Goal: Task Accomplishment & Management: Manage account settings

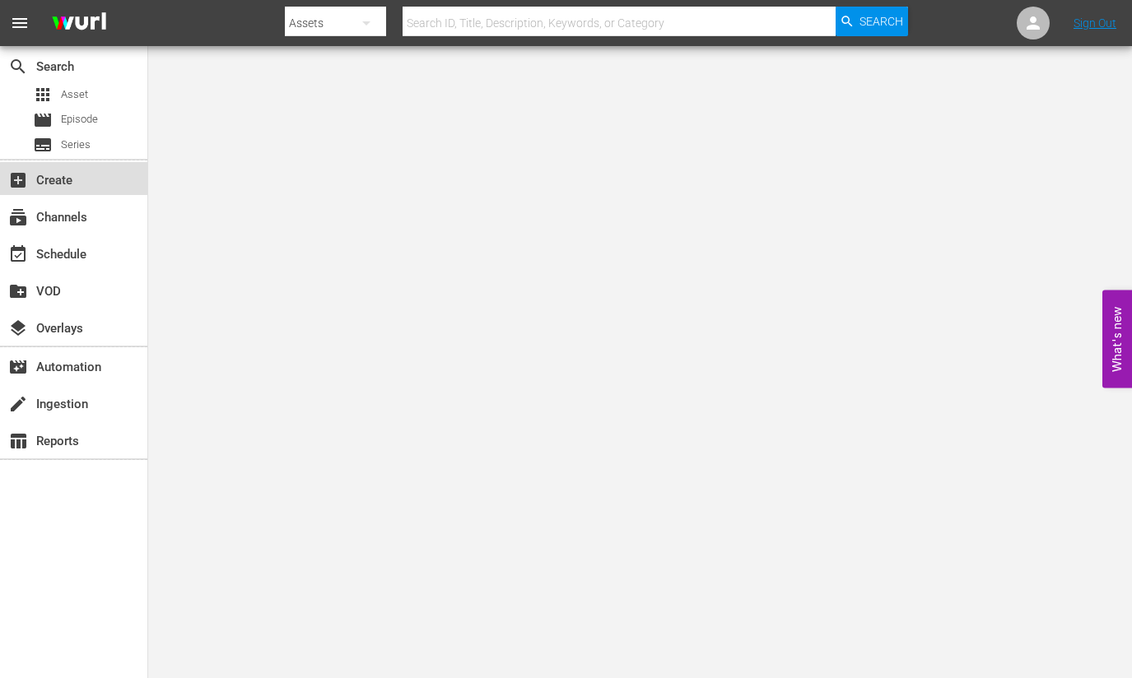
click at [79, 179] on div "add_box Create" at bounding box center [46, 177] width 92 height 15
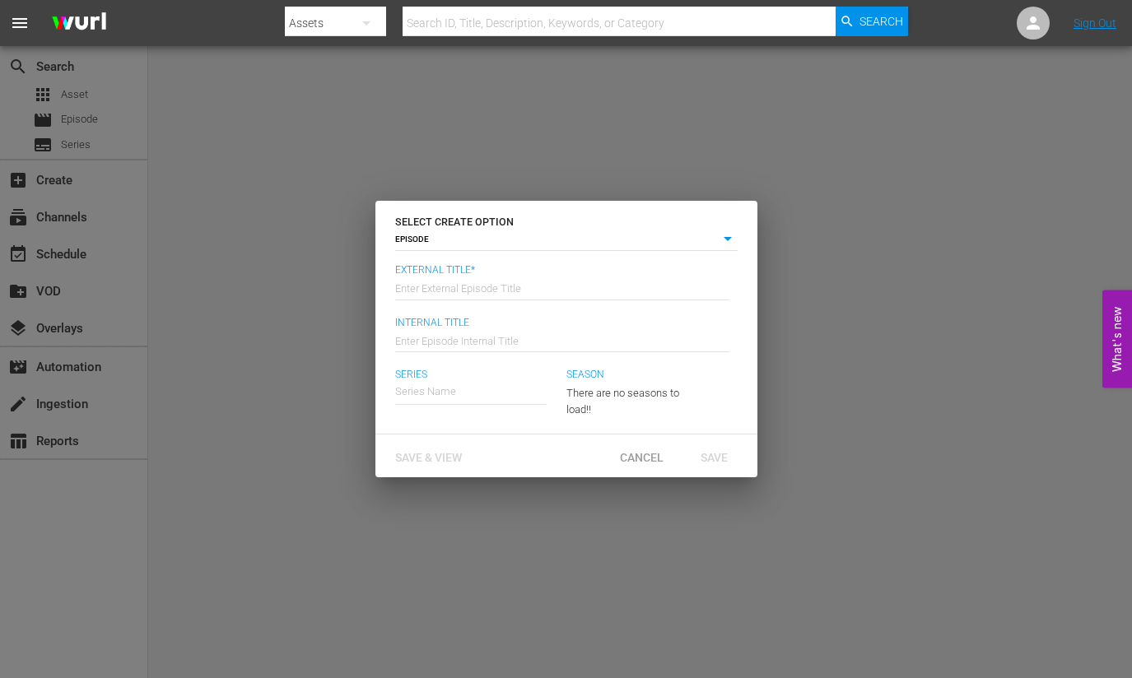
click at [83, 216] on div "SELECT CREATE OPTION EPISODE episode External Title* Enter External Episode Tit…" at bounding box center [566, 339] width 1132 height 678
click at [631, 458] on span "Cancel" at bounding box center [642, 457] width 70 height 13
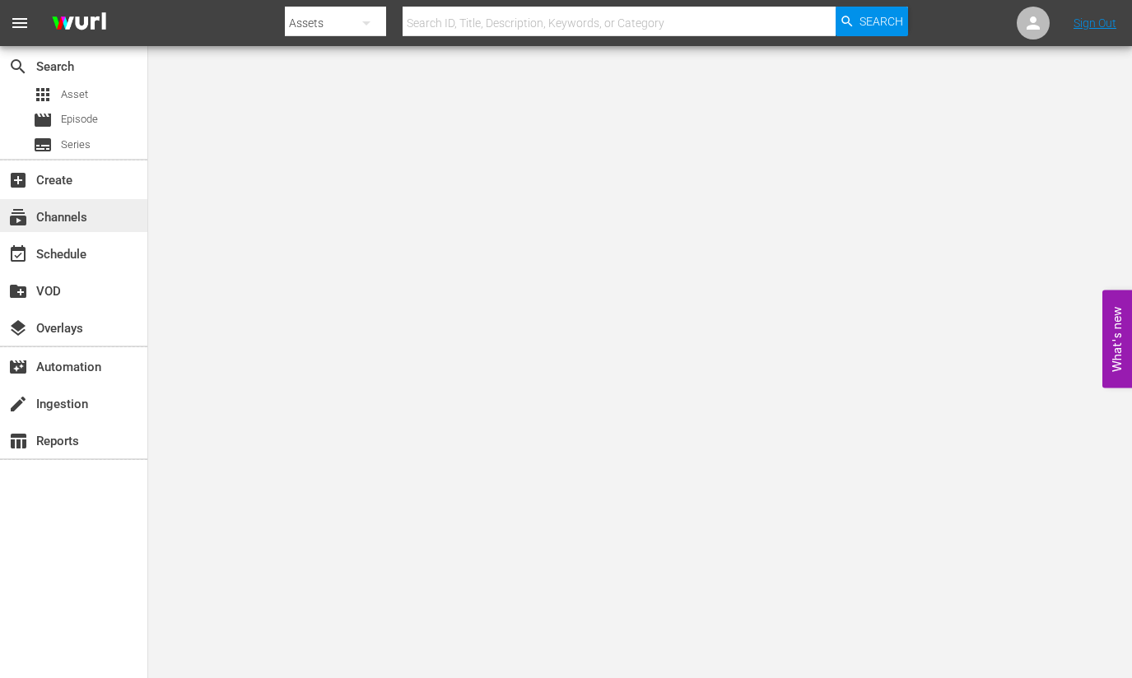
click at [53, 218] on div "subscriptions Channels" at bounding box center [46, 214] width 92 height 15
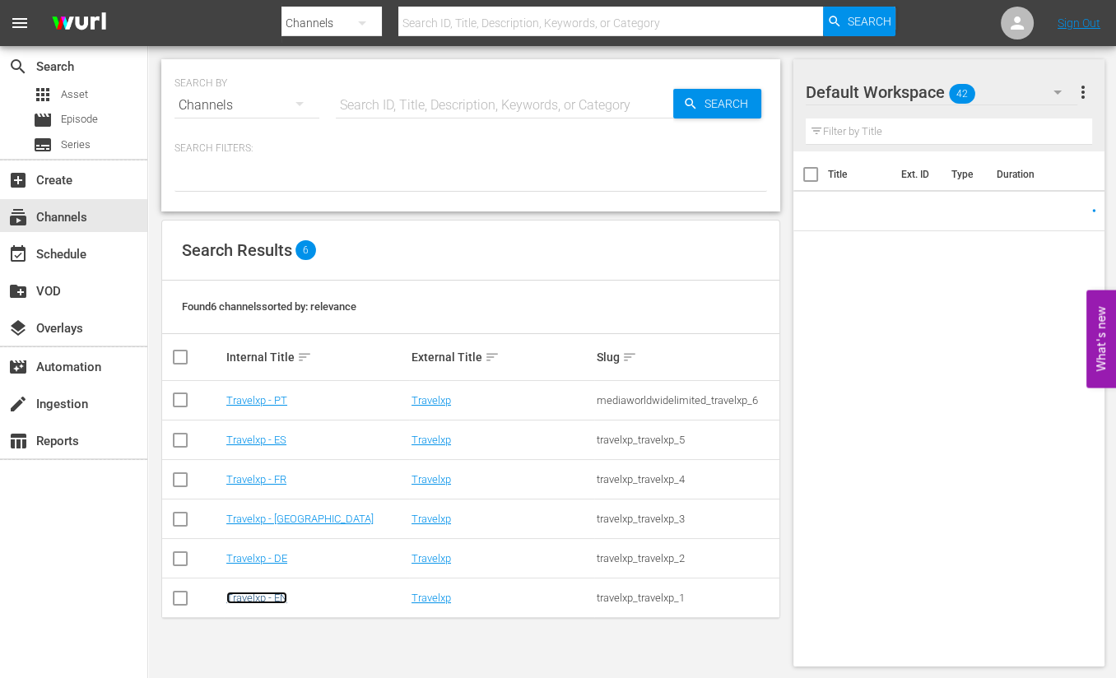
click at [256, 595] on link "Travelxp - EN" at bounding box center [256, 598] width 61 height 12
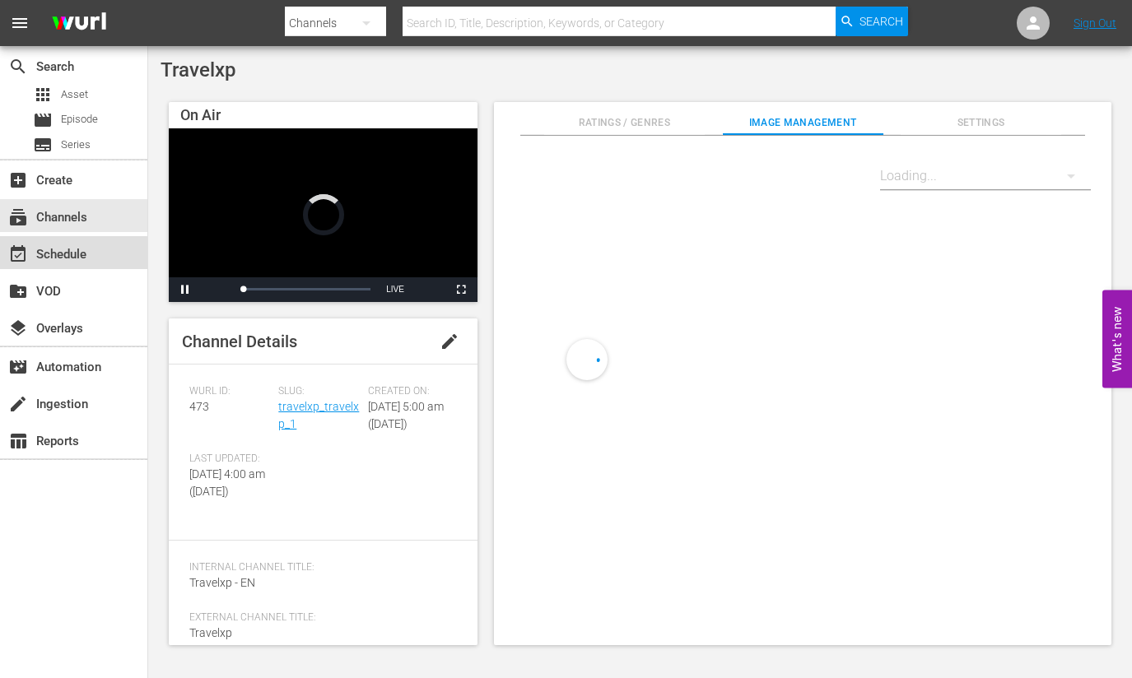
click at [67, 259] on div "event_available Schedule" at bounding box center [46, 251] width 92 height 15
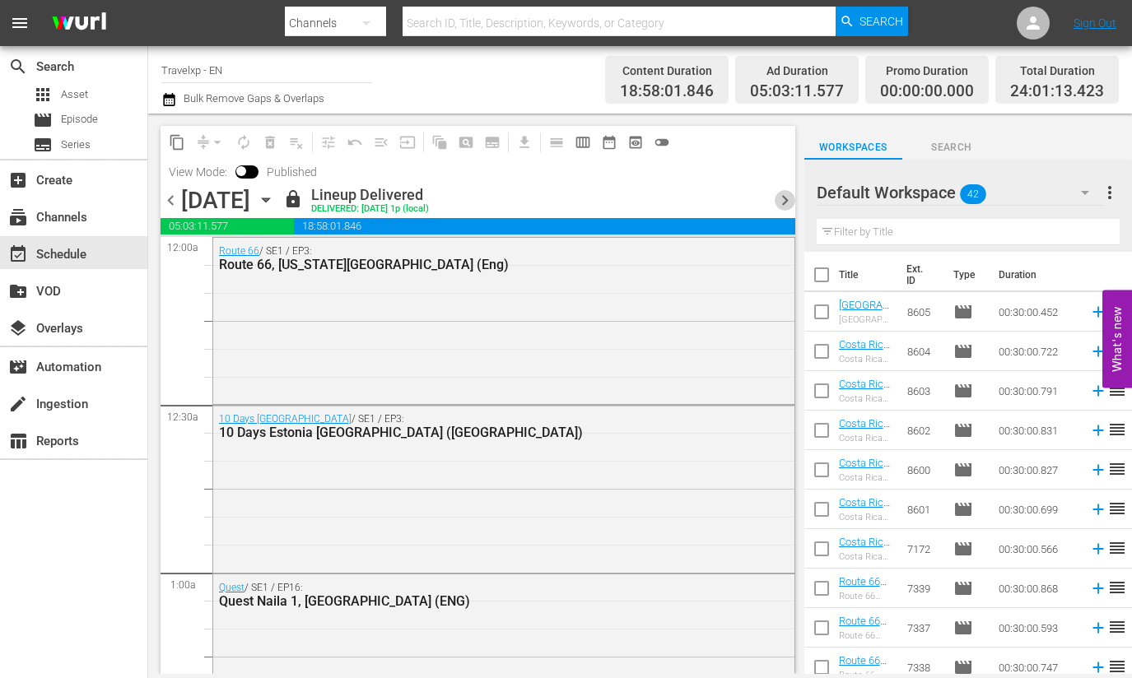
click at [792, 194] on span "chevron_right" at bounding box center [784, 200] width 21 height 21
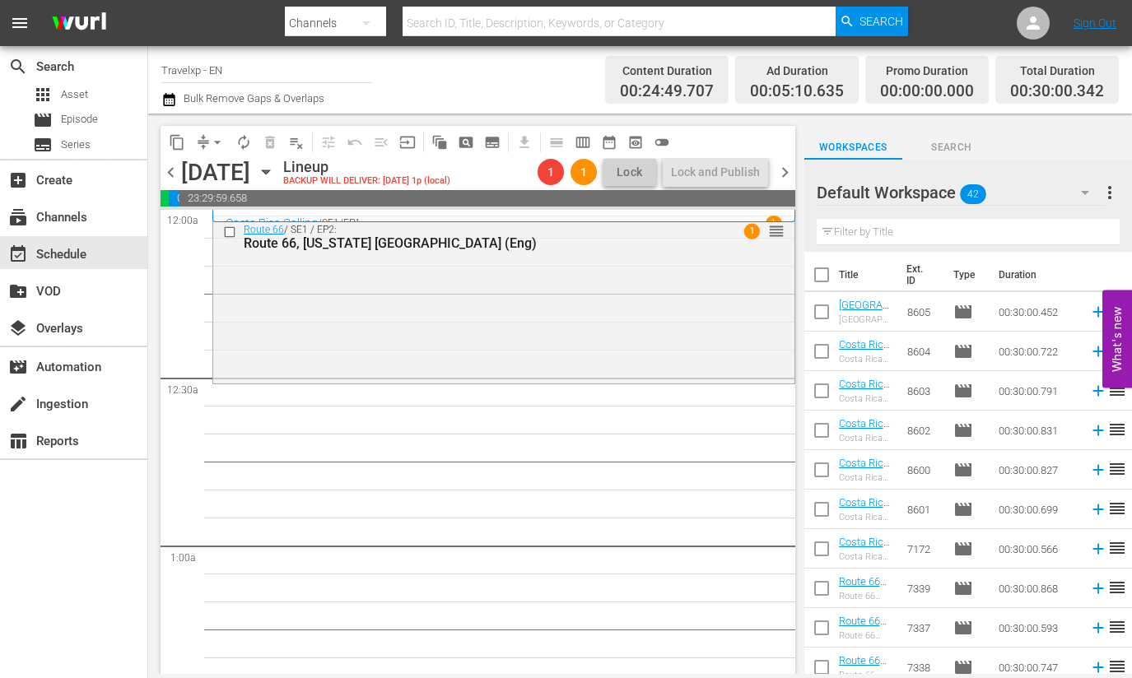
click at [691, 337] on div "Route 66 / SE1 / EP2: Route 66, [US_STATE] [GEOGRAPHIC_DATA] (Eng) 1 reorder" at bounding box center [503, 297] width 581 height 163
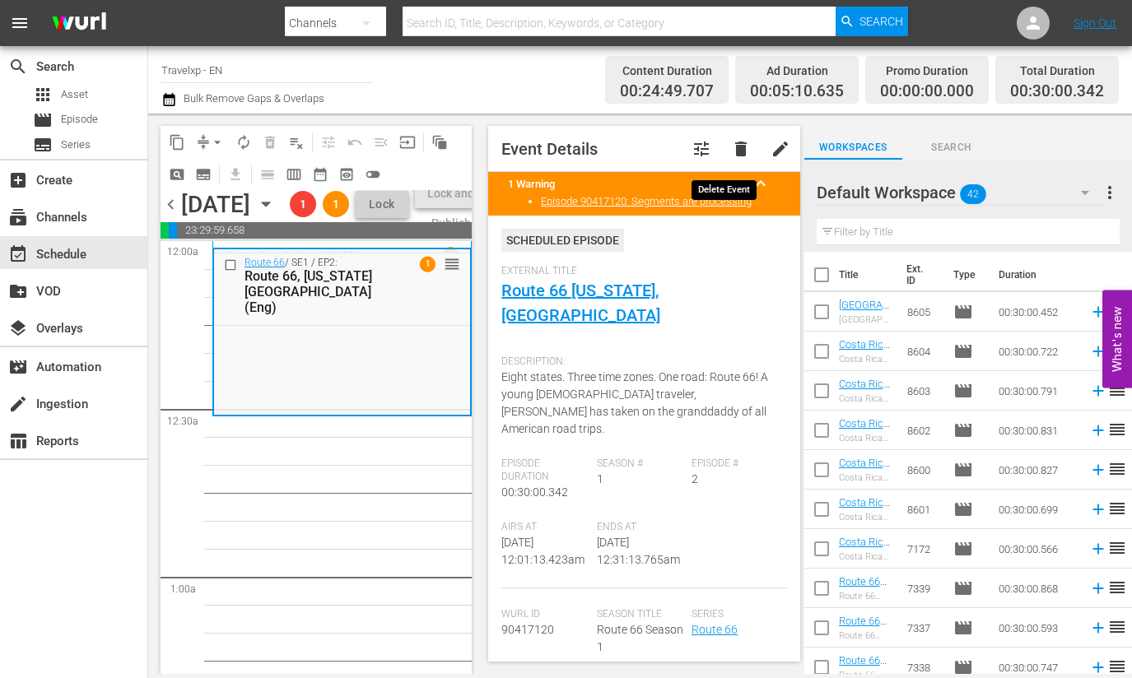
click at [731, 150] on span "delete" at bounding box center [741, 149] width 20 height 20
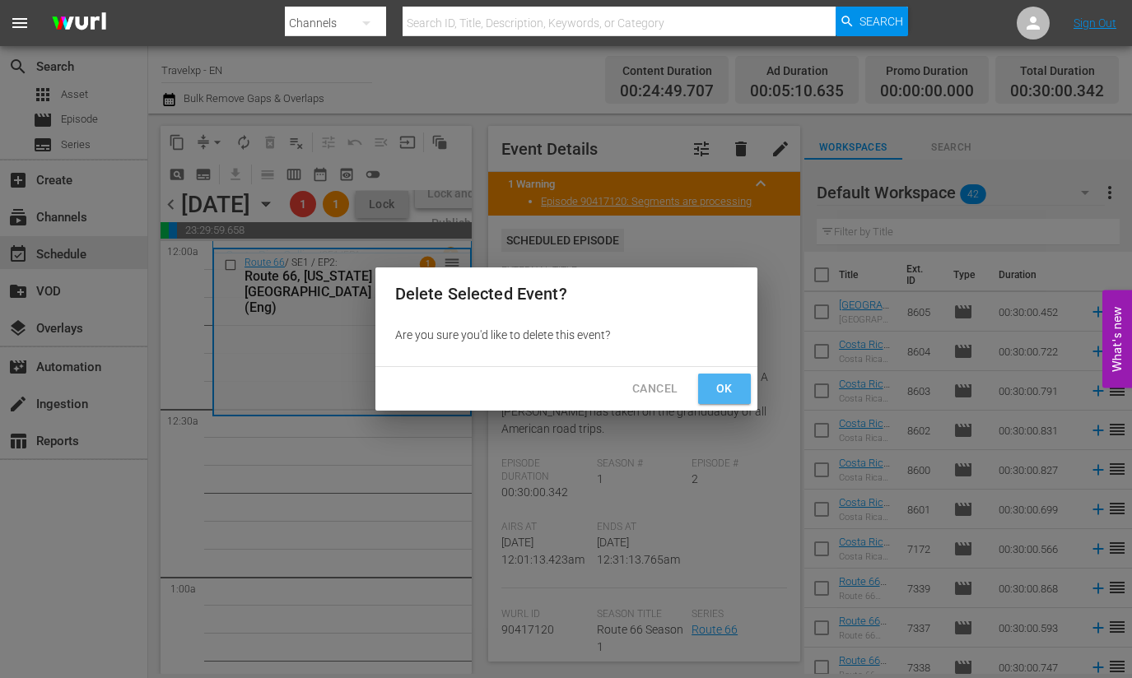
click at [723, 374] on button "Ok" at bounding box center [724, 389] width 53 height 30
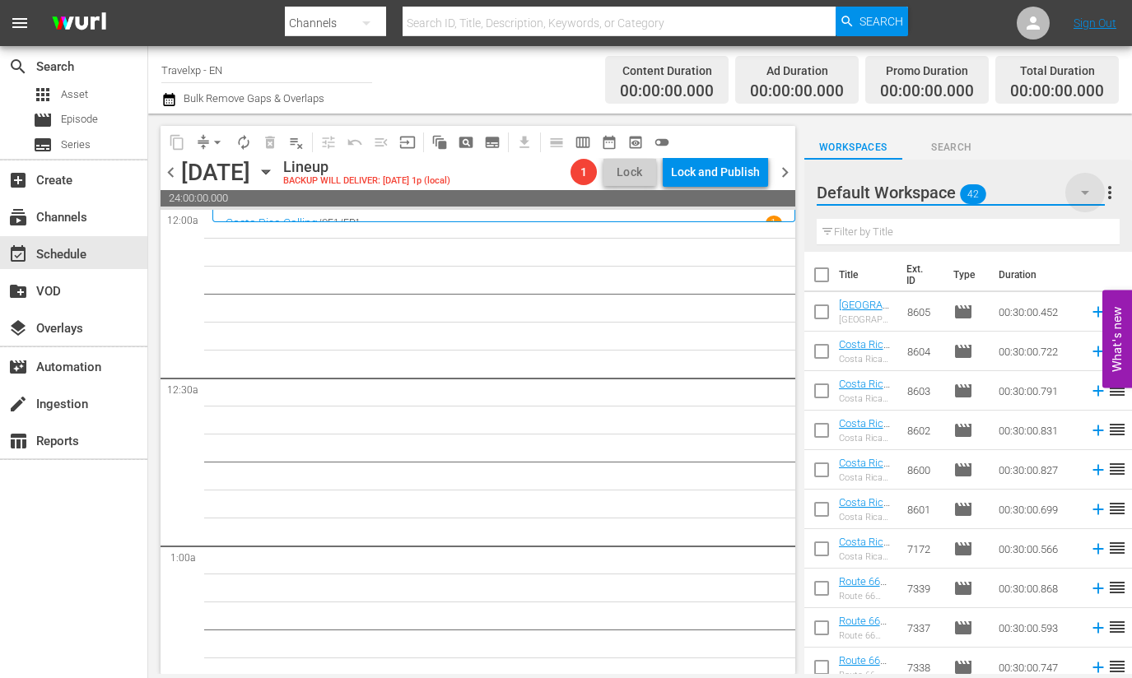
click at [1085, 187] on icon "button" at bounding box center [1085, 193] width 20 height 20
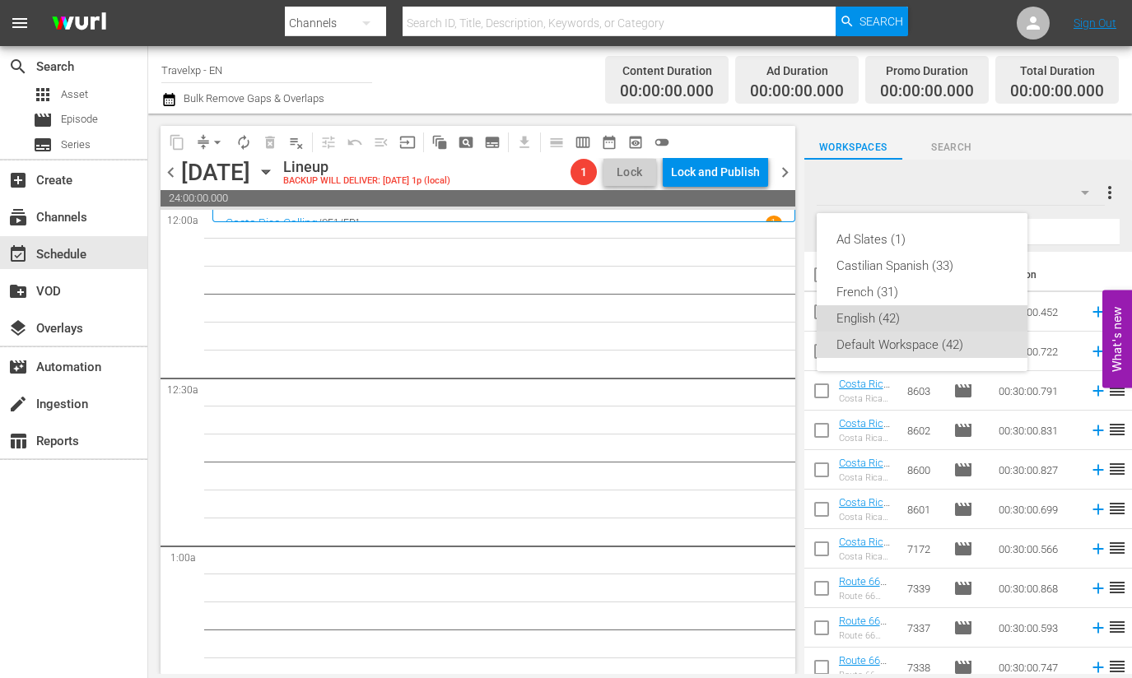
click at [867, 321] on div "English (42)" at bounding box center [921, 318] width 171 height 26
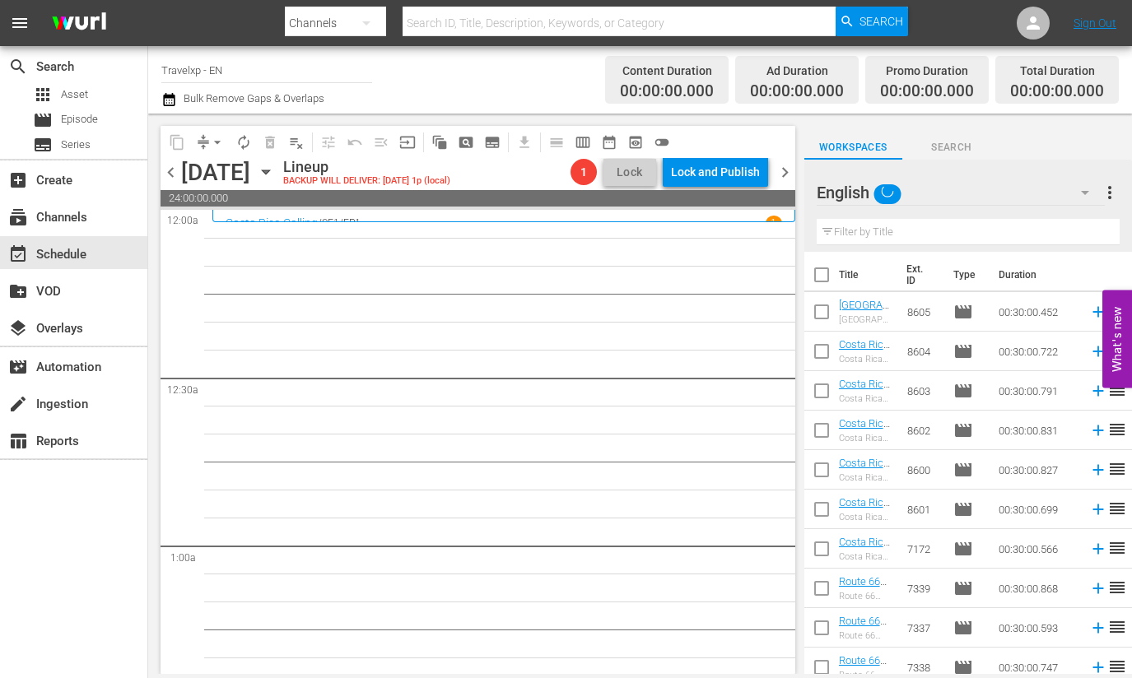
click at [895, 234] on input "text" at bounding box center [967, 232] width 303 height 26
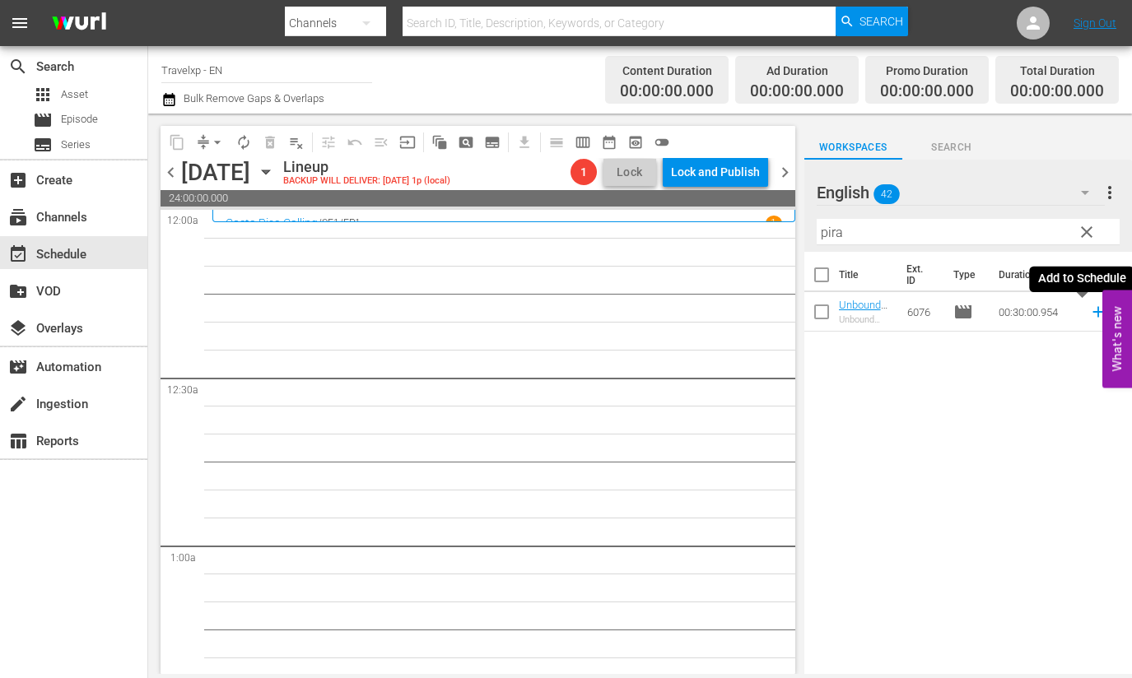
click at [1092, 314] on icon at bounding box center [1097, 312] width 11 height 11
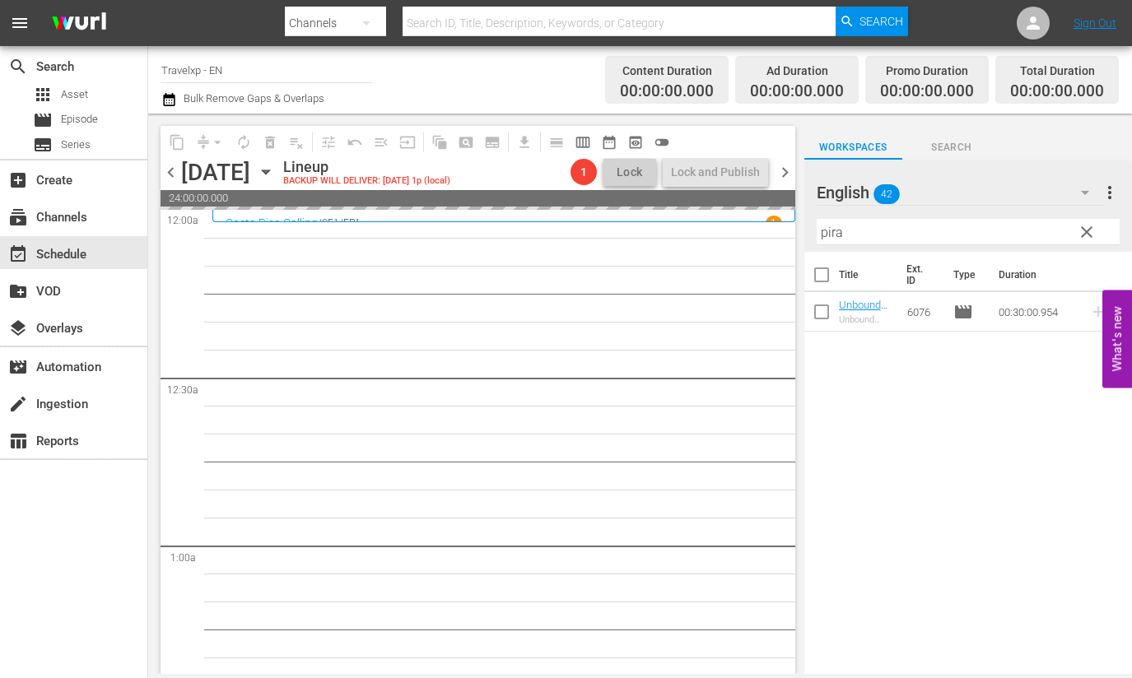
click at [825, 231] on input "pira" at bounding box center [967, 232] width 303 height 26
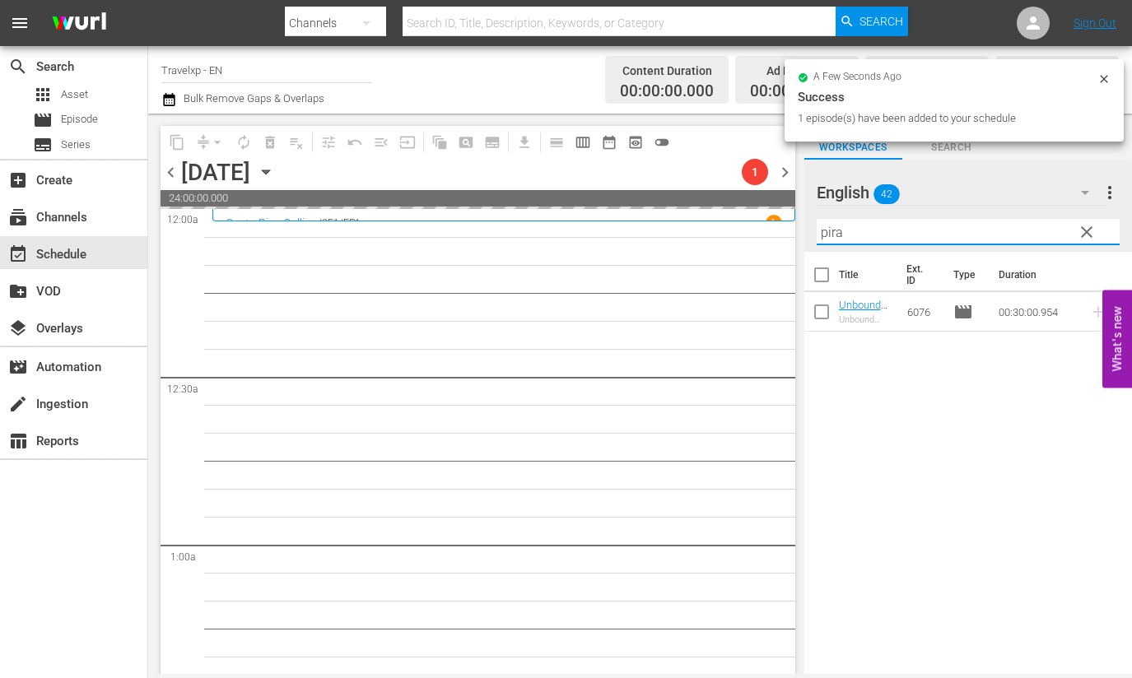
click at [825, 231] on input "pira" at bounding box center [967, 232] width 303 height 26
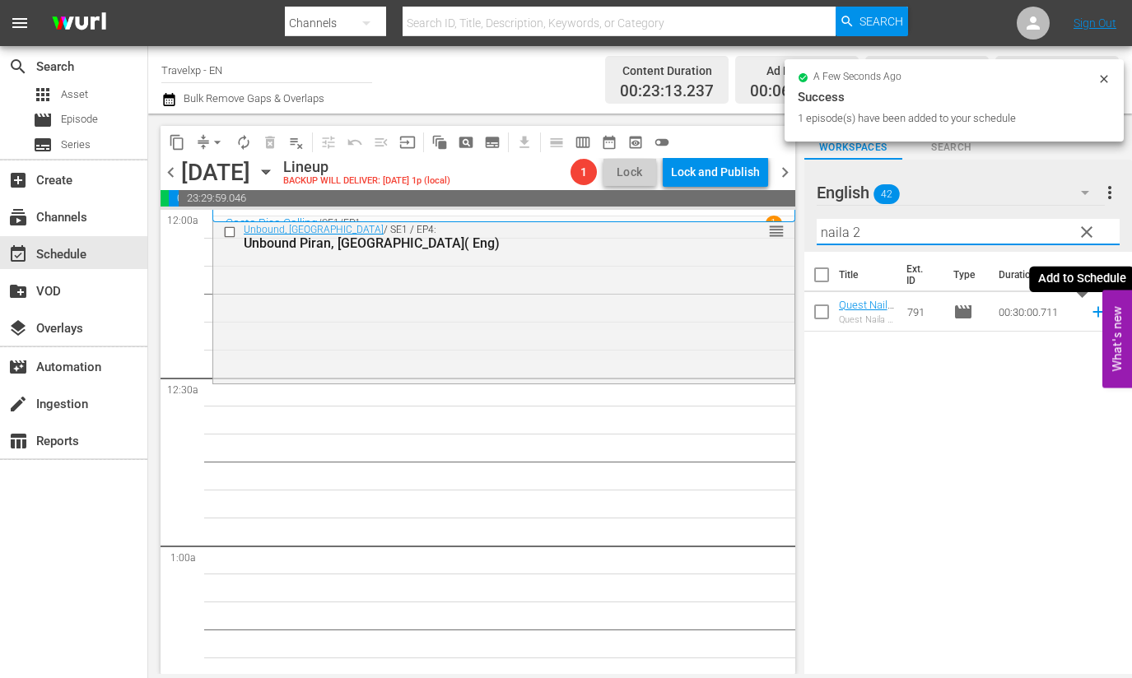
click at [1089, 314] on icon at bounding box center [1098, 312] width 18 height 18
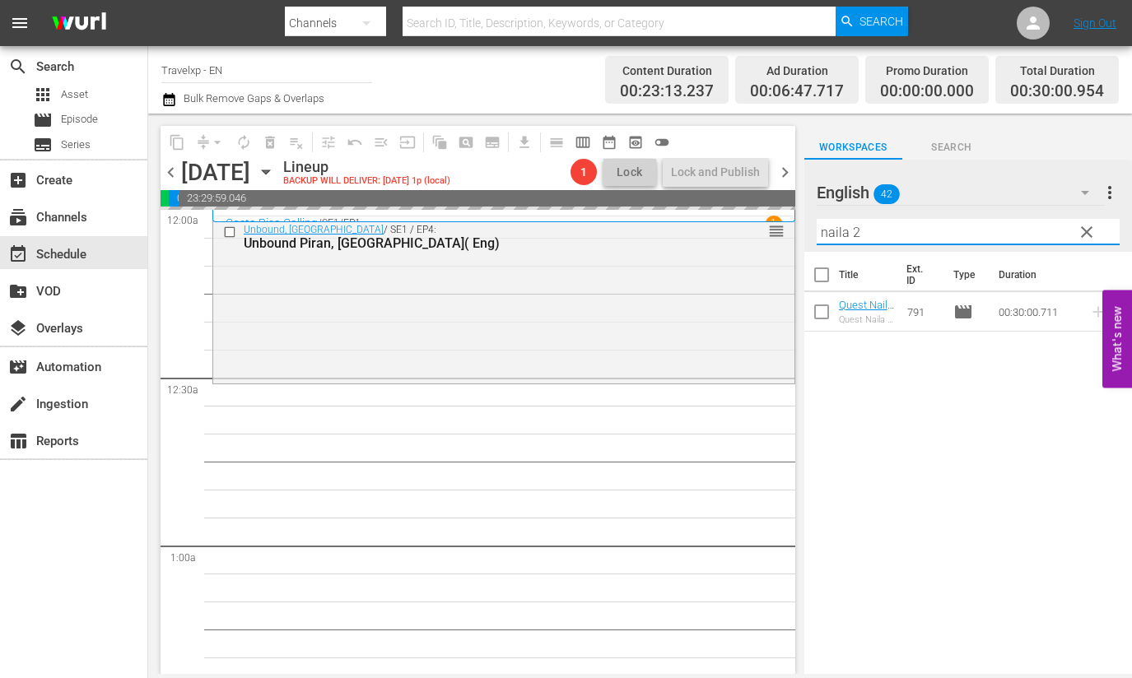
drag, startPoint x: 876, startPoint y: 234, endPoint x: 800, endPoint y: 235, distance: 75.7
click at [800, 235] on div "content_copy compress arrow_drop_down autorenew_outlined delete_forever_outline…" at bounding box center [639, 394] width 983 height 560
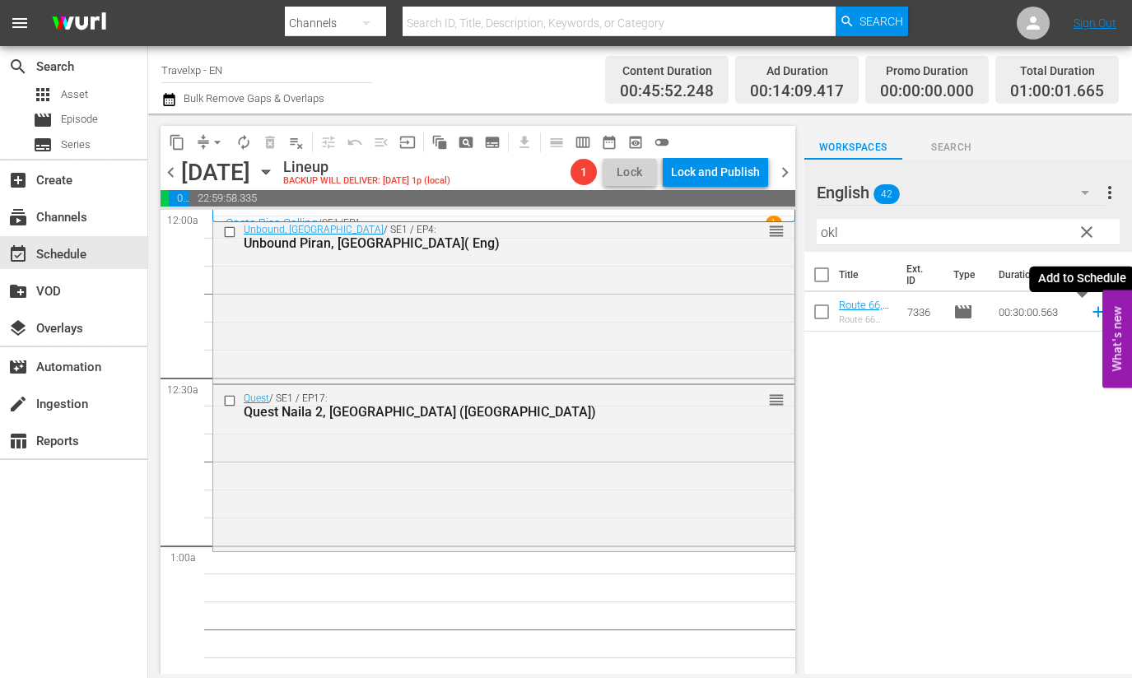
click at [1092, 312] on icon at bounding box center [1097, 312] width 11 height 11
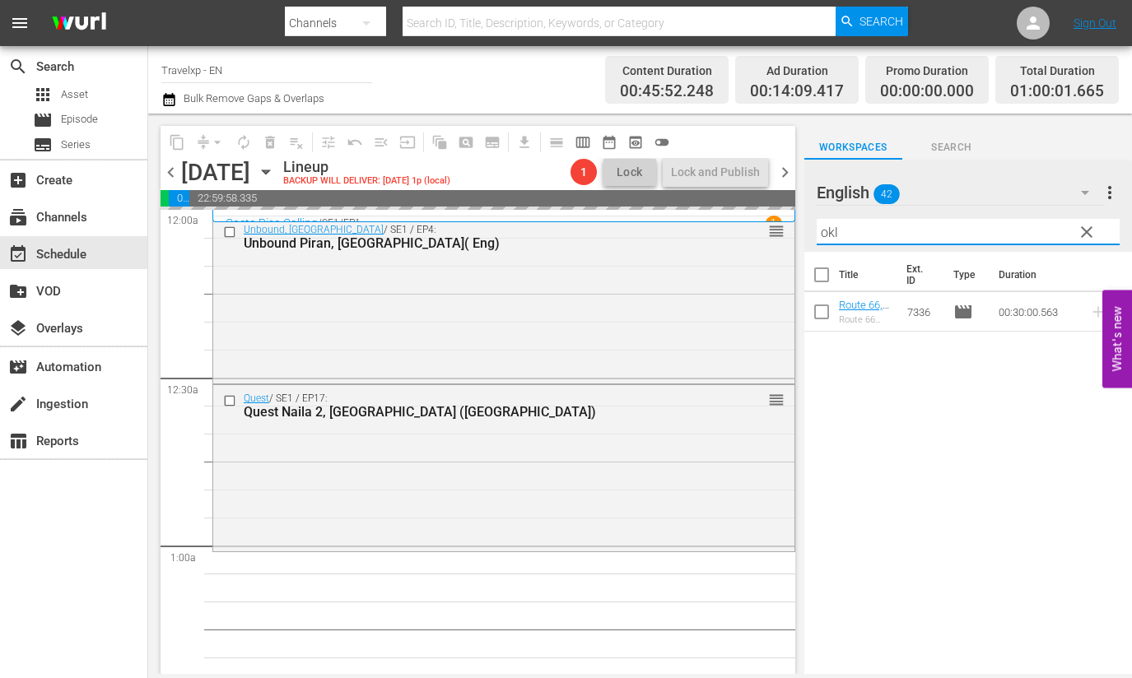
click at [827, 235] on input "okl" at bounding box center [967, 232] width 303 height 26
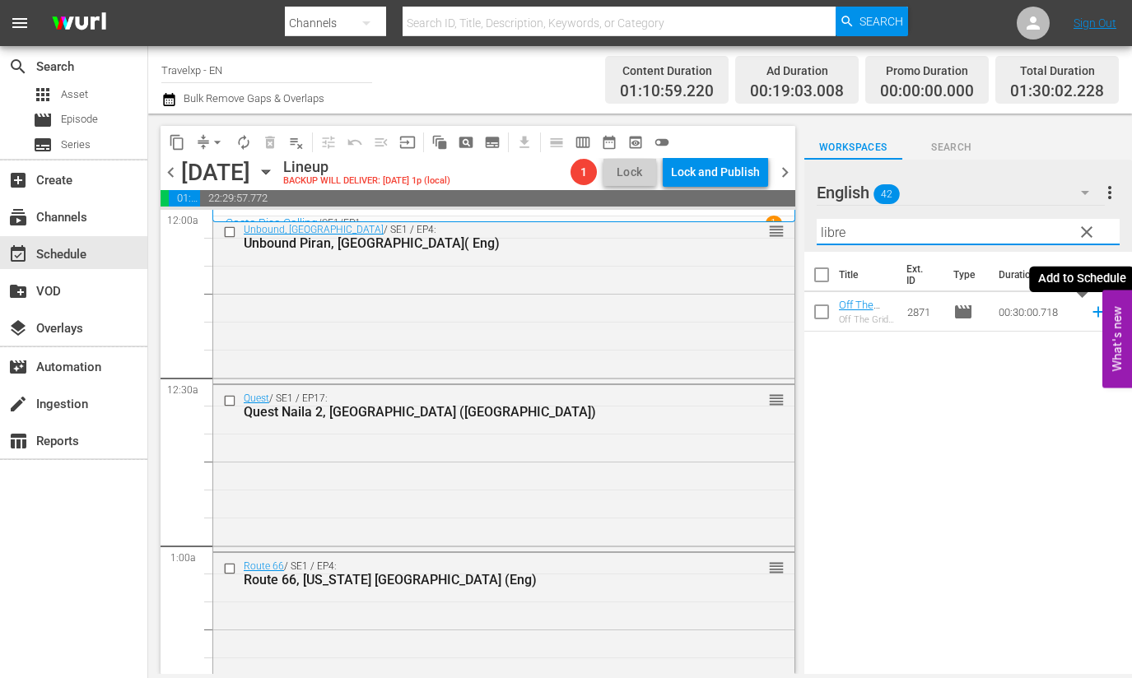
click at [1089, 310] on icon at bounding box center [1098, 312] width 18 height 18
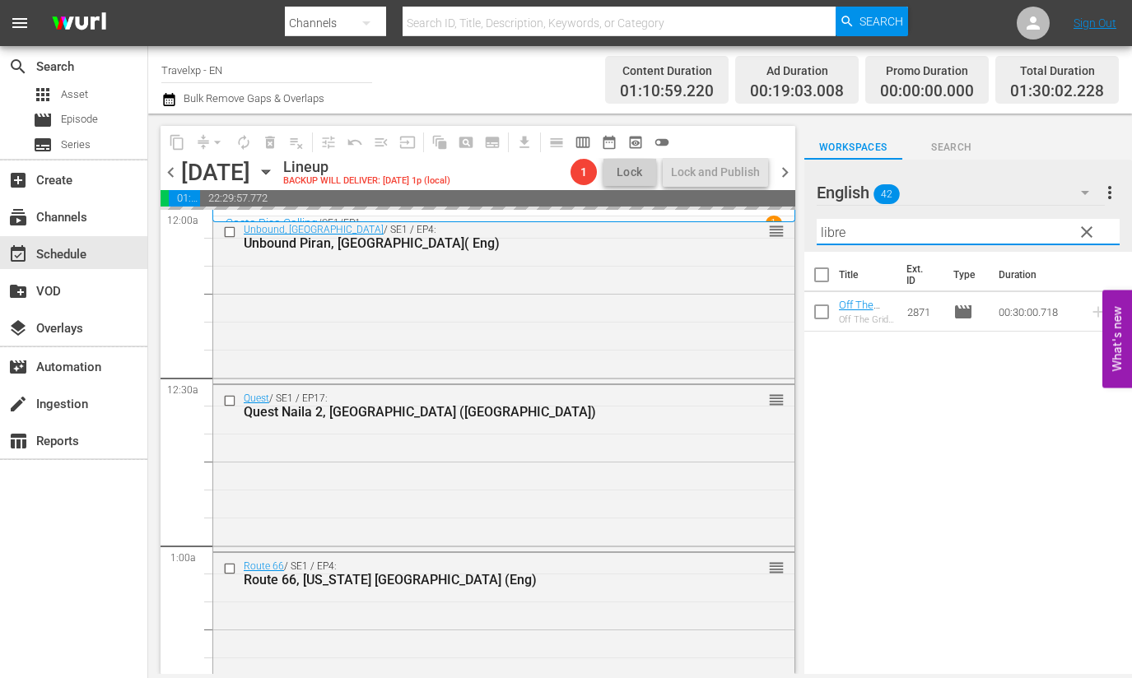
click at [832, 235] on input "libre" at bounding box center [967, 232] width 303 height 26
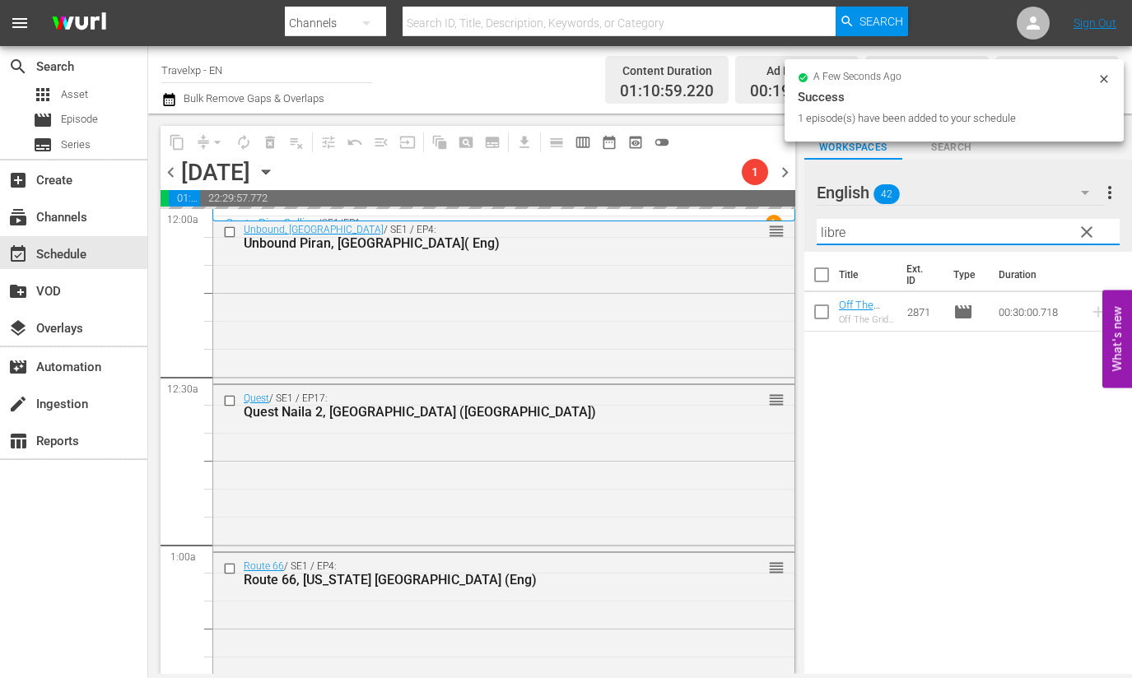
click at [832, 235] on input "libre" at bounding box center [967, 232] width 303 height 26
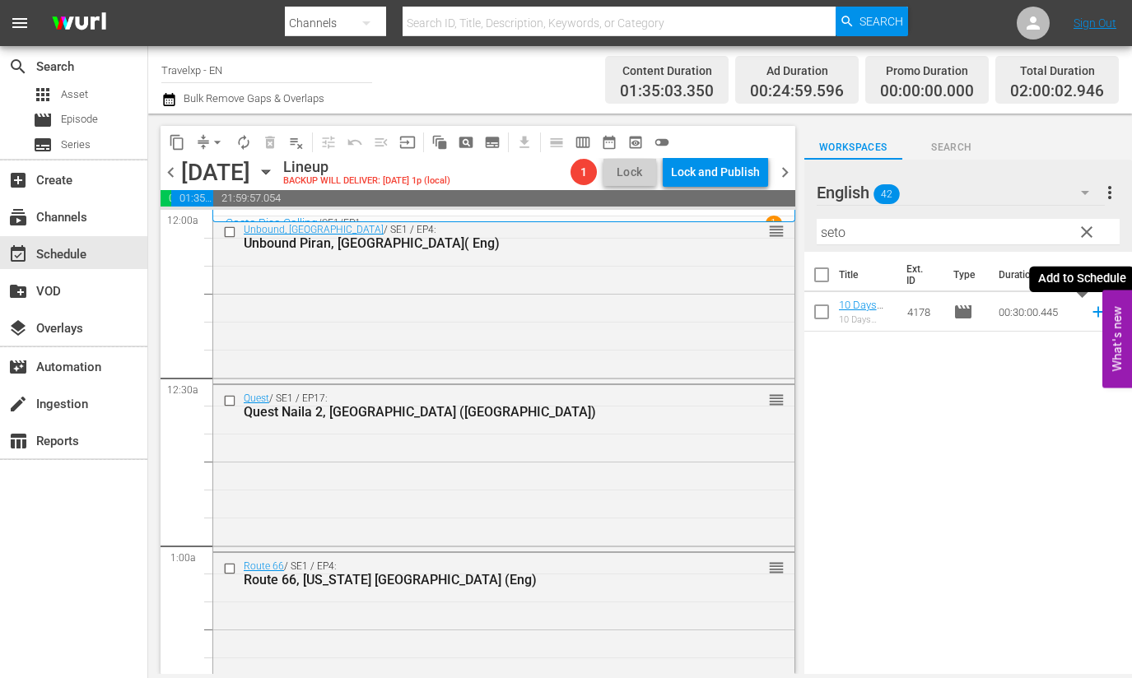
click at [1089, 314] on icon at bounding box center [1098, 312] width 18 height 18
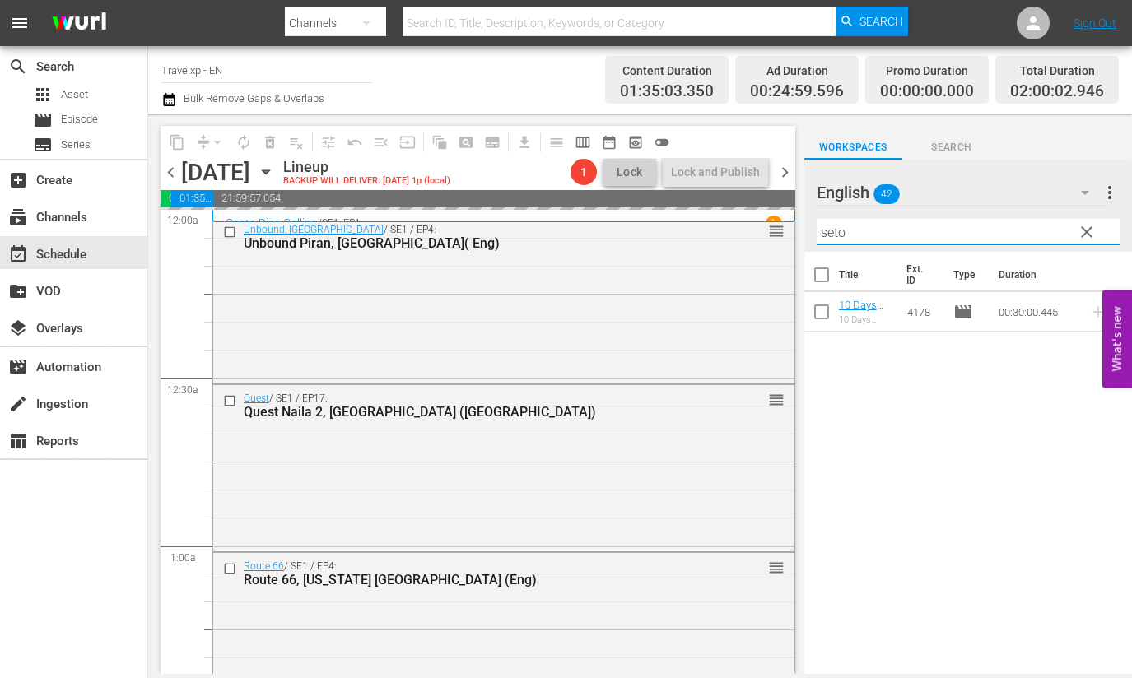
click at [834, 232] on input "seto" at bounding box center [967, 232] width 303 height 26
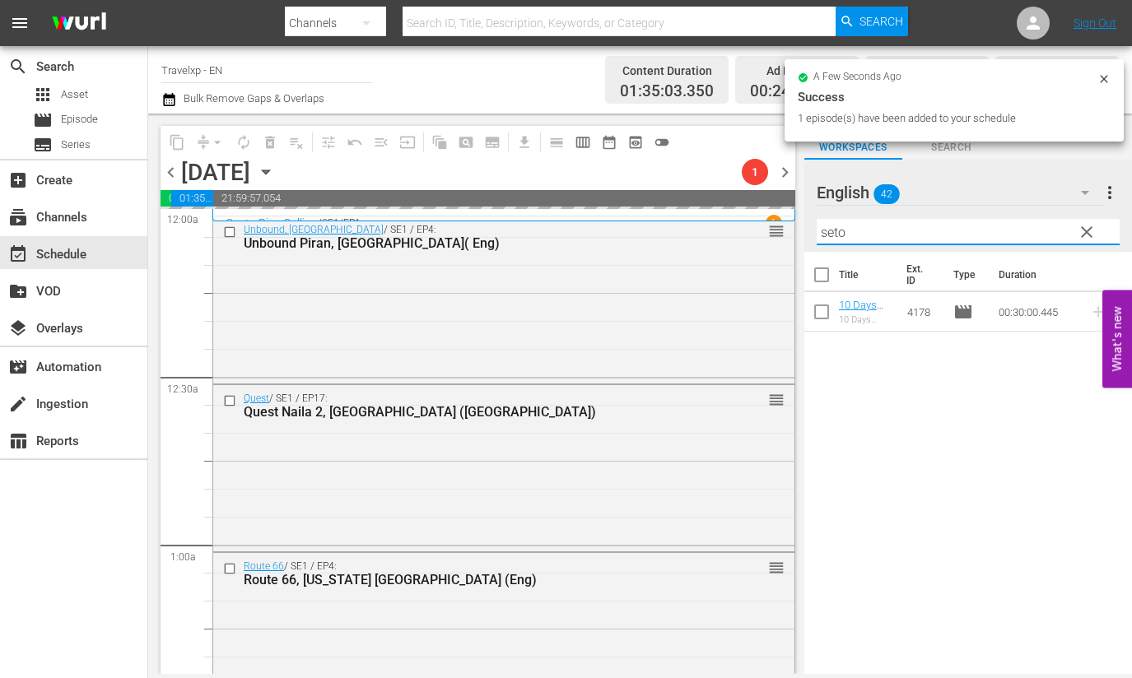
click at [834, 232] on input "seto" at bounding box center [967, 232] width 303 height 26
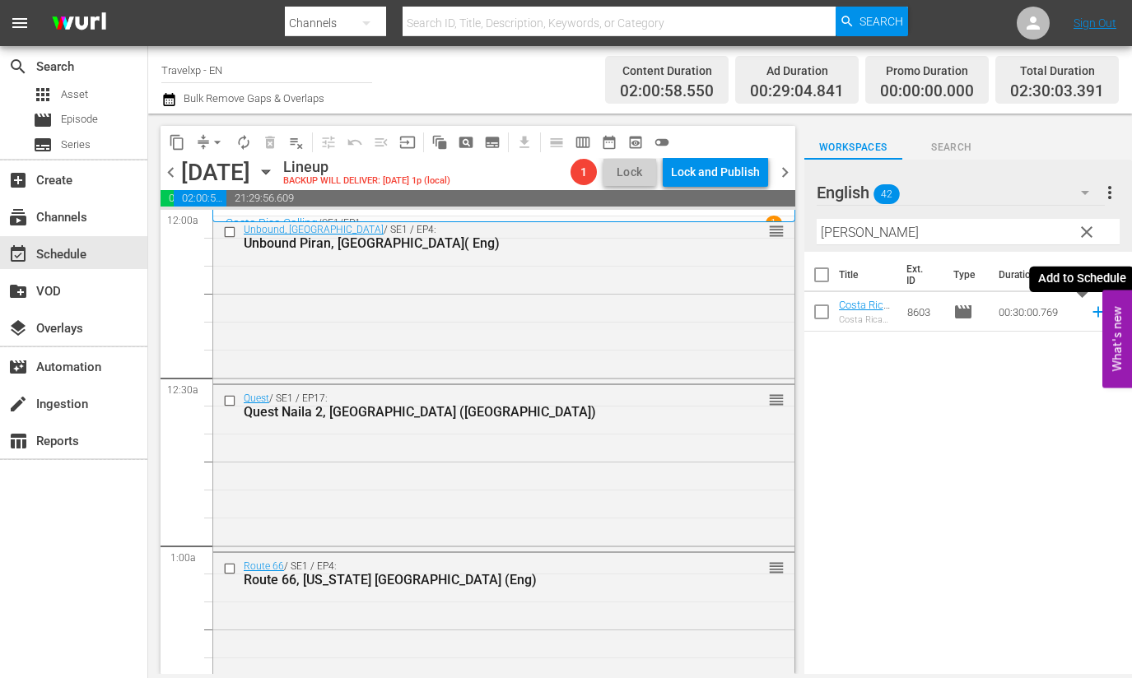
click at [1092, 312] on icon at bounding box center [1097, 312] width 11 height 11
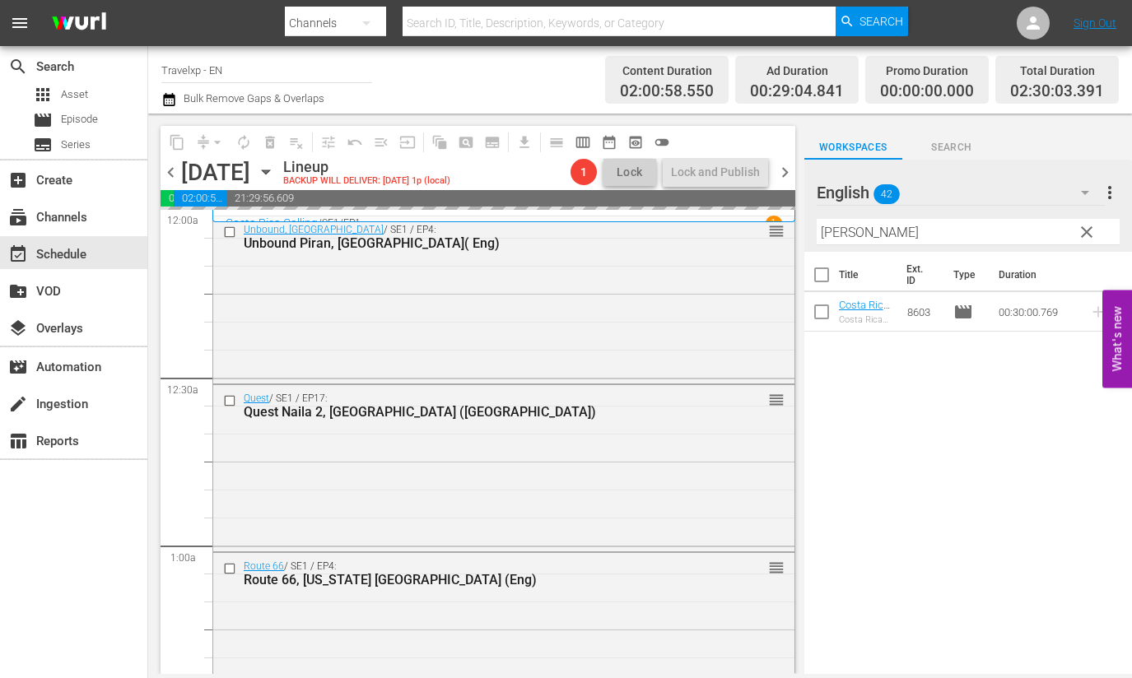
click at [827, 236] on input "[PERSON_NAME]" at bounding box center [967, 232] width 303 height 26
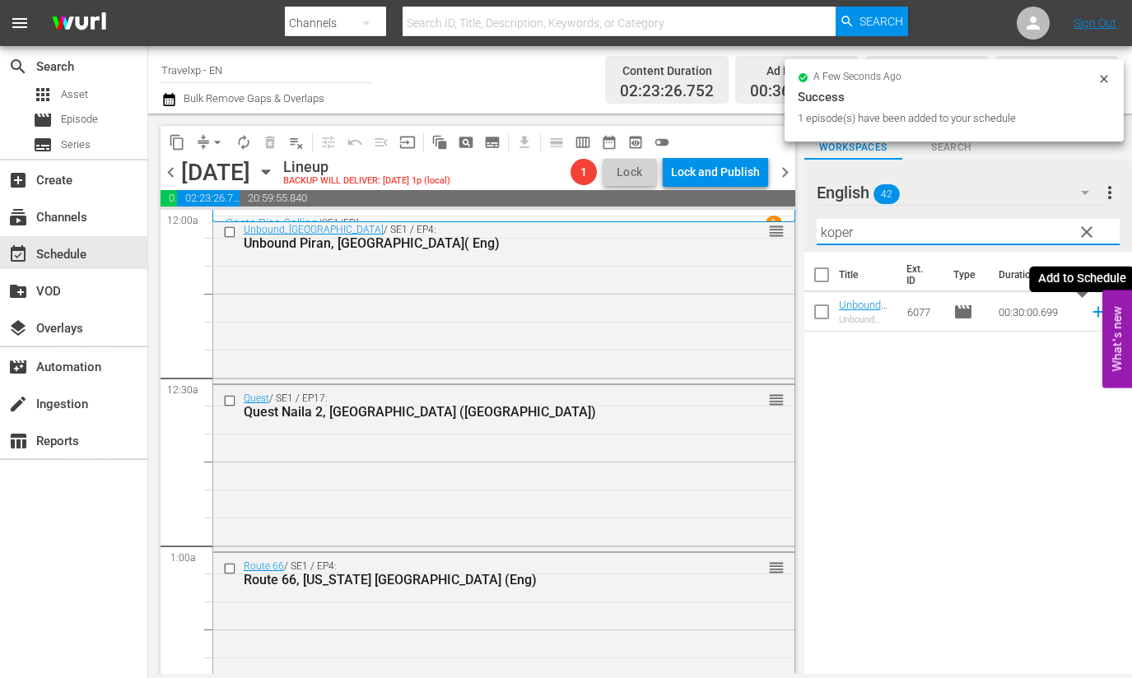
click at [1092, 312] on icon at bounding box center [1097, 312] width 11 height 11
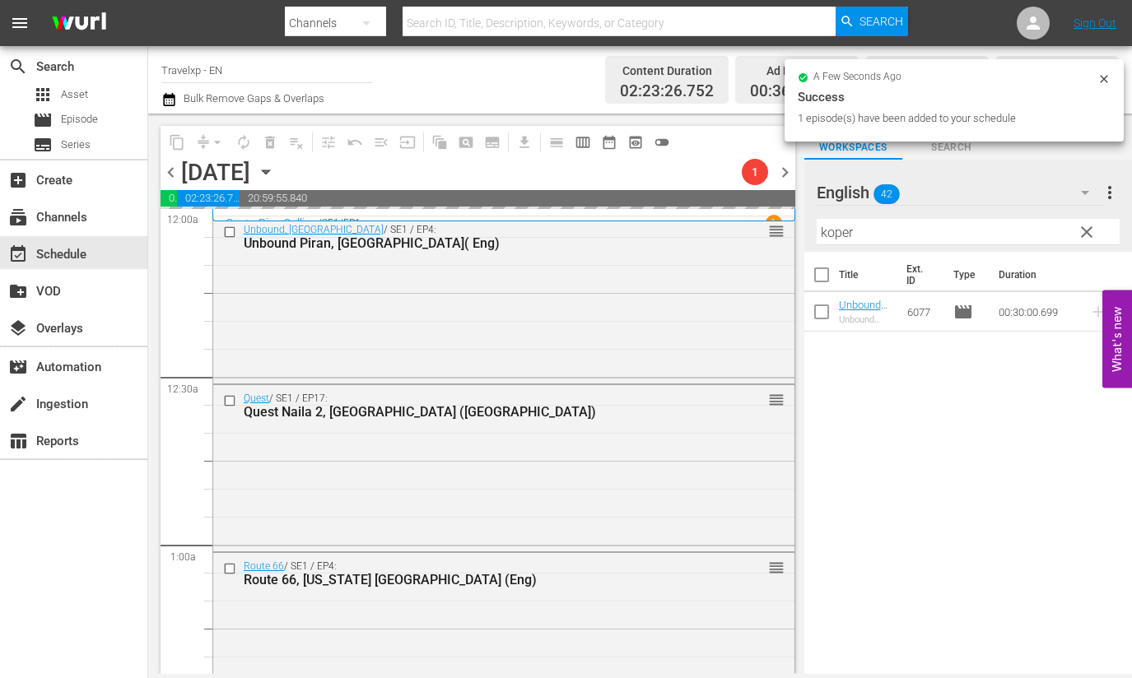
click at [833, 229] on input "koper" at bounding box center [967, 232] width 303 height 26
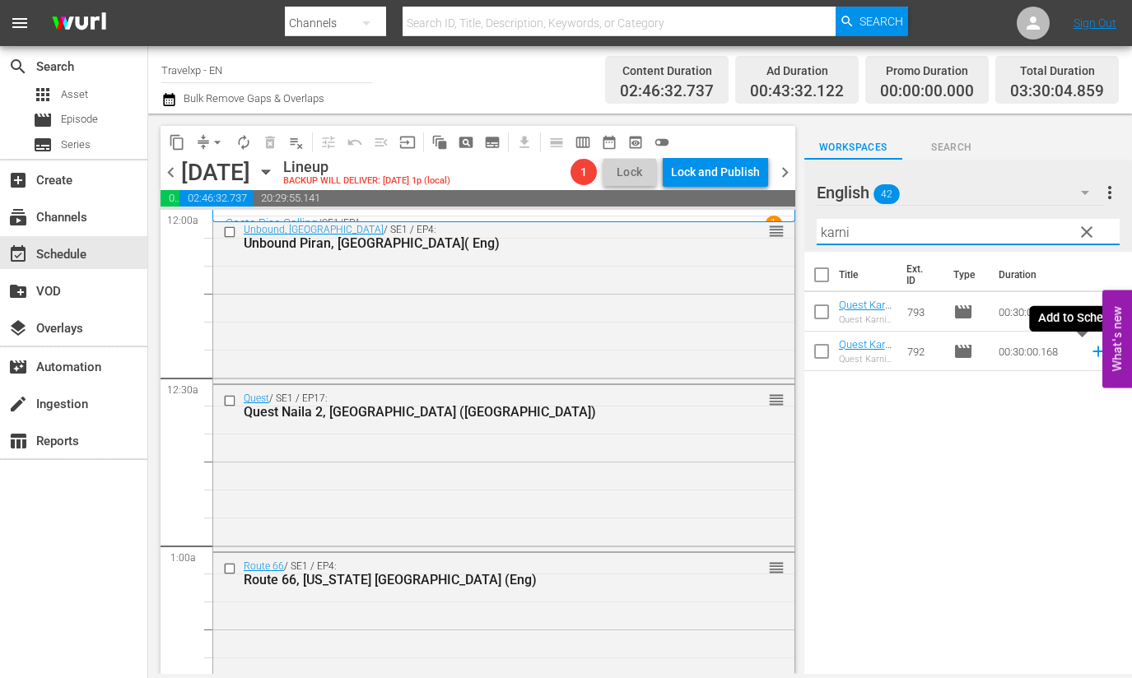
click at [1092, 351] on icon at bounding box center [1097, 351] width 11 height 11
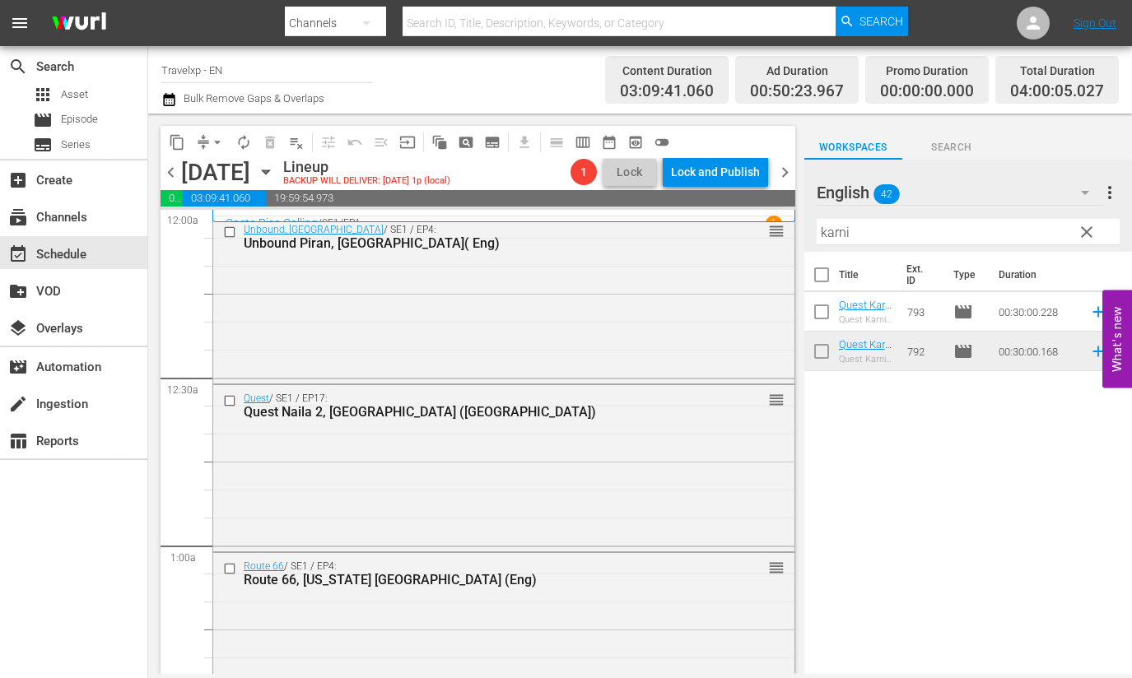
click at [835, 230] on input "karni" at bounding box center [967, 232] width 303 height 26
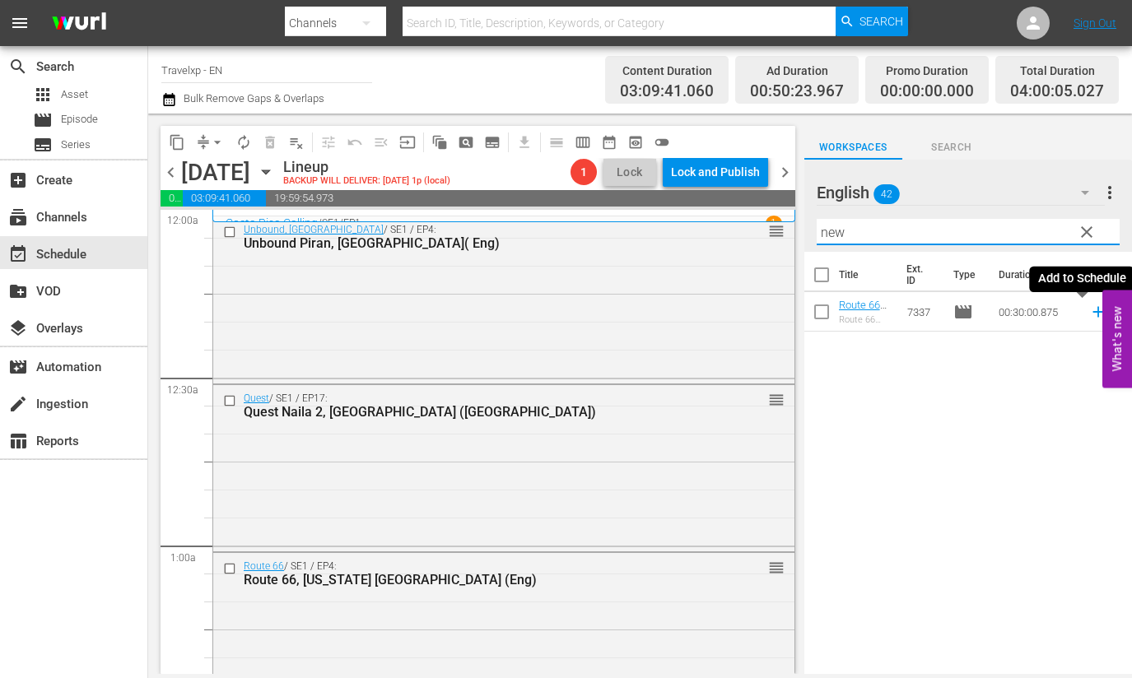
drag, startPoint x: 1081, startPoint y: 314, endPoint x: 915, endPoint y: 236, distance: 183.0
click at [1089, 314] on icon at bounding box center [1098, 312] width 18 height 18
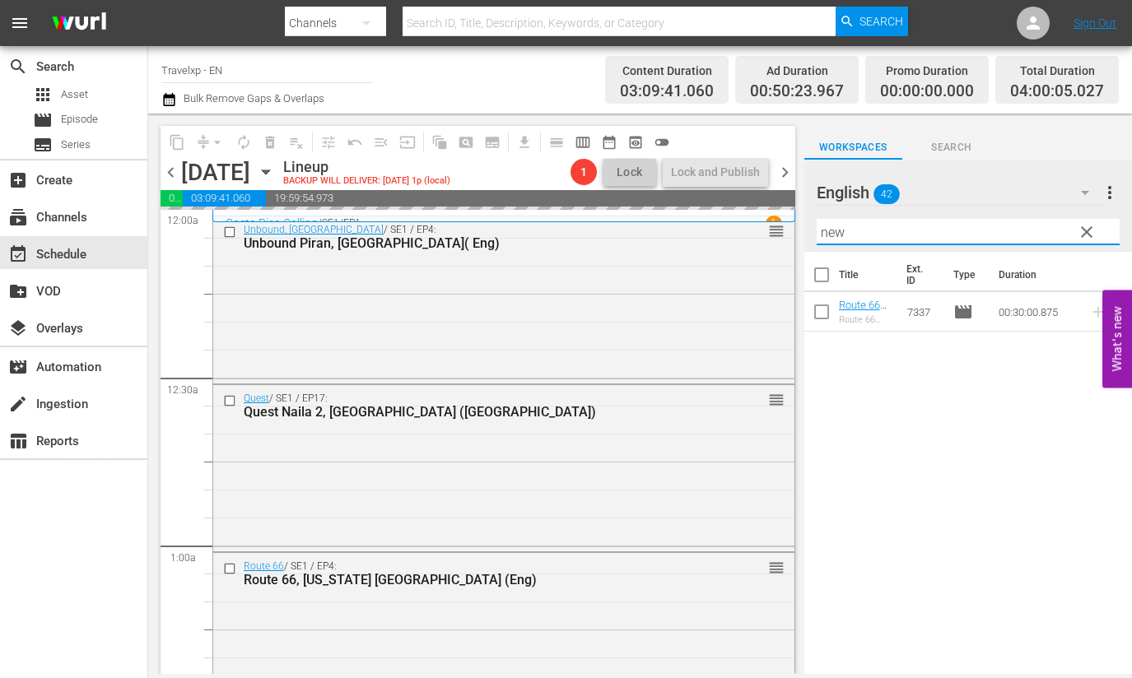
click at [834, 230] on input "new" at bounding box center [967, 232] width 303 height 26
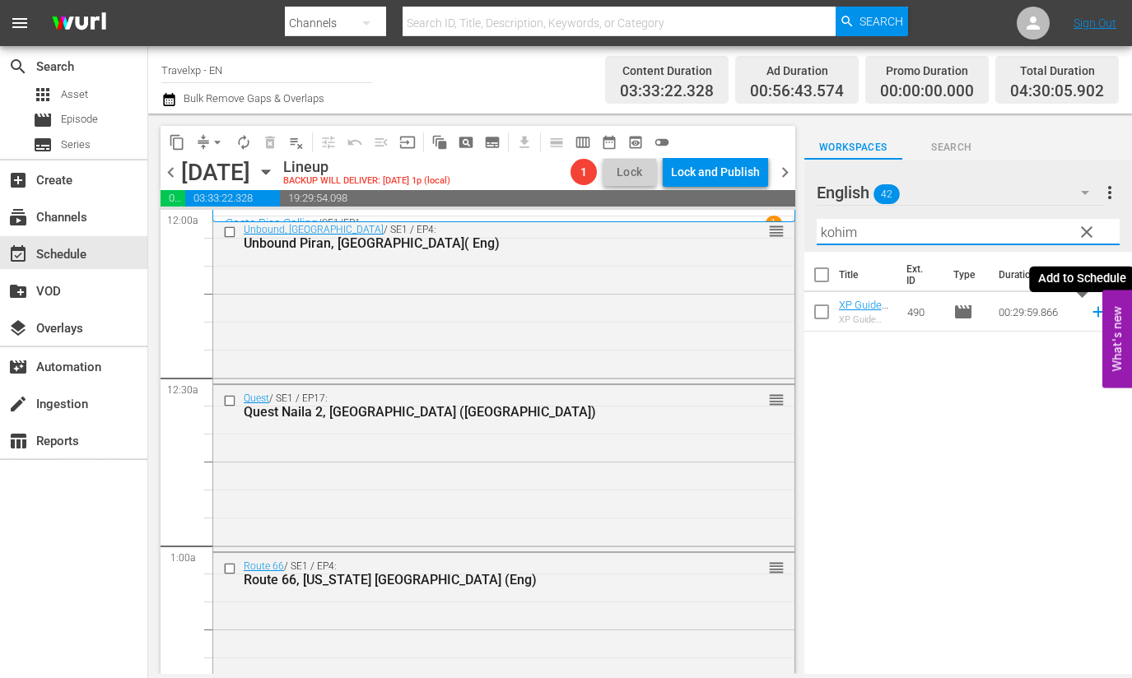
click at [1092, 312] on icon at bounding box center [1097, 312] width 11 height 11
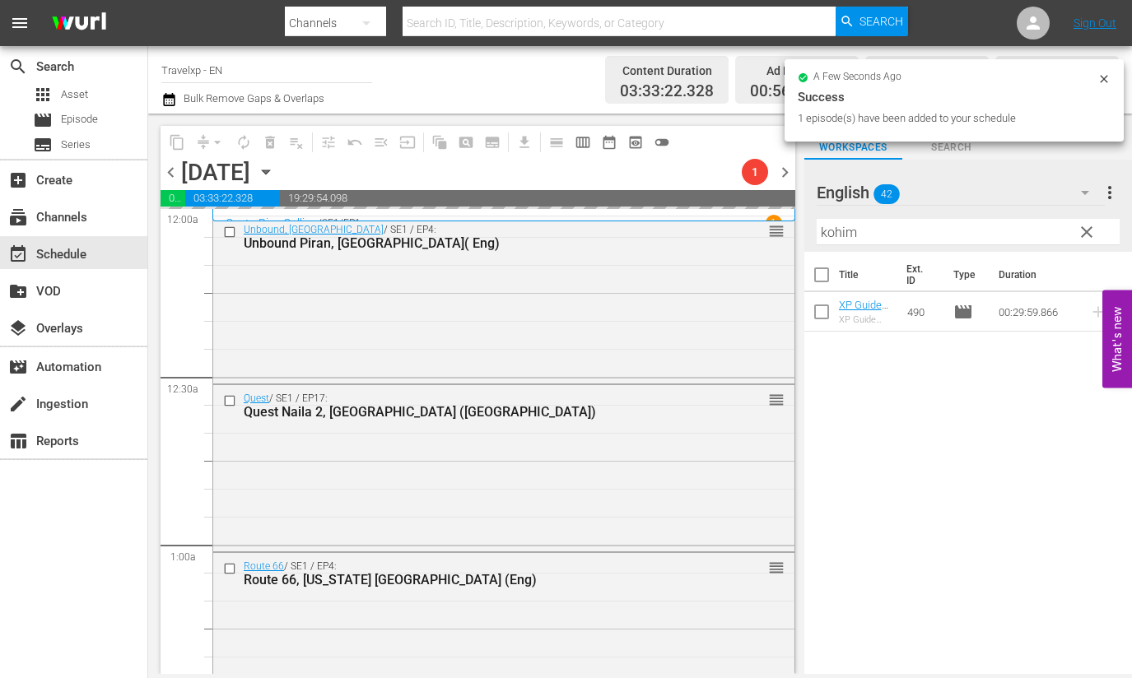
click at [845, 231] on input "kohim" at bounding box center [967, 232] width 303 height 26
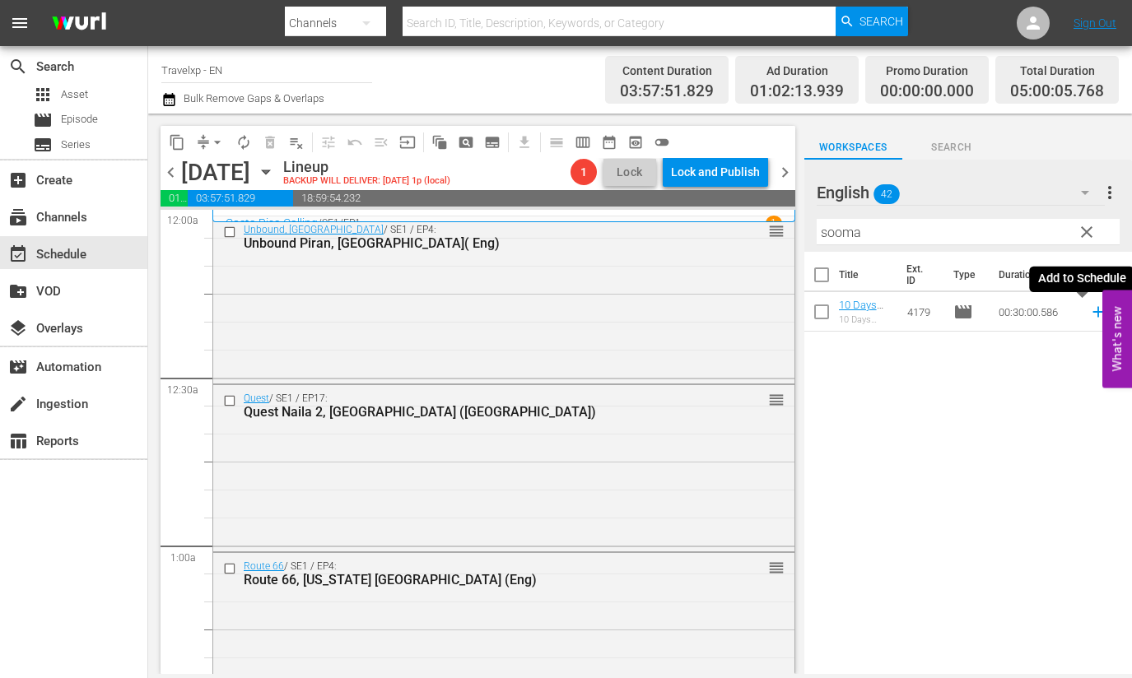
click at [1089, 309] on icon at bounding box center [1098, 312] width 18 height 18
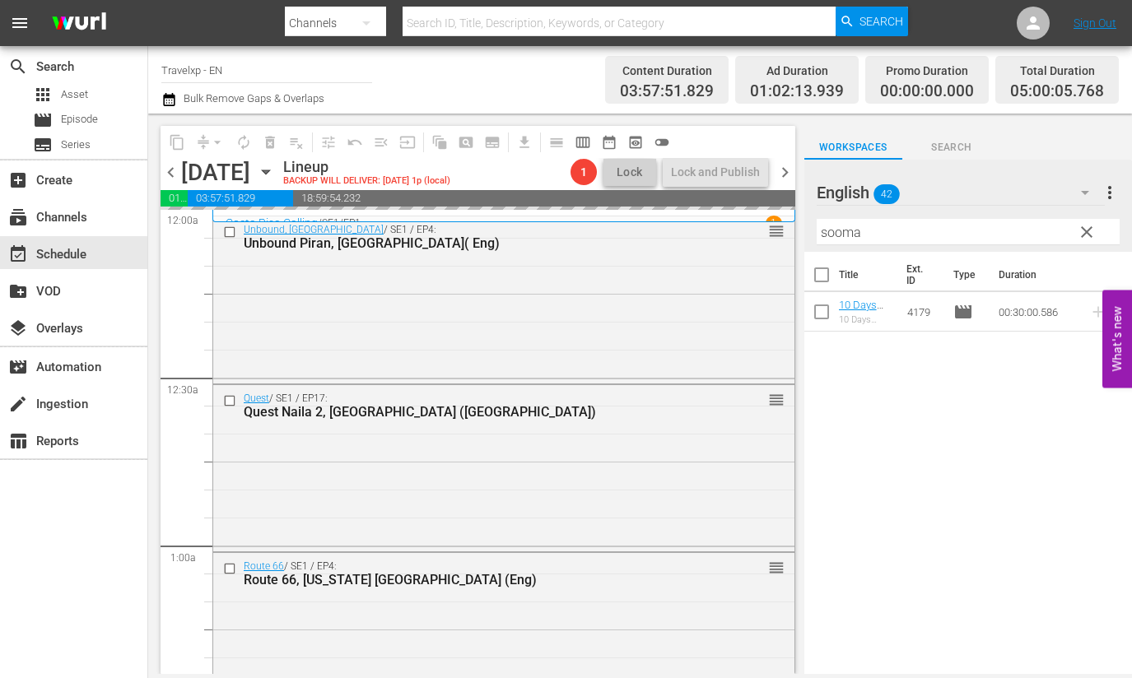
click at [848, 235] on input "sooma" at bounding box center [967, 232] width 303 height 26
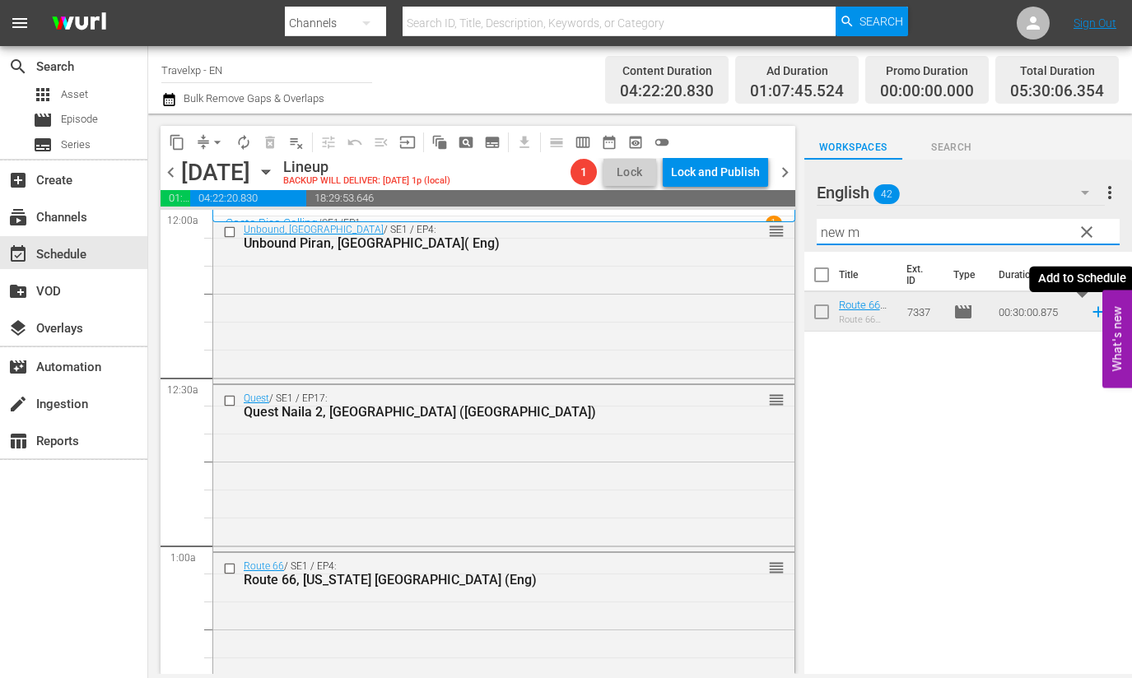
click at [1089, 314] on icon at bounding box center [1098, 312] width 18 height 18
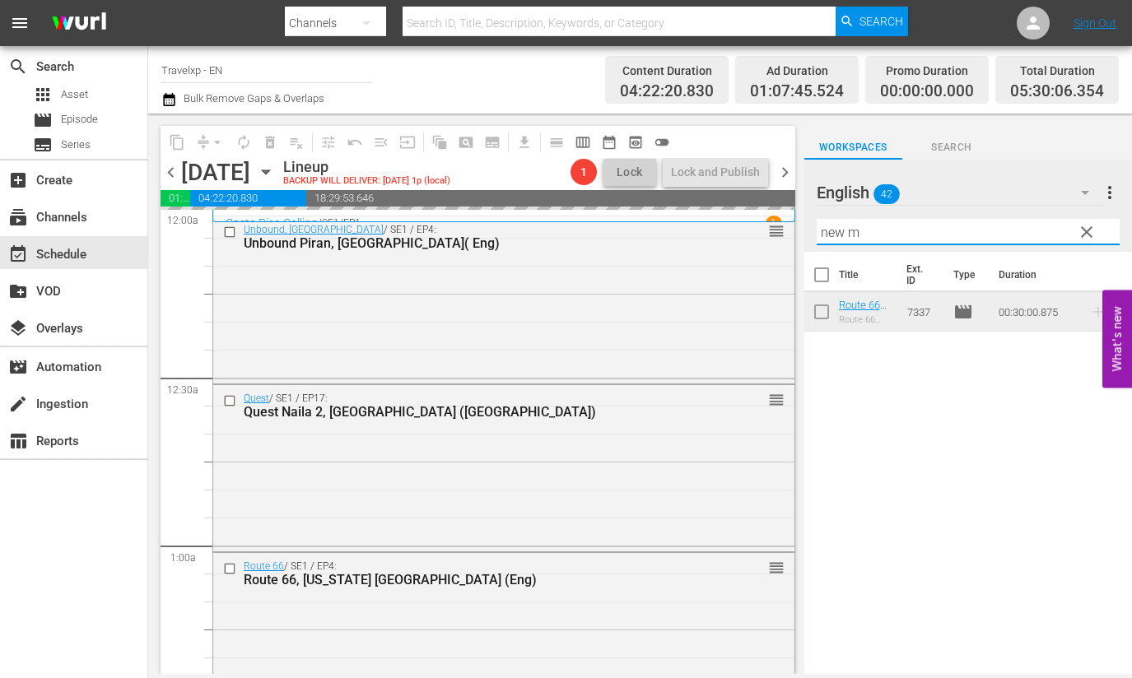
drag, startPoint x: 881, startPoint y: 242, endPoint x: 819, endPoint y: 230, distance: 62.8
click at [819, 230] on input "new m" at bounding box center [967, 232] width 303 height 26
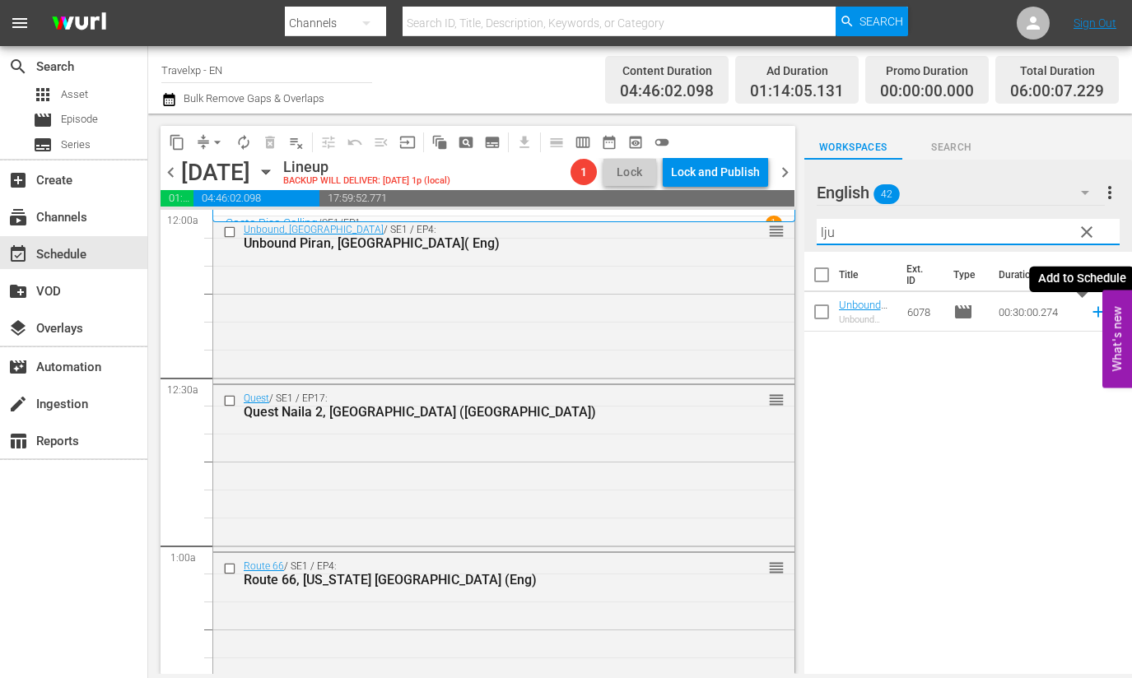
click at [1089, 309] on icon at bounding box center [1098, 312] width 18 height 18
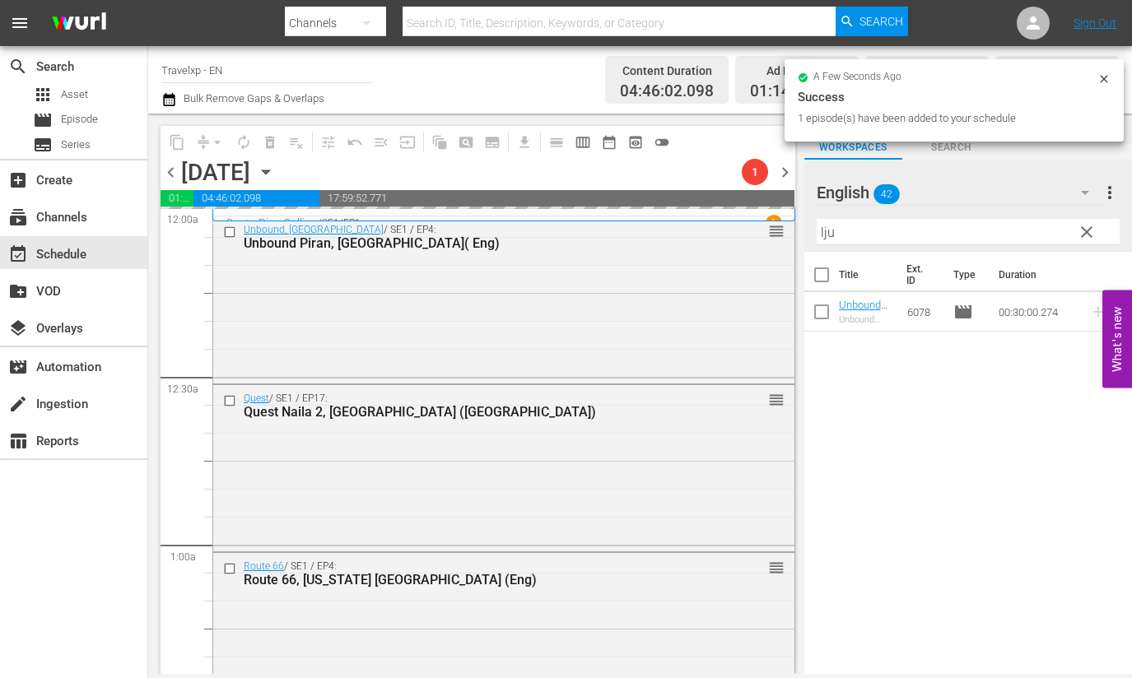
click at [827, 233] on input "lju" at bounding box center [967, 232] width 303 height 26
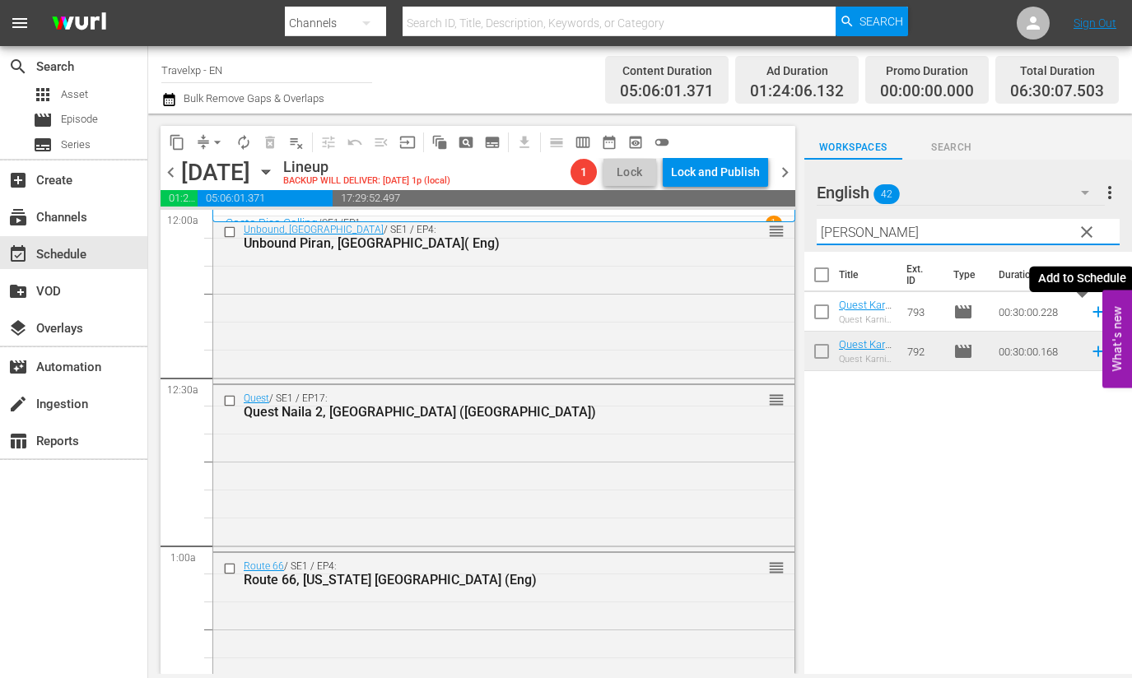
click at [1092, 311] on icon at bounding box center [1097, 312] width 11 height 11
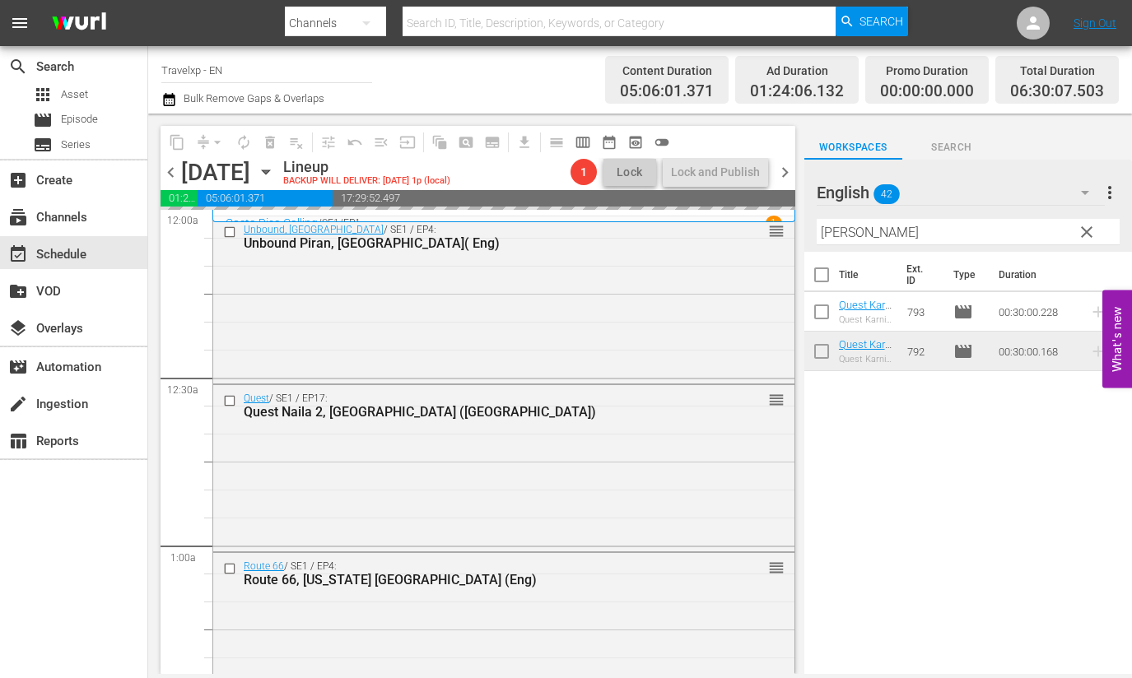
click at [826, 232] on input "[PERSON_NAME]" at bounding box center [967, 232] width 303 height 26
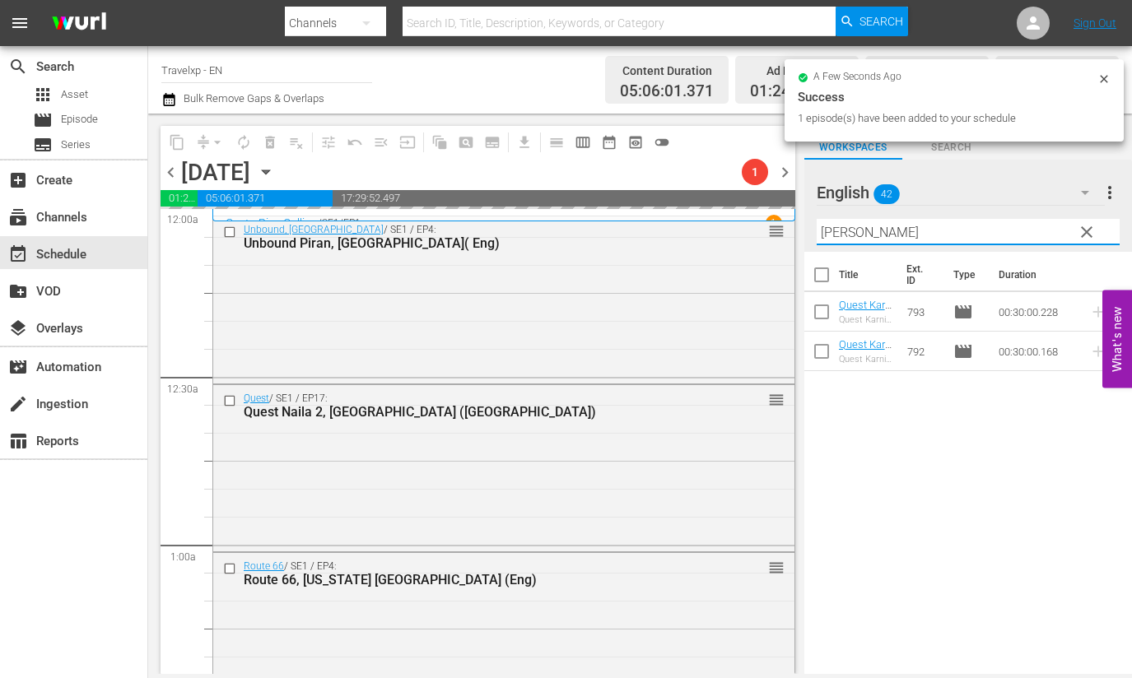
click at [826, 232] on input "[PERSON_NAME]" at bounding box center [967, 232] width 303 height 26
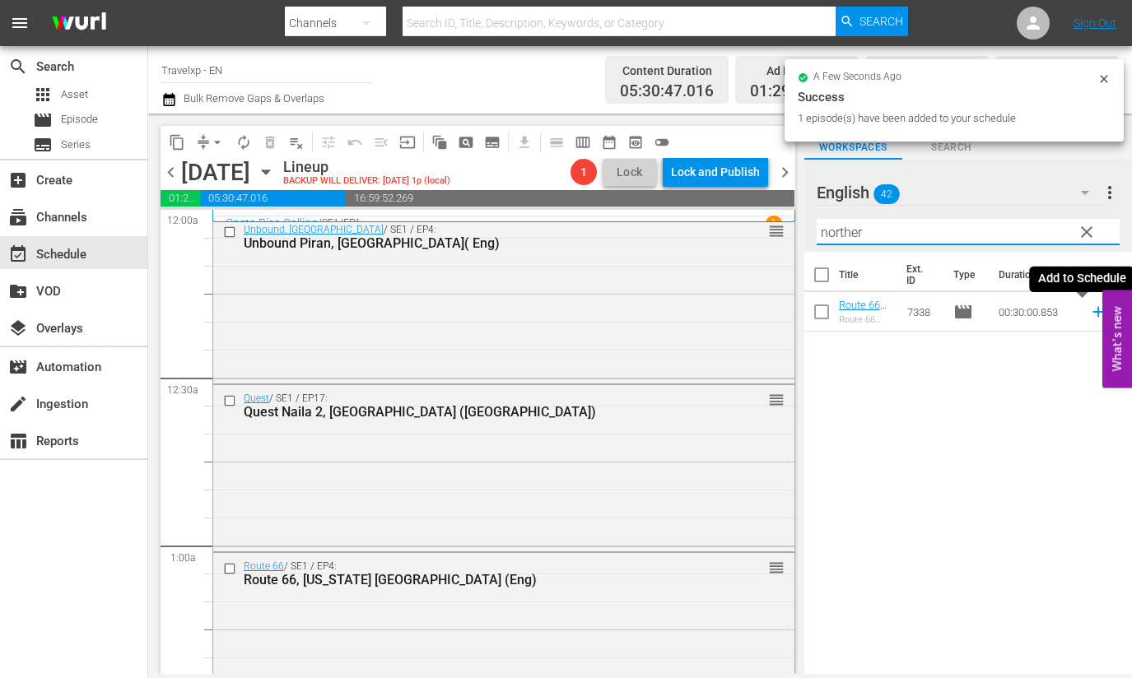
click at [1089, 314] on icon at bounding box center [1098, 312] width 18 height 18
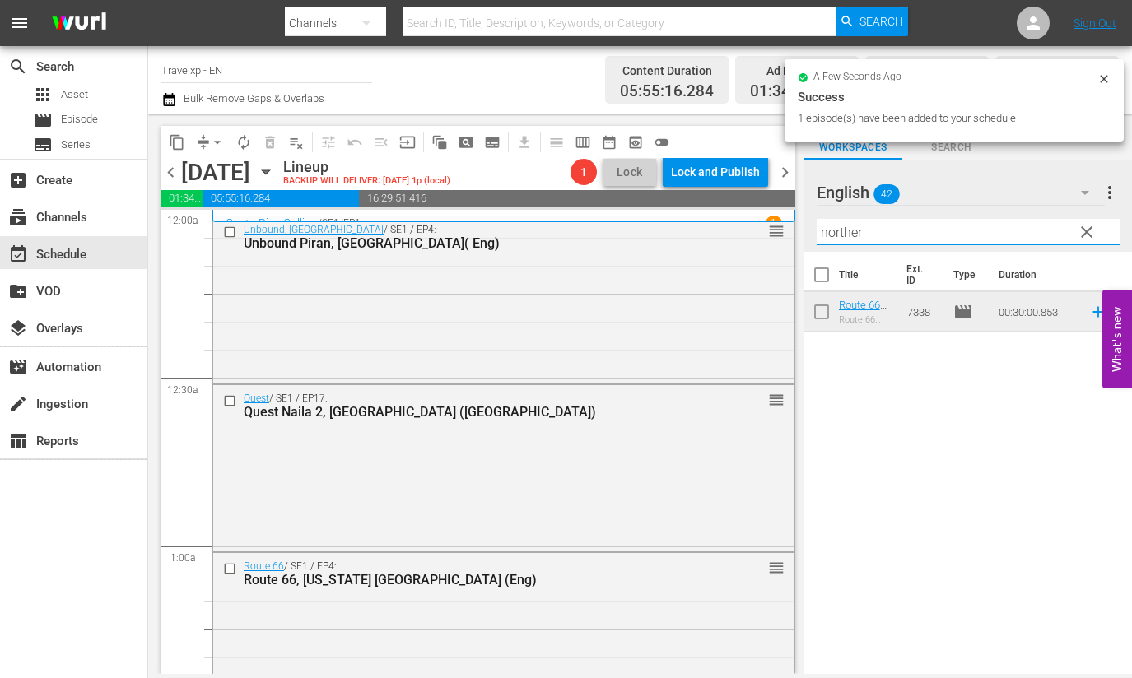
click at [841, 228] on input "norther" at bounding box center [967, 232] width 303 height 26
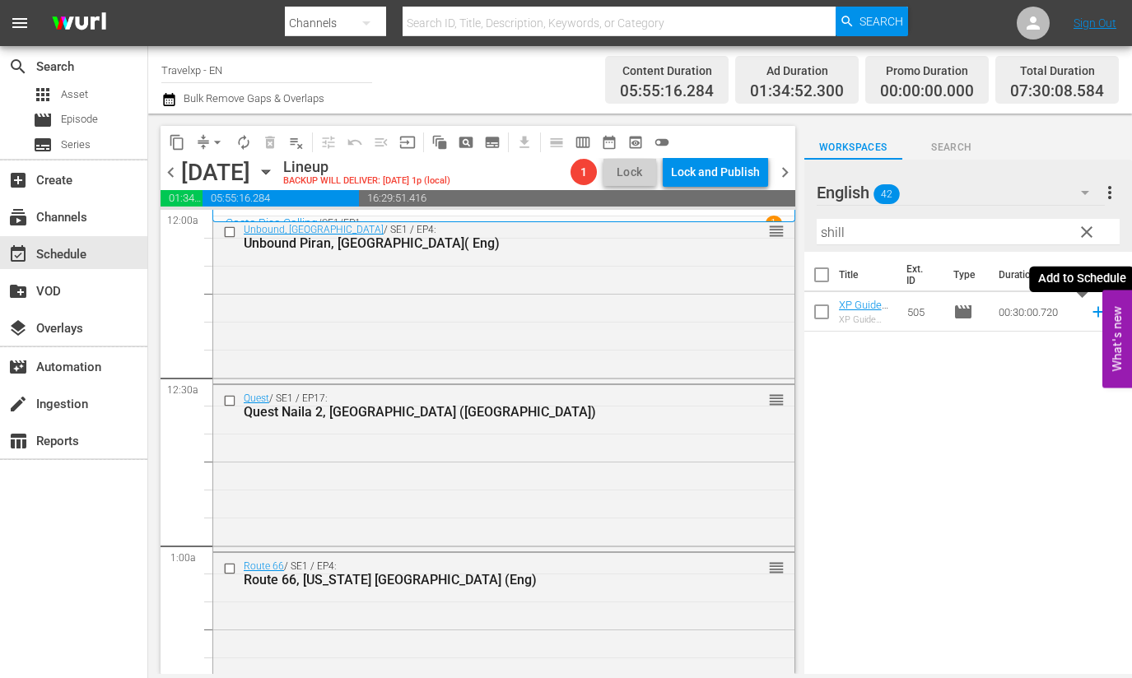
click at [1089, 315] on icon at bounding box center [1098, 312] width 18 height 18
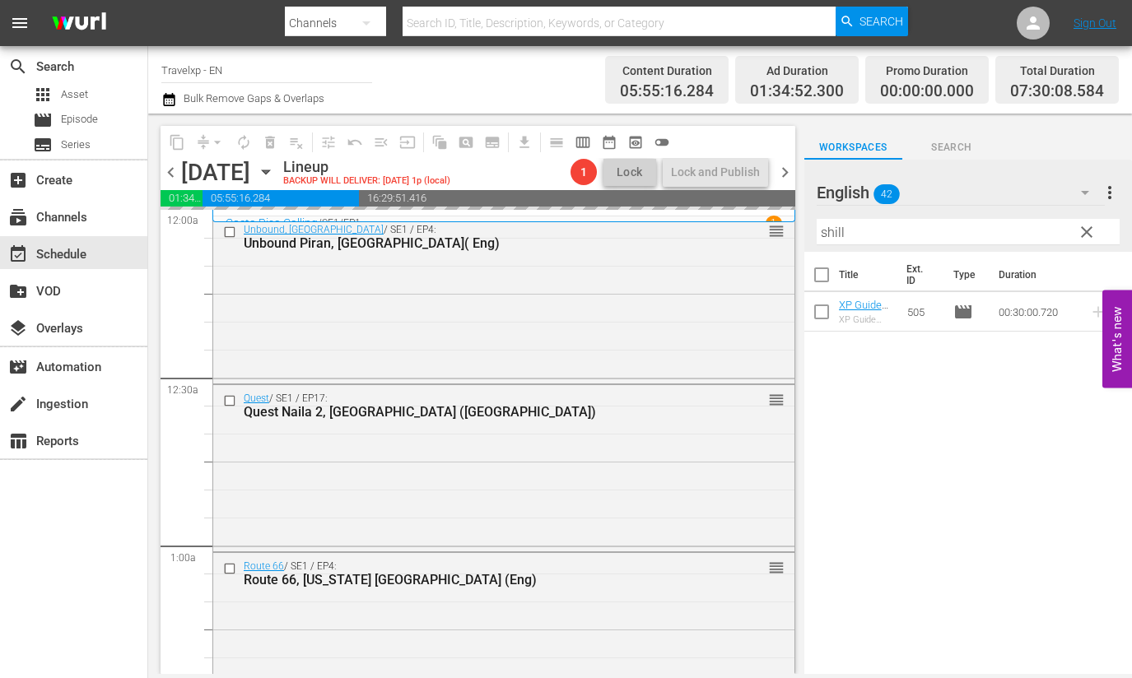
click at [837, 232] on input "shill" at bounding box center [967, 232] width 303 height 26
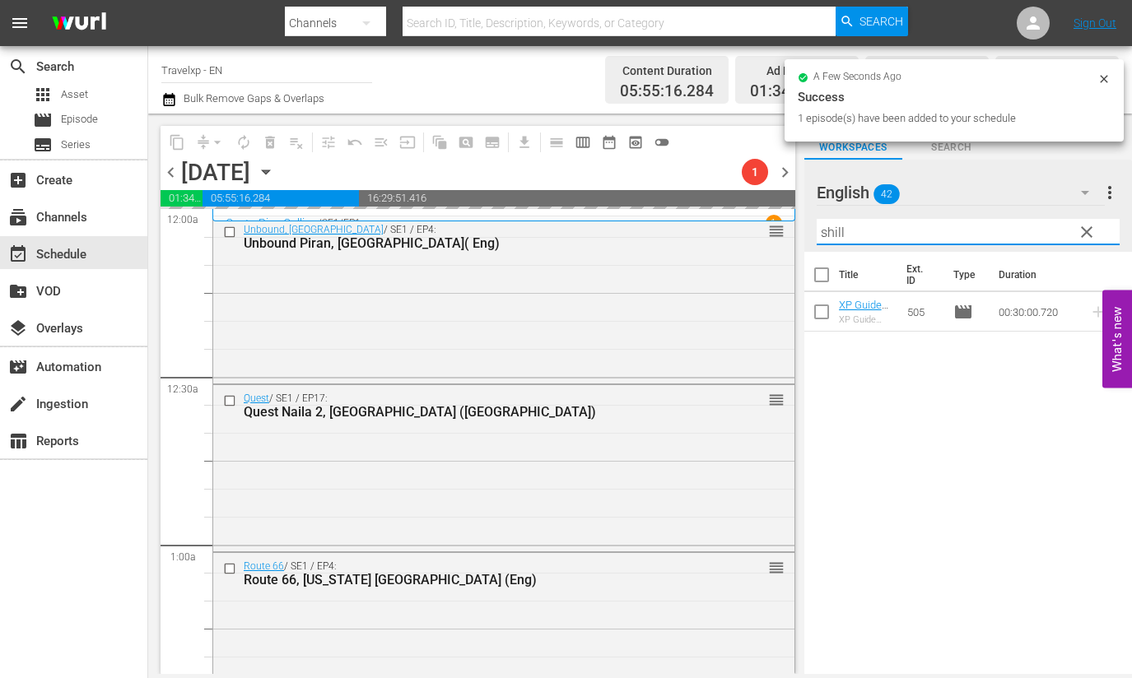
click at [837, 232] on input "shill" at bounding box center [967, 232] width 303 height 26
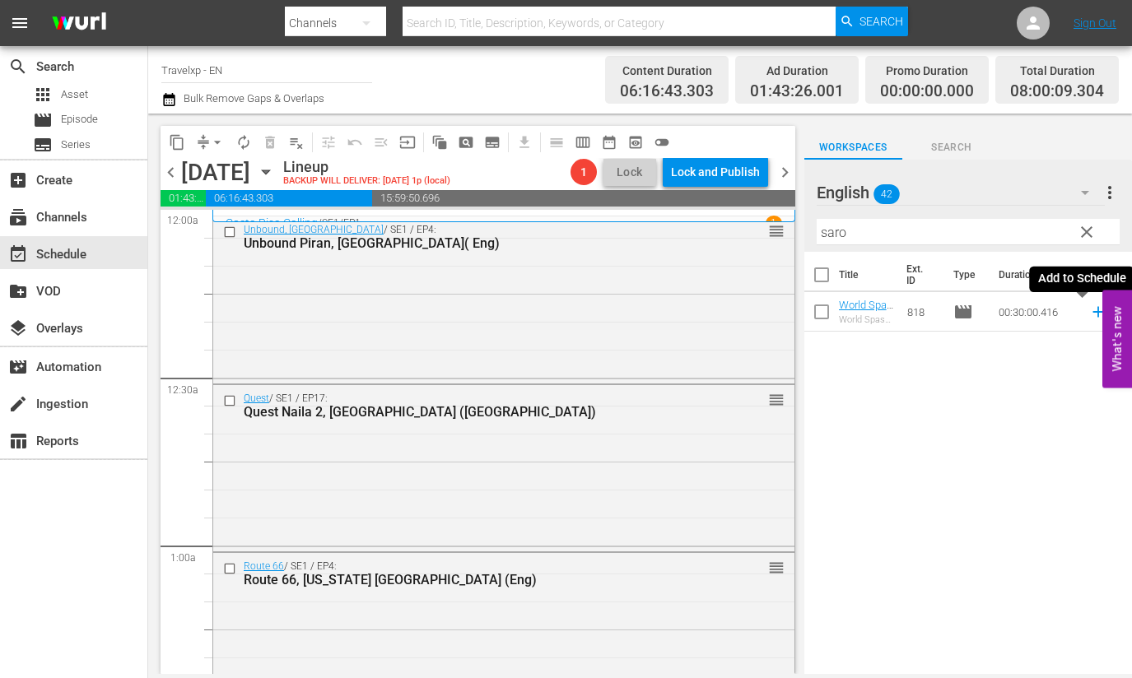
click at [1089, 314] on icon at bounding box center [1098, 312] width 18 height 18
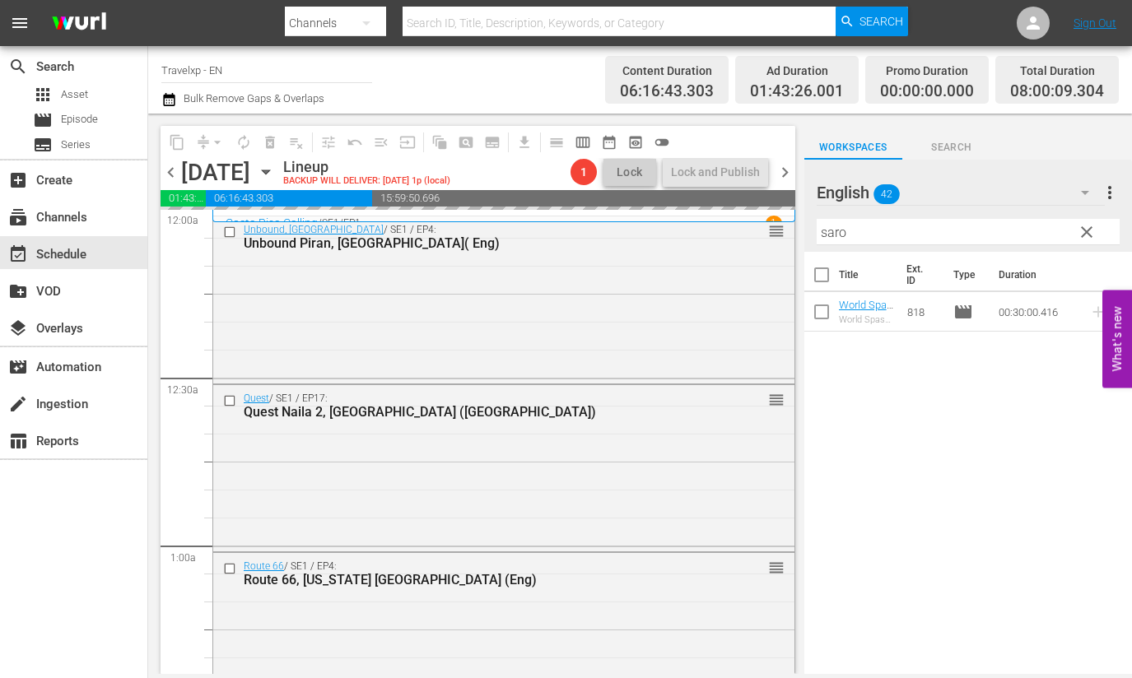
click at [830, 235] on input "saro" at bounding box center [967, 232] width 303 height 26
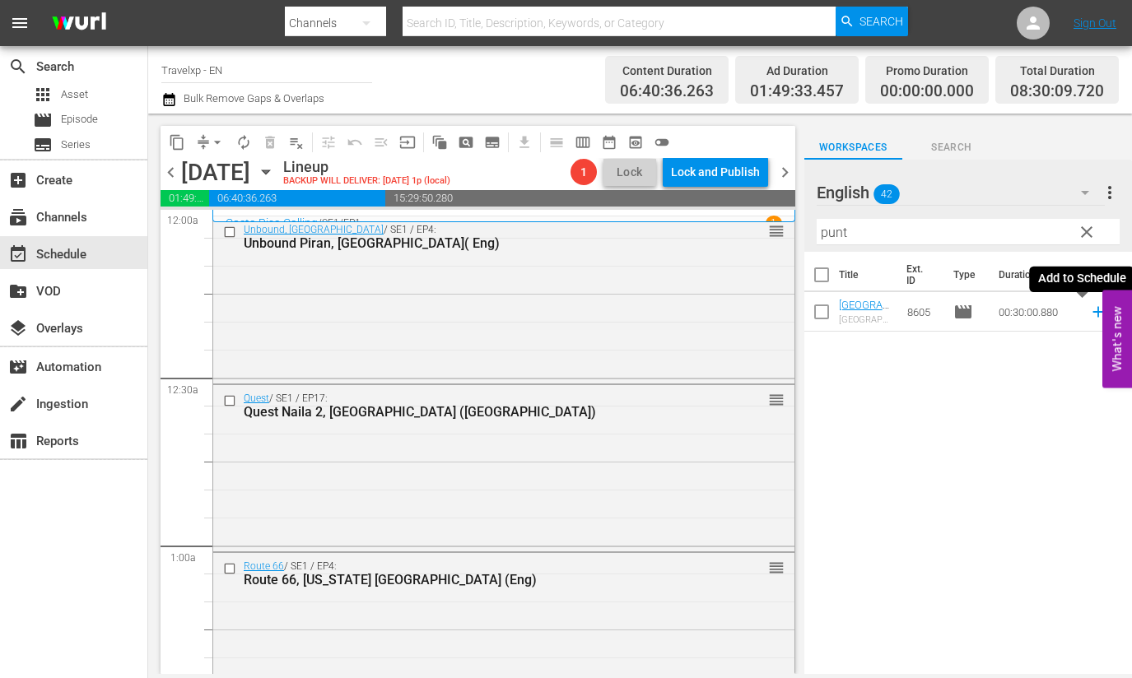
click at [1089, 309] on icon at bounding box center [1098, 312] width 18 height 18
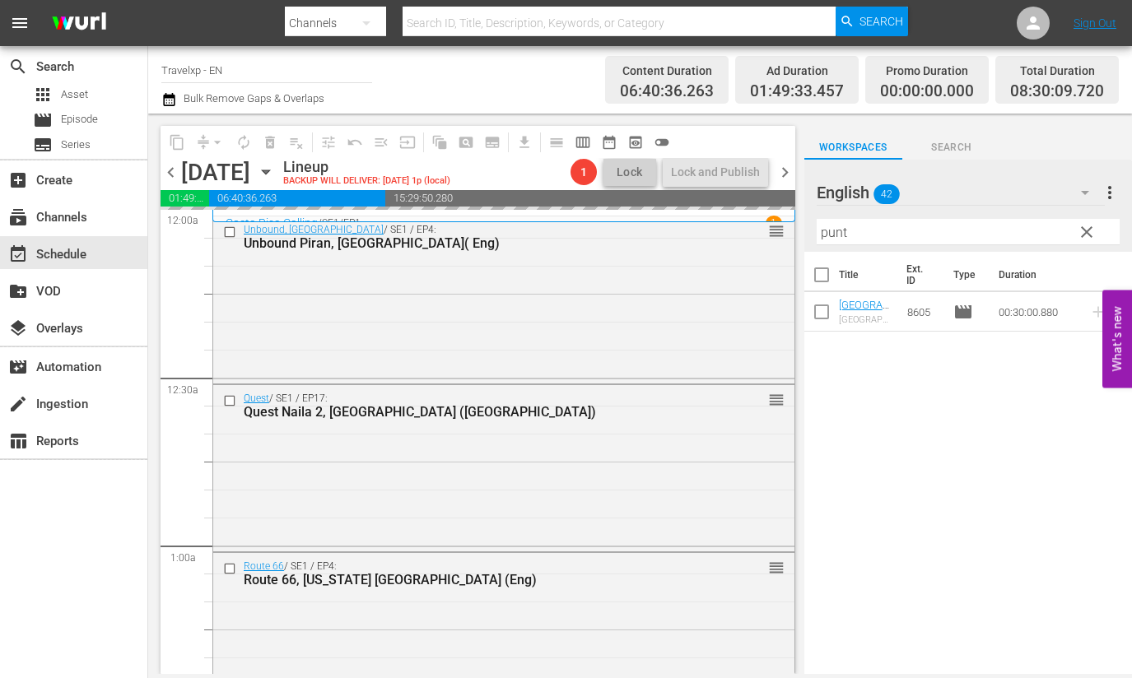
click at [832, 235] on input "punt" at bounding box center [967, 232] width 303 height 26
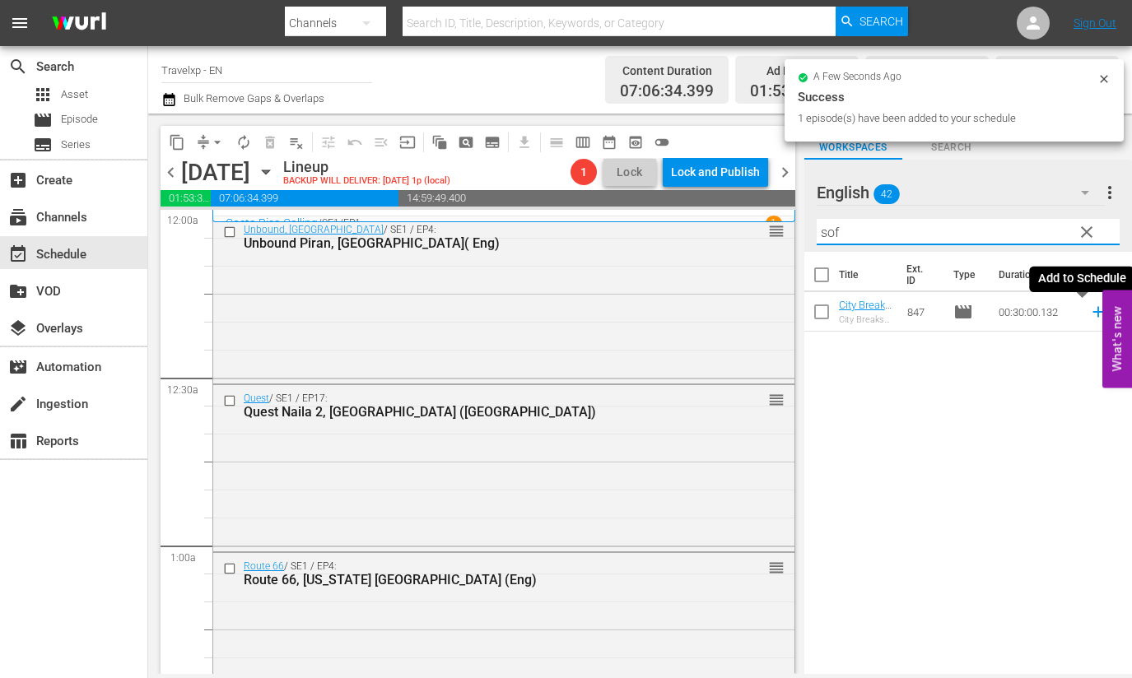
click at [1089, 315] on icon at bounding box center [1098, 312] width 18 height 18
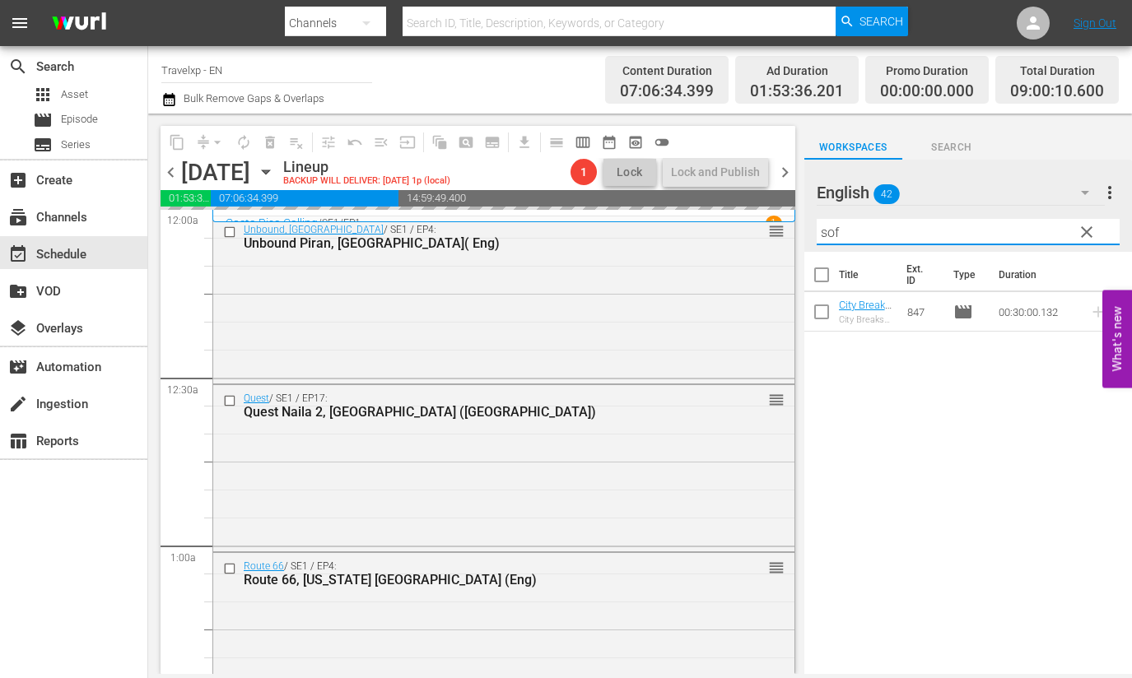
click at [834, 234] on input "sof" at bounding box center [967, 232] width 303 height 26
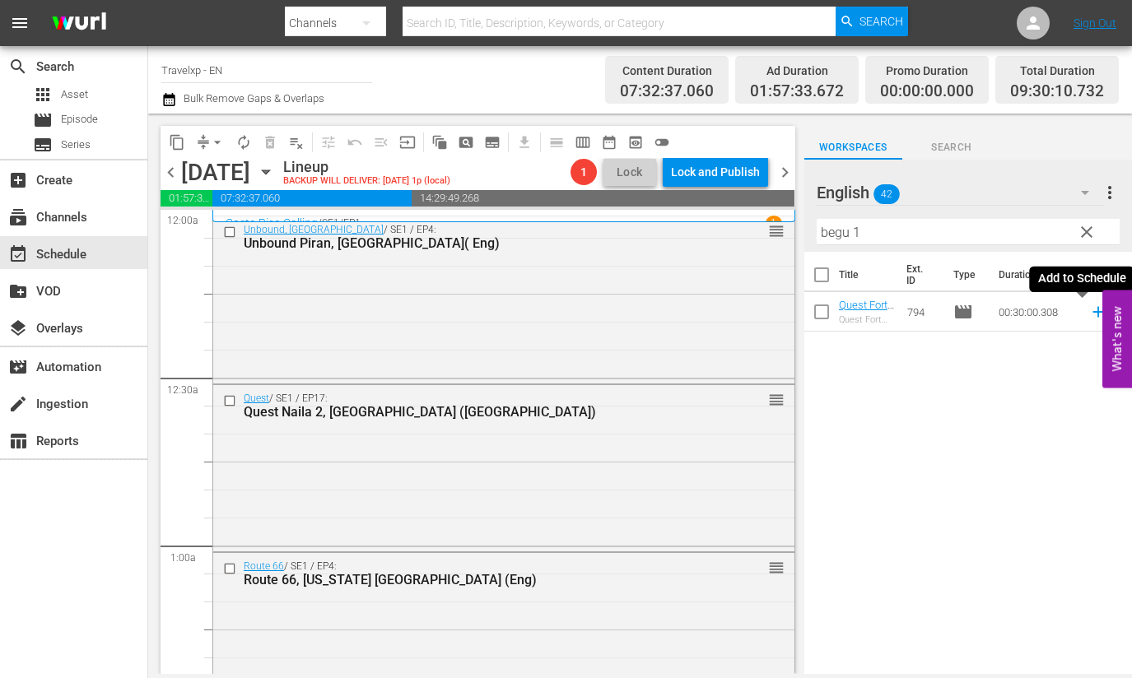
click at [1089, 313] on icon at bounding box center [1098, 312] width 18 height 18
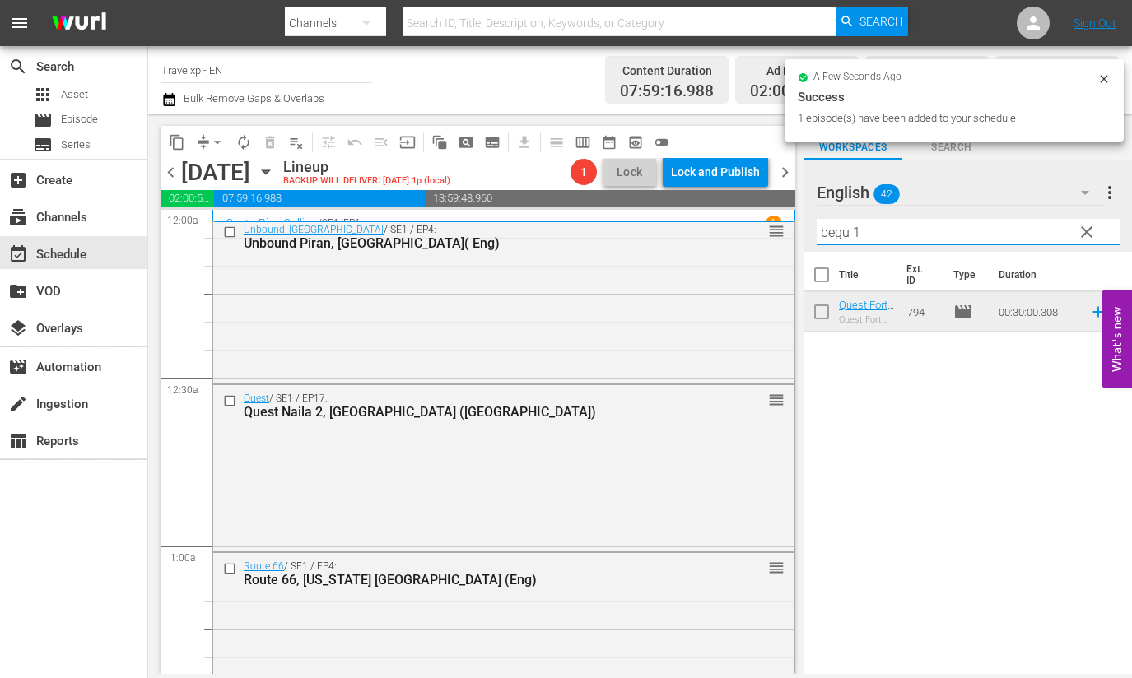
drag, startPoint x: 889, startPoint y: 232, endPoint x: 800, endPoint y: 228, distance: 89.0
click at [800, 228] on div "content_copy compress arrow_drop_down autorenew_outlined delete_forever_outline…" at bounding box center [639, 394] width 983 height 560
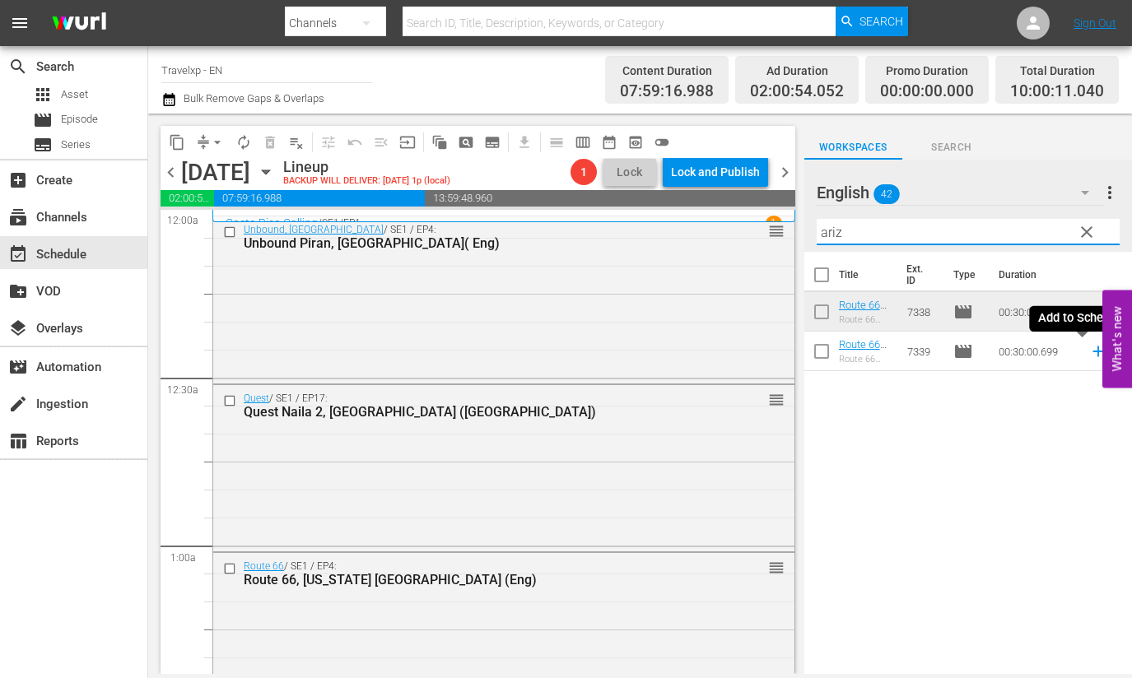
click at [1089, 353] on icon at bounding box center [1098, 351] width 18 height 18
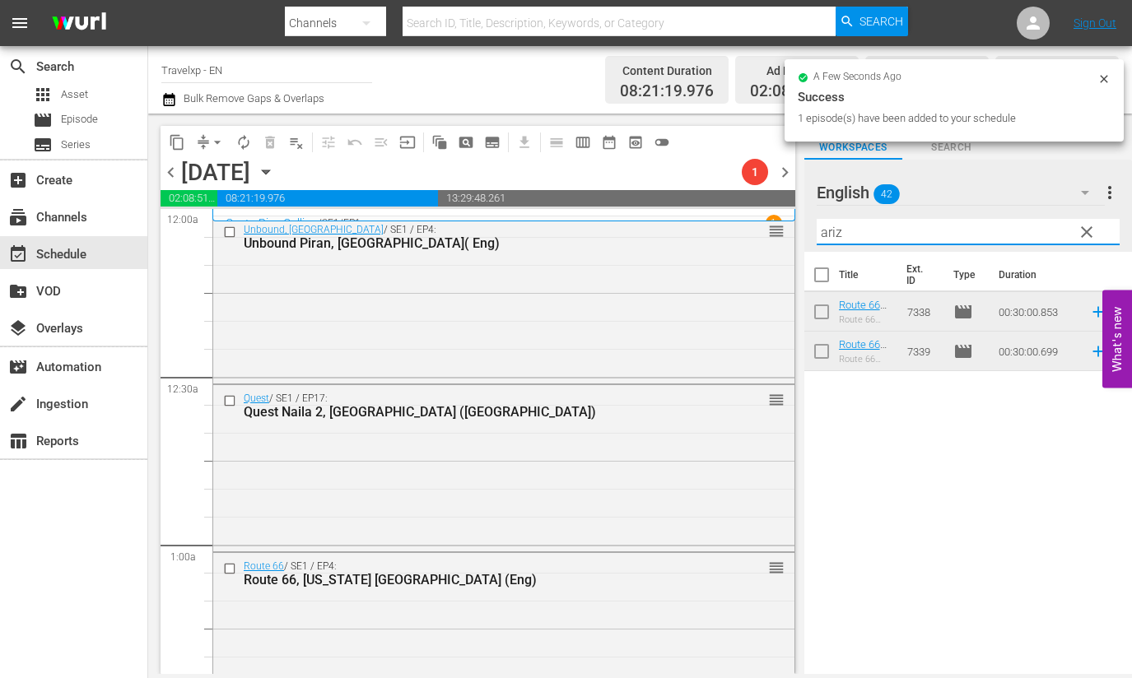
click at [830, 241] on input "ariz" at bounding box center [967, 232] width 303 height 26
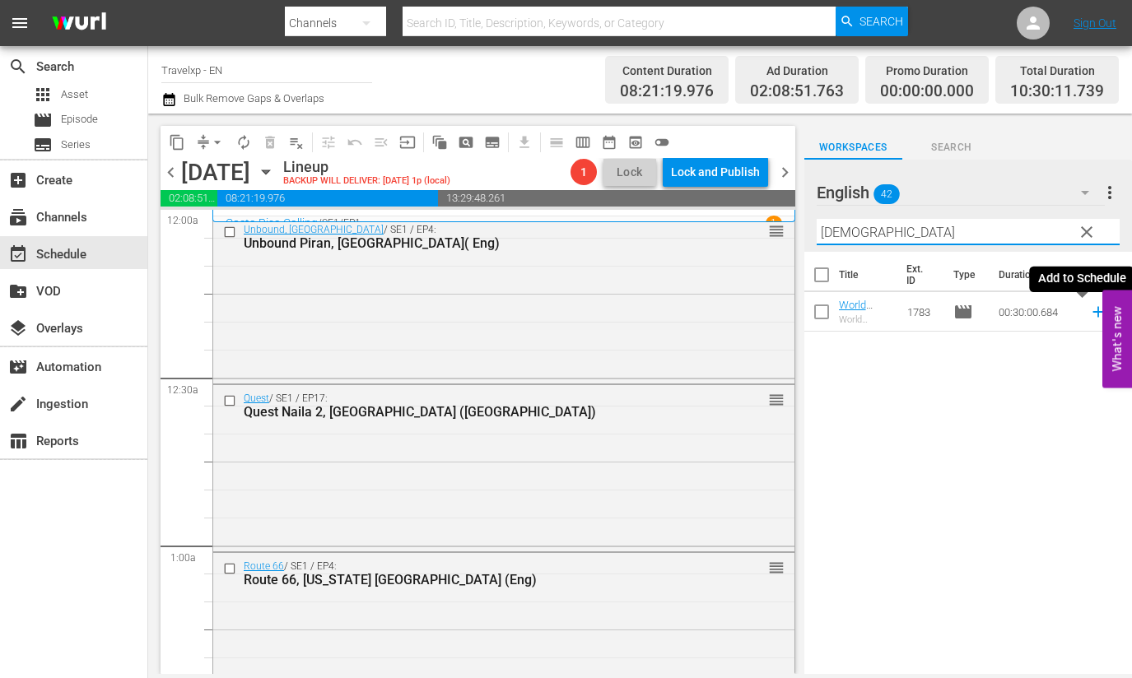
click at [1089, 314] on icon at bounding box center [1098, 312] width 18 height 18
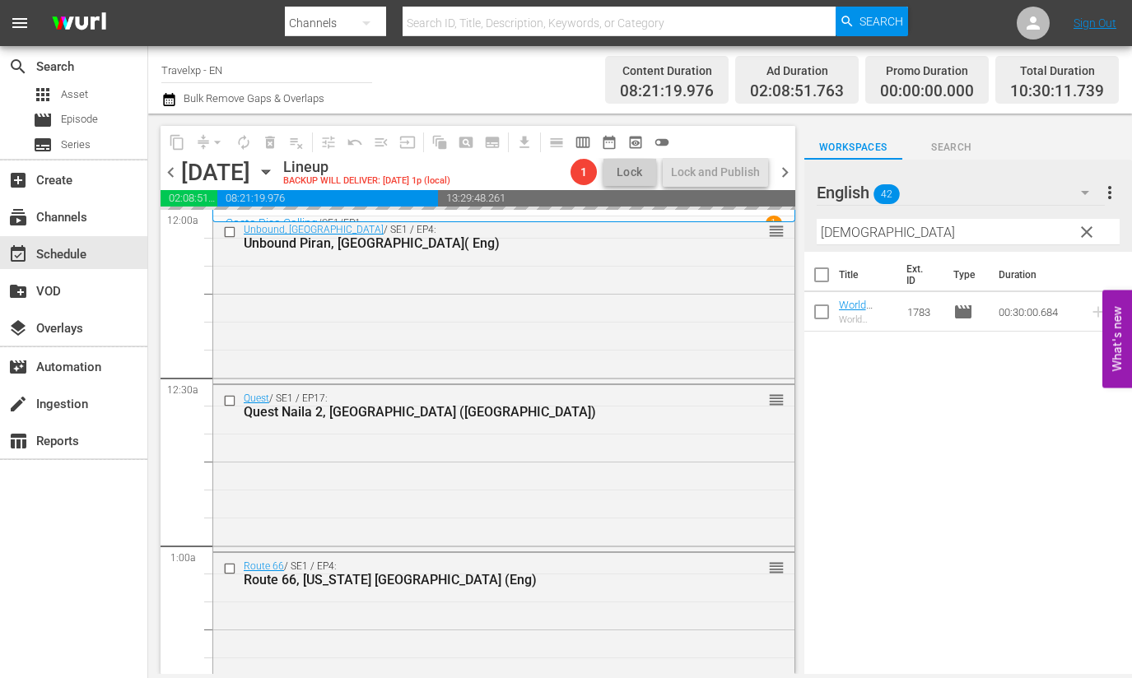
click at [847, 232] on input "[DEMOGRAPHIC_DATA]" at bounding box center [967, 232] width 303 height 26
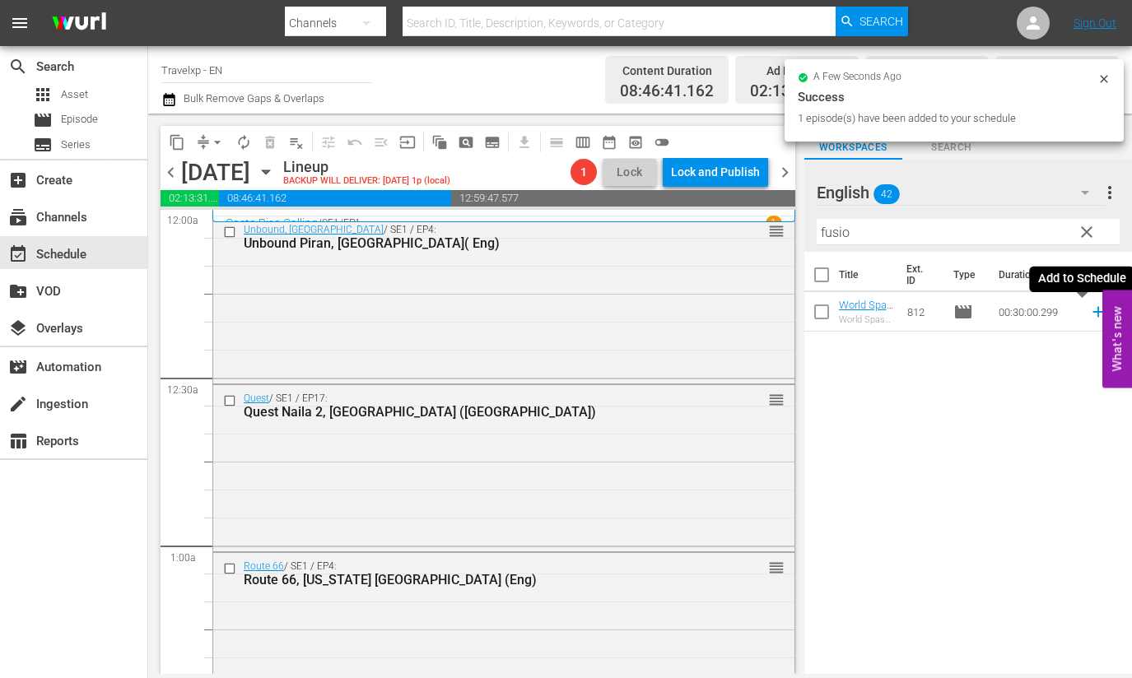
click at [1092, 311] on icon at bounding box center [1097, 312] width 11 height 11
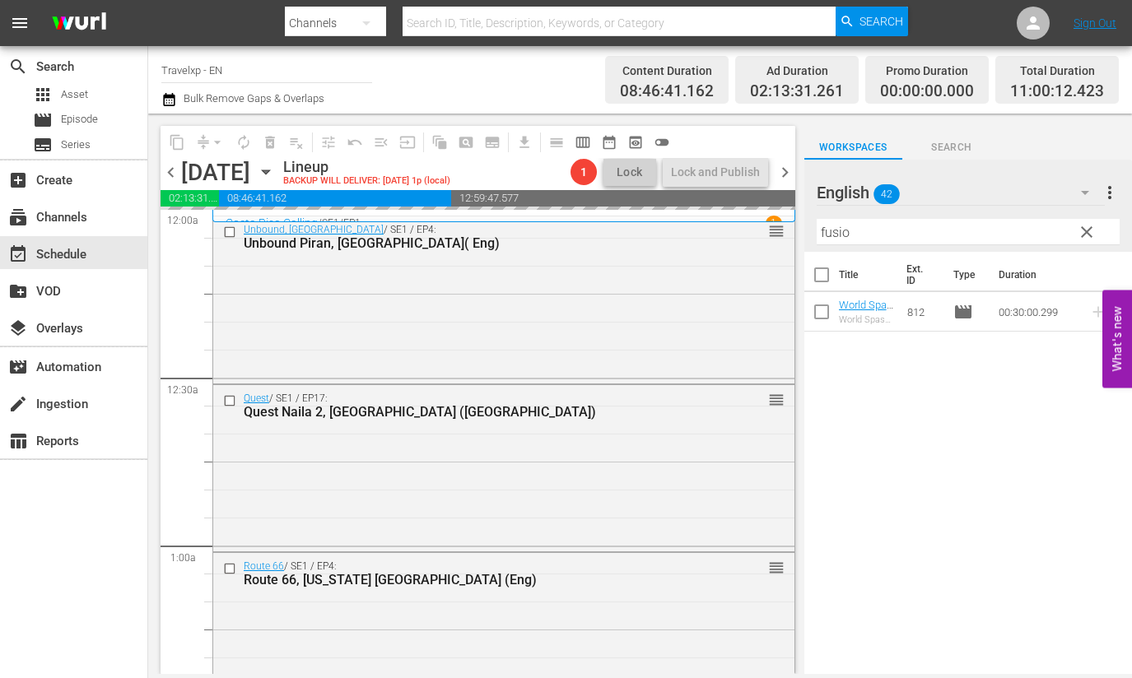
click at [836, 235] on input "fusio" at bounding box center [967, 232] width 303 height 26
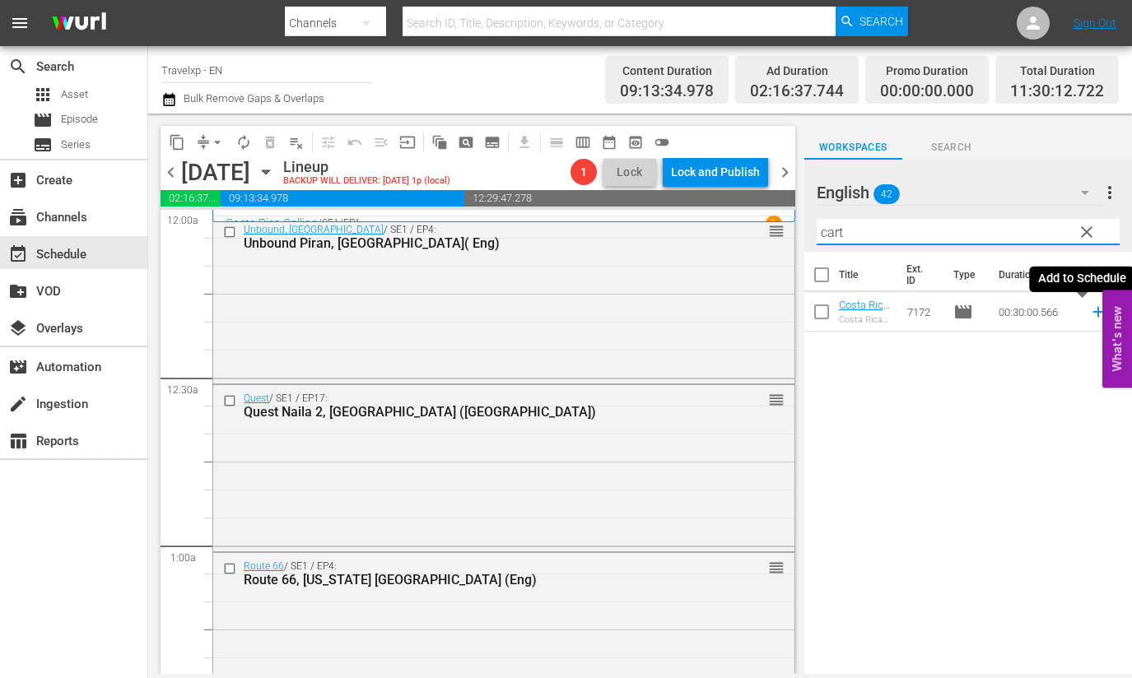
click at [1092, 314] on icon at bounding box center [1097, 312] width 11 height 11
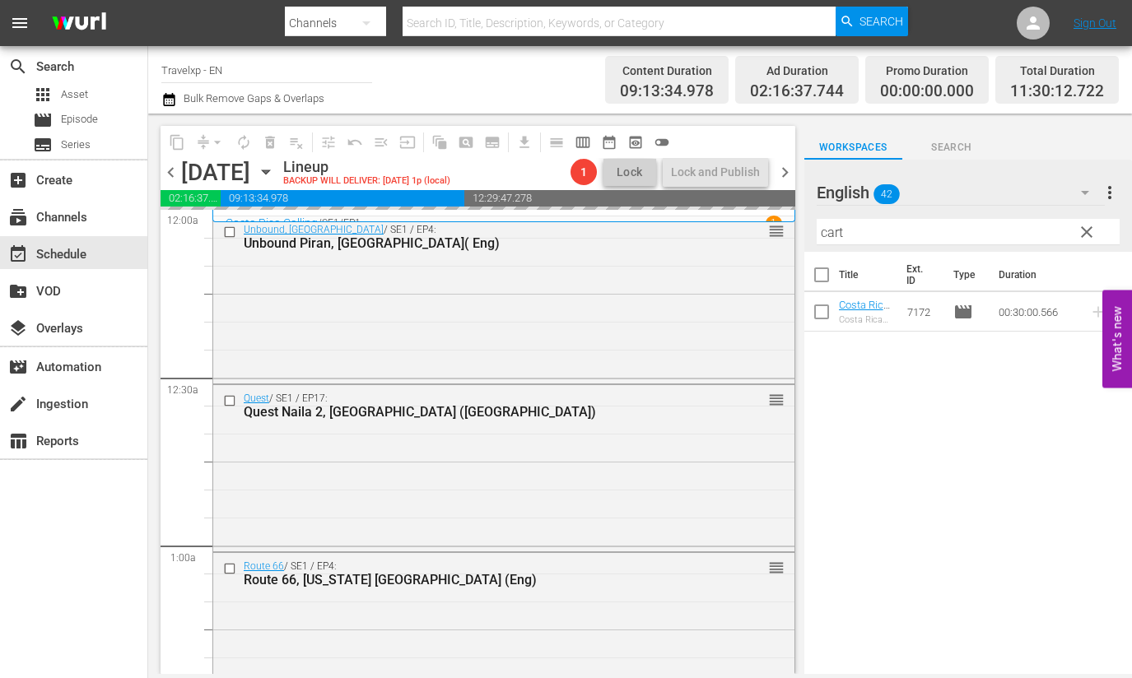
click at [835, 235] on input "cart" at bounding box center [967, 232] width 303 height 26
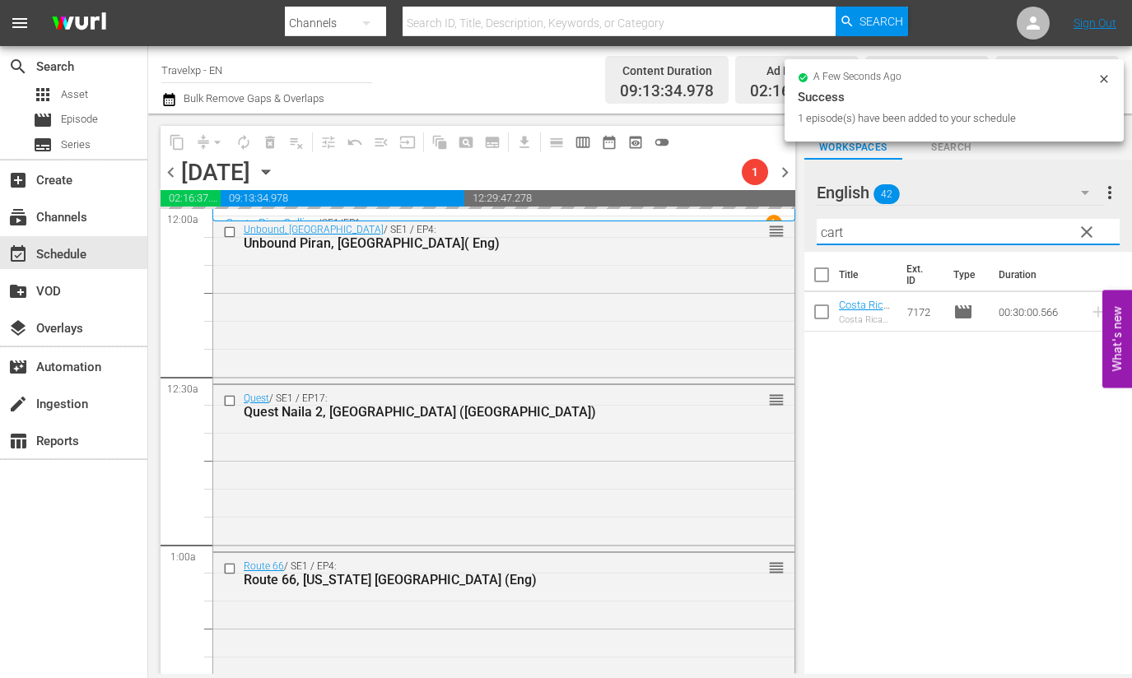
click at [835, 235] on input "cart" at bounding box center [967, 232] width 303 height 26
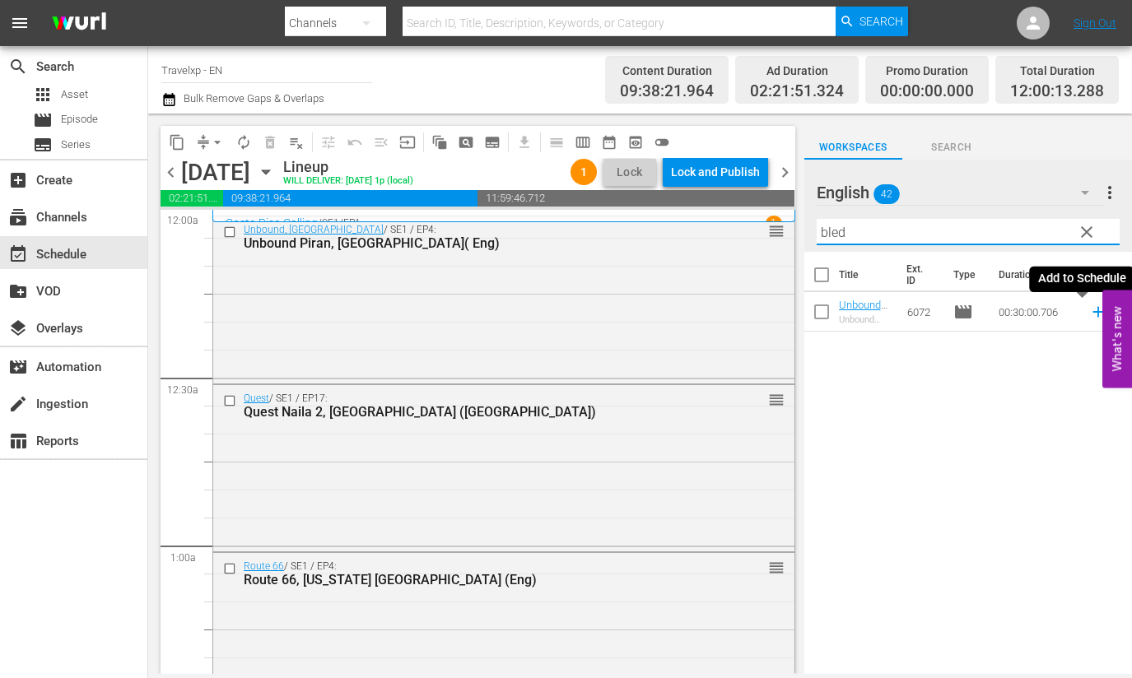
click at [1092, 311] on icon at bounding box center [1097, 312] width 11 height 11
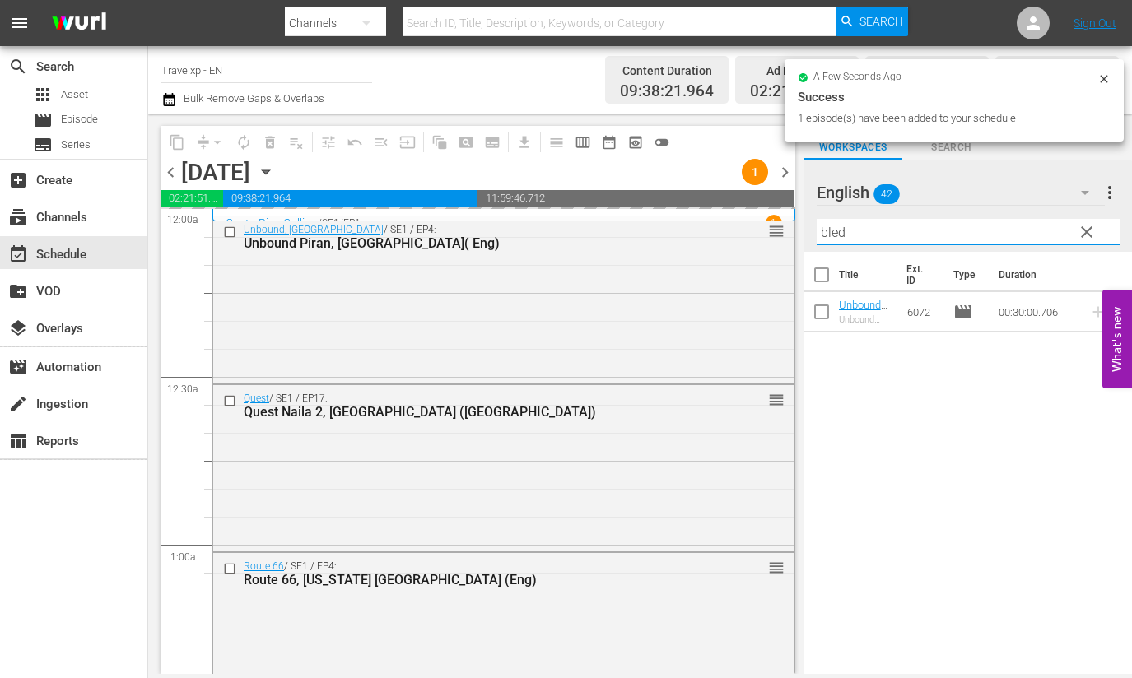
click at [823, 233] on input "bled" at bounding box center [967, 232] width 303 height 26
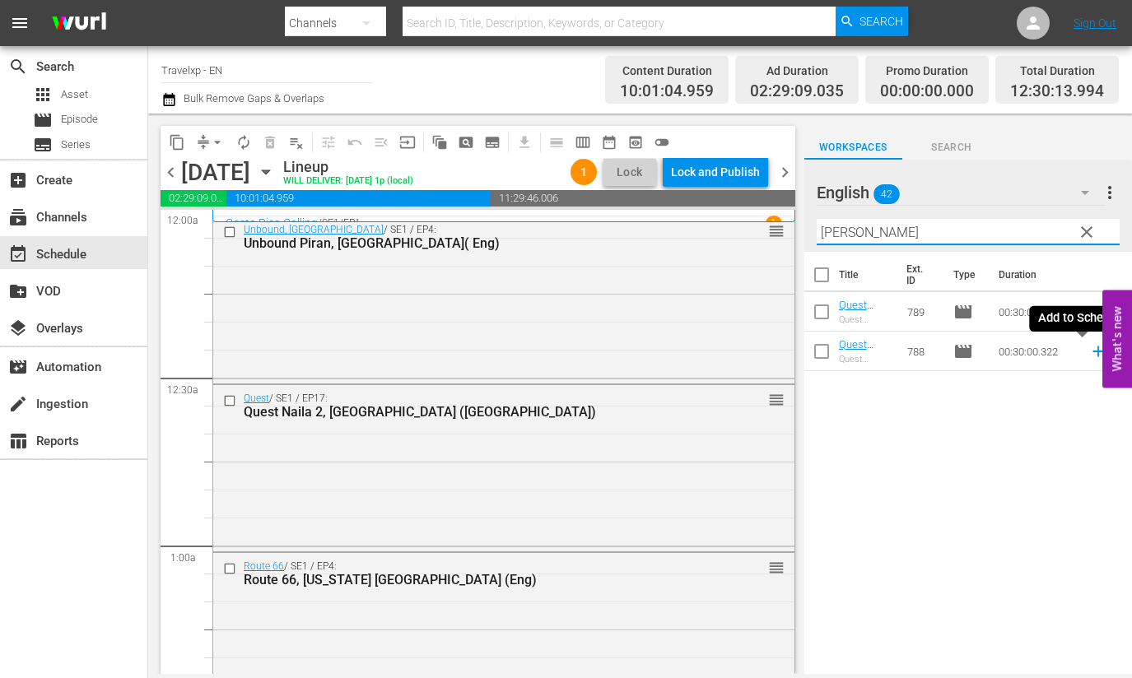
click at [1092, 351] on icon at bounding box center [1097, 351] width 11 height 11
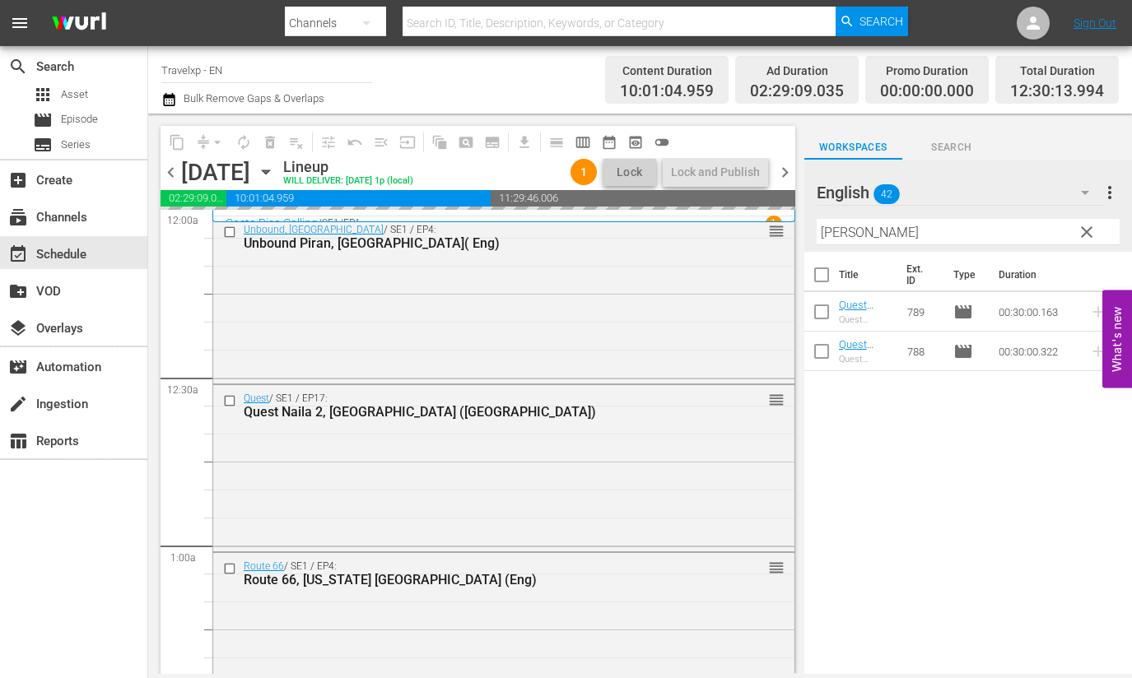
click at [834, 231] on input "[PERSON_NAME]" at bounding box center [967, 232] width 303 height 26
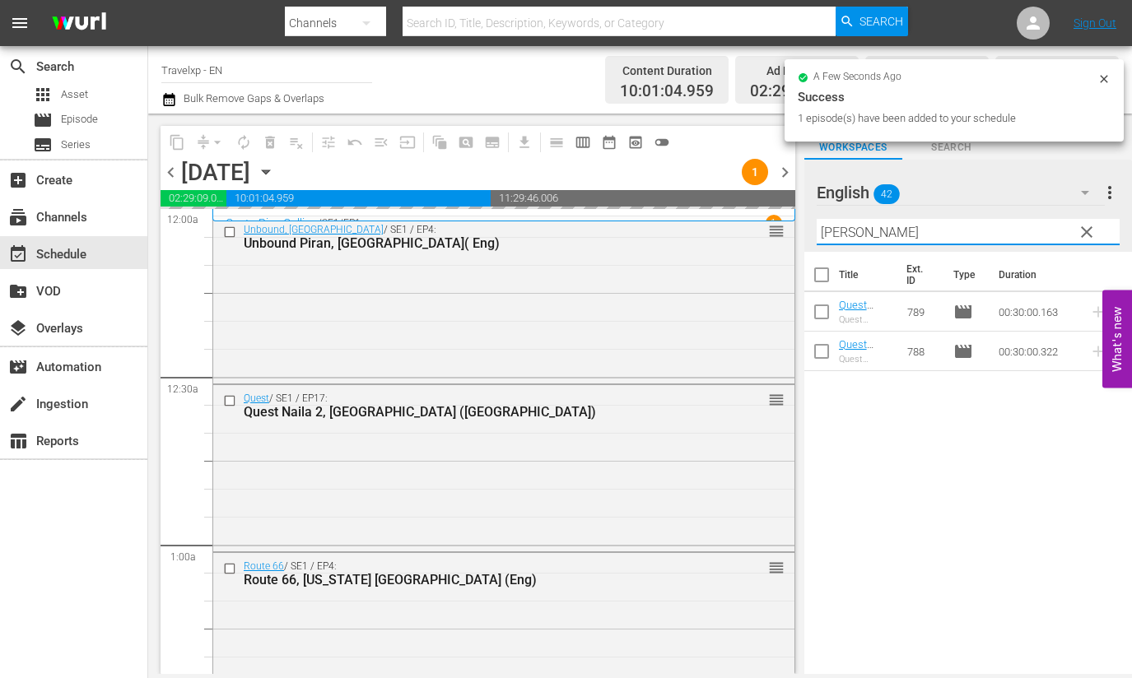
click at [834, 231] on input "[PERSON_NAME]" at bounding box center [967, 232] width 303 height 26
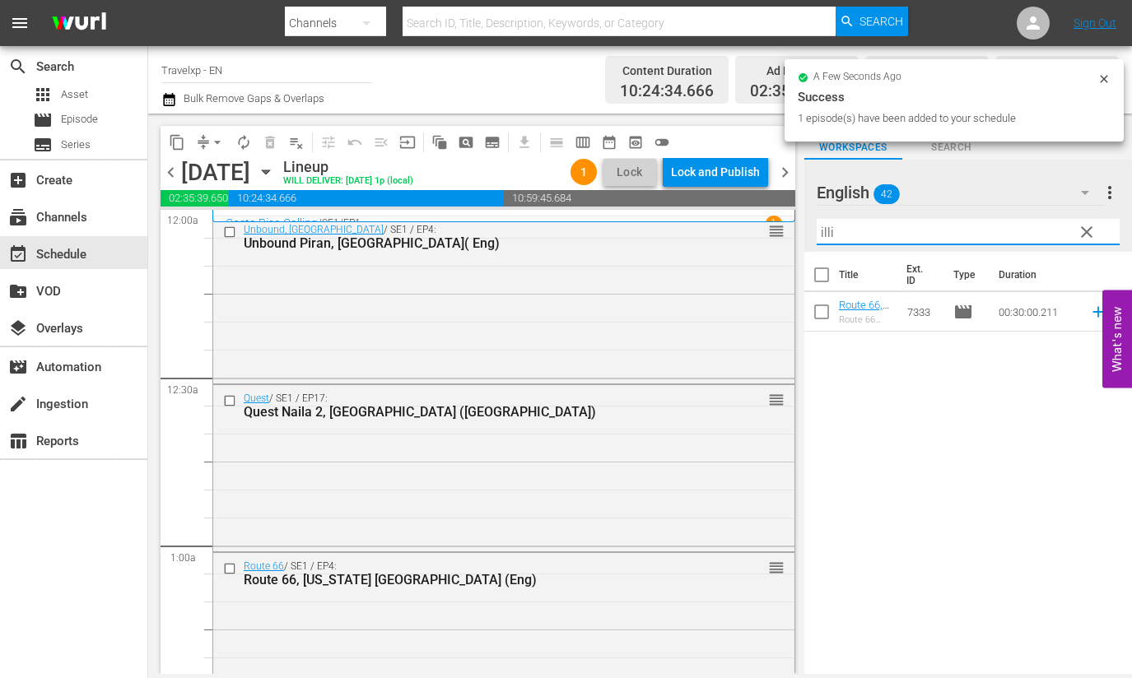
click at [1092, 311] on icon at bounding box center [1097, 312] width 11 height 11
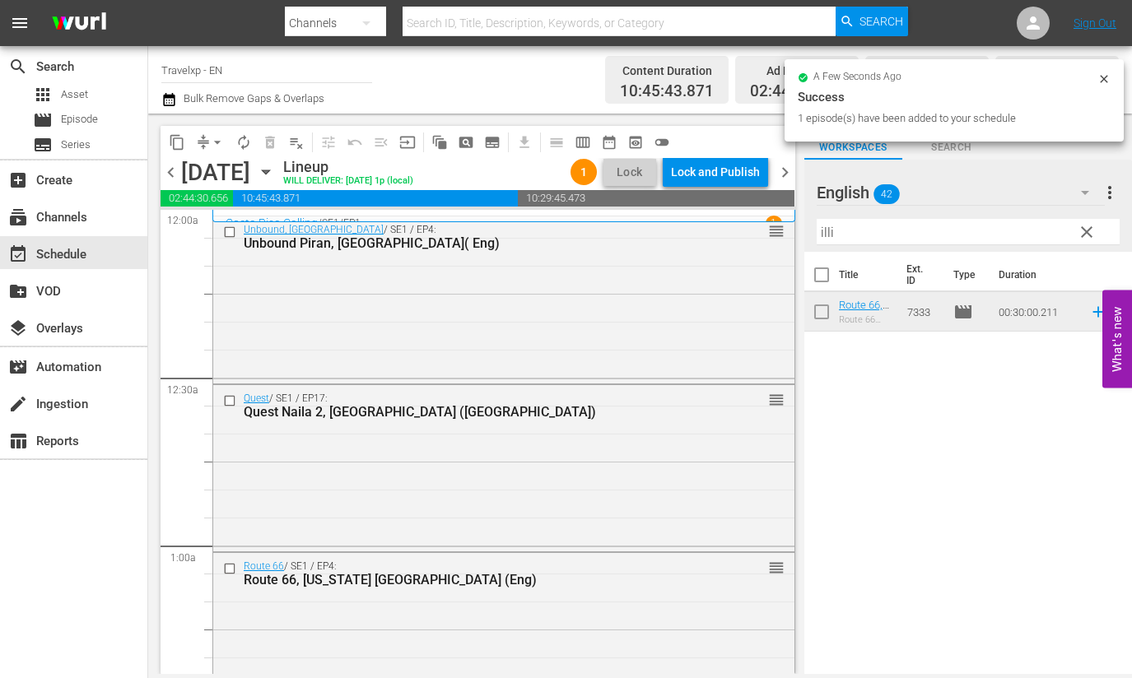
click at [825, 226] on input "illi" at bounding box center [967, 232] width 303 height 26
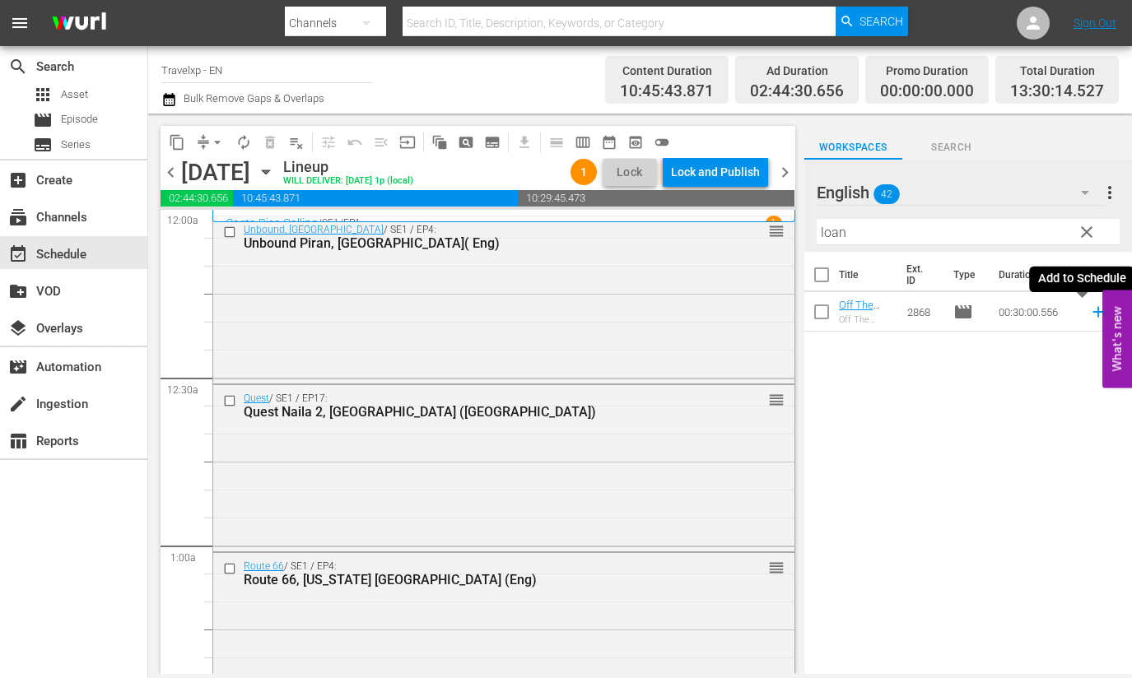
click at [1092, 312] on icon at bounding box center [1097, 312] width 11 height 11
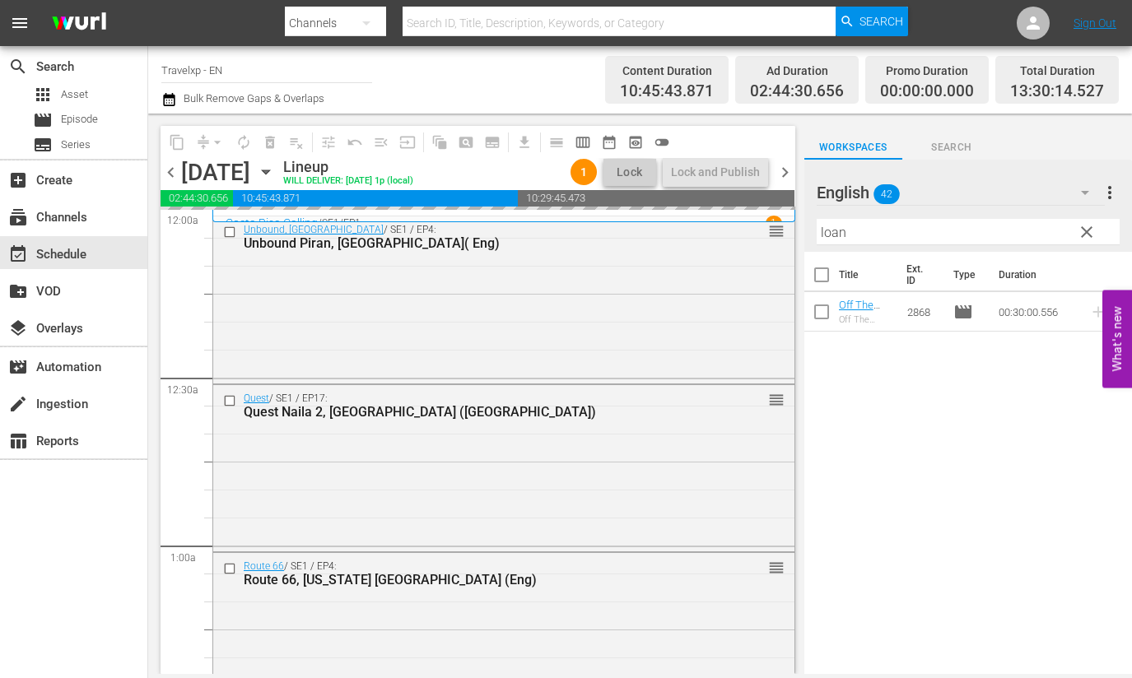
click at [840, 234] on input "loan" at bounding box center [967, 232] width 303 height 26
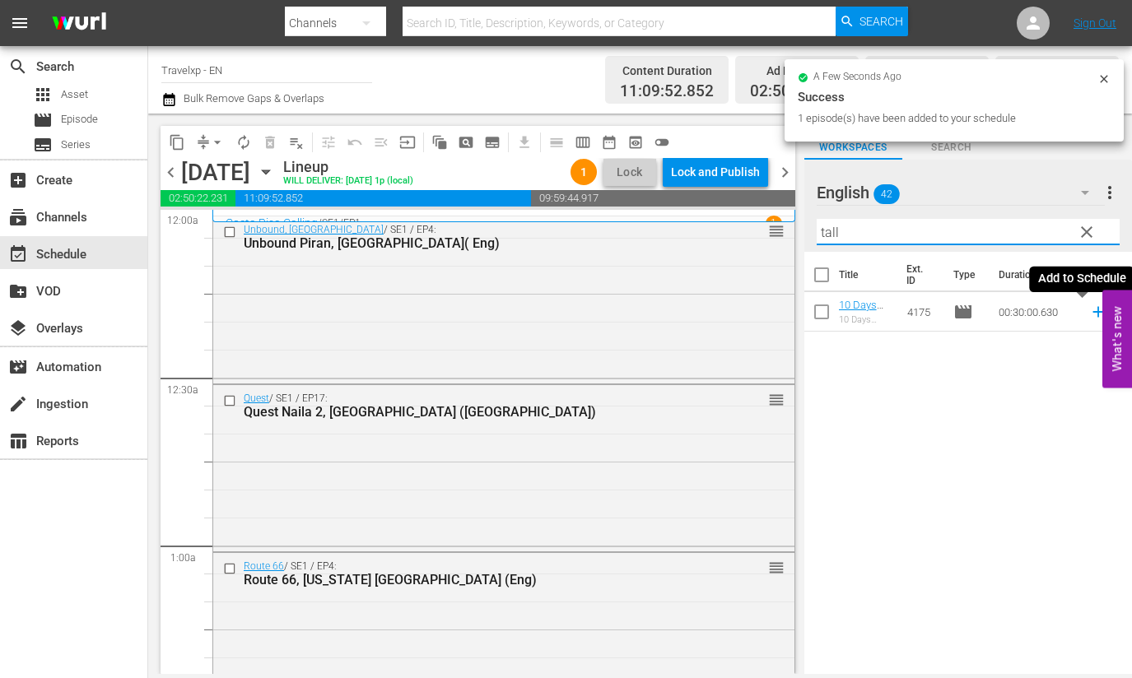
click at [1092, 312] on icon at bounding box center [1097, 312] width 11 height 11
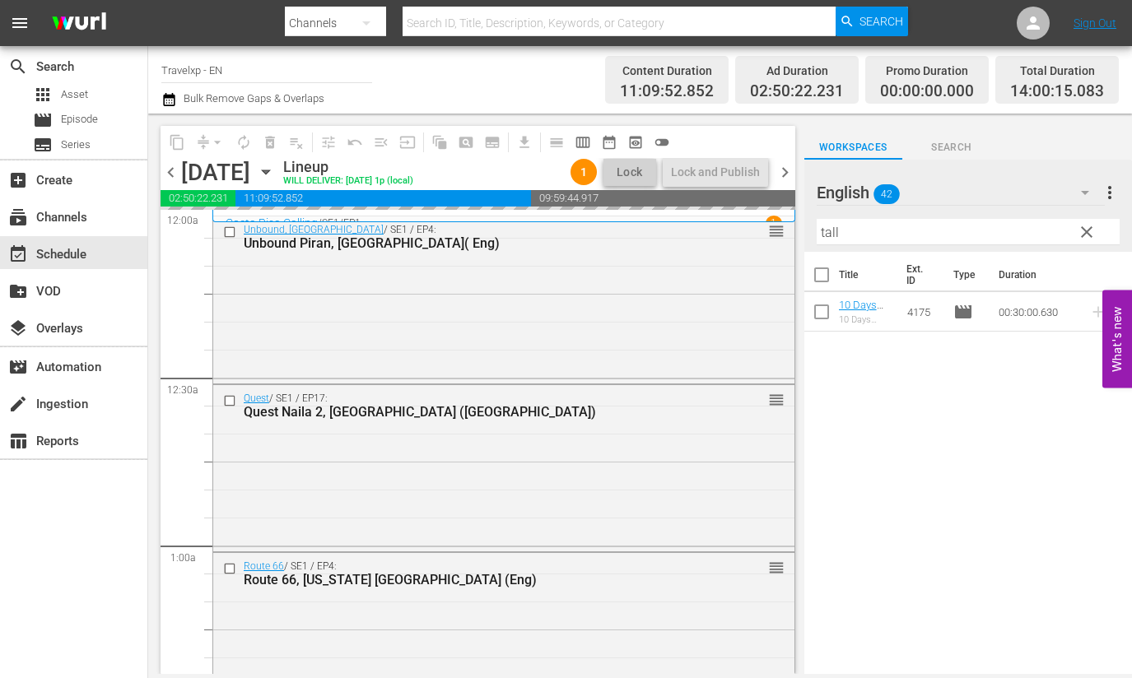
click at [830, 227] on input "tall" at bounding box center [967, 232] width 303 height 26
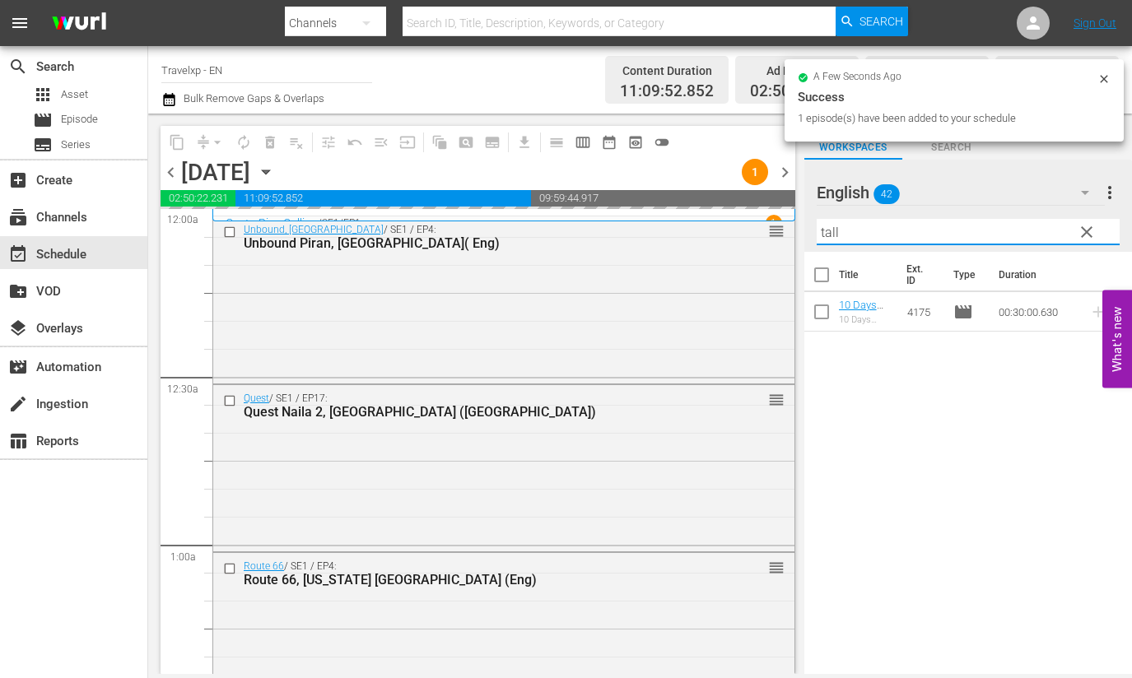
click at [830, 227] on input "tall" at bounding box center [967, 232] width 303 height 26
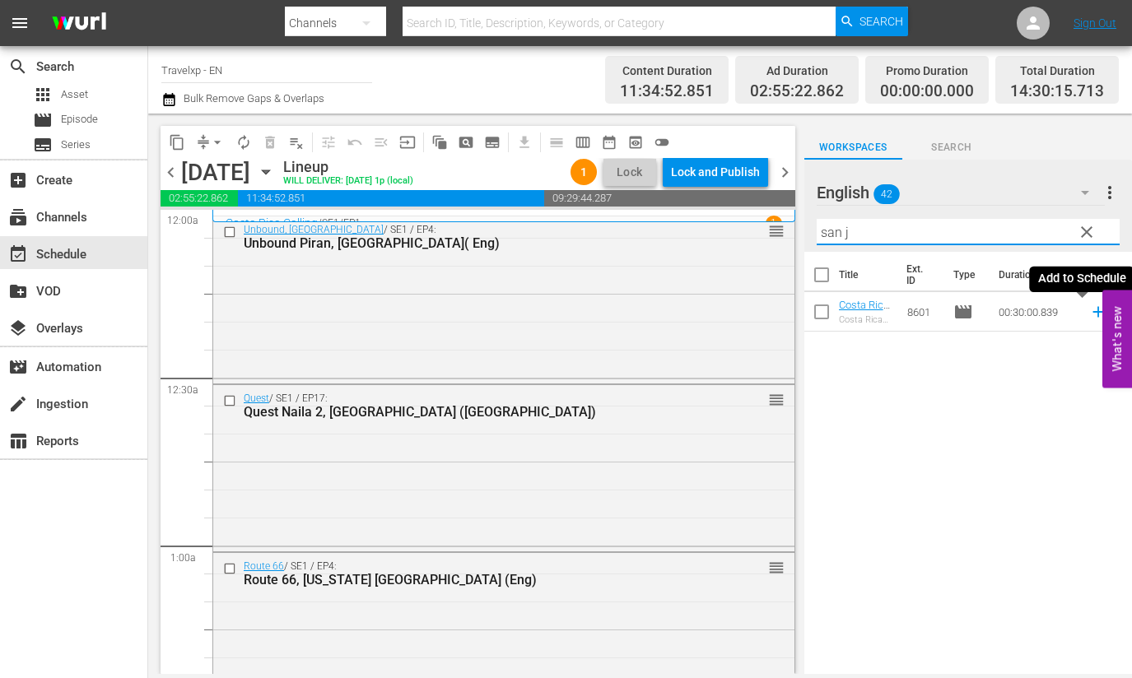
click at [1092, 310] on icon at bounding box center [1097, 312] width 11 height 11
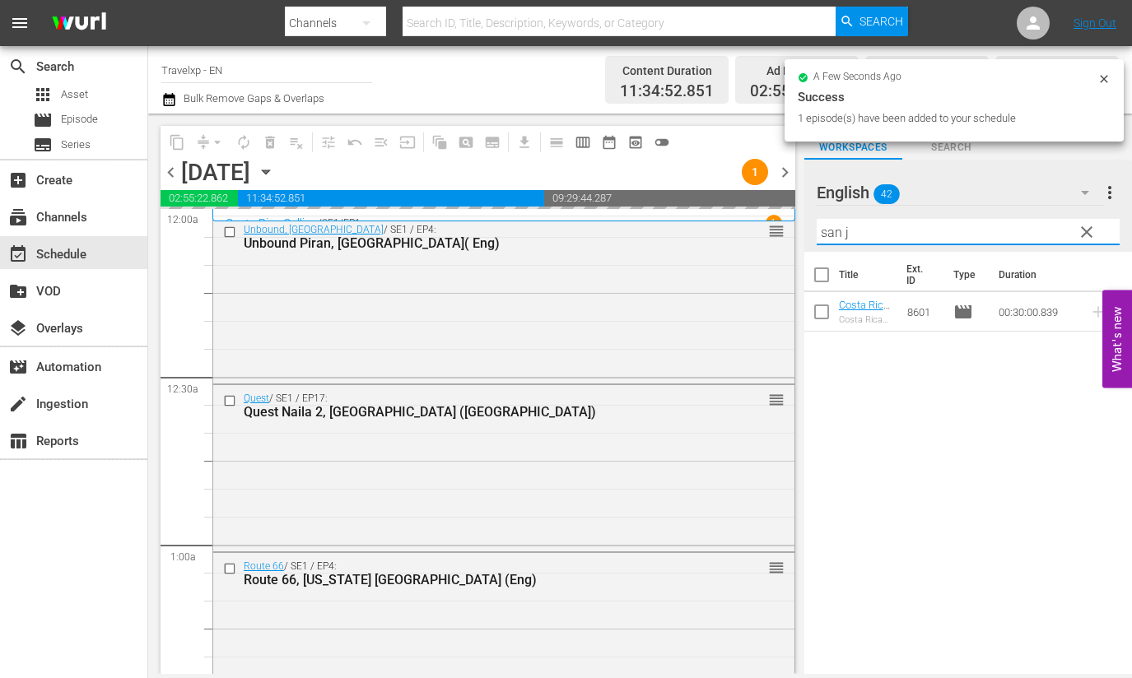
drag, startPoint x: 843, startPoint y: 232, endPoint x: 813, endPoint y: 227, distance: 30.0
click at [813, 227] on div "English 42 English more_vert clear Filter by Title san j" at bounding box center [968, 206] width 328 height 92
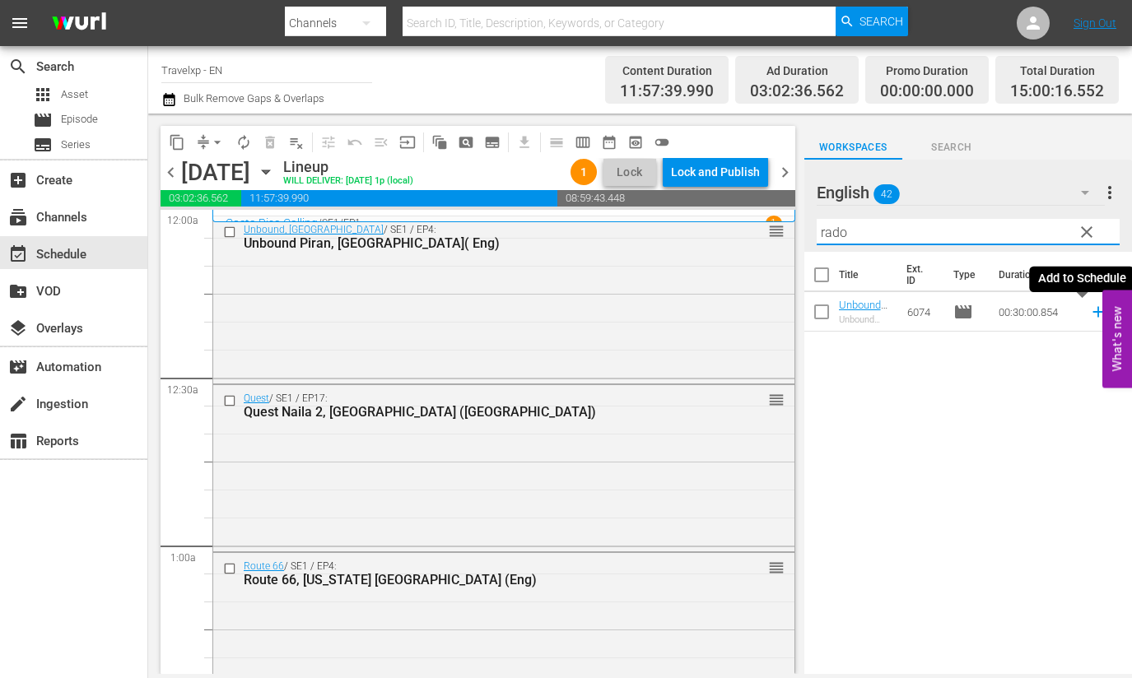
click at [1089, 314] on icon at bounding box center [1098, 312] width 18 height 18
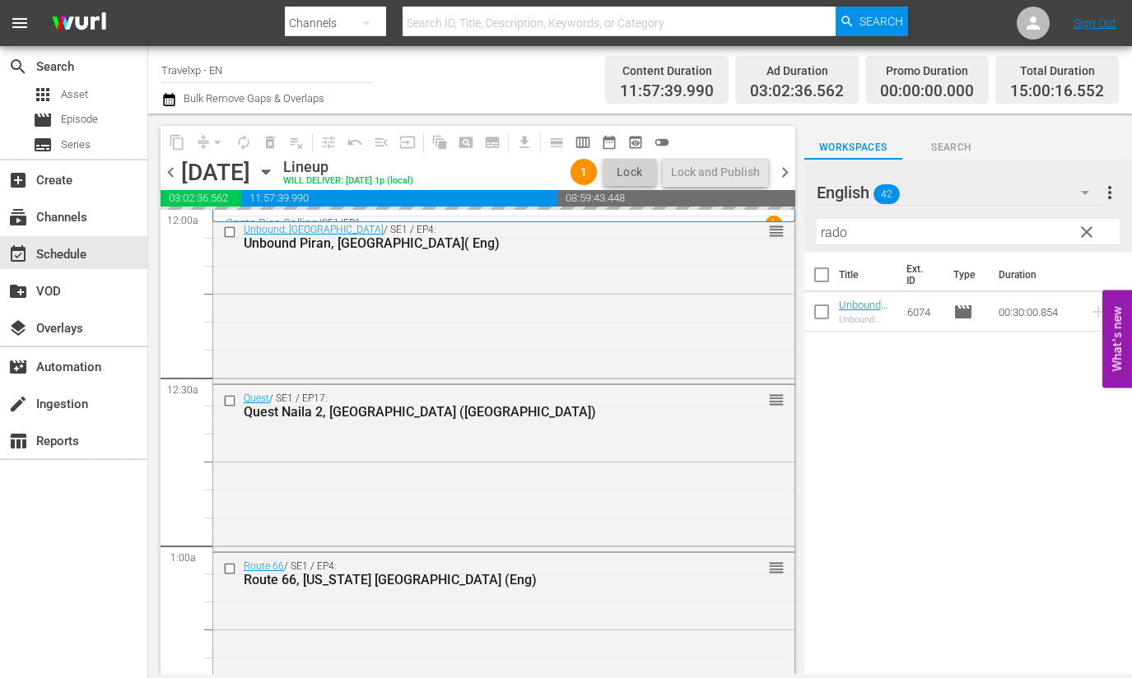
click at [826, 235] on input "rado" at bounding box center [967, 232] width 303 height 26
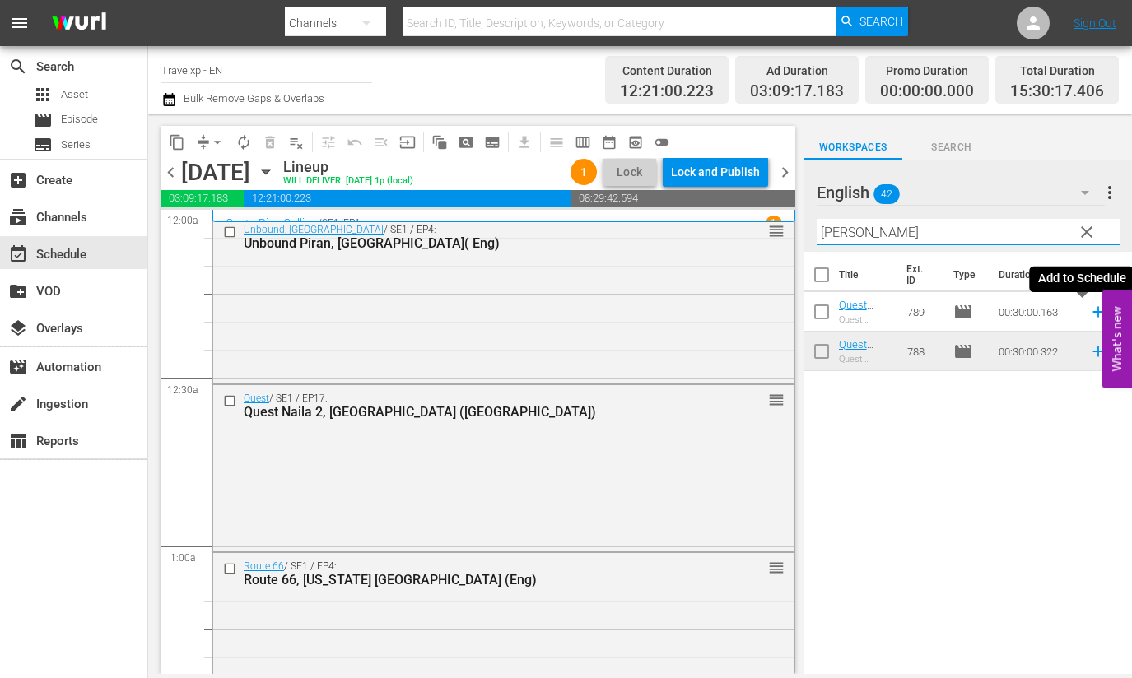
click at [1092, 314] on icon at bounding box center [1097, 312] width 11 height 11
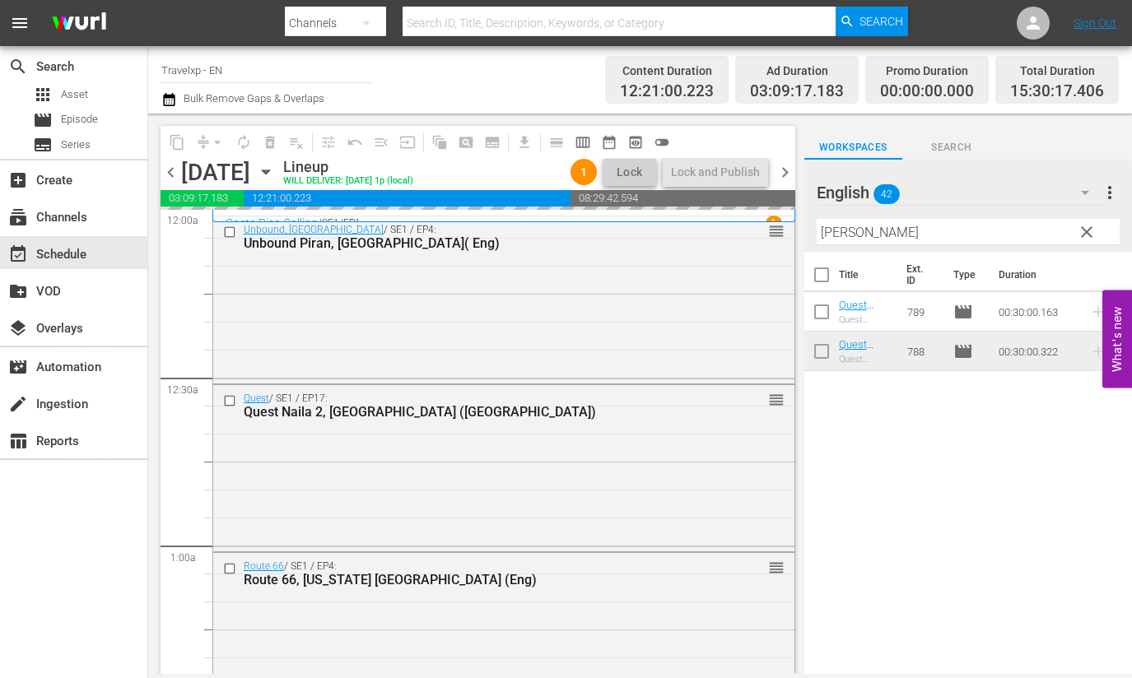
click at [832, 229] on input "[PERSON_NAME]" at bounding box center [967, 232] width 303 height 26
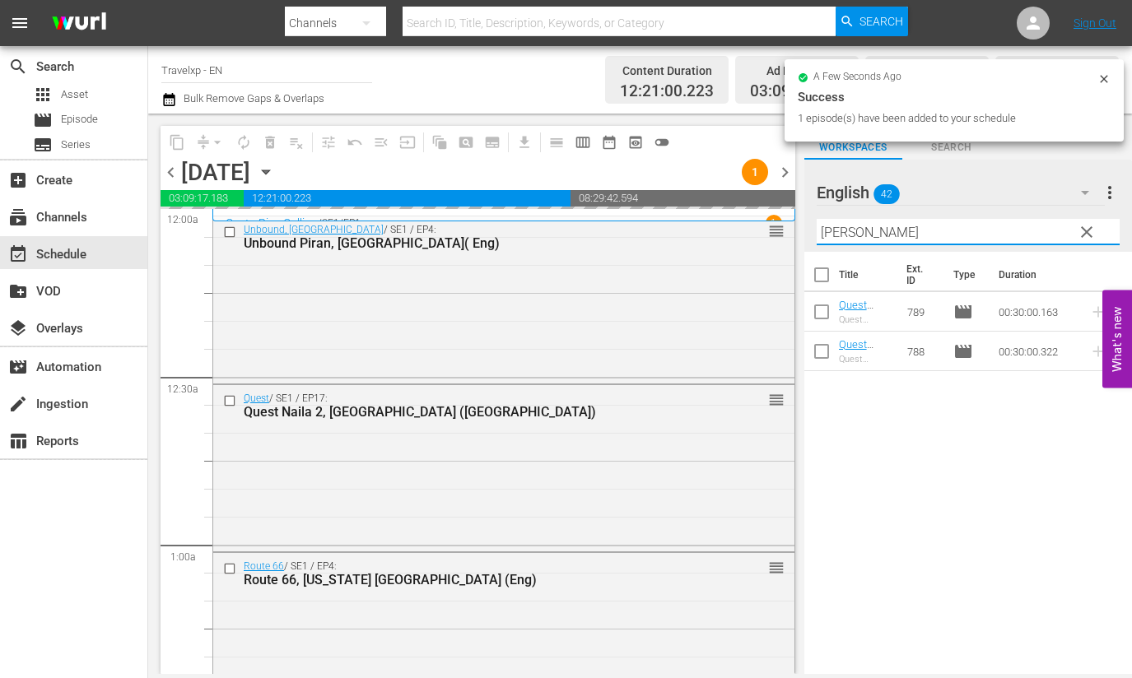
click at [832, 229] on input "[PERSON_NAME]" at bounding box center [967, 232] width 303 height 26
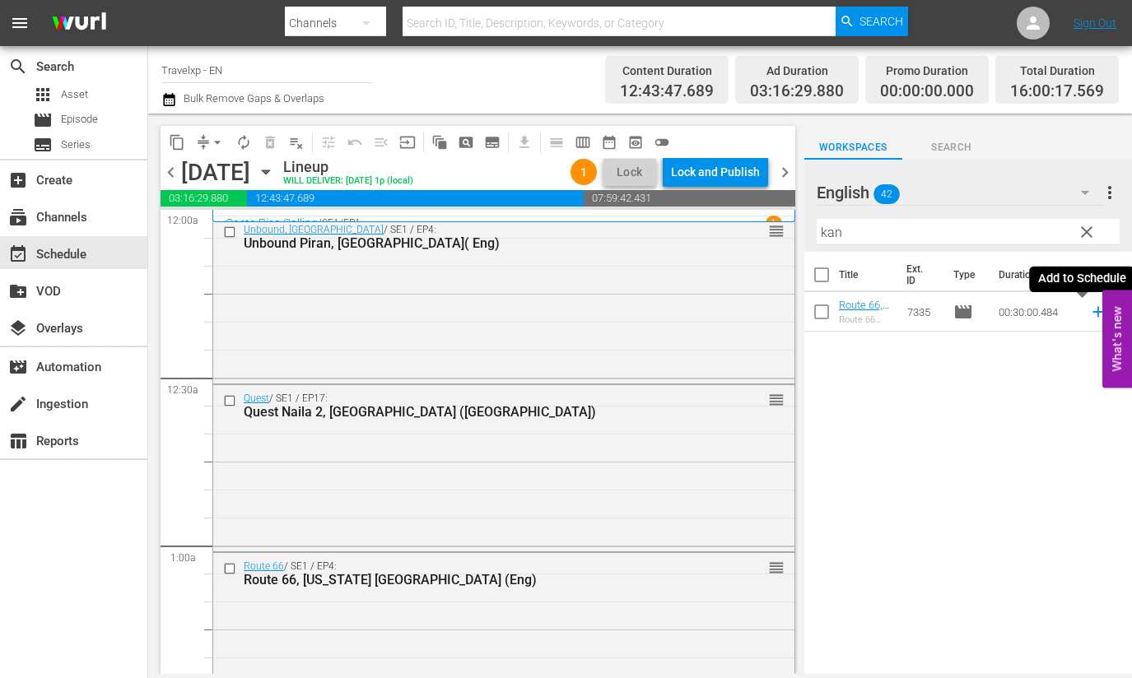
click at [1092, 312] on icon at bounding box center [1097, 312] width 11 height 11
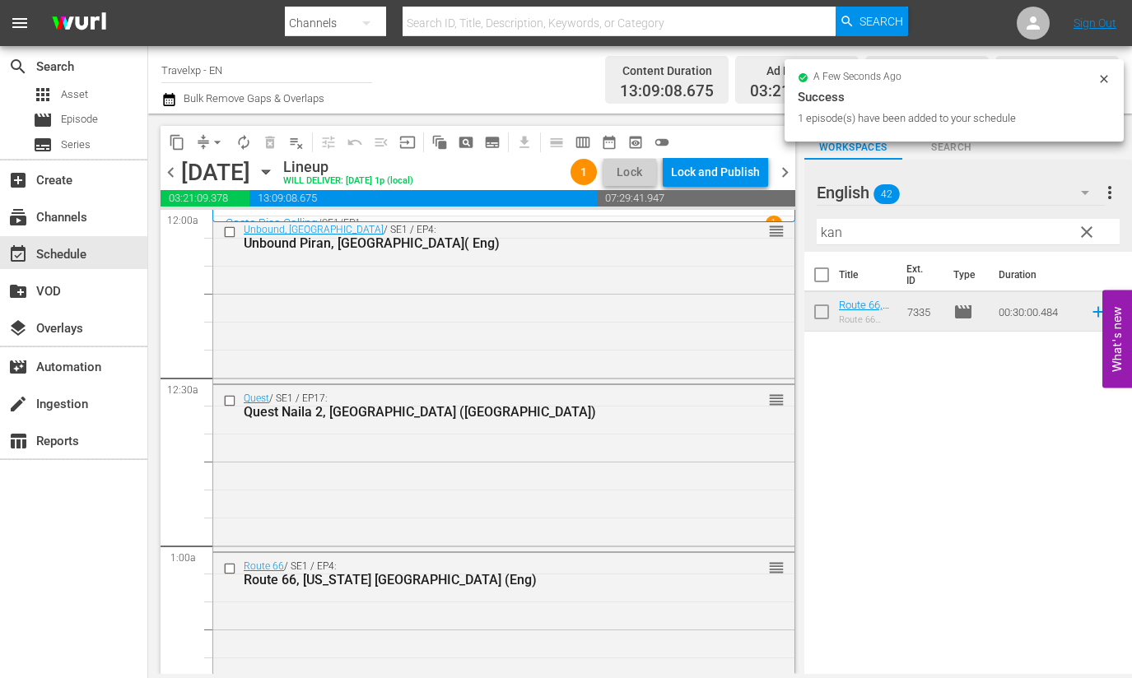
click at [827, 236] on input "kan" at bounding box center [967, 232] width 303 height 26
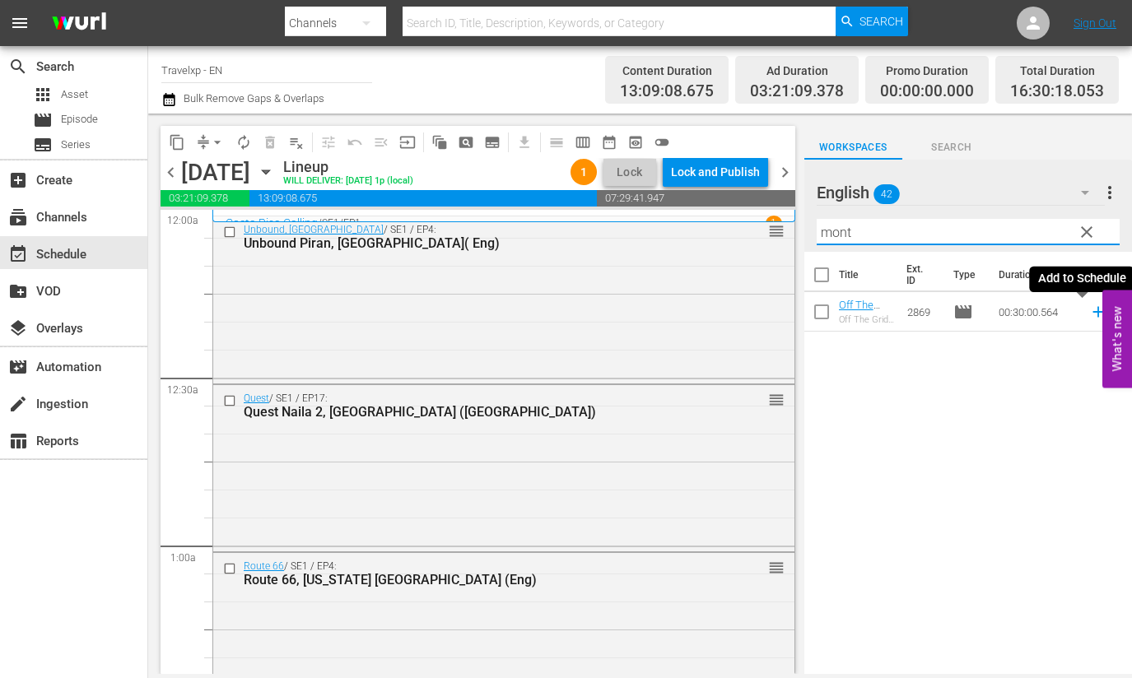
drag, startPoint x: 1080, startPoint y: 313, endPoint x: 955, endPoint y: 242, distance: 143.7
click at [1089, 313] on icon at bounding box center [1098, 312] width 18 height 18
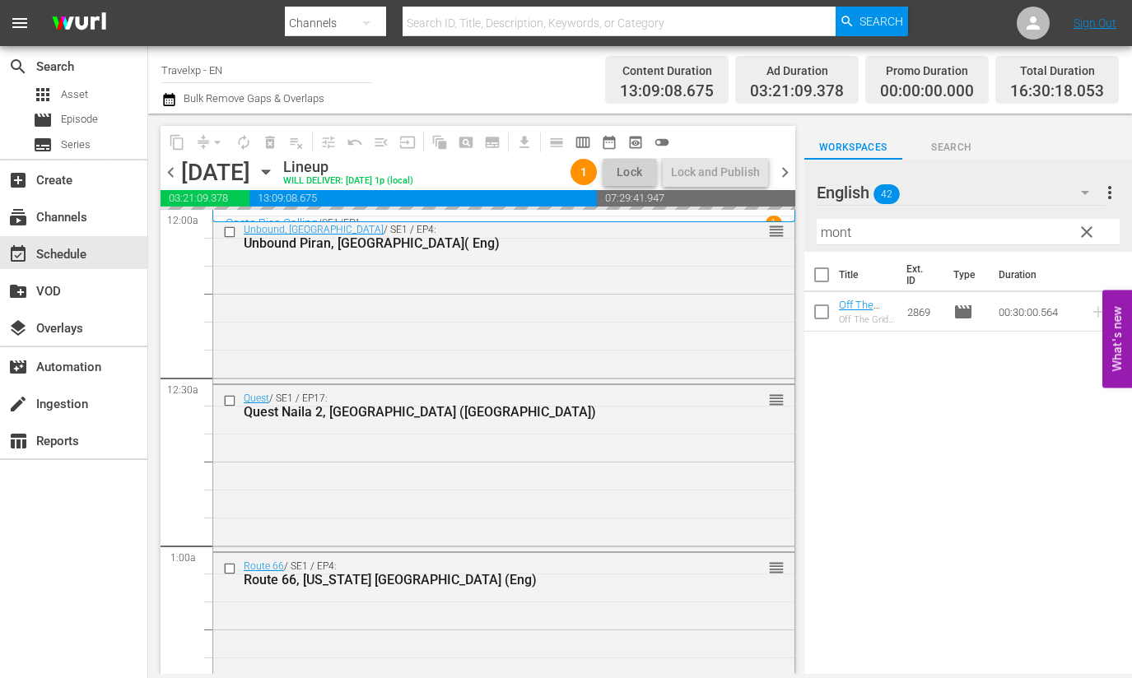
click at [839, 232] on input "mont" at bounding box center [967, 232] width 303 height 26
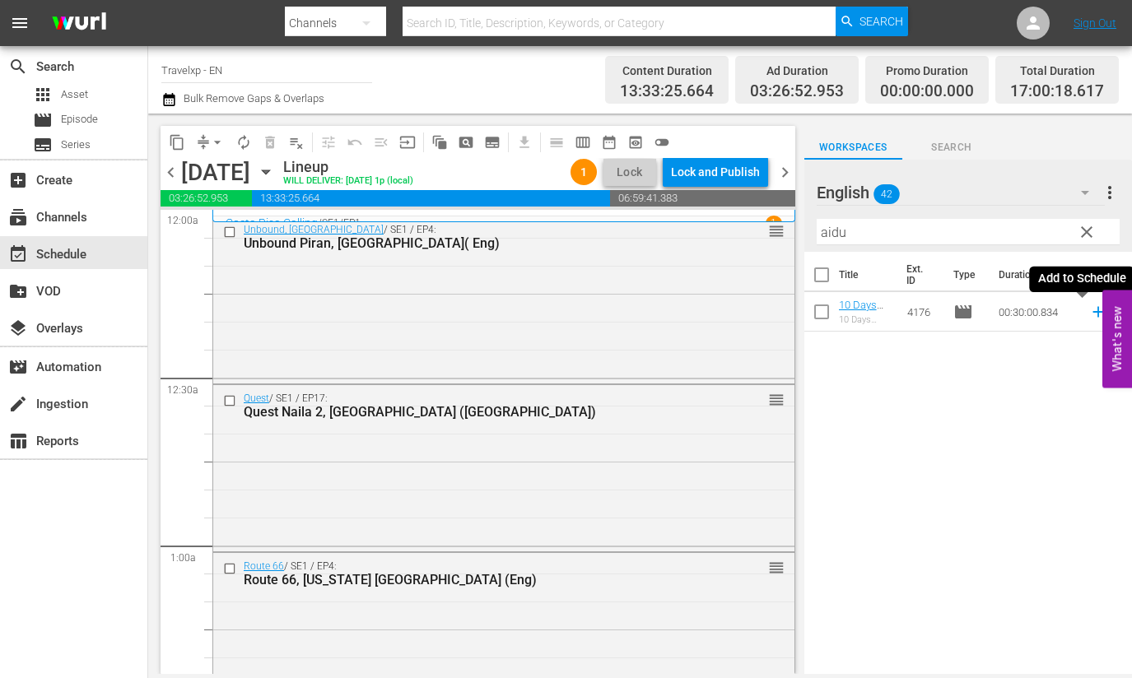
click at [1089, 314] on icon at bounding box center [1098, 312] width 18 height 18
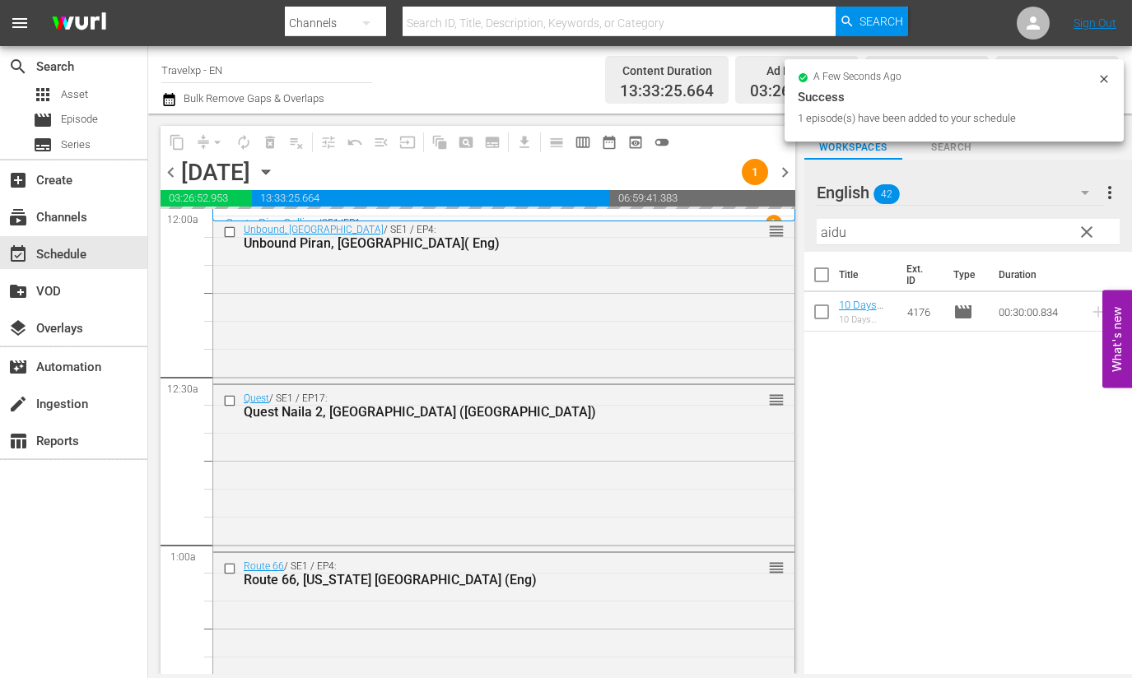
click at [829, 235] on input "aidu" at bounding box center [967, 232] width 303 height 26
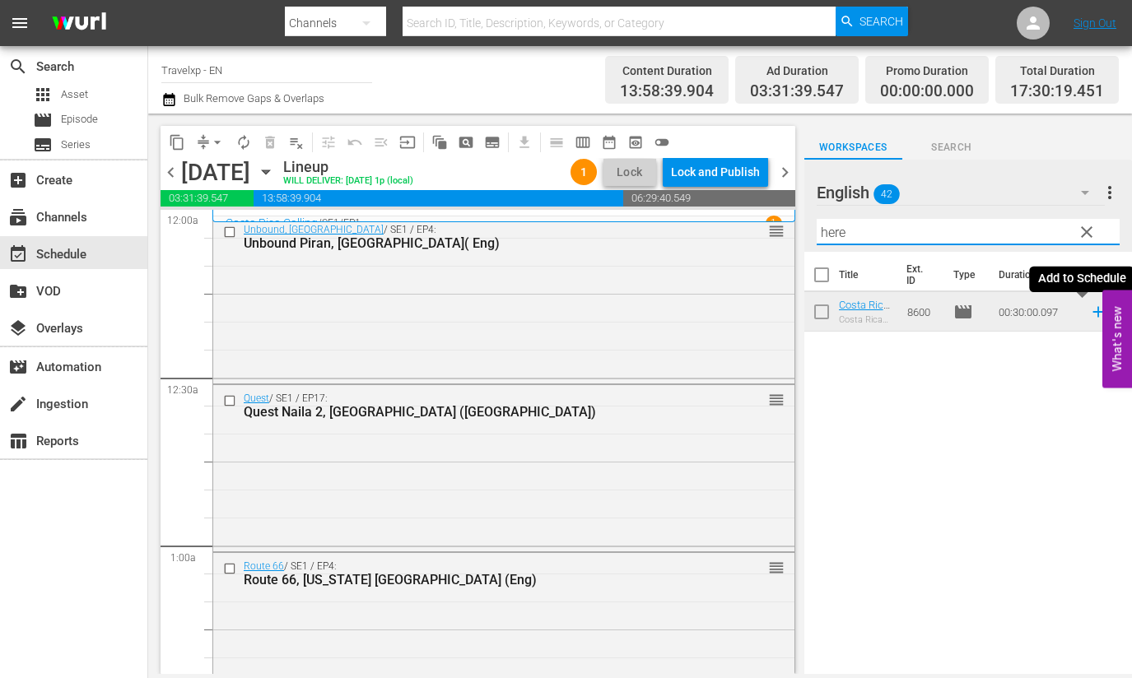
click at [1092, 316] on icon at bounding box center [1097, 312] width 11 height 11
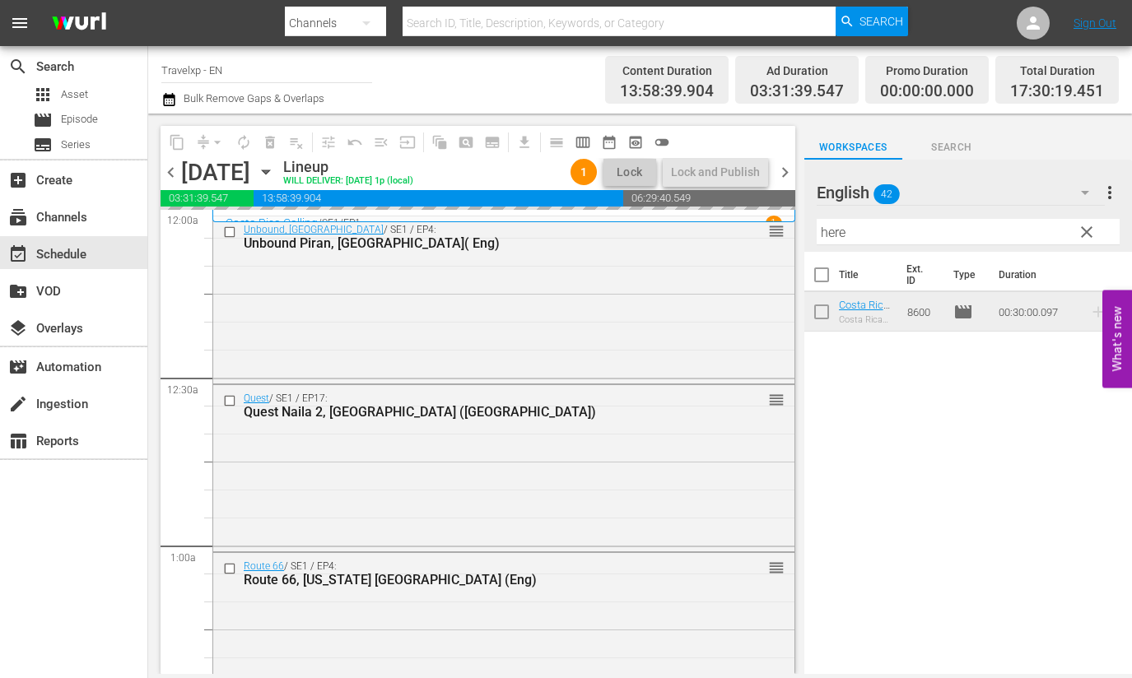
click at [834, 230] on input "here" at bounding box center [967, 232] width 303 height 26
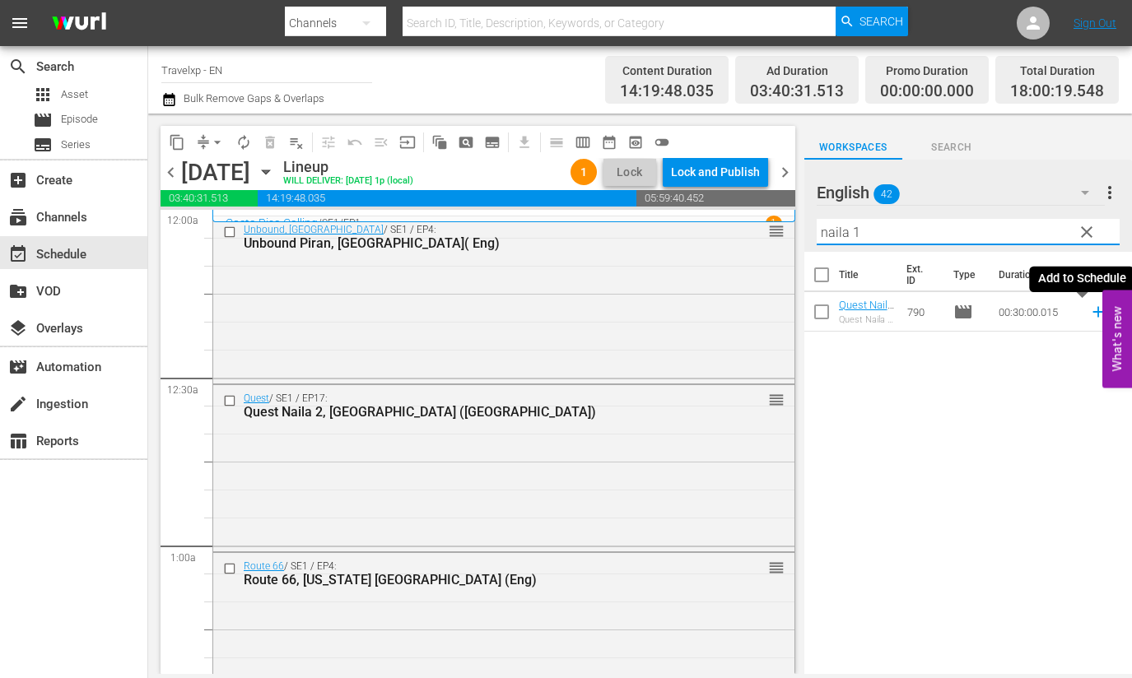
click at [1089, 310] on icon at bounding box center [1098, 312] width 18 height 18
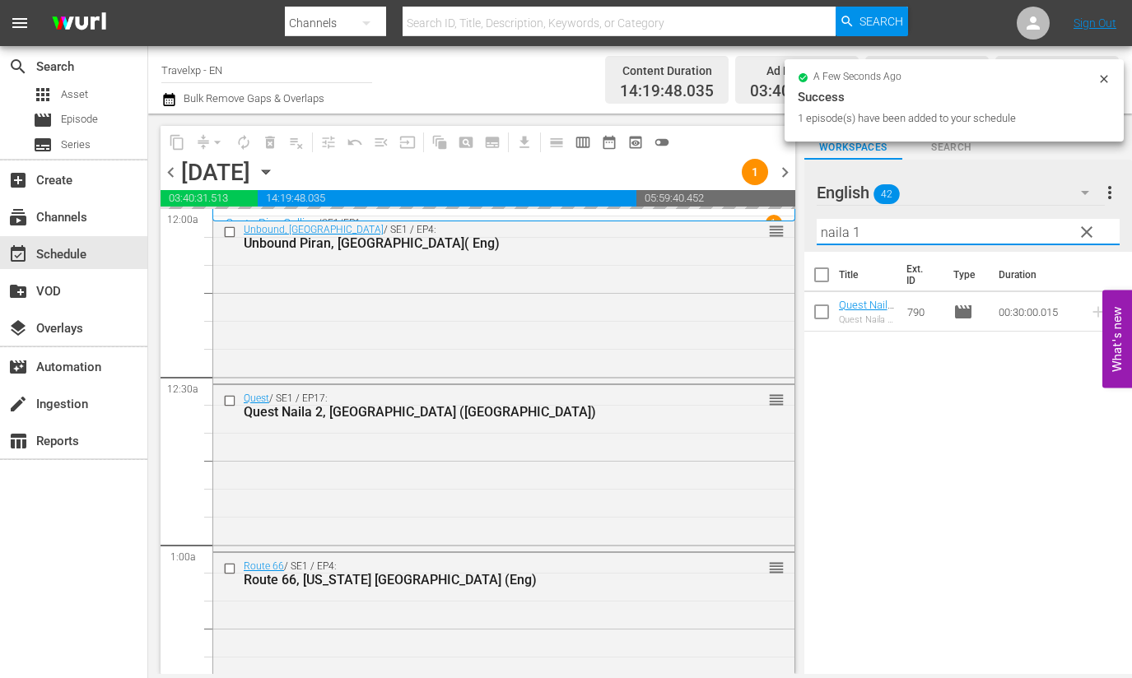
drag, startPoint x: 820, startPoint y: 234, endPoint x: 700, endPoint y: 218, distance: 121.2
click at [700, 218] on div "content_copy compress arrow_drop_down autorenew_outlined delete_forever_outline…" at bounding box center [639, 394] width 983 height 560
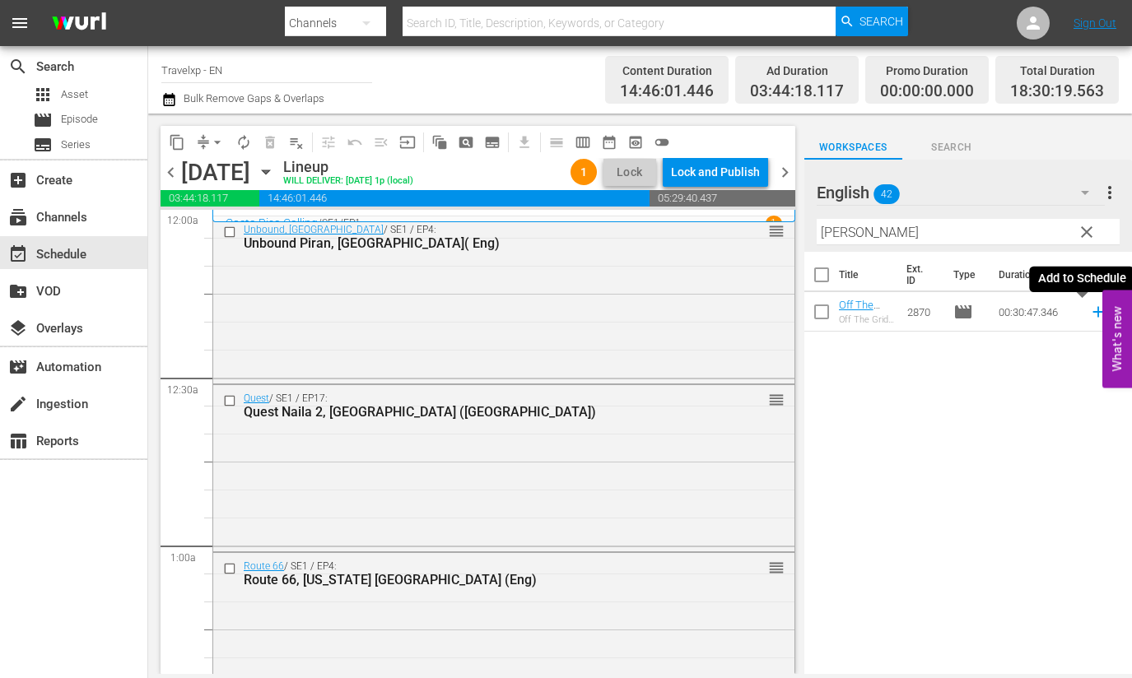
click at [1092, 314] on icon at bounding box center [1097, 312] width 11 height 11
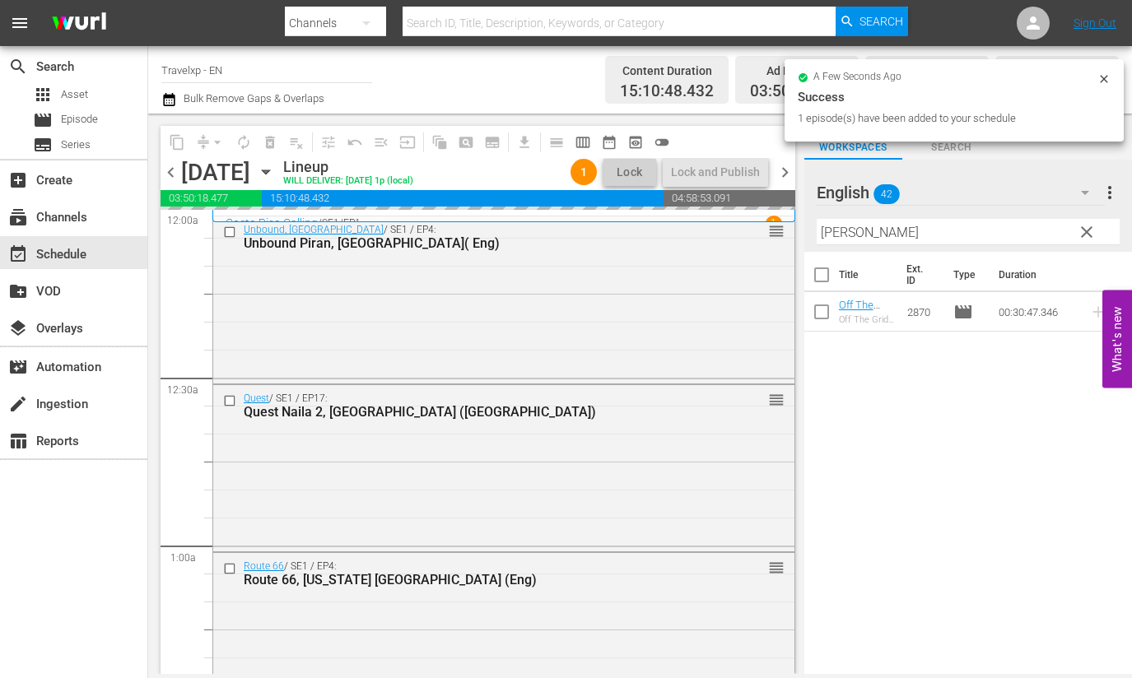
click at [835, 230] on input "[PERSON_NAME]" at bounding box center [967, 232] width 303 height 26
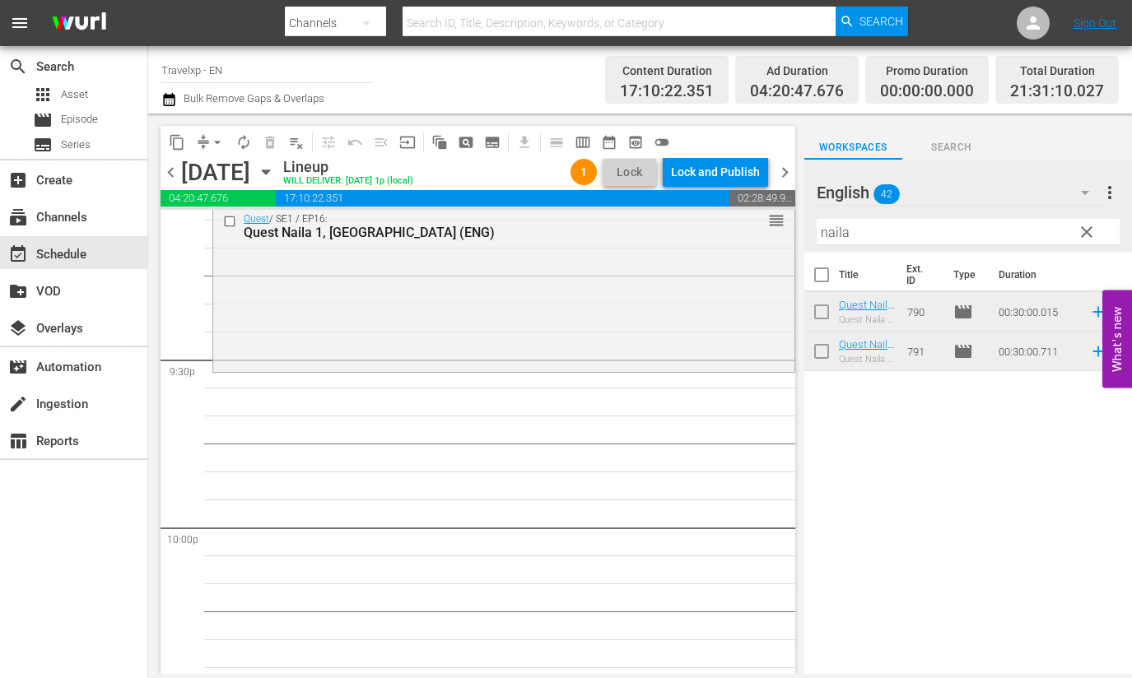
scroll to position [6995, 0]
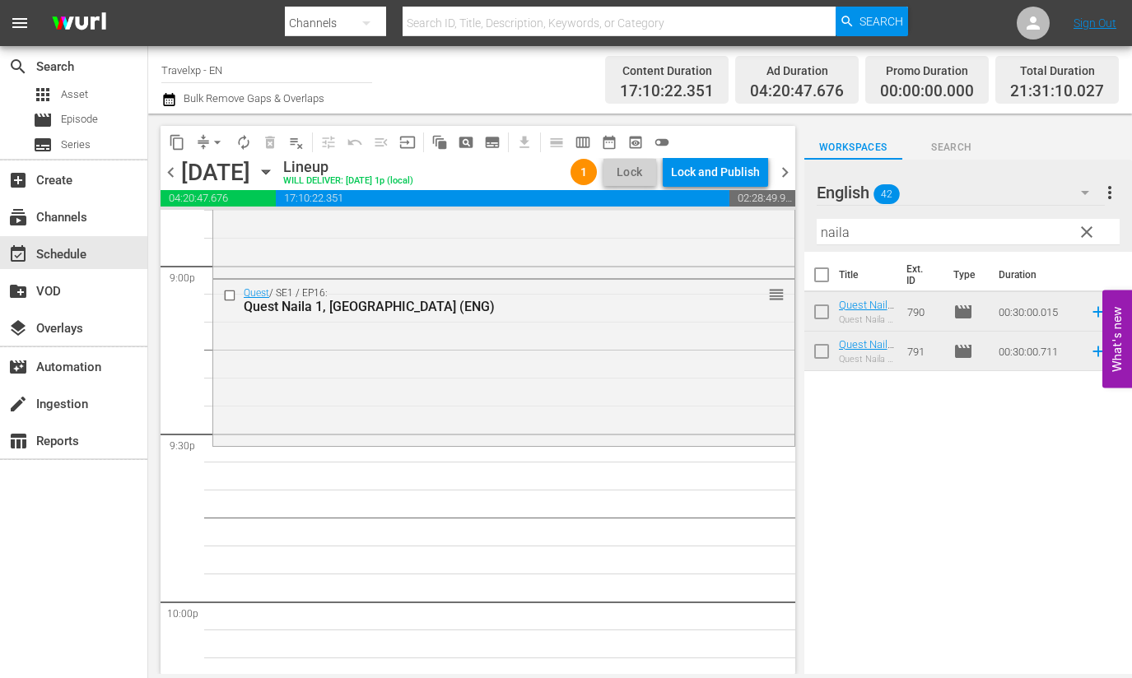
click at [830, 235] on input "naila" at bounding box center [967, 232] width 303 height 26
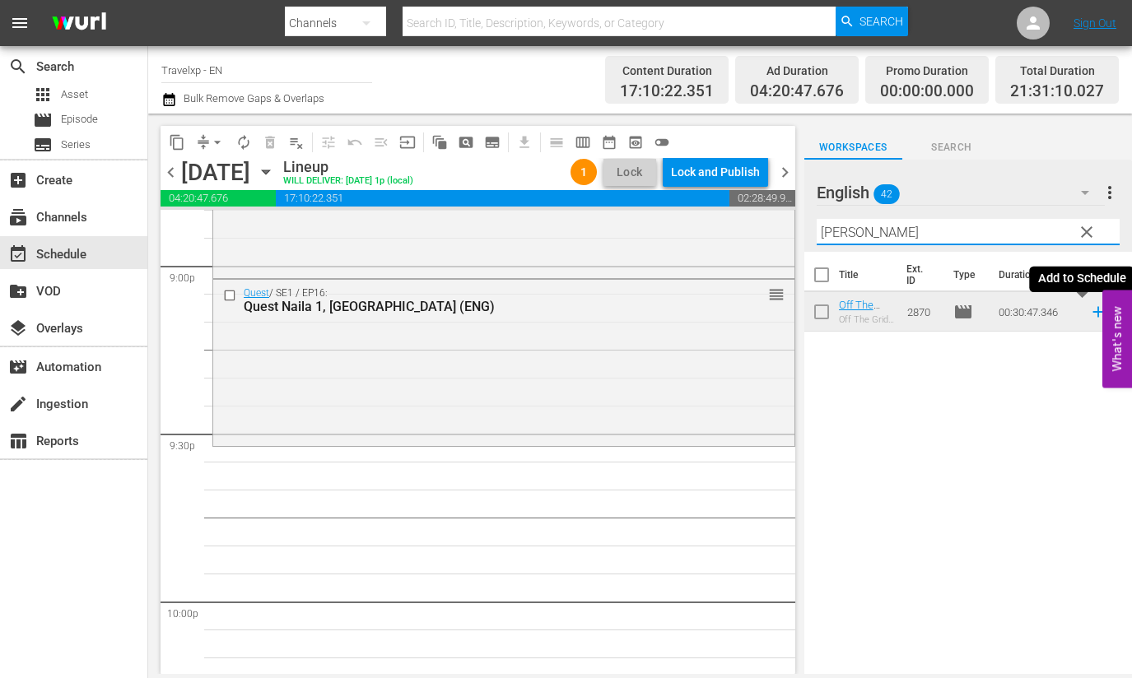
click at [1089, 314] on icon at bounding box center [1098, 312] width 18 height 18
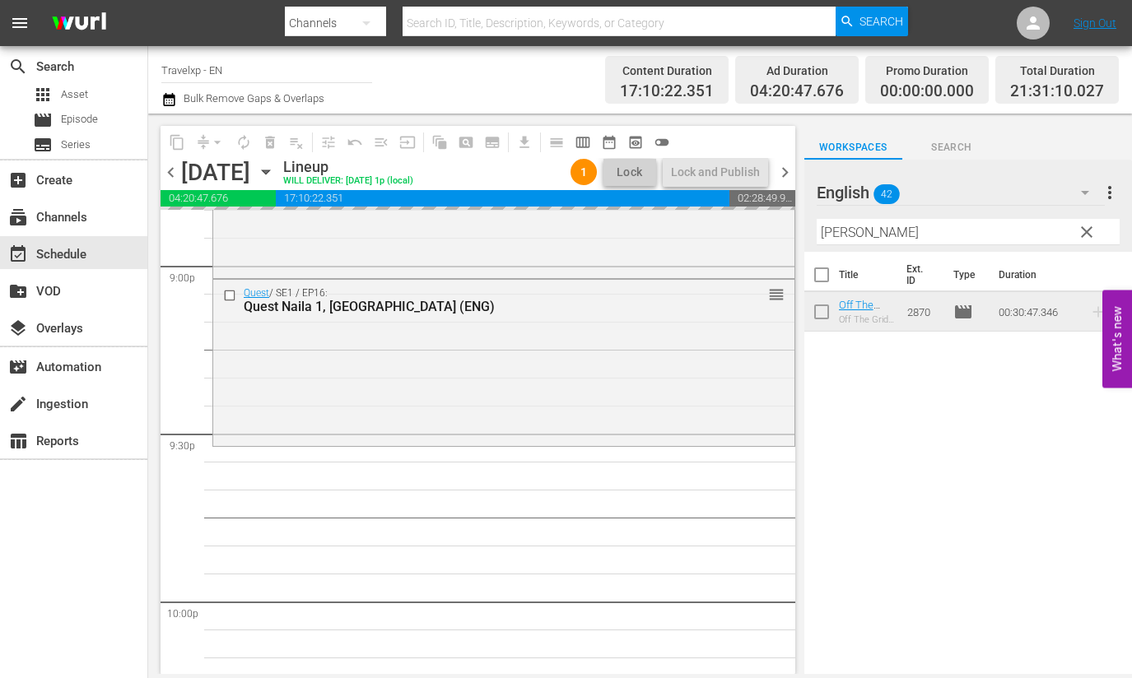
click at [834, 232] on input "[PERSON_NAME]" at bounding box center [967, 232] width 303 height 26
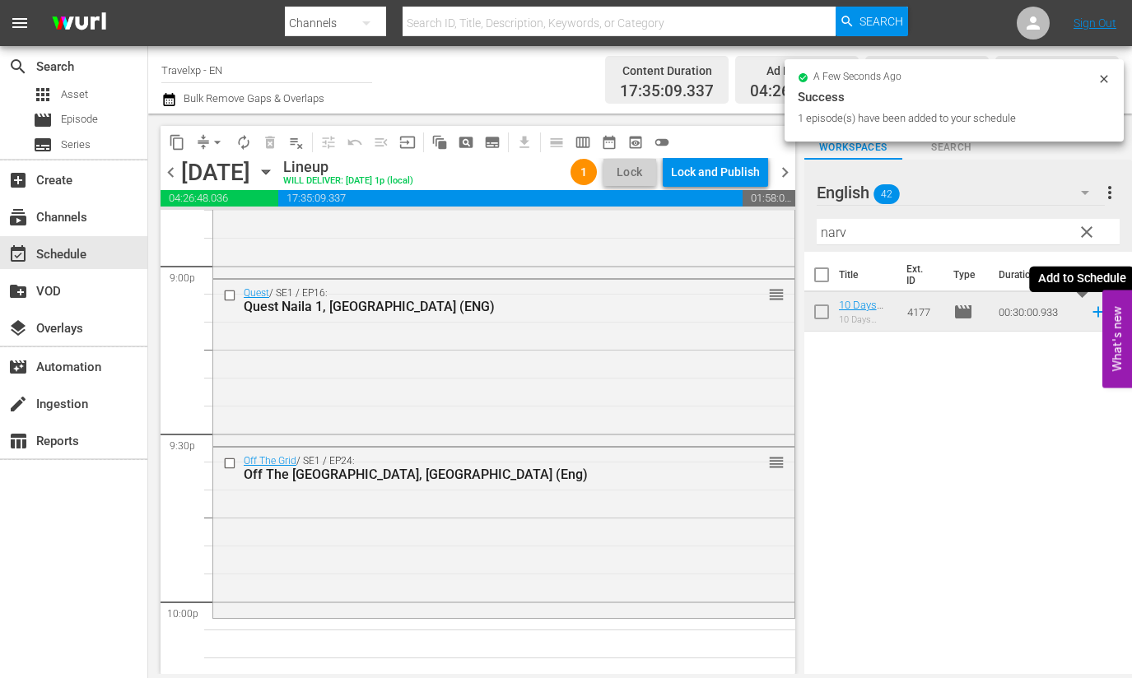
click at [1092, 311] on icon at bounding box center [1097, 312] width 11 height 11
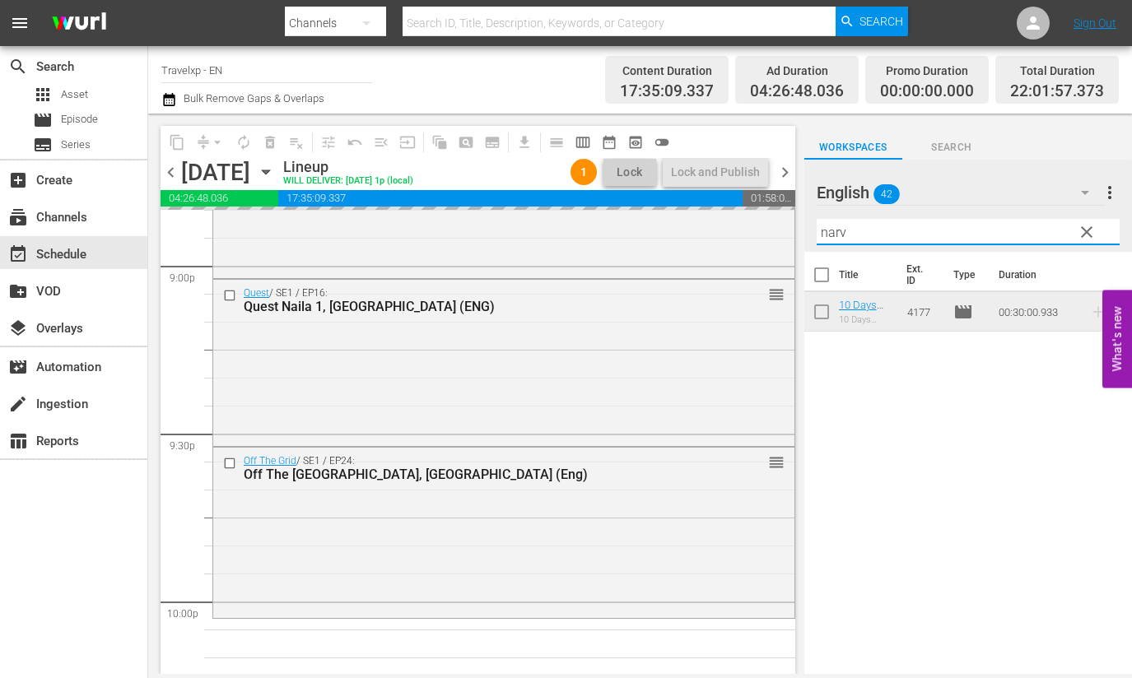
click at [842, 230] on input "narv" at bounding box center [967, 232] width 303 height 26
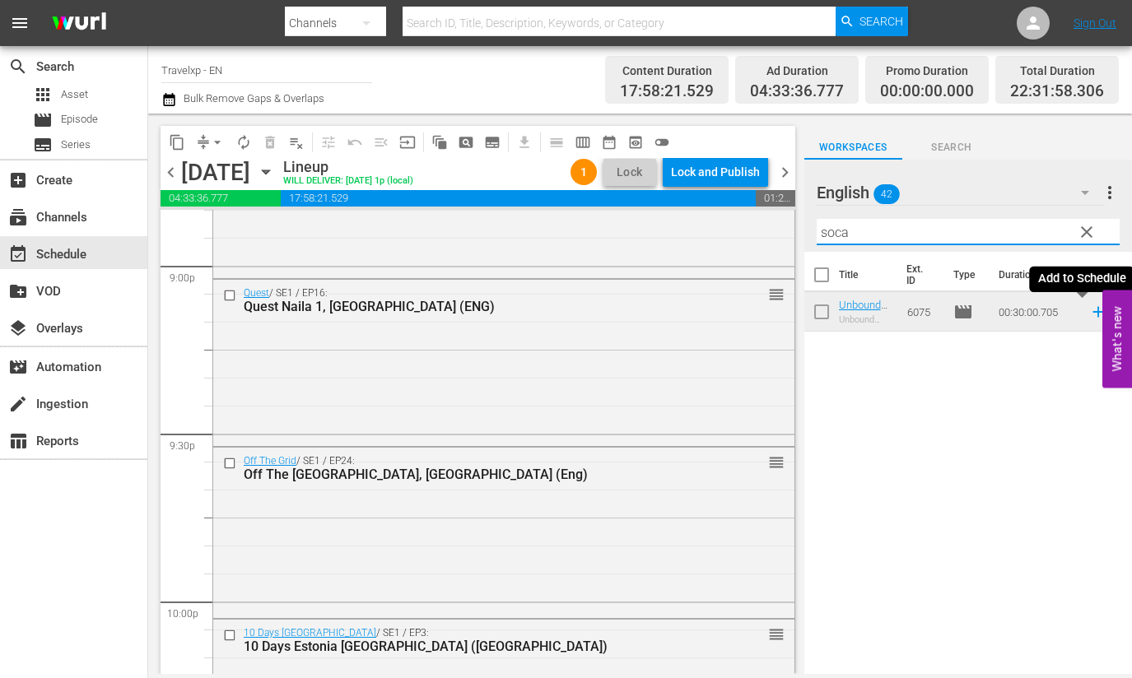
click at [1092, 310] on icon at bounding box center [1097, 312] width 11 height 11
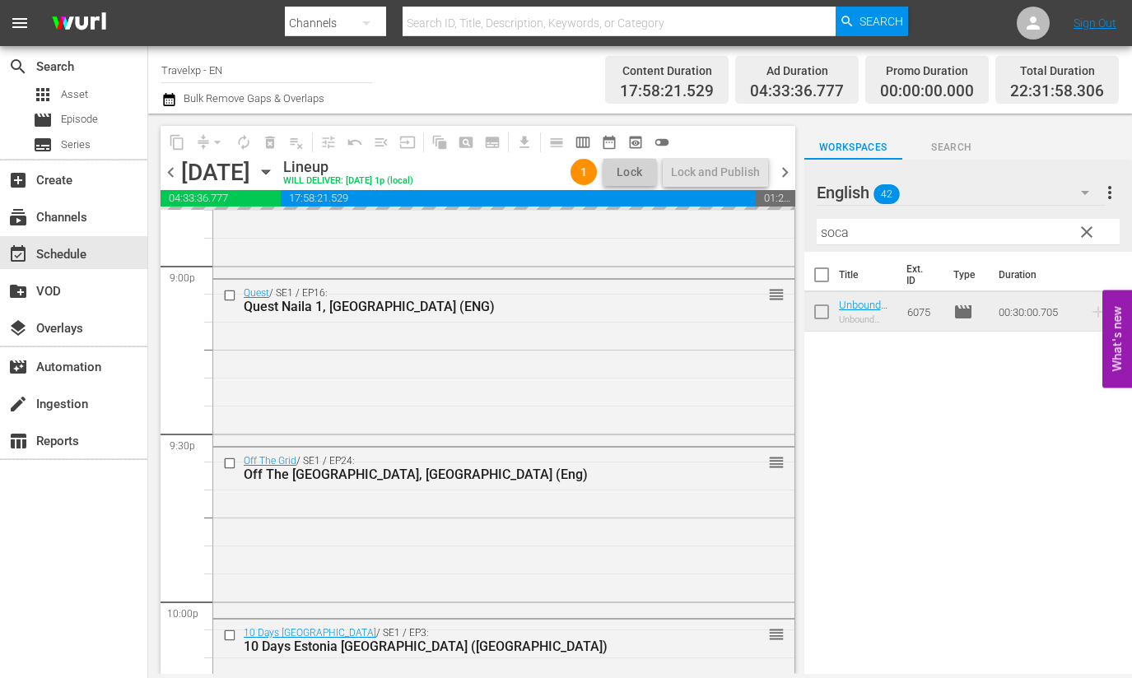
click at [834, 228] on input "soca" at bounding box center [967, 232] width 303 height 26
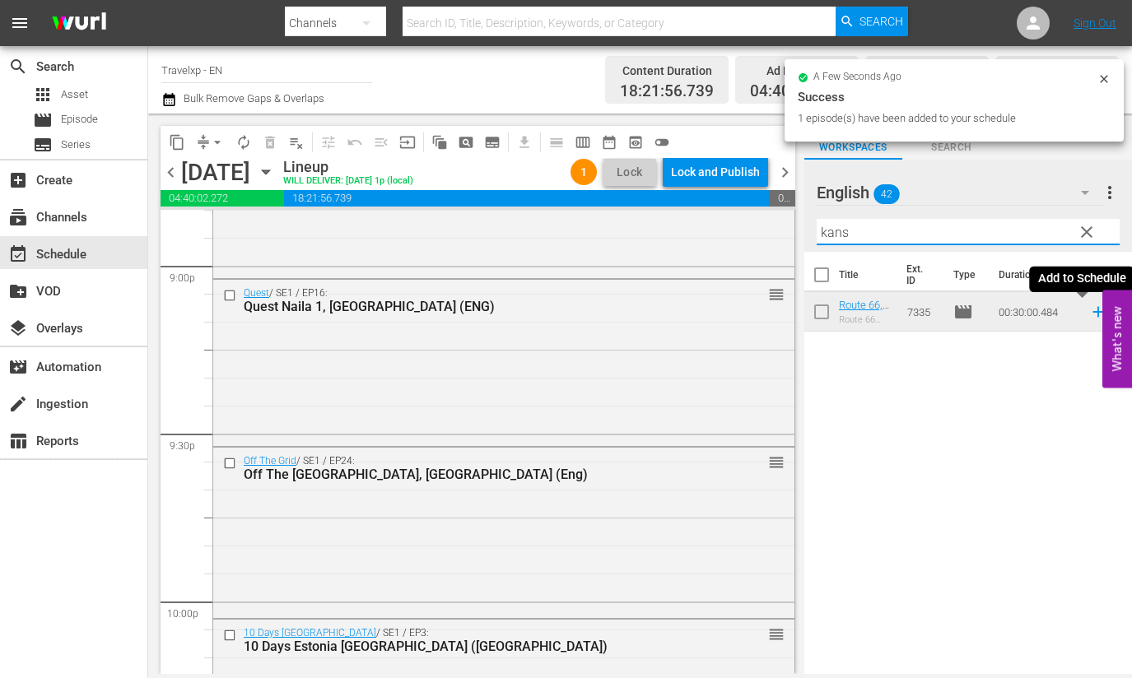
click at [1089, 314] on icon at bounding box center [1098, 312] width 18 height 18
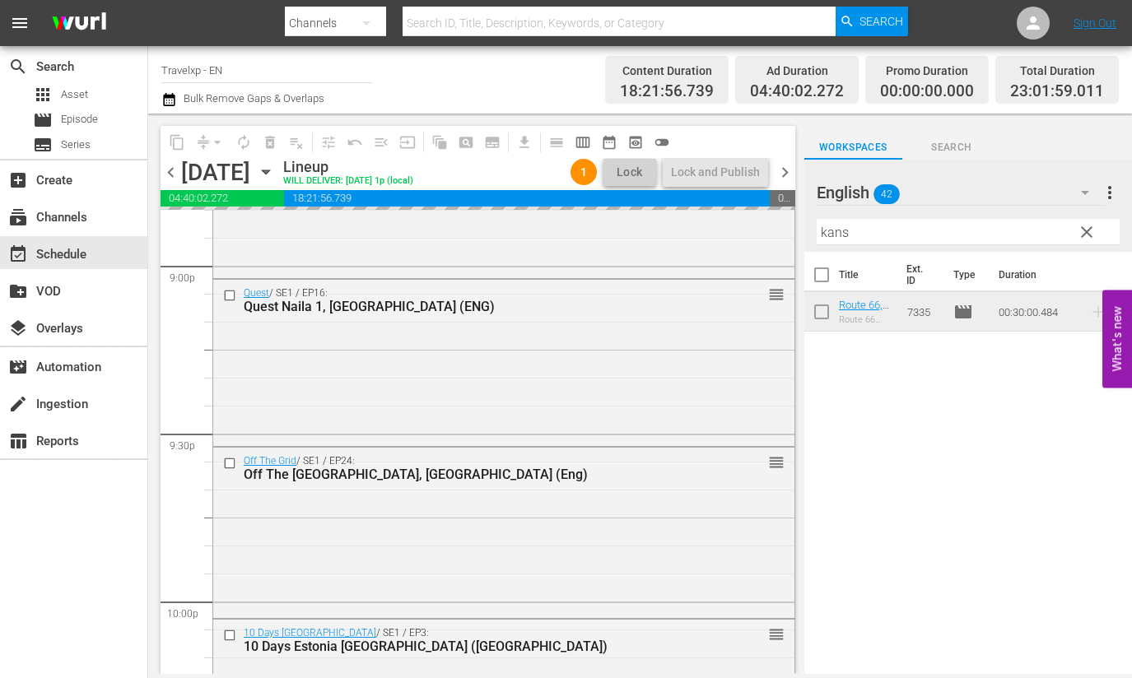
click at [830, 230] on input "kans" at bounding box center [967, 232] width 303 height 26
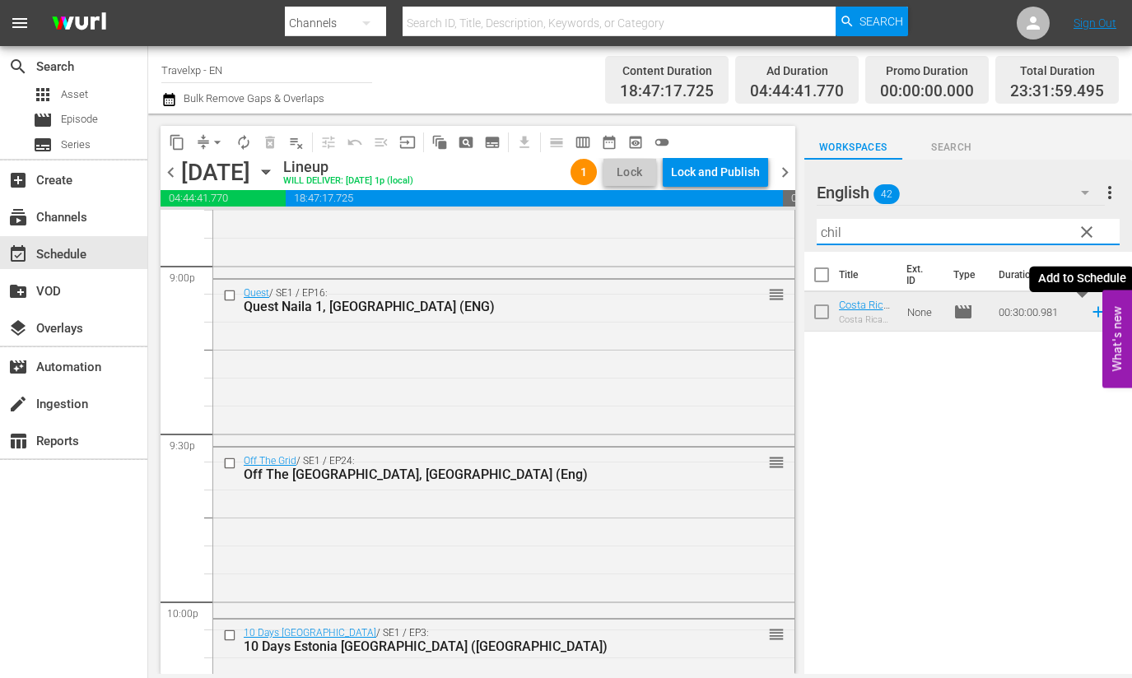
type input "chil"
click at [1089, 313] on icon at bounding box center [1098, 312] width 18 height 18
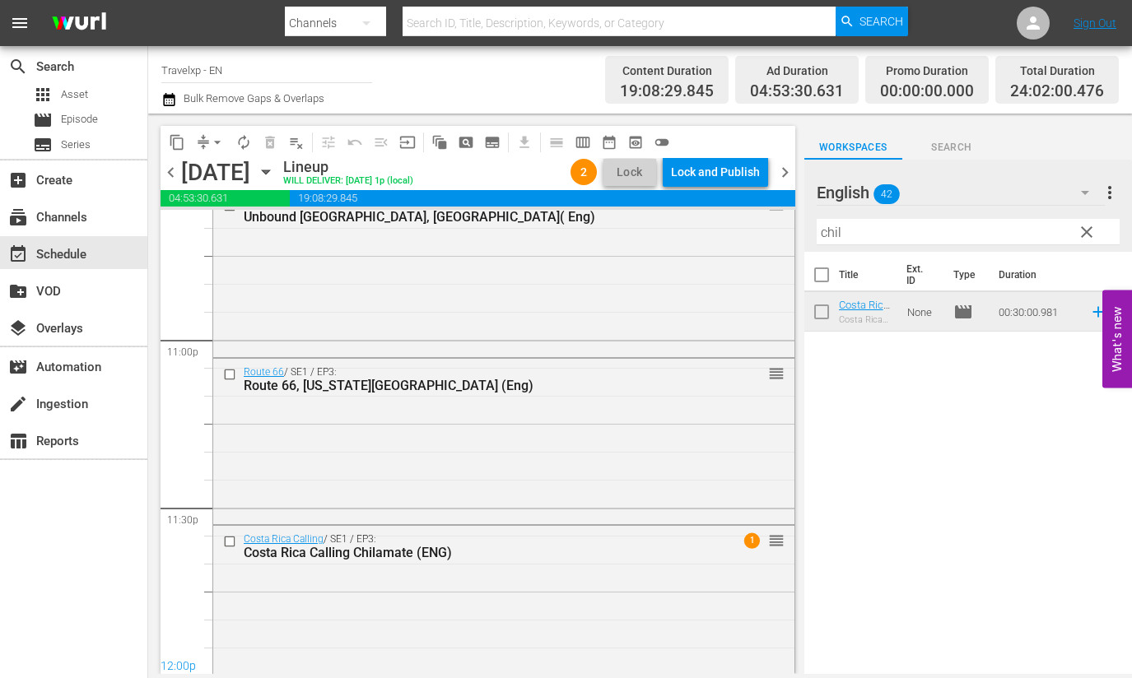
scroll to position [7611, 0]
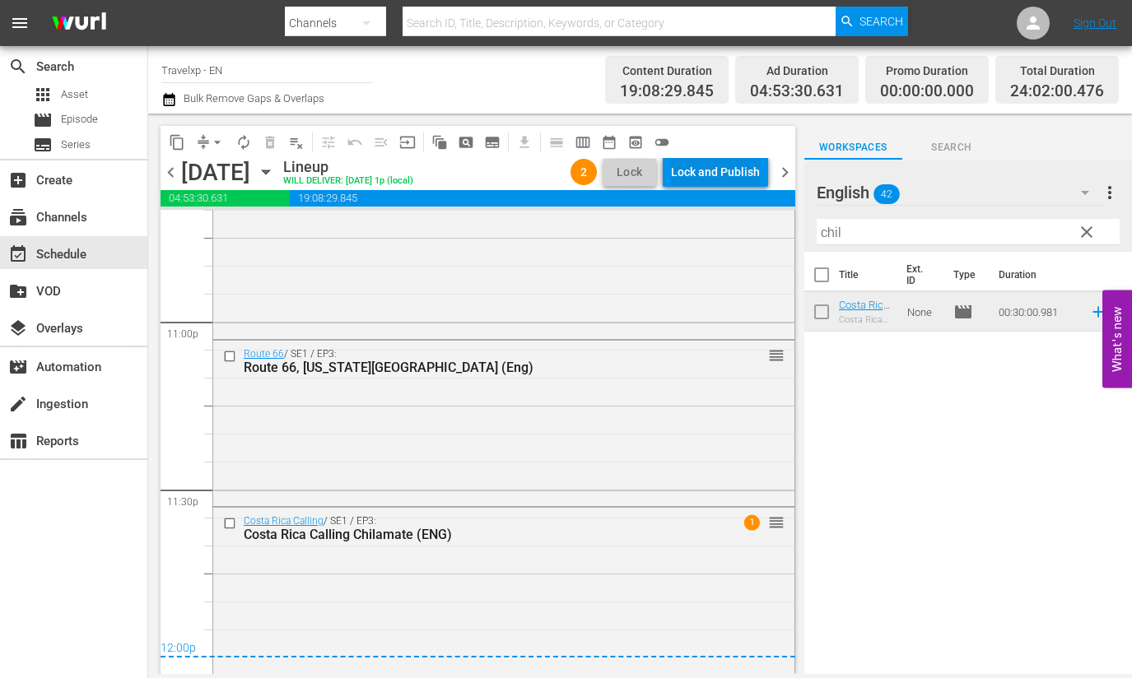
click at [712, 165] on div "Lock and Publish" at bounding box center [715, 172] width 89 height 30
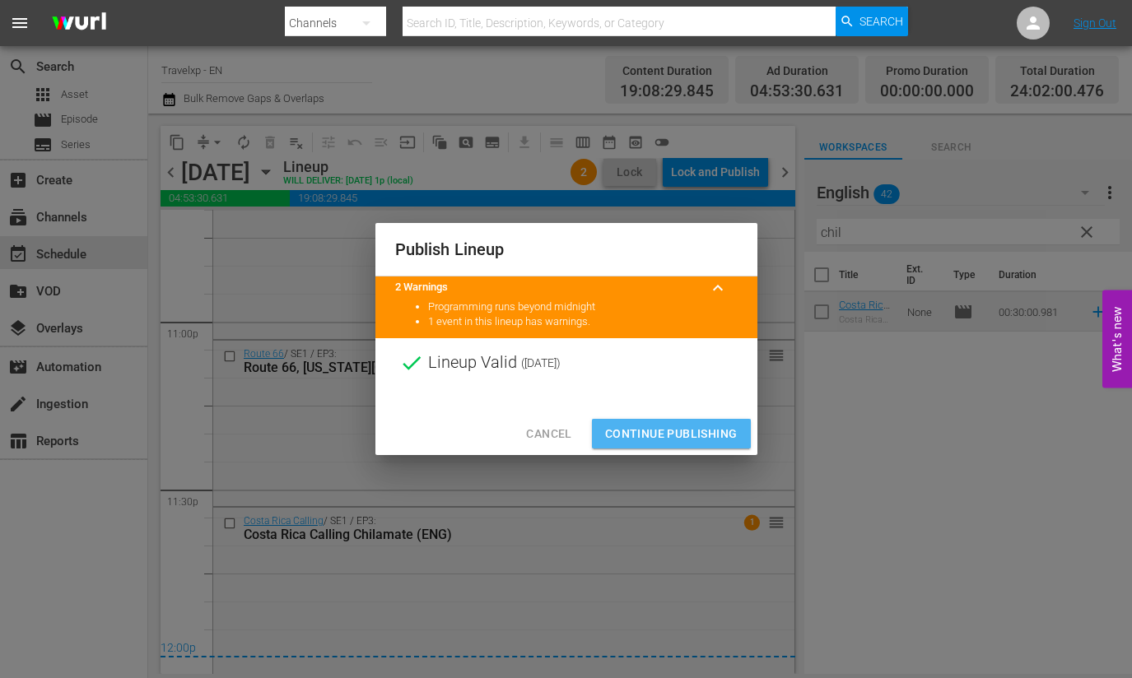
click at [677, 438] on span "Continue Publishing" at bounding box center [671, 434] width 132 height 21
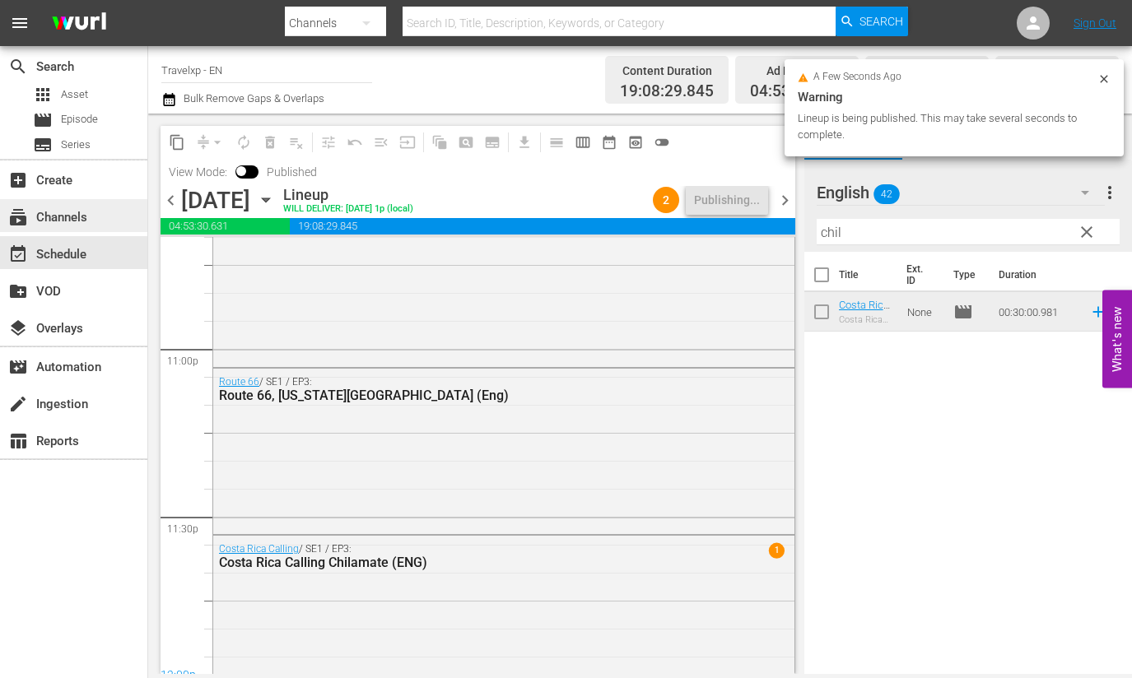
click at [59, 221] on div "subscriptions Channels" at bounding box center [46, 214] width 92 height 15
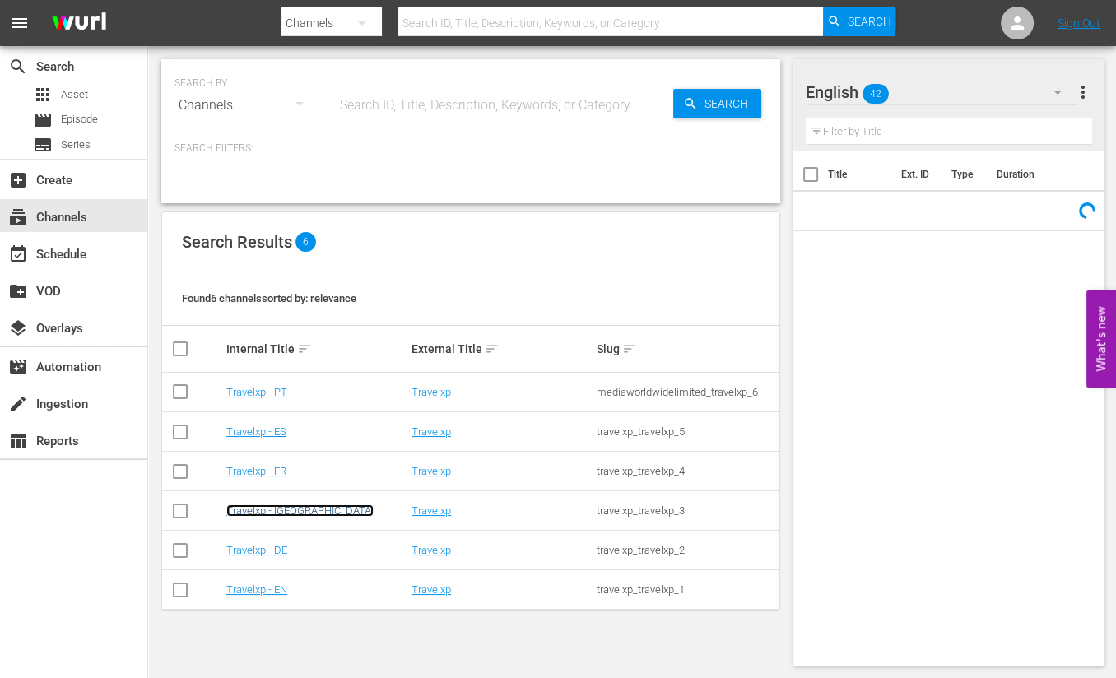
click at [267, 512] on link "Travelxp - [GEOGRAPHIC_DATA]" at bounding box center [299, 510] width 147 height 12
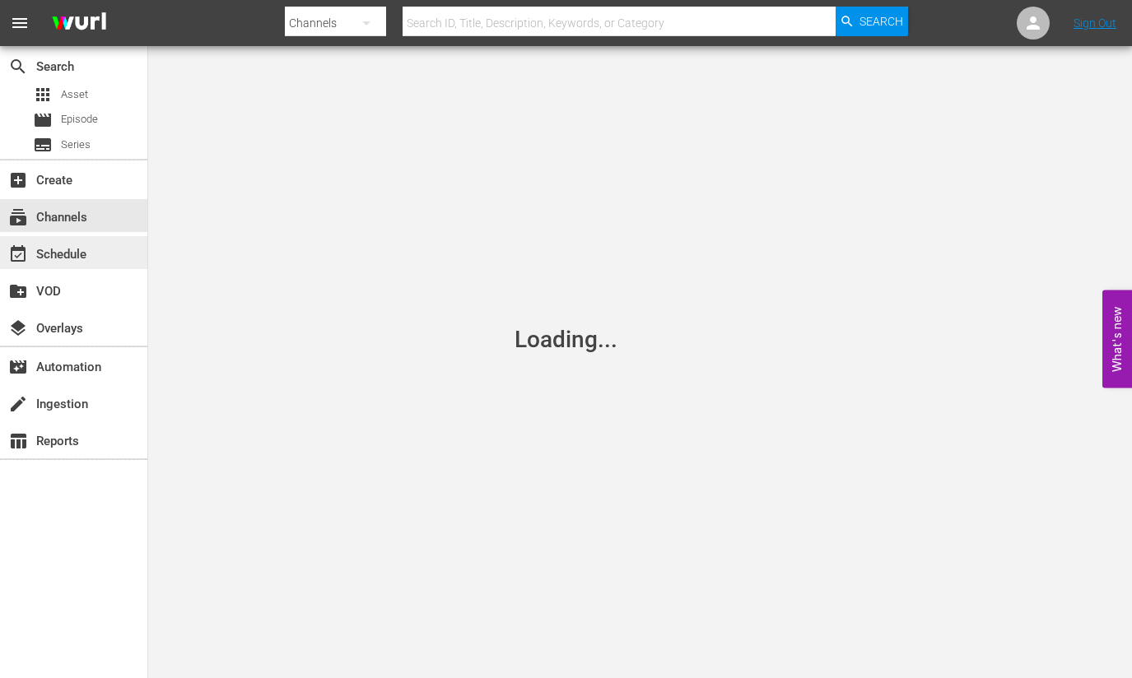
click at [102, 256] on div "event_available Schedule" at bounding box center [73, 252] width 147 height 33
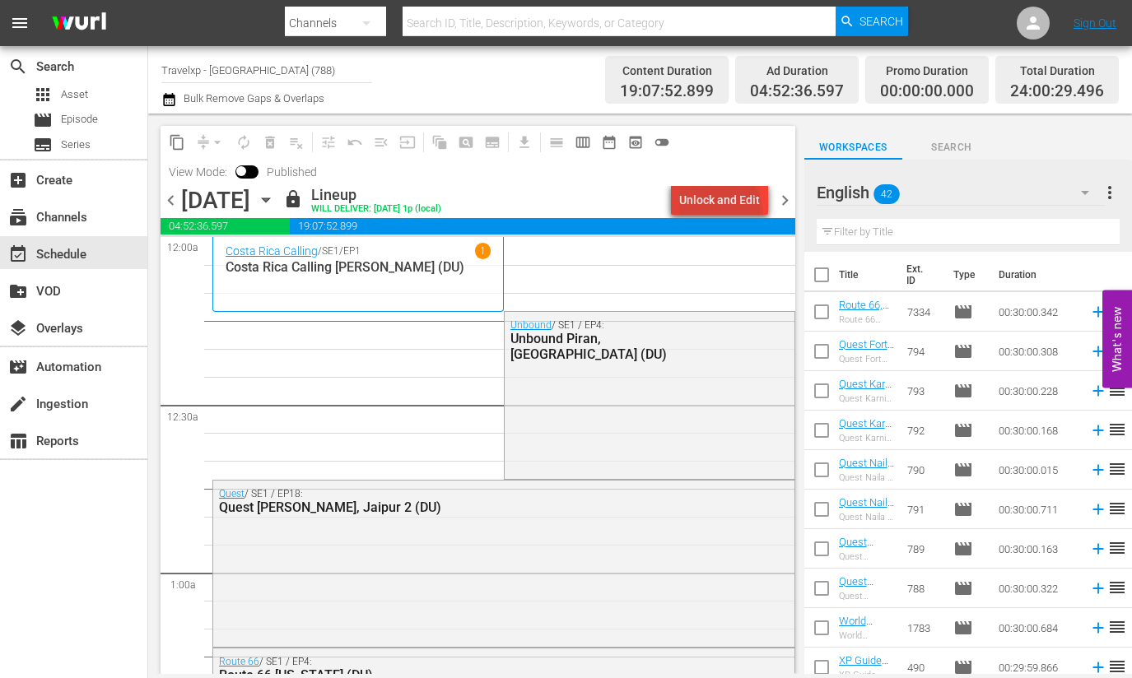
click at [721, 214] on div "Unlock and Edit" at bounding box center [719, 200] width 81 height 30
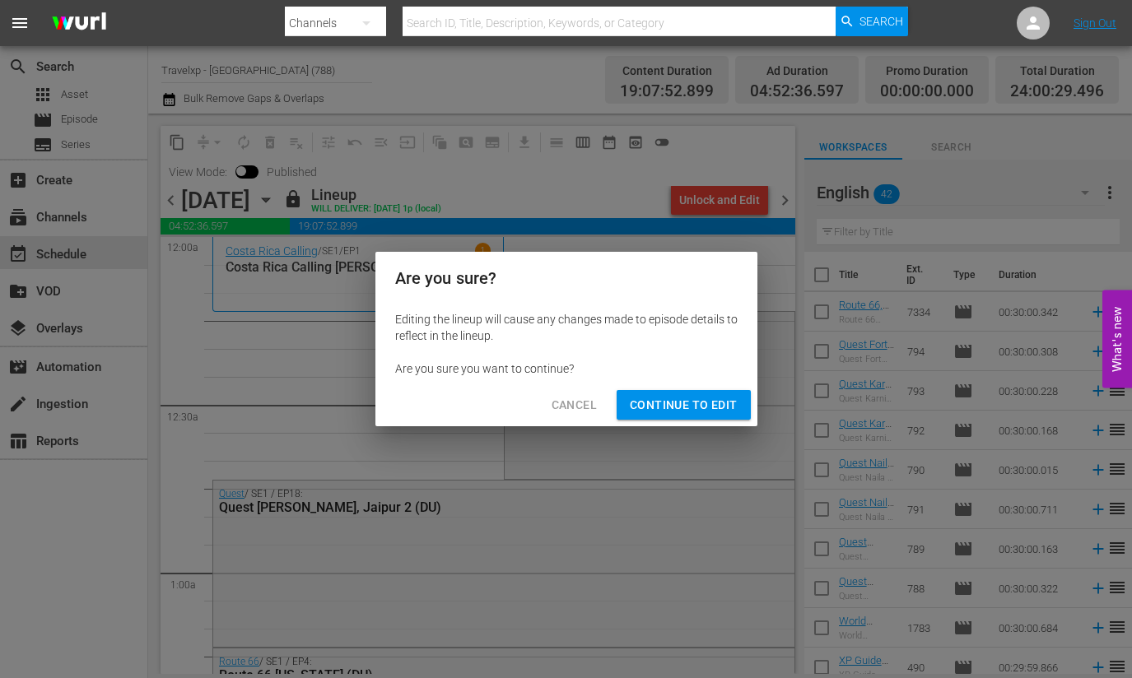
click at [697, 401] on span "Continue to Edit" at bounding box center [683, 405] width 107 height 21
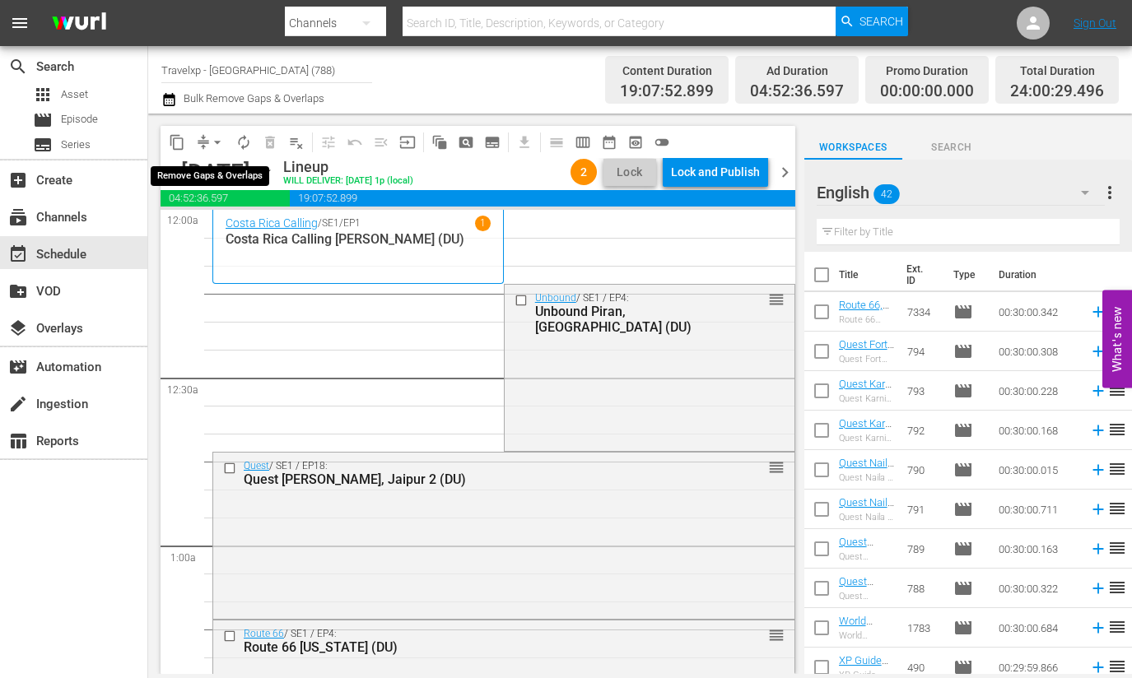
click at [215, 137] on span "arrow_drop_down" at bounding box center [217, 142] width 16 height 16
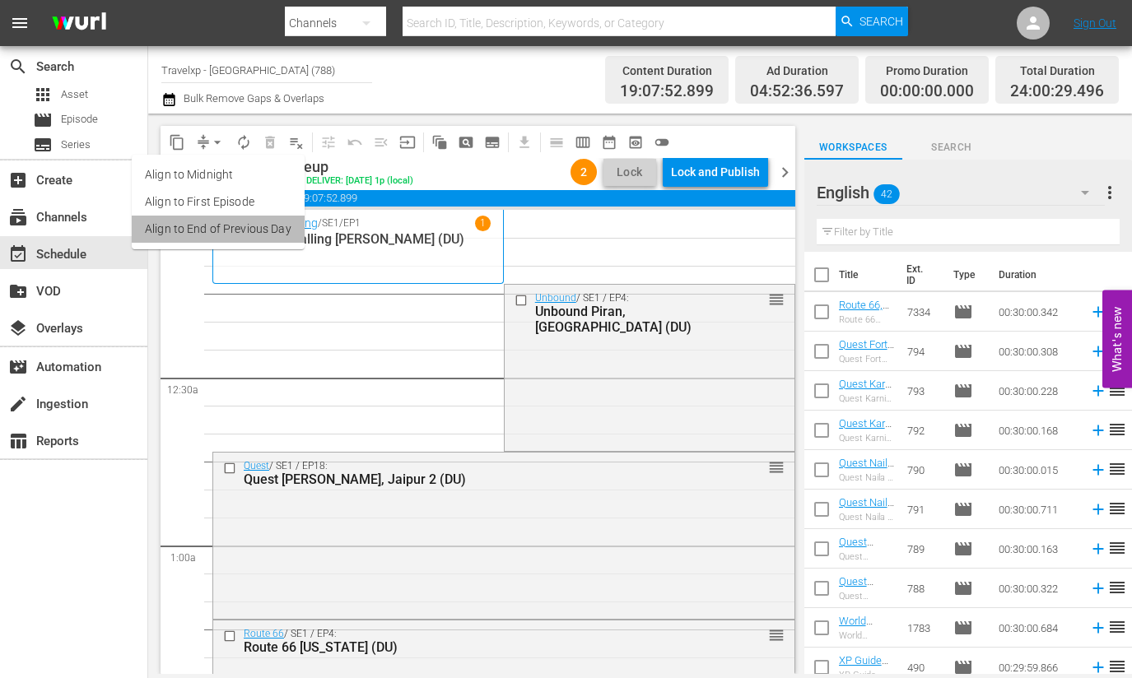
click at [244, 225] on li "Align to End of Previous Day" at bounding box center [218, 229] width 173 height 27
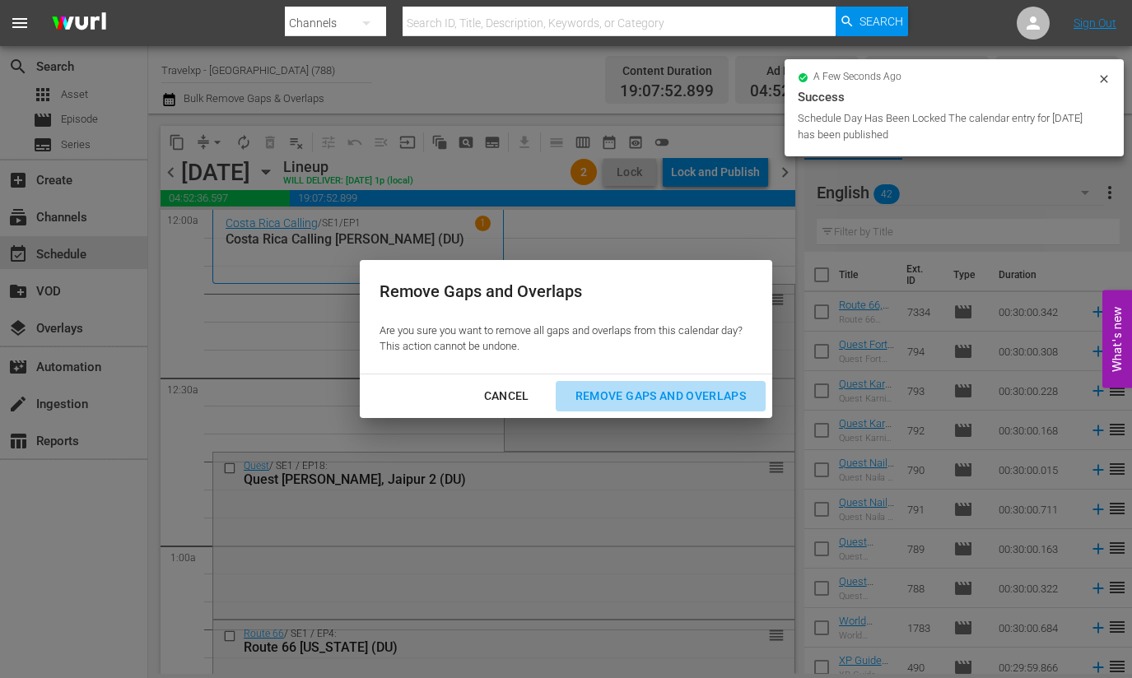
click at [701, 395] on div "Remove Gaps and Overlaps" at bounding box center [660, 396] width 197 height 21
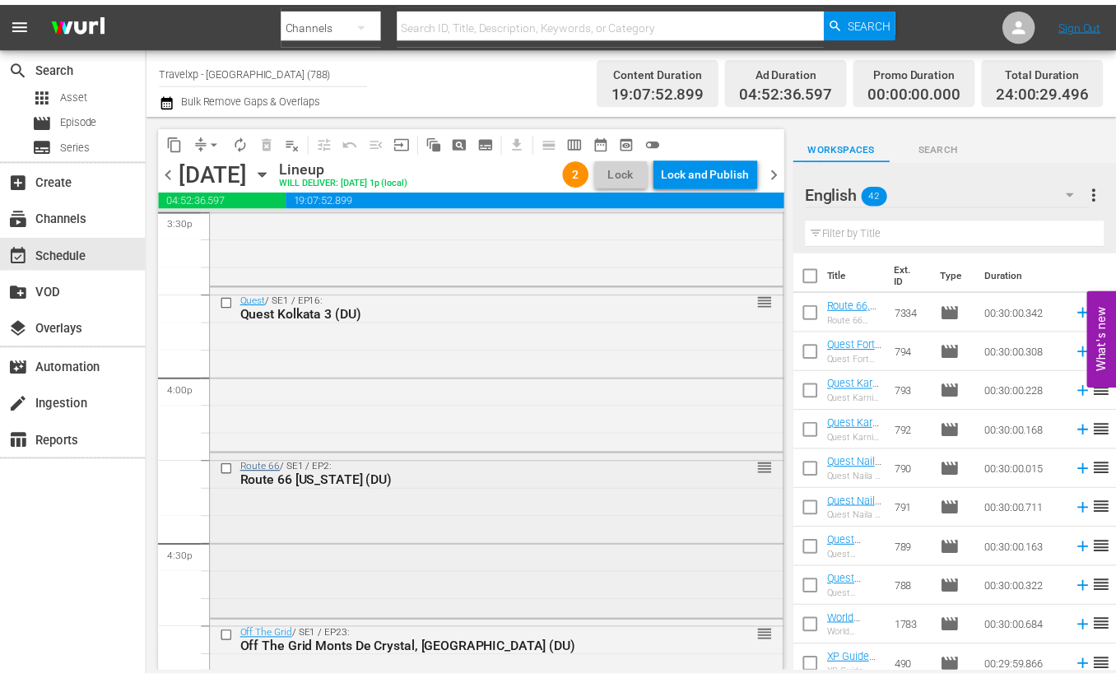
scroll to position [5201, 0]
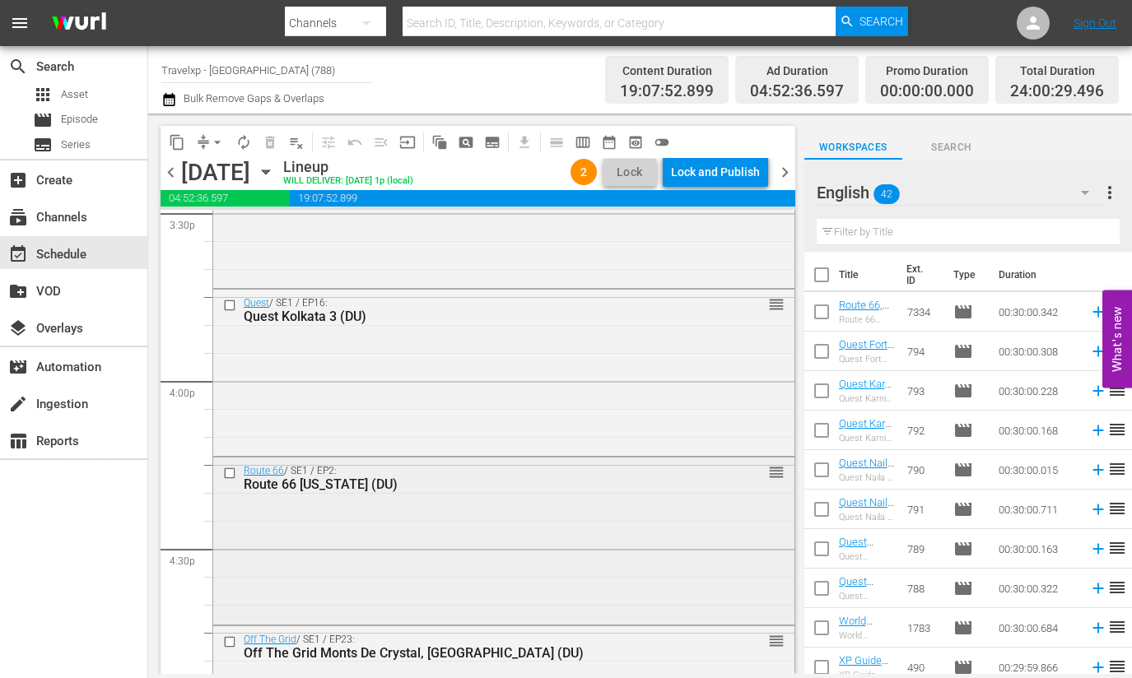
click at [286, 480] on div "Route 66 Missouri (DU)" at bounding box center [475, 484] width 462 height 16
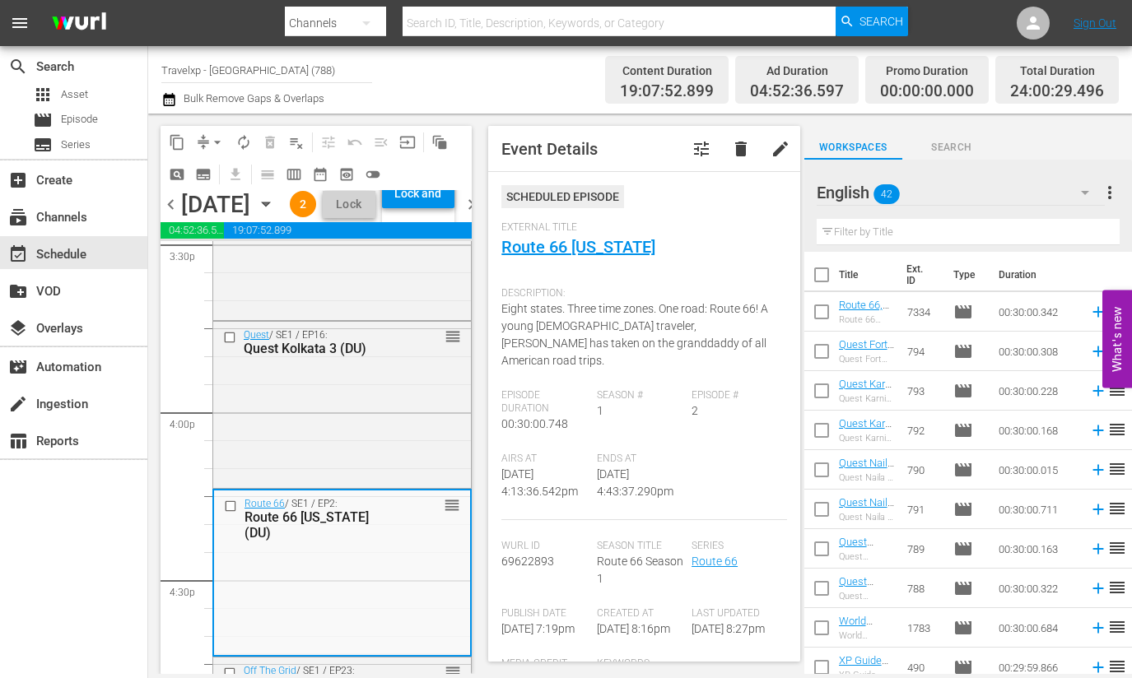
click at [1078, 195] on icon "button" at bounding box center [1085, 193] width 20 height 20
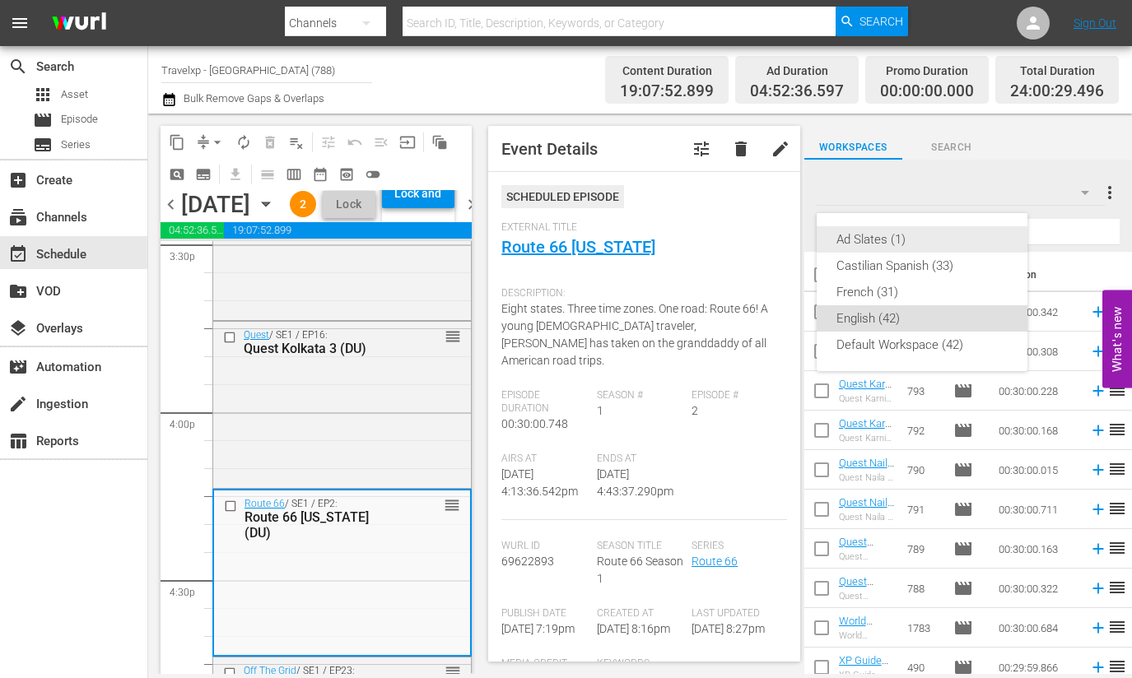
click at [913, 240] on div "Ad Slates (1)" at bounding box center [921, 239] width 171 height 26
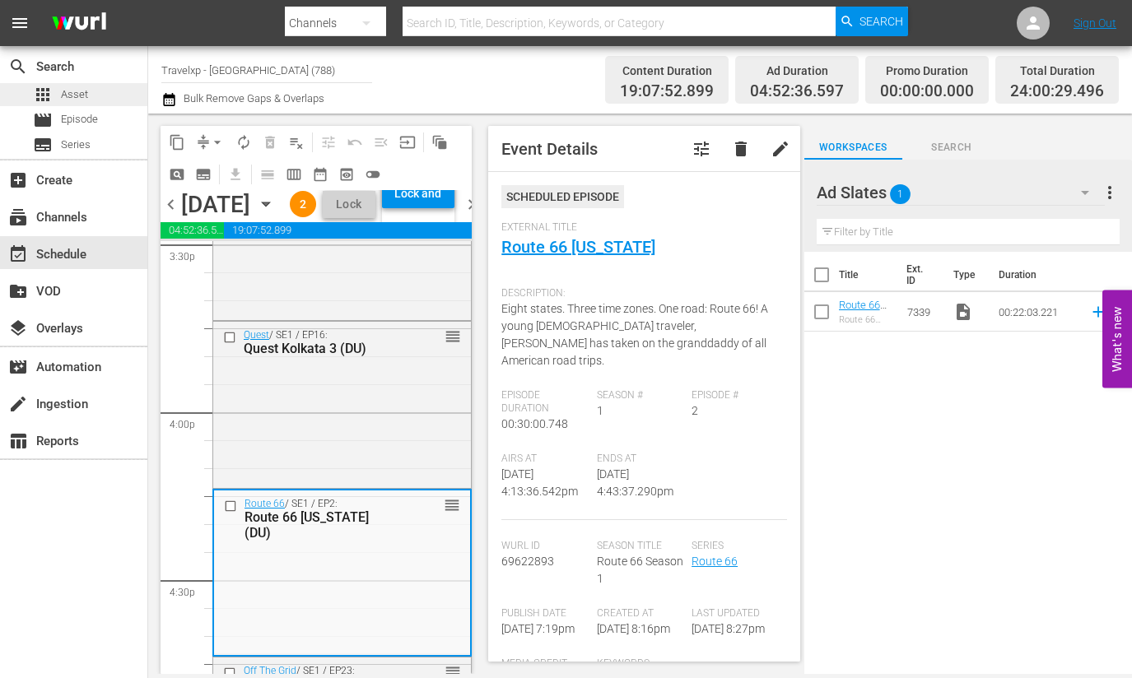
click at [75, 90] on span "Asset" at bounding box center [74, 94] width 27 height 16
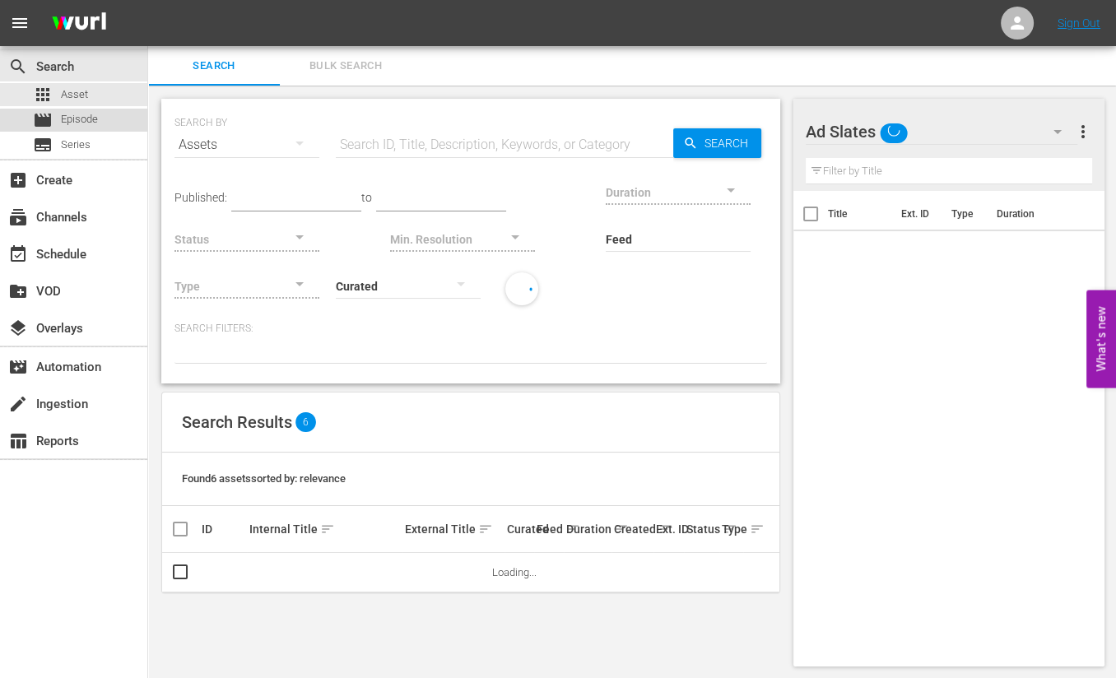
click at [81, 126] on span "Episode" at bounding box center [79, 119] width 37 height 16
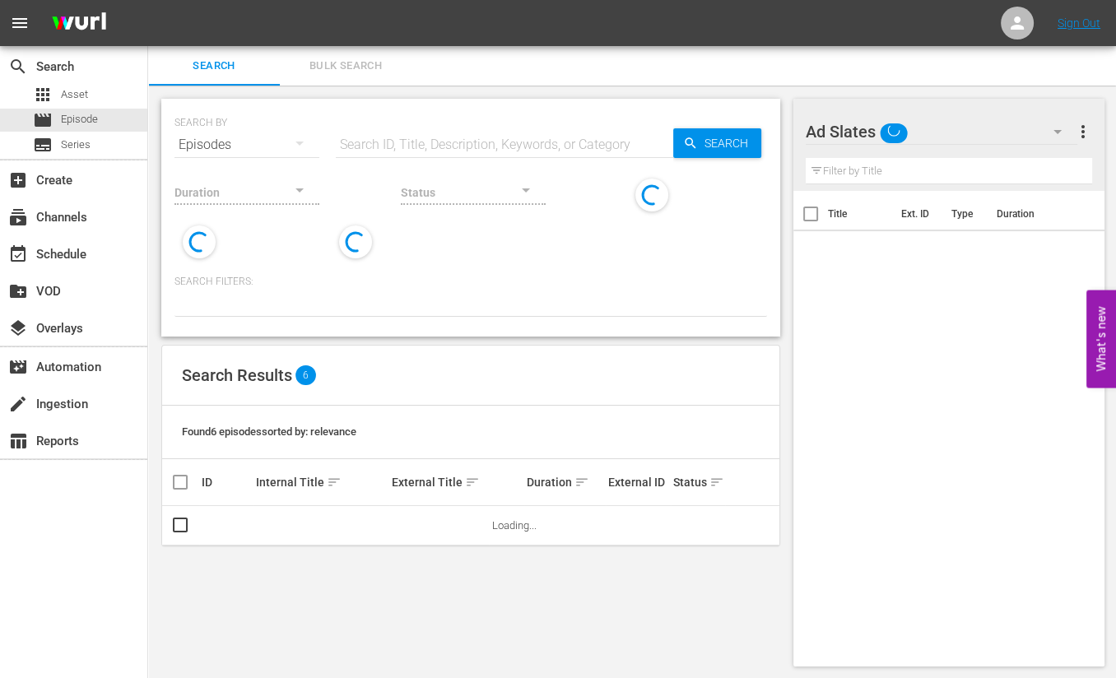
click at [428, 142] on input "text" at bounding box center [504, 145] width 337 height 40
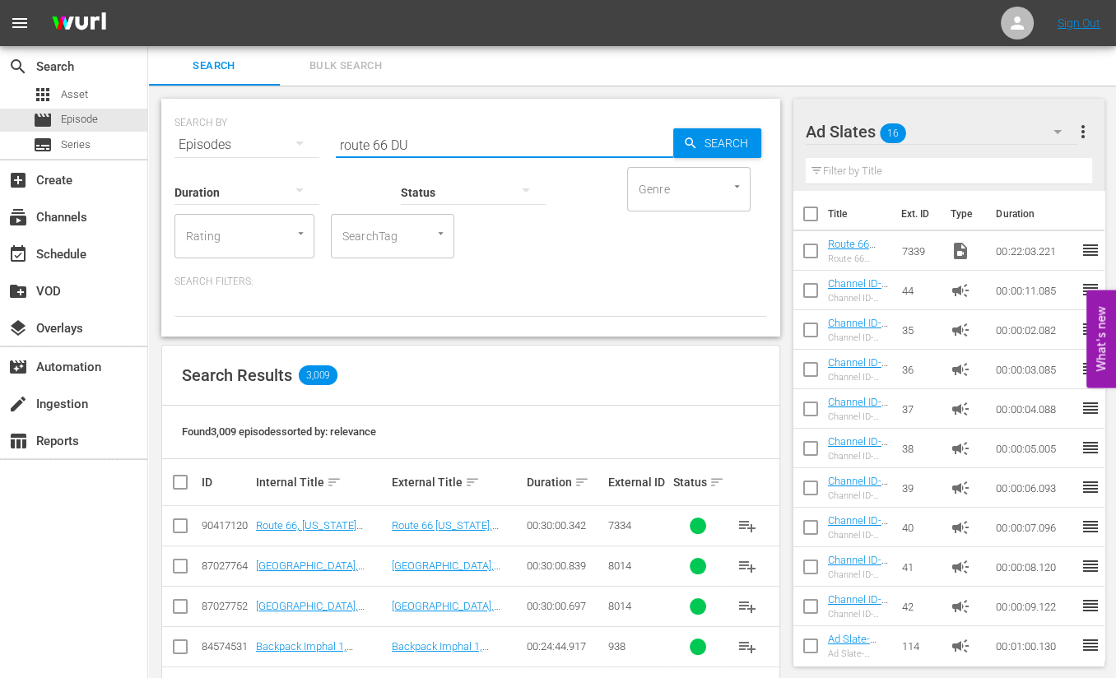
type input "route 66 DU"
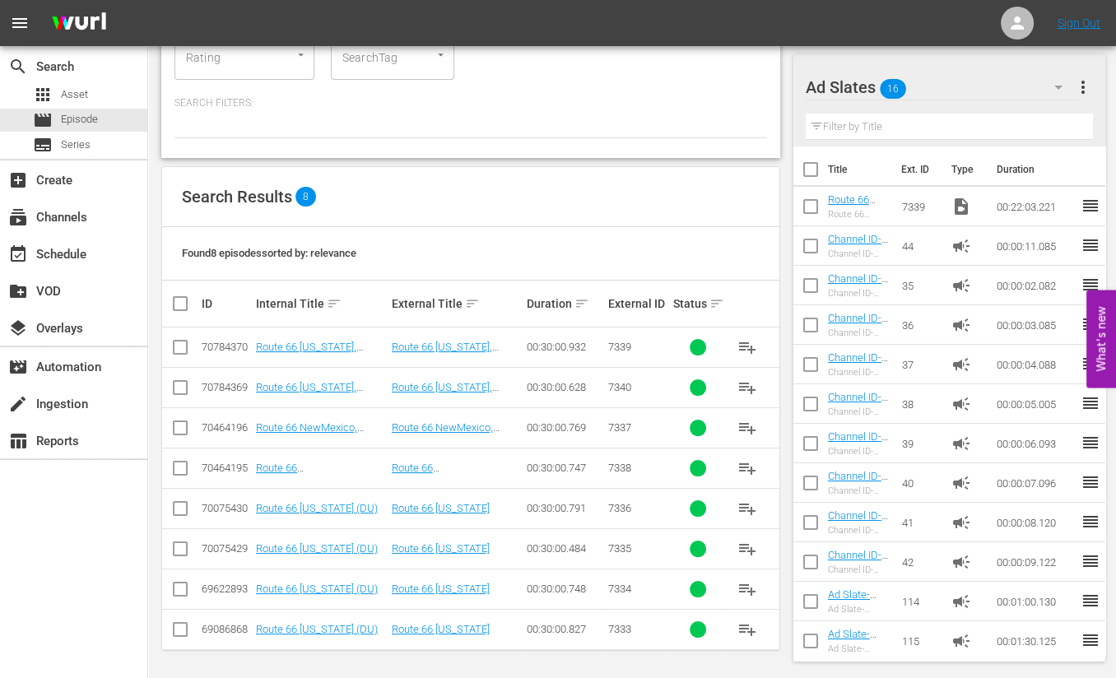
click at [177, 304] on input "checkbox" at bounding box center [186, 304] width 33 height 20
checkbox input "true"
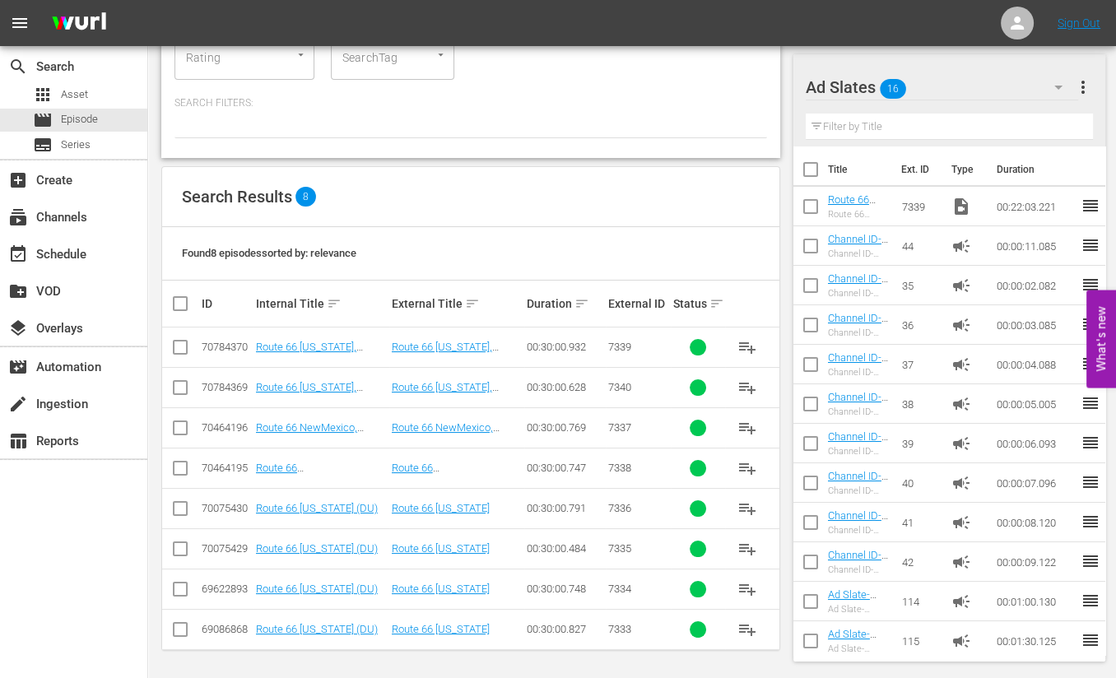
checkbox input "true"
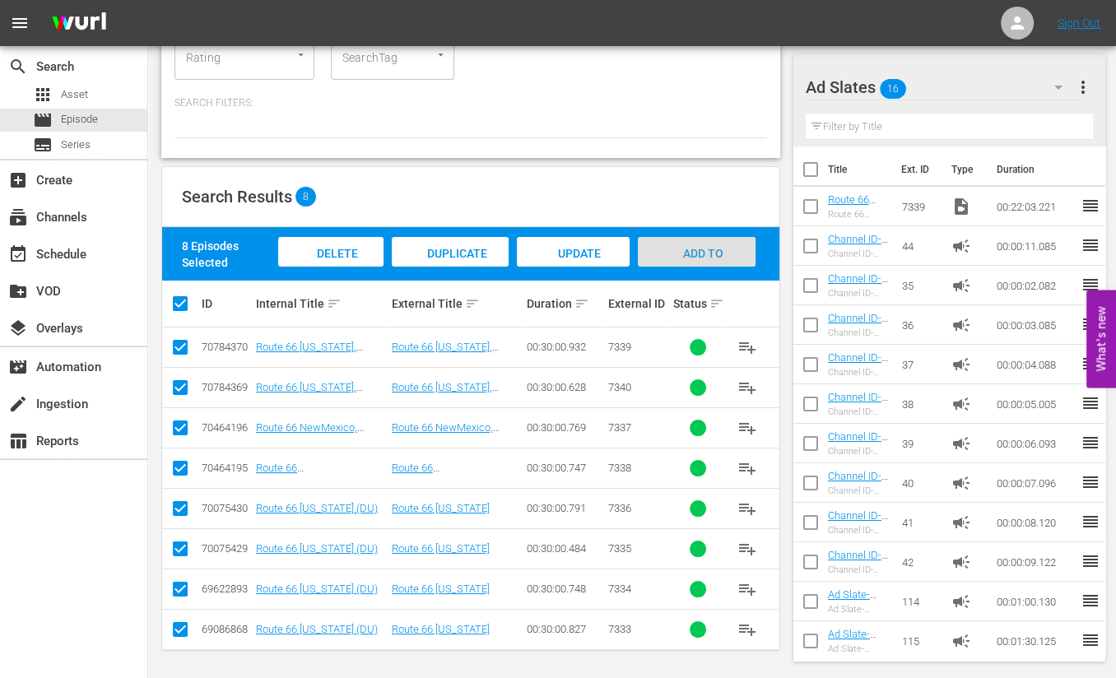
click at [700, 247] on span "Add to Workspace" at bounding box center [696, 269] width 81 height 44
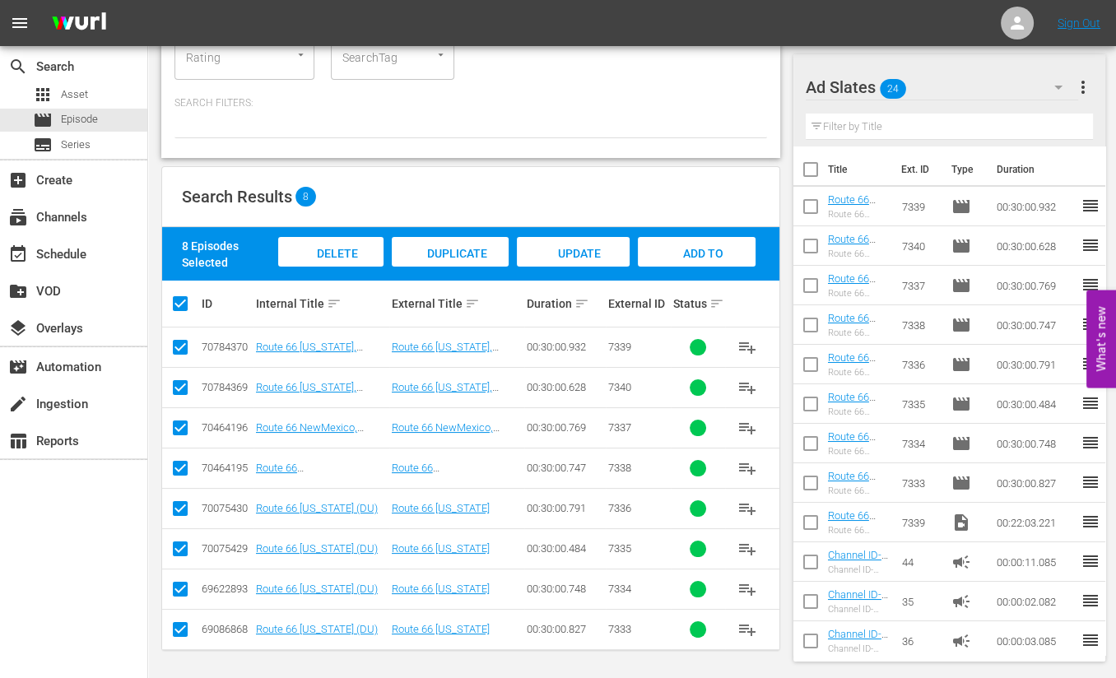
click at [809, 523] on input "checkbox" at bounding box center [810, 526] width 35 height 35
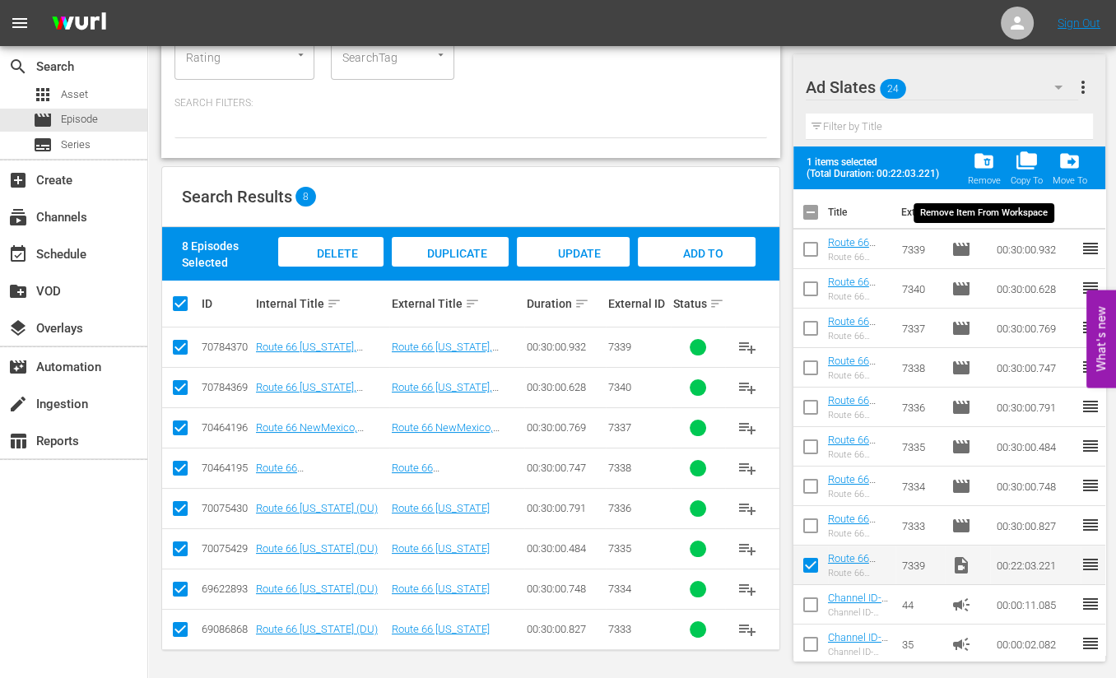
click at [988, 155] on span "folder_delete" at bounding box center [984, 161] width 22 height 22
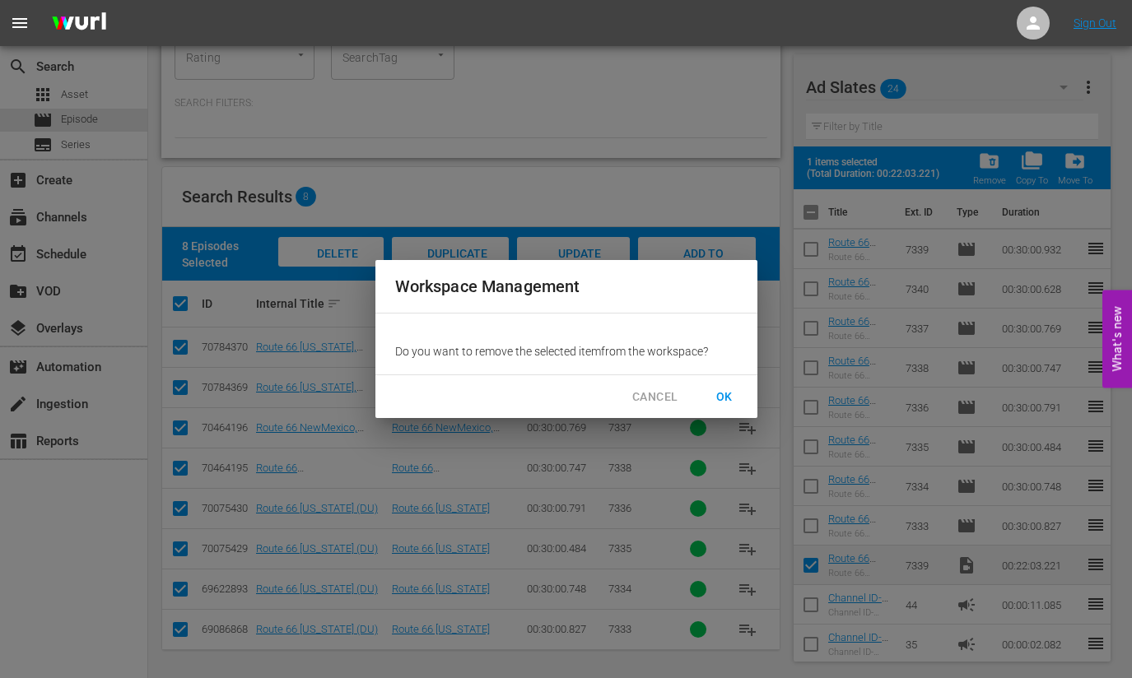
click at [723, 402] on span "OK" at bounding box center [724, 397] width 26 height 21
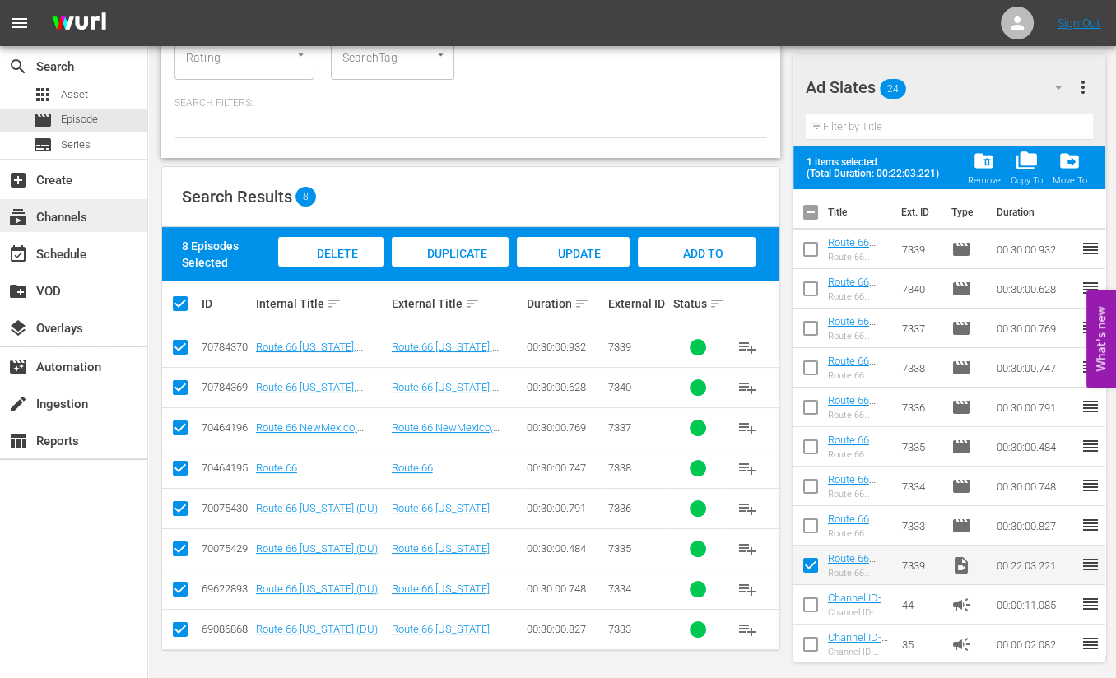
checkbox input "false"
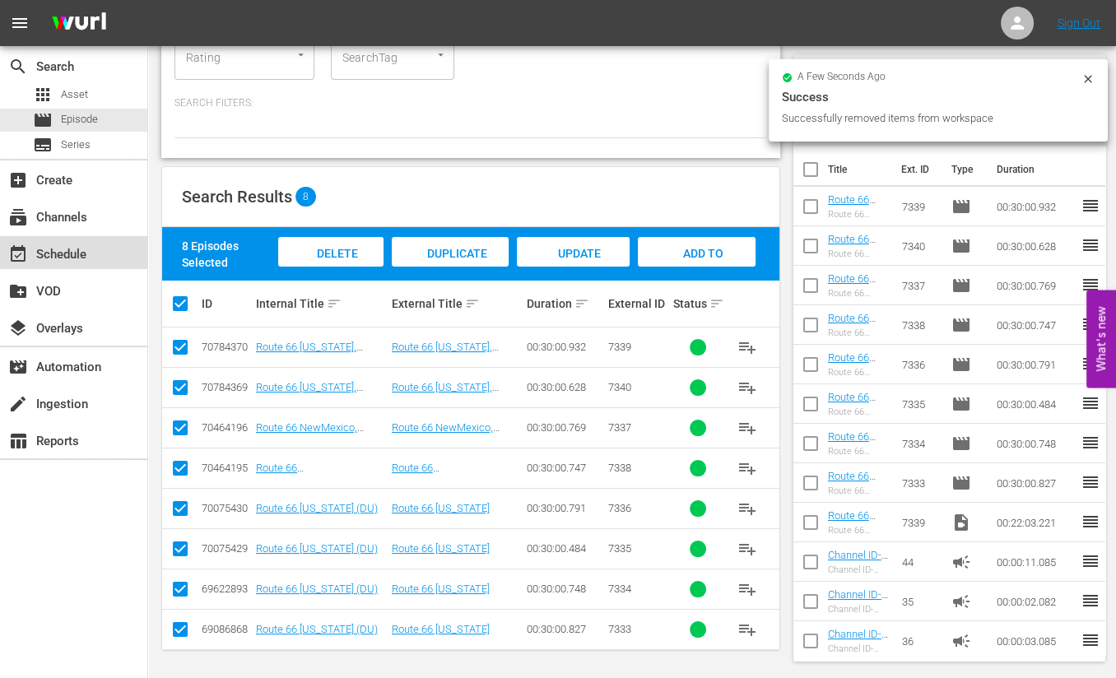
click at [74, 250] on div "event_available Schedule" at bounding box center [46, 251] width 92 height 15
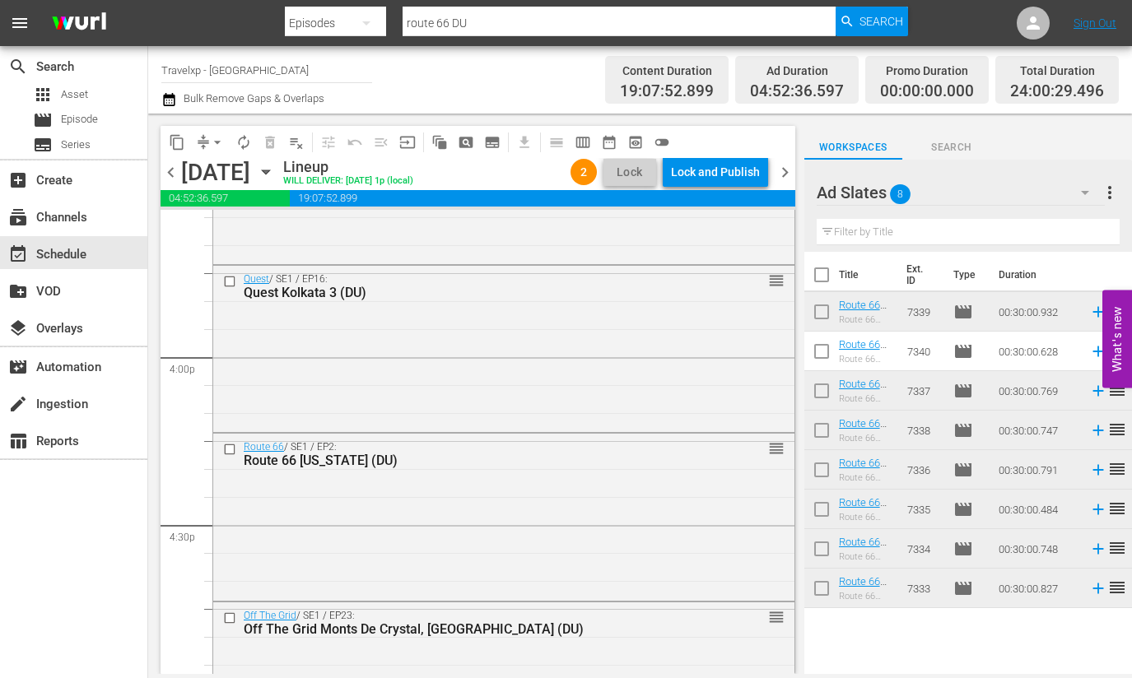
scroll to position [5329, 0]
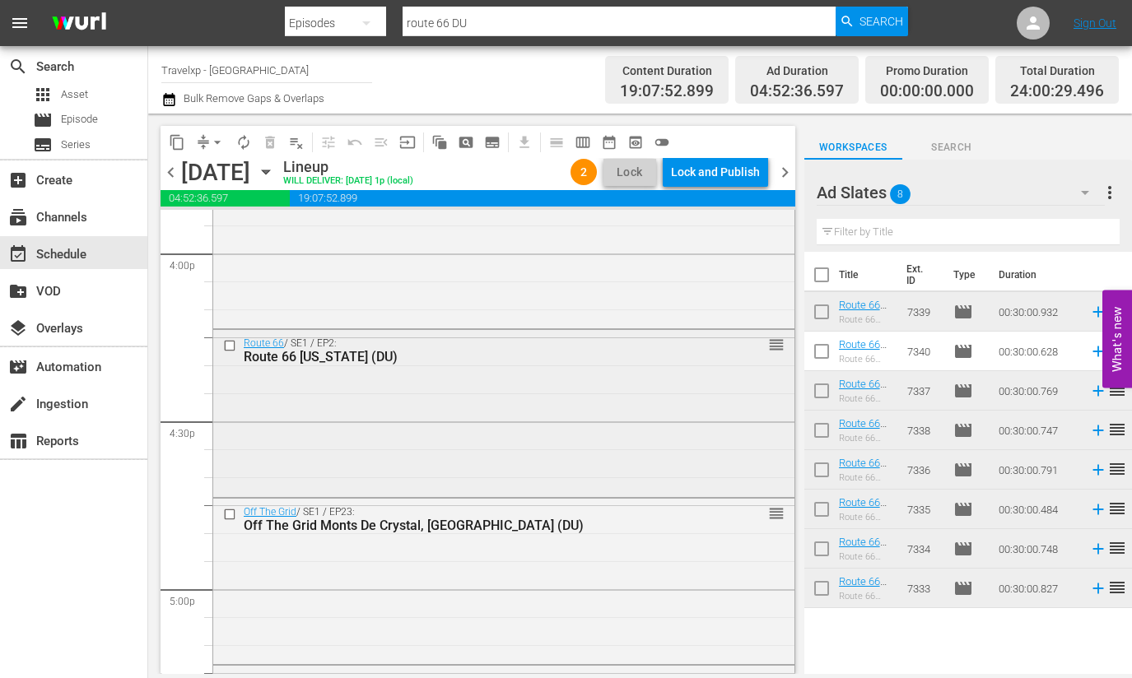
click at [569, 411] on div "Route 66 / SE1 / EP2: Route 66 Missouri (DU) reorder" at bounding box center [503, 411] width 581 height 163
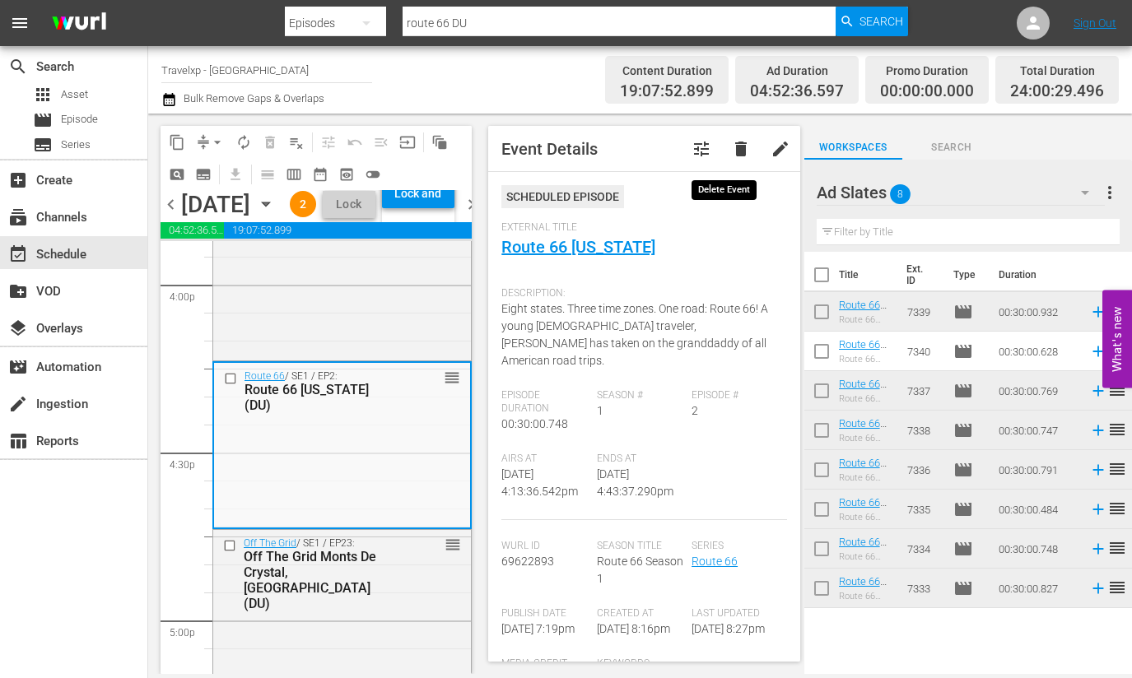
click at [735, 150] on button "delete" at bounding box center [741, 149] width 40 height 40
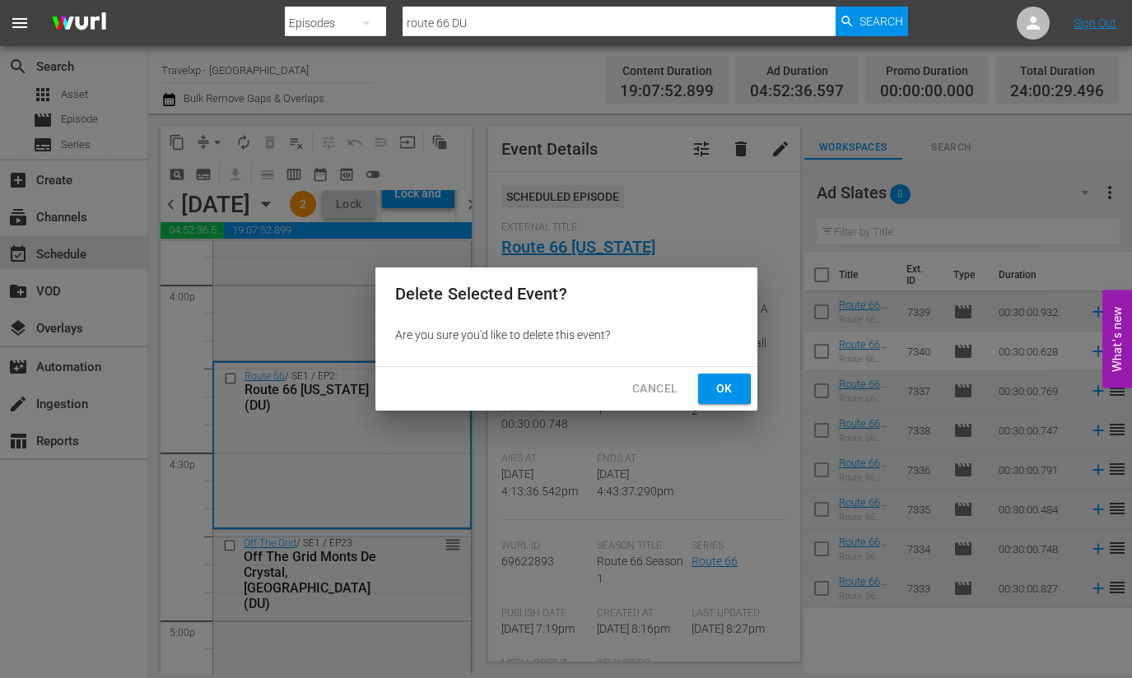
click at [732, 388] on span "Ok" at bounding box center [724, 389] width 26 height 21
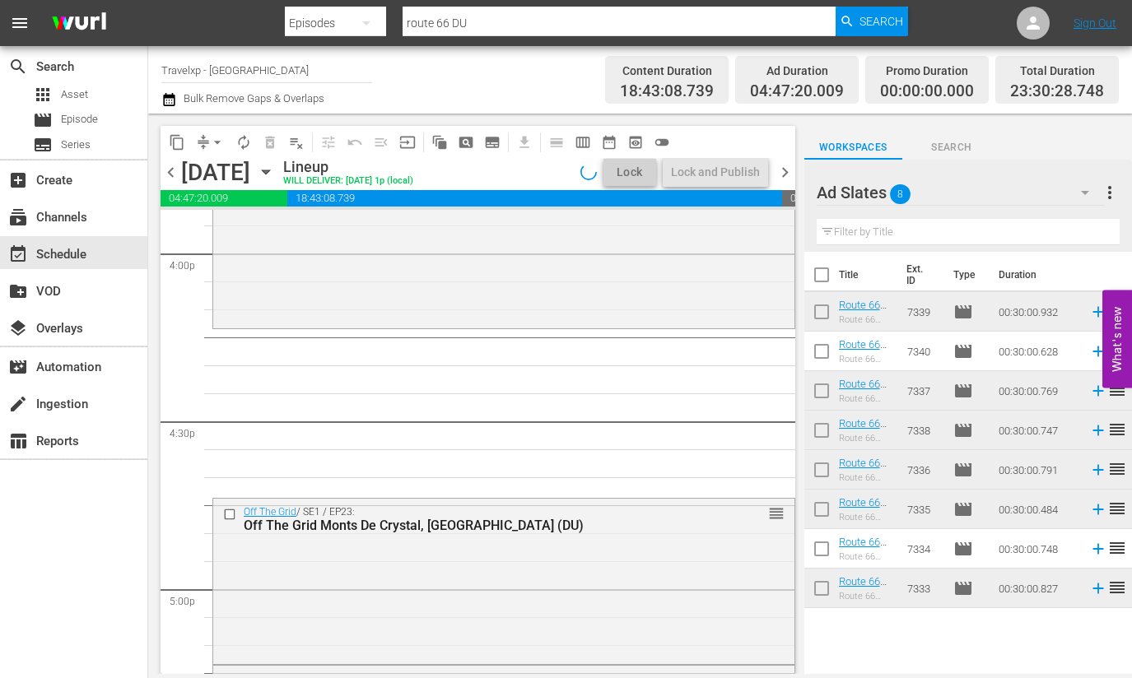
click at [820, 355] on input "checkbox" at bounding box center [821, 354] width 35 height 35
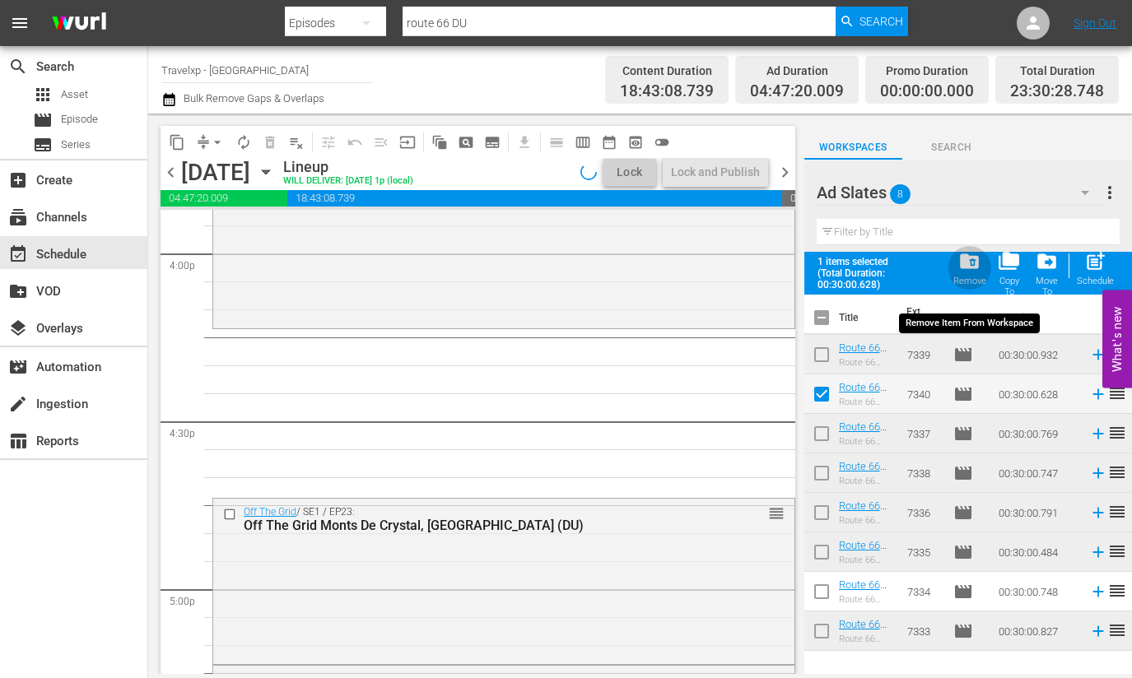
click at [968, 258] on span "folder_delete" at bounding box center [969, 261] width 22 height 22
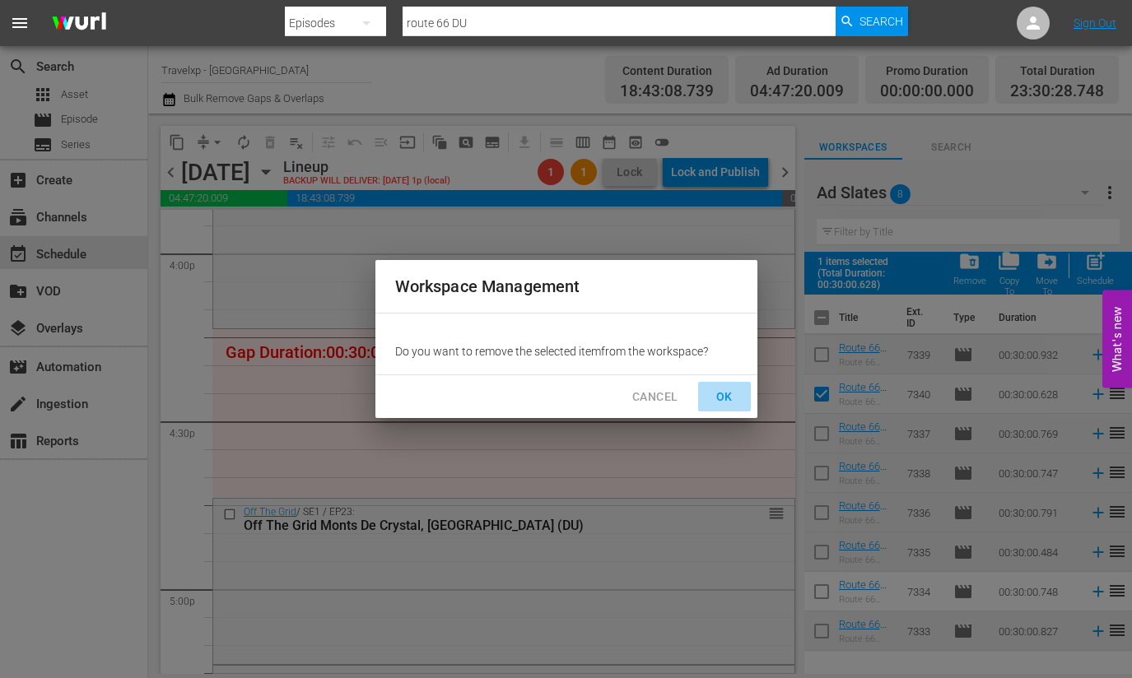
click at [717, 397] on span "OK" at bounding box center [724, 397] width 26 height 21
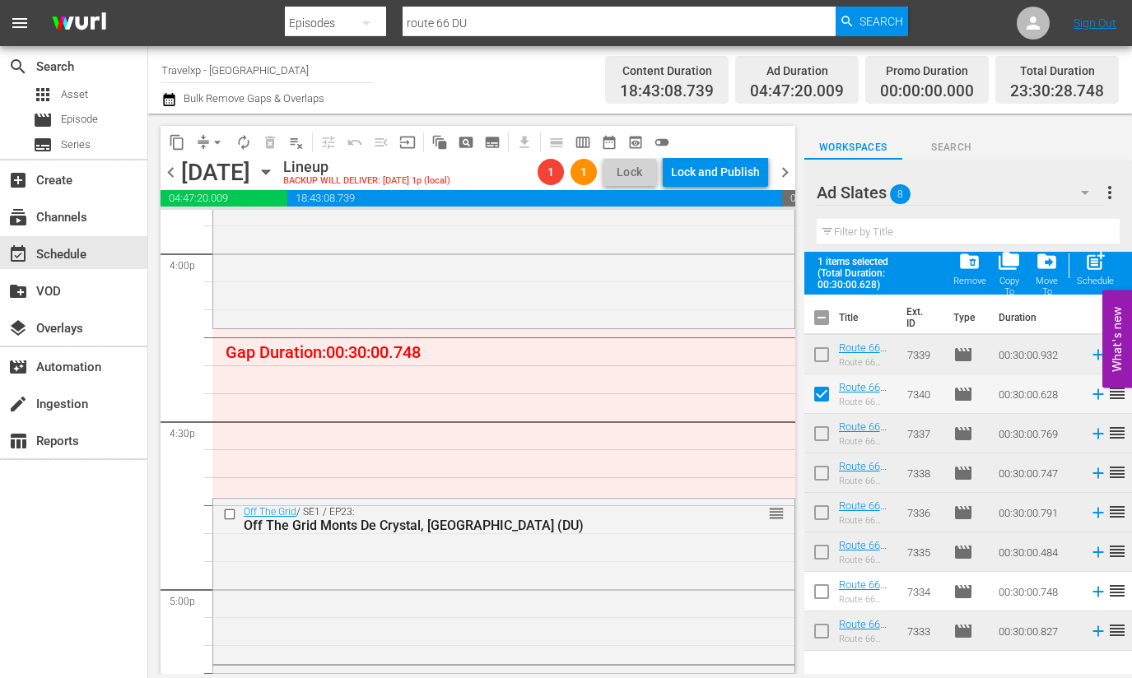
click at [881, 231] on input "text" at bounding box center [967, 232] width 303 height 26
checkbox input "false"
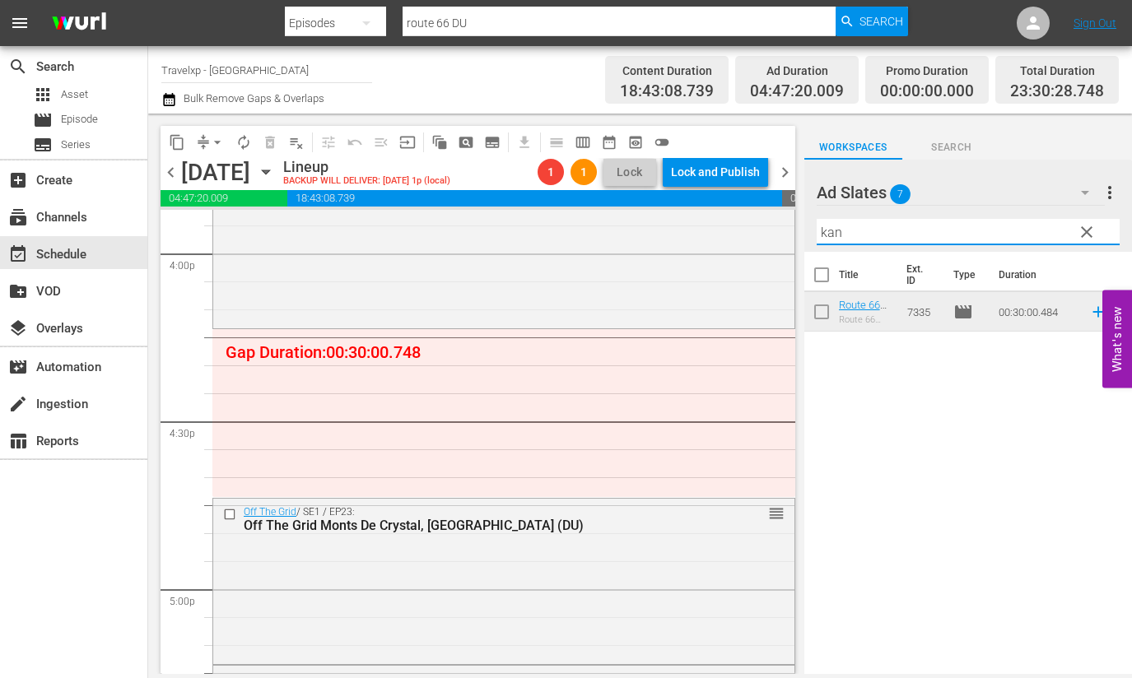
type input "kan"
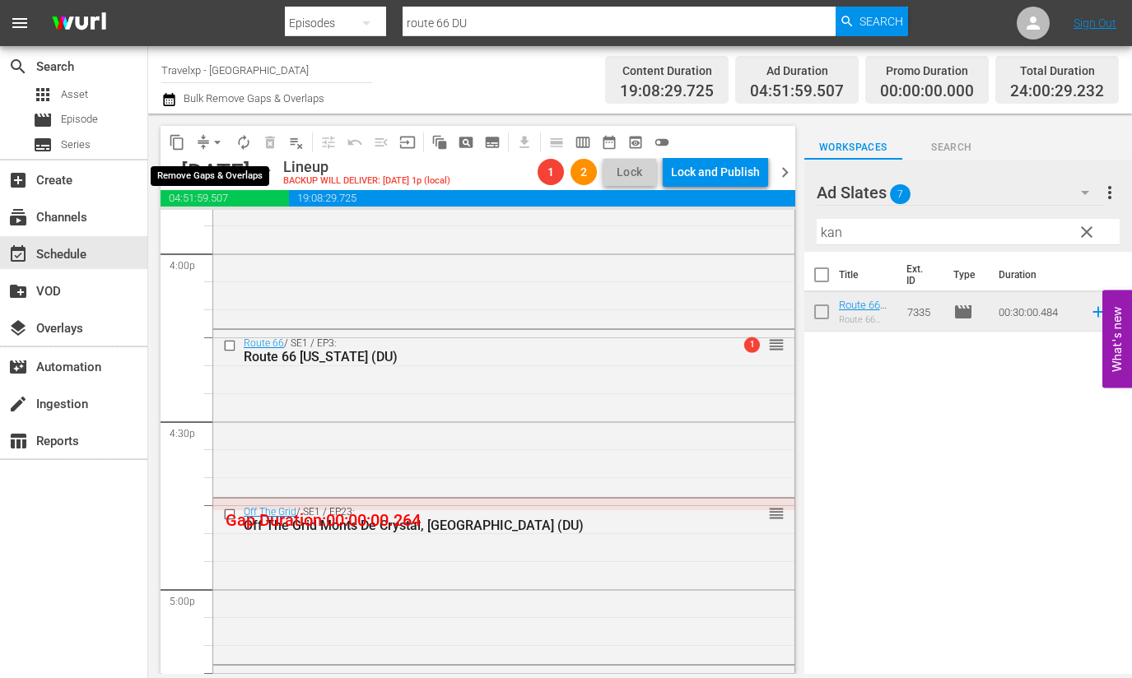
click at [207, 138] on button "arrow_drop_down" at bounding box center [217, 142] width 26 height 26
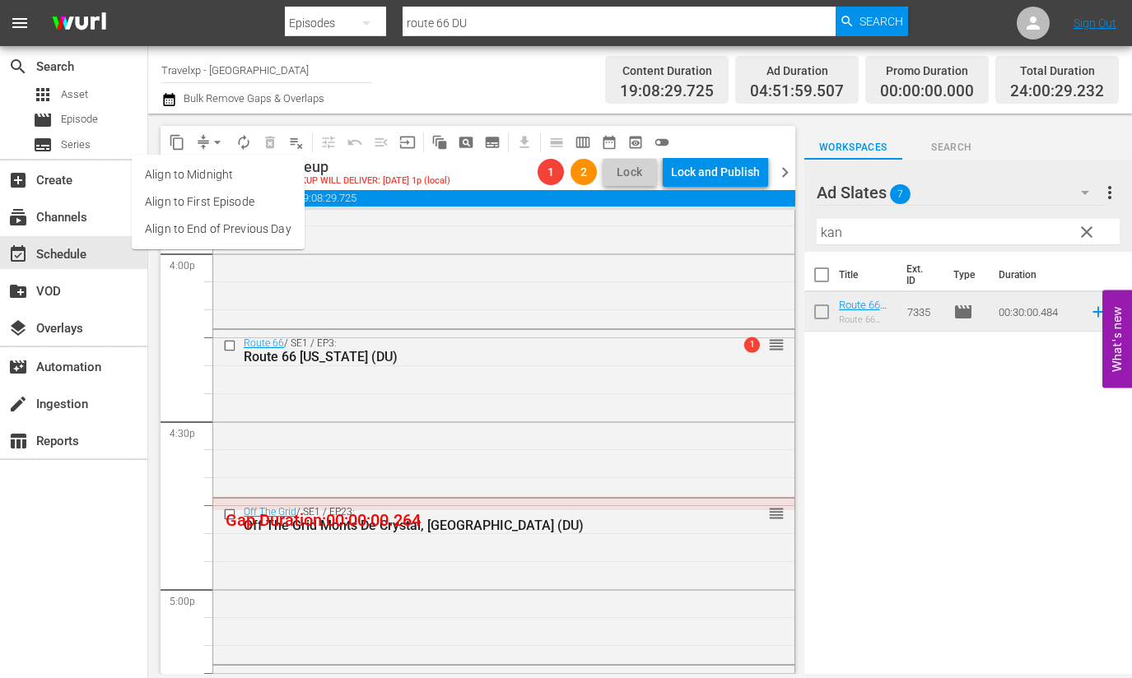
click at [258, 240] on li "Align to End of Previous Day" at bounding box center [218, 229] width 173 height 27
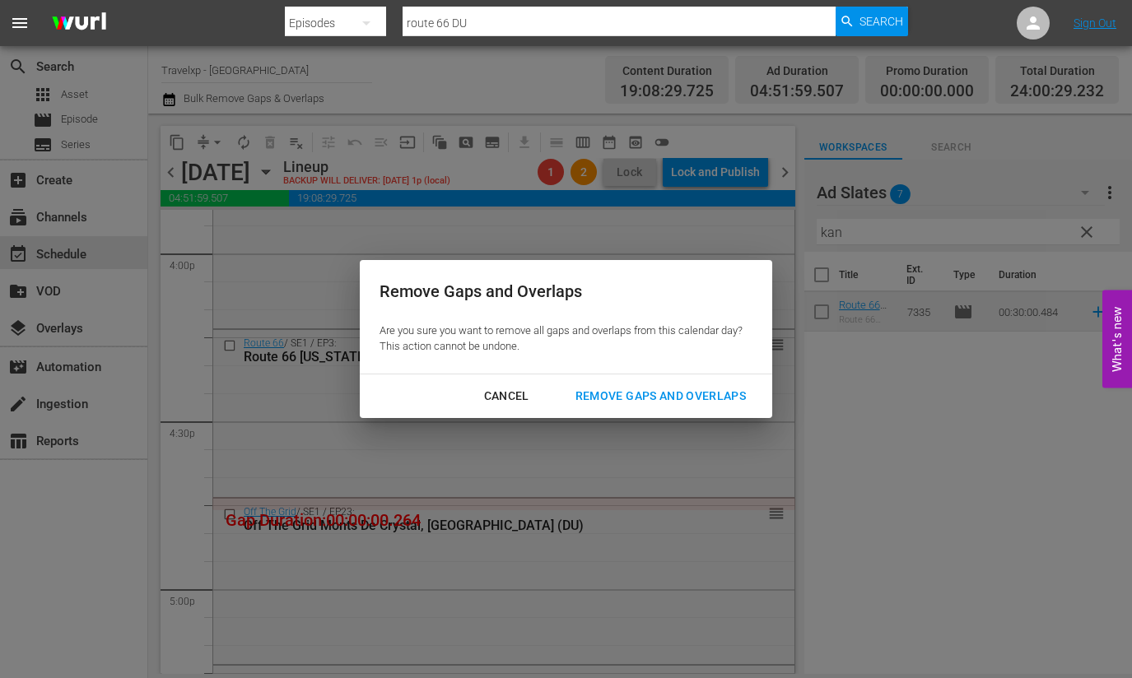
click at [630, 397] on div "Remove Gaps and Overlaps" at bounding box center [660, 396] width 197 height 21
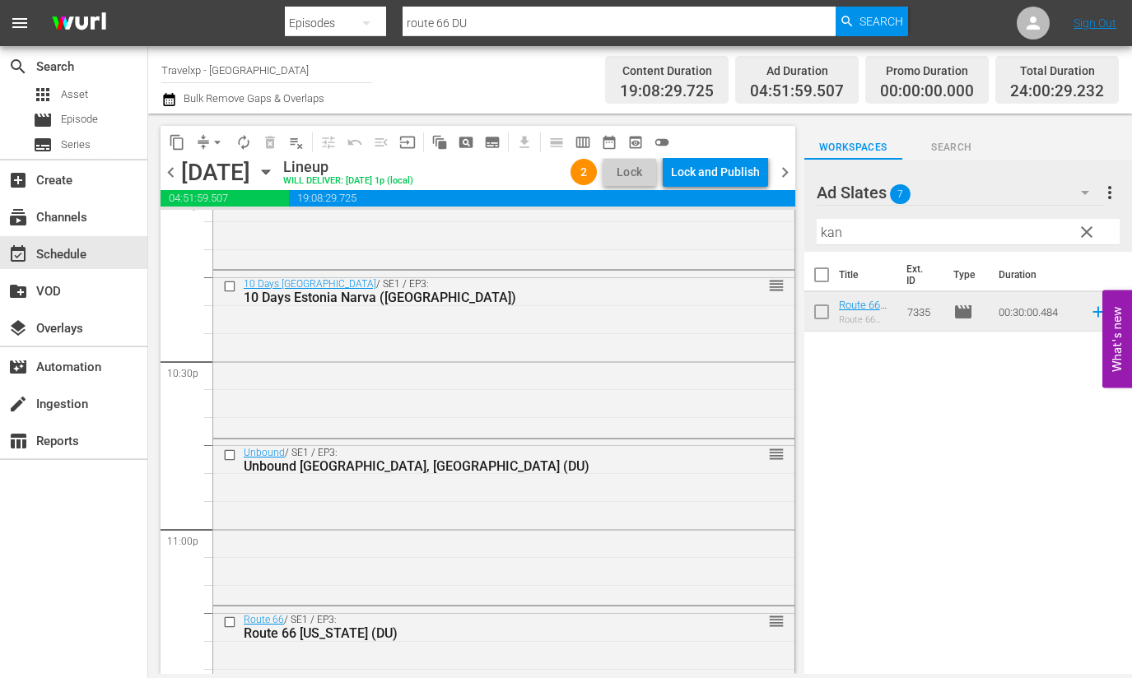
scroll to position [7156, 0]
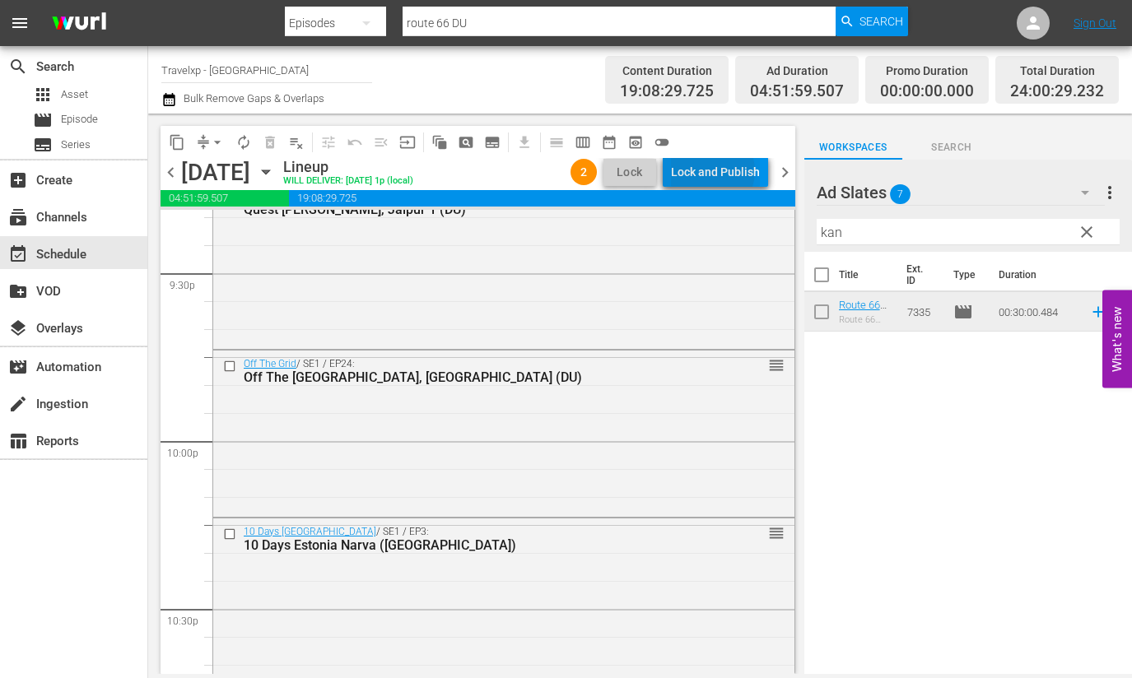
click at [716, 171] on div "Lock and Publish" at bounding box center [715, 172] width 89 height 30
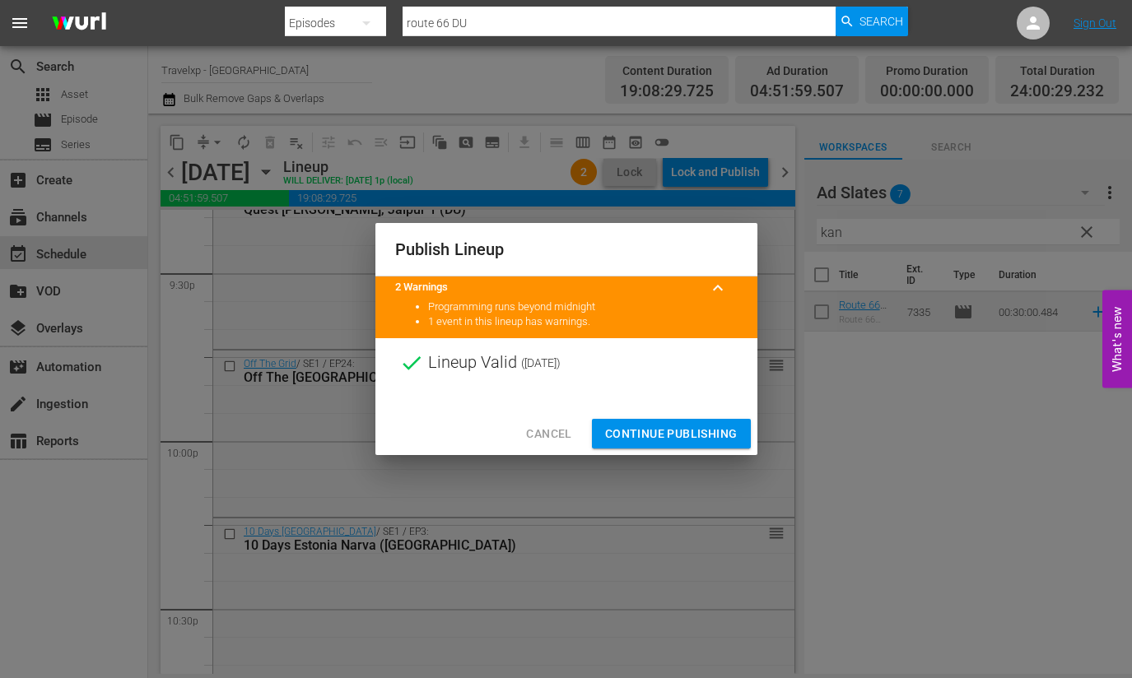
click at [682, 432] on span "Continue Publishing" at bounding box center [671, 434] width 132 height 21
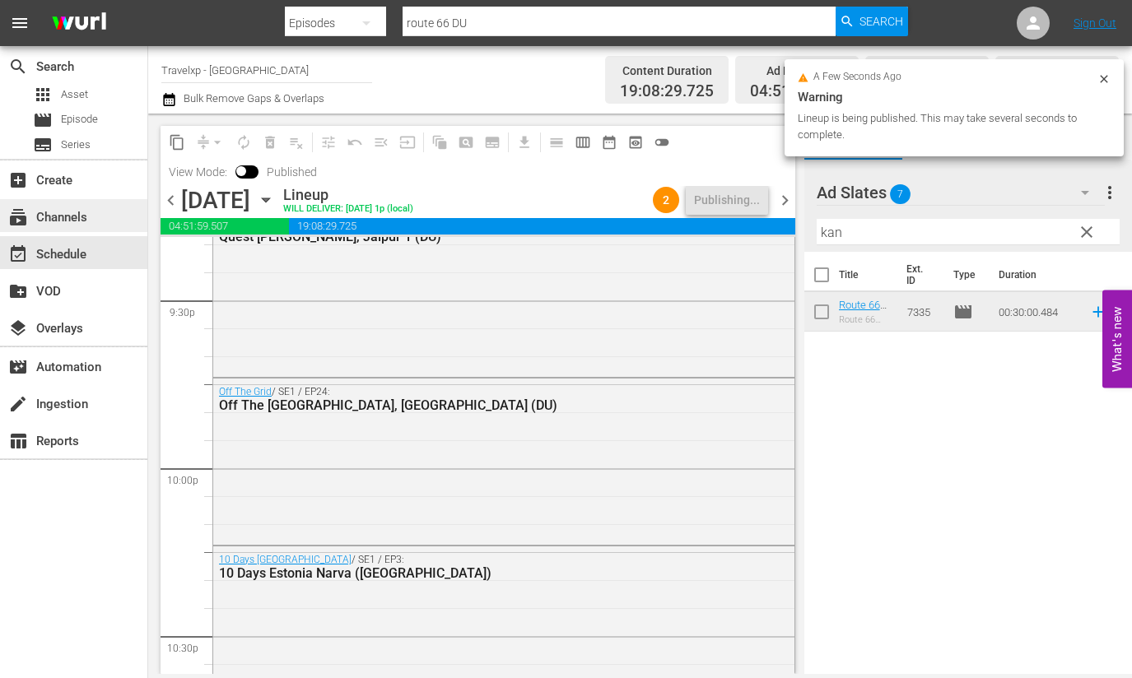
click at [86, 217] on div "subscriptions Channels" at bounding box center [46, 214] width 92 height 15
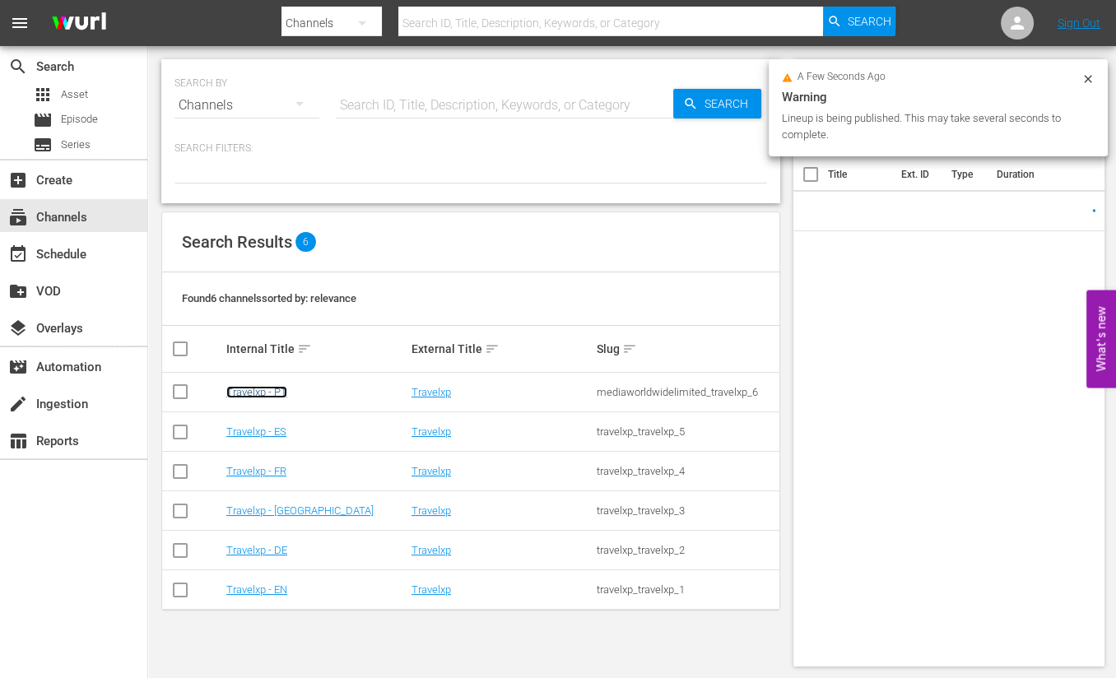
click at [275, 394] on link "Travelxp - PT" at bounding box center [256, 392] width 61 height 12
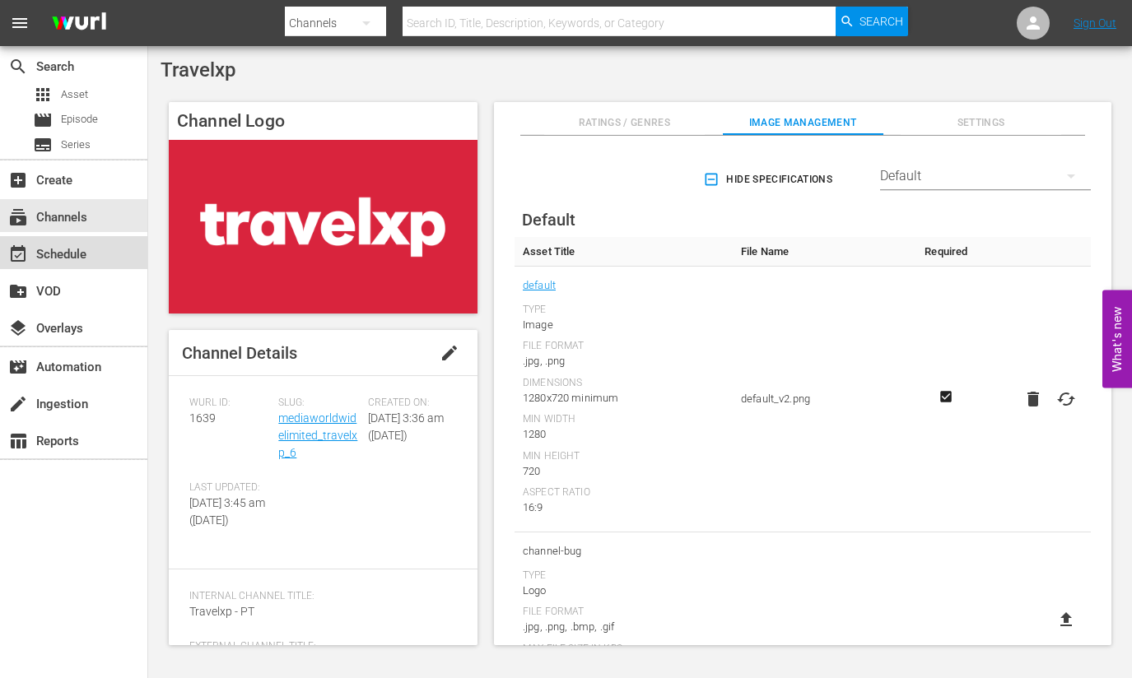
click at [105, 252] on div "event_available Schedule" at bounding box center [73, 252] width 147 height 33
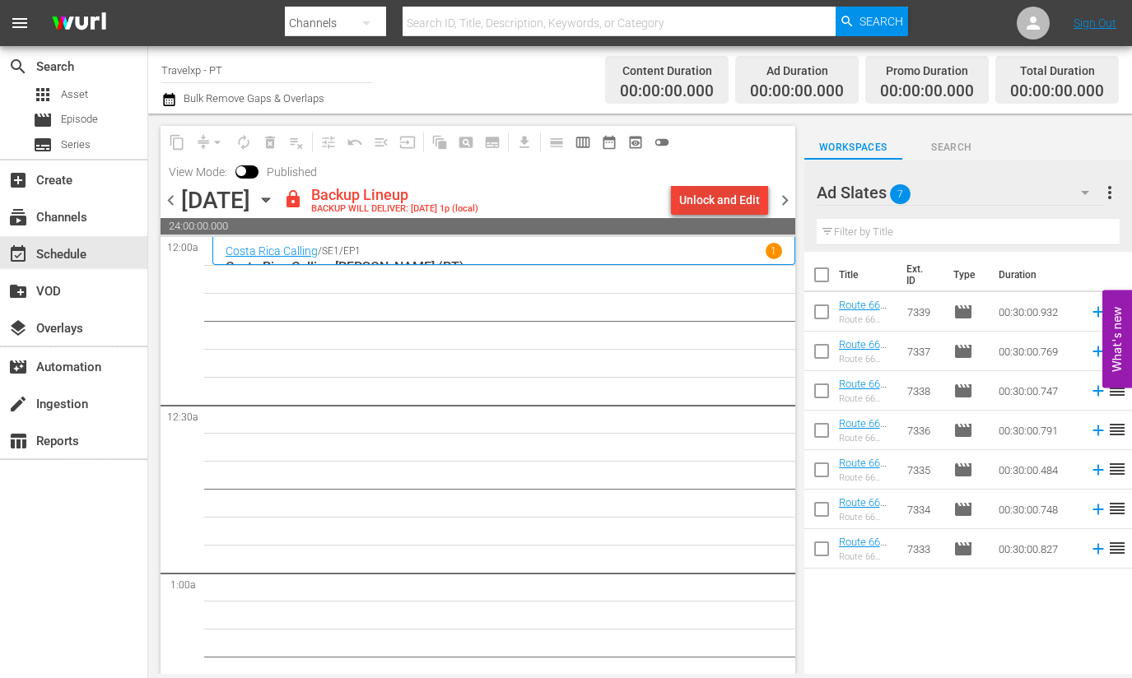
click at [699, 207] on div "Unlock and Edit" at bounding box center [719, 200] width 81 height 30
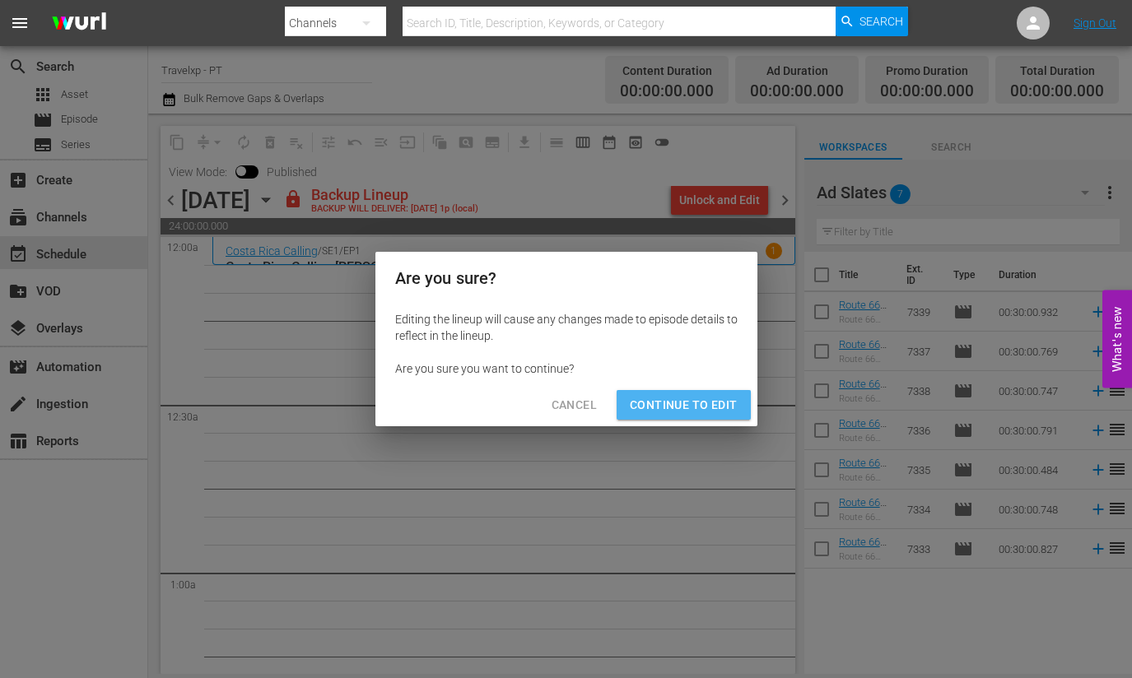
click at [697, 393] on button "Continue to Edit" at bounding box center [682, 405] width 133 height 30
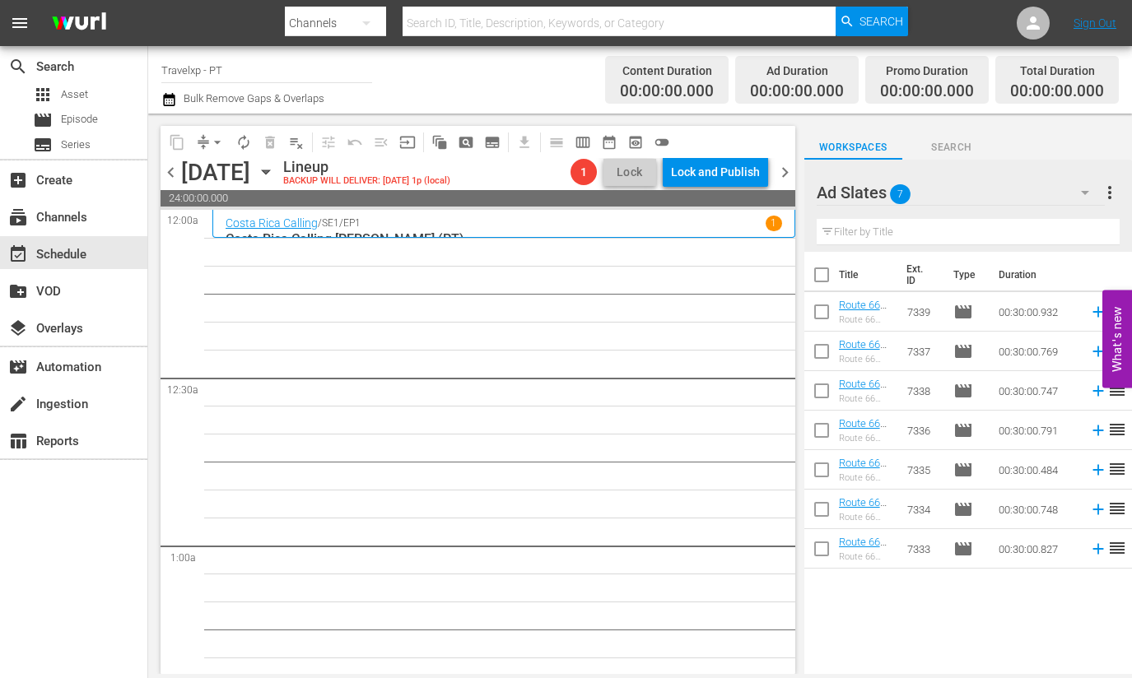
click at [903, 233] on input "text" at bounding box center [967, 232] width 303 height 26
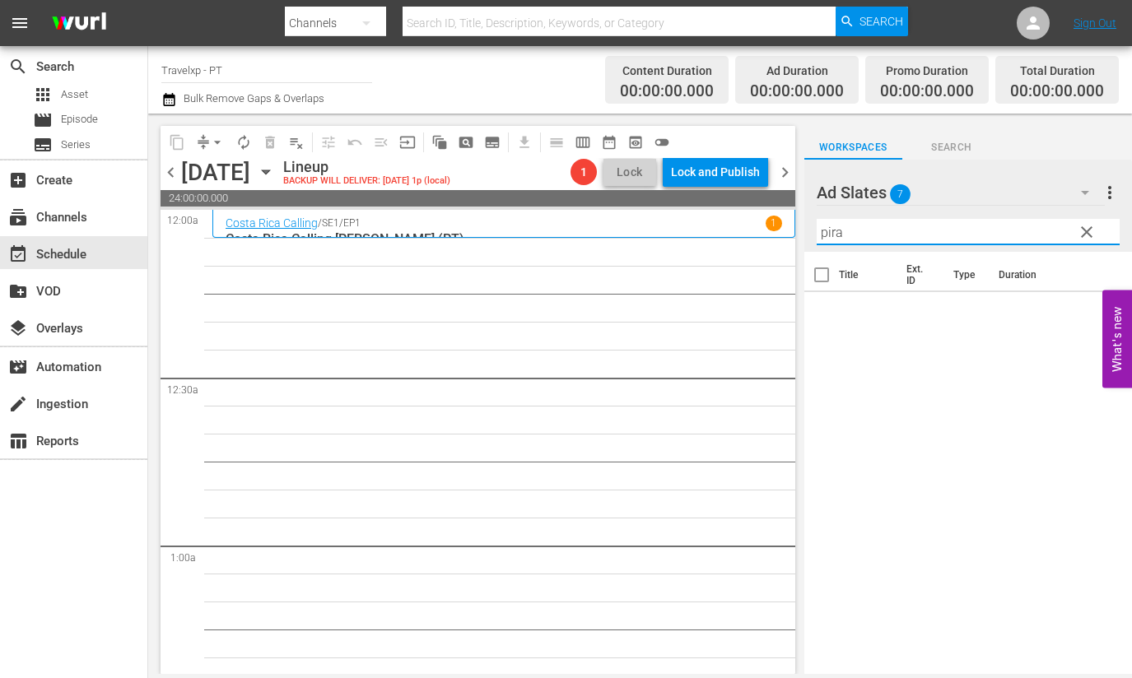
type input "pira"
click at [1082, 189] on icon "button" at bounding box center [1085, 193] width 20 height 20
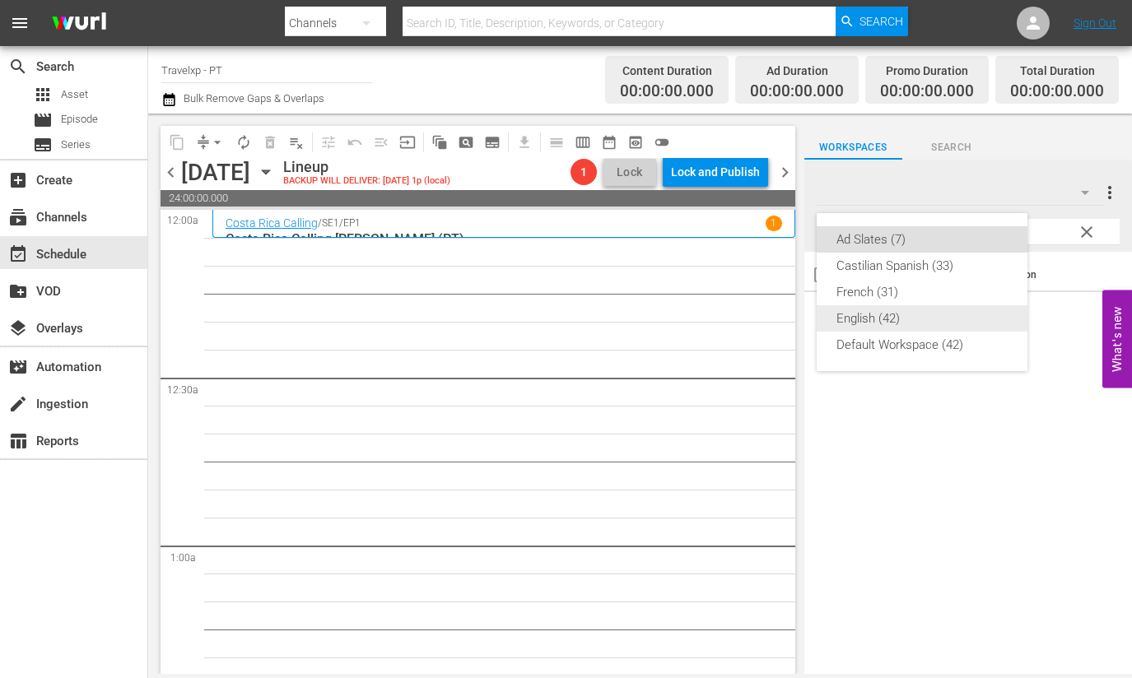
click at [896, 314] on div "English (42)" at bounding box center [921, 318] width 171 height 26
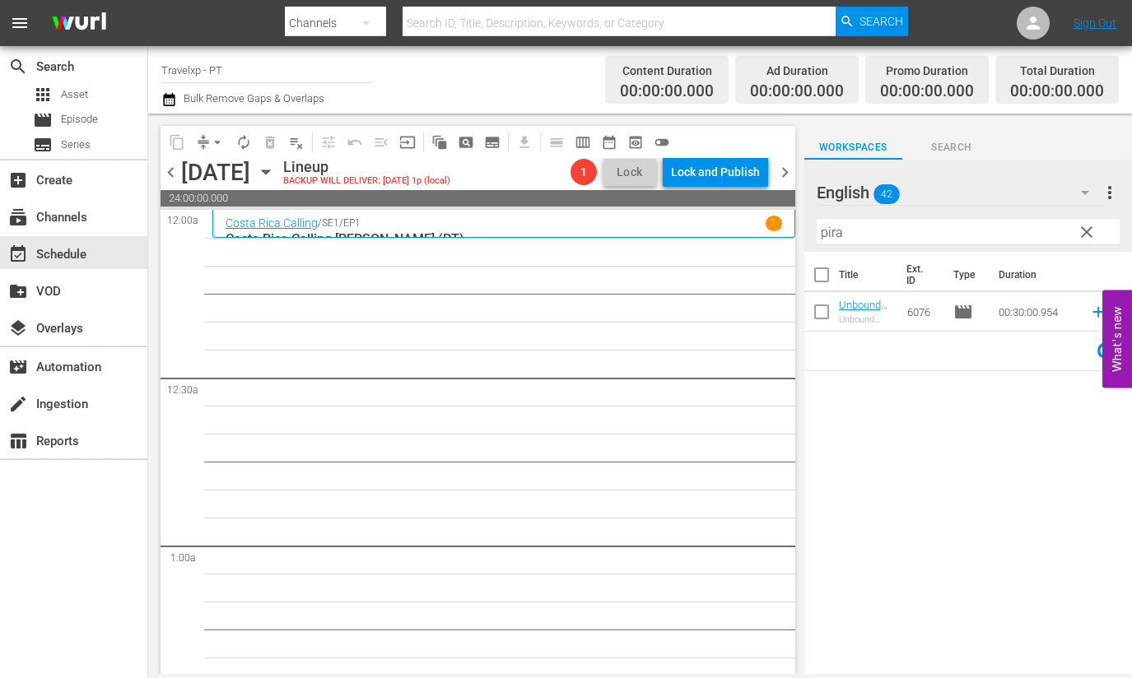
click at [1080, 187] on icon "button" at bounding box center [1085, 193] width 20 height 20
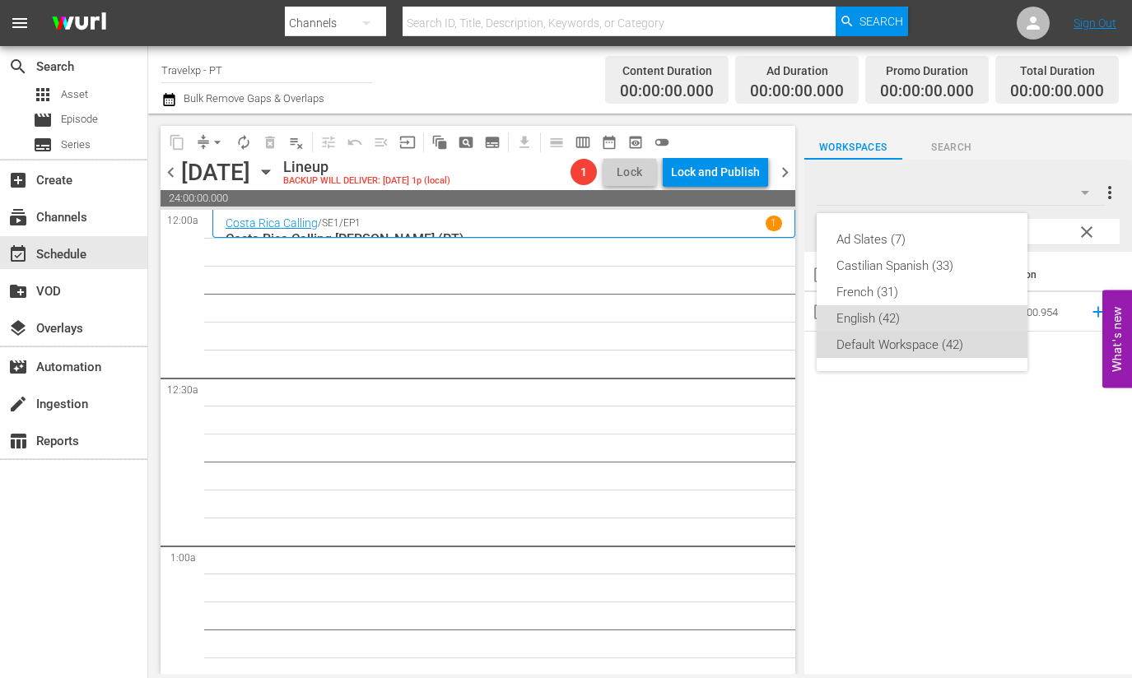
click at [901, 342] on div "Default Workspace (42)" at bounding box center [921, 345] width 171 height 26
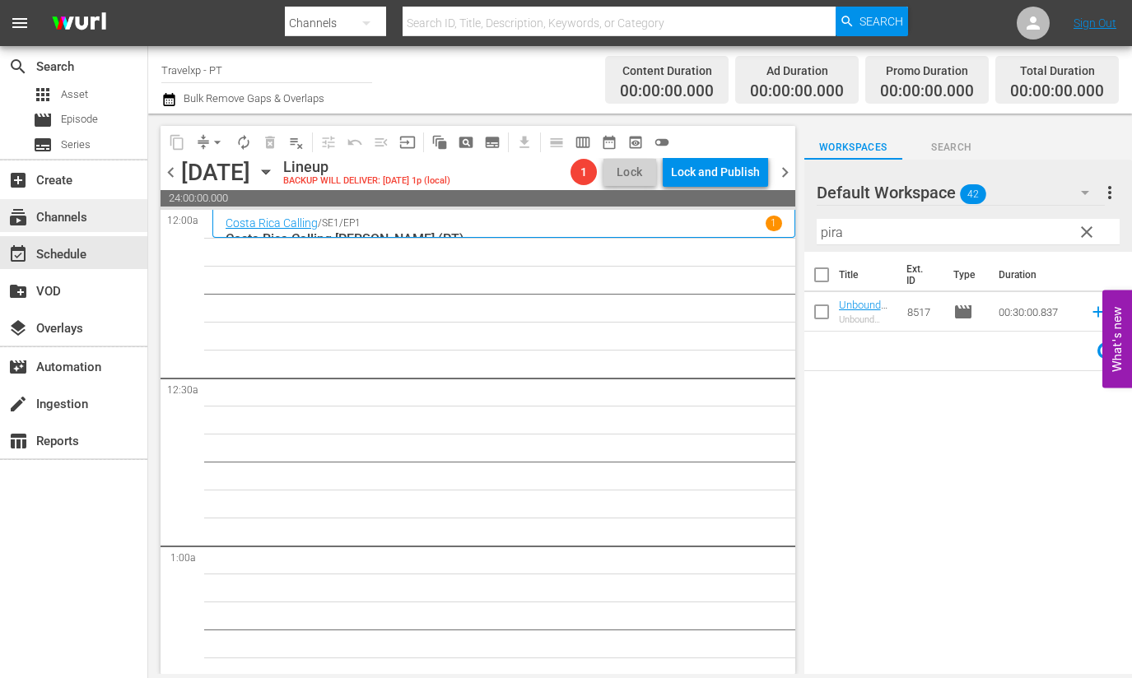
click at [84, 211] on div "subscriptions Channels" at bounding box center [46, 214] width 92 height 15
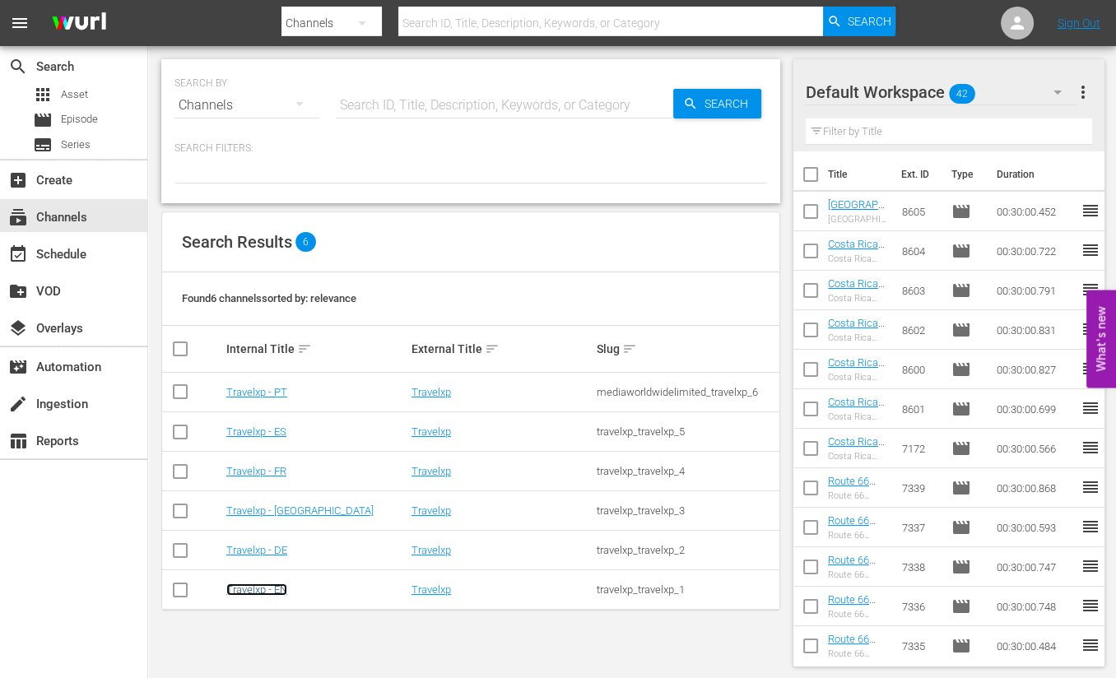
click at [276, 587] on link "Travelxp - EN" at bounding box center [256, 589] width 61 height 12
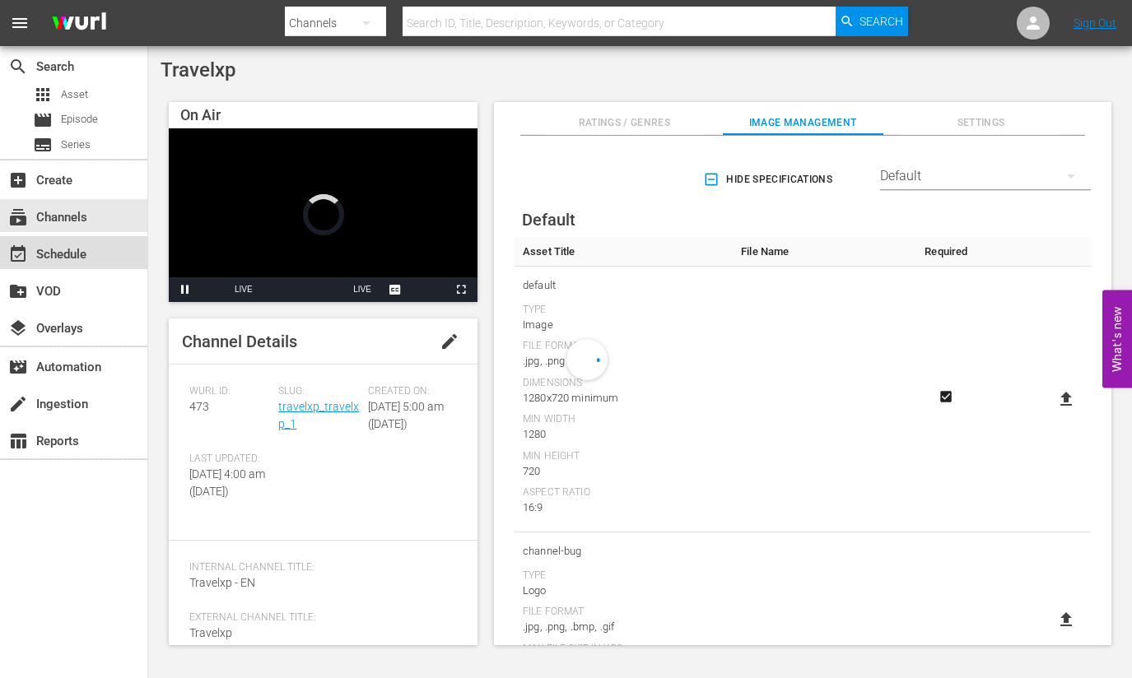
click at [123, 256] on div "event_available Schedule" at bounding box center [73, 252] width 147 height 33
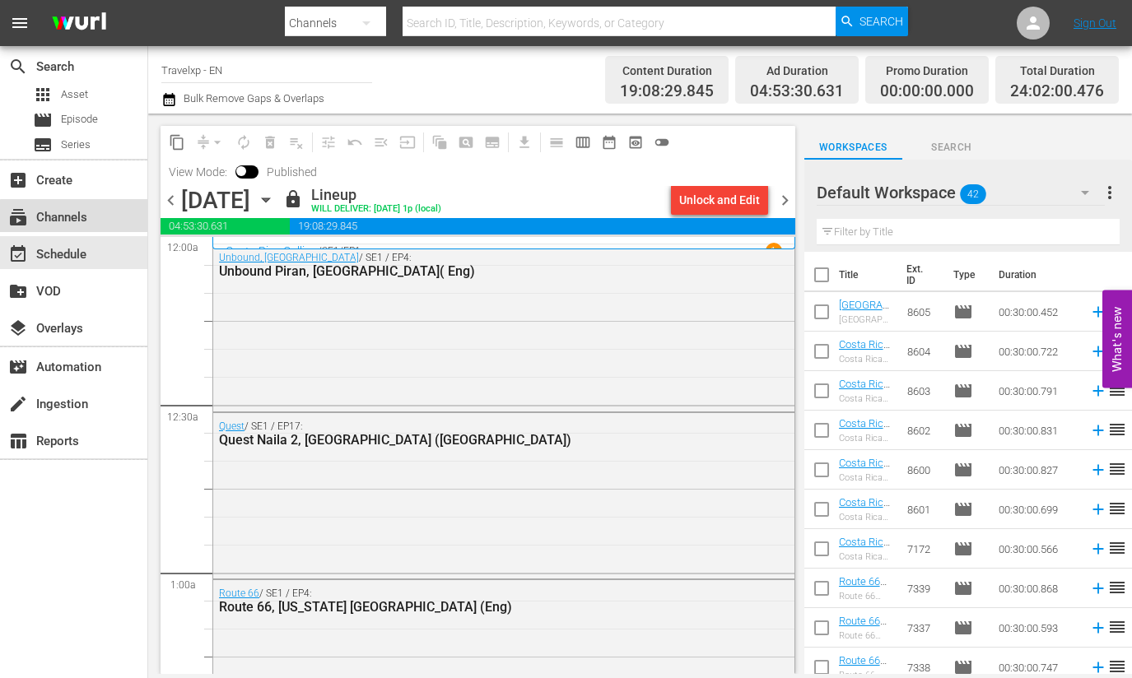
click at [109, 220] on div "subscriptions Channels" at bounding box center [73, 215] width 147 height 33
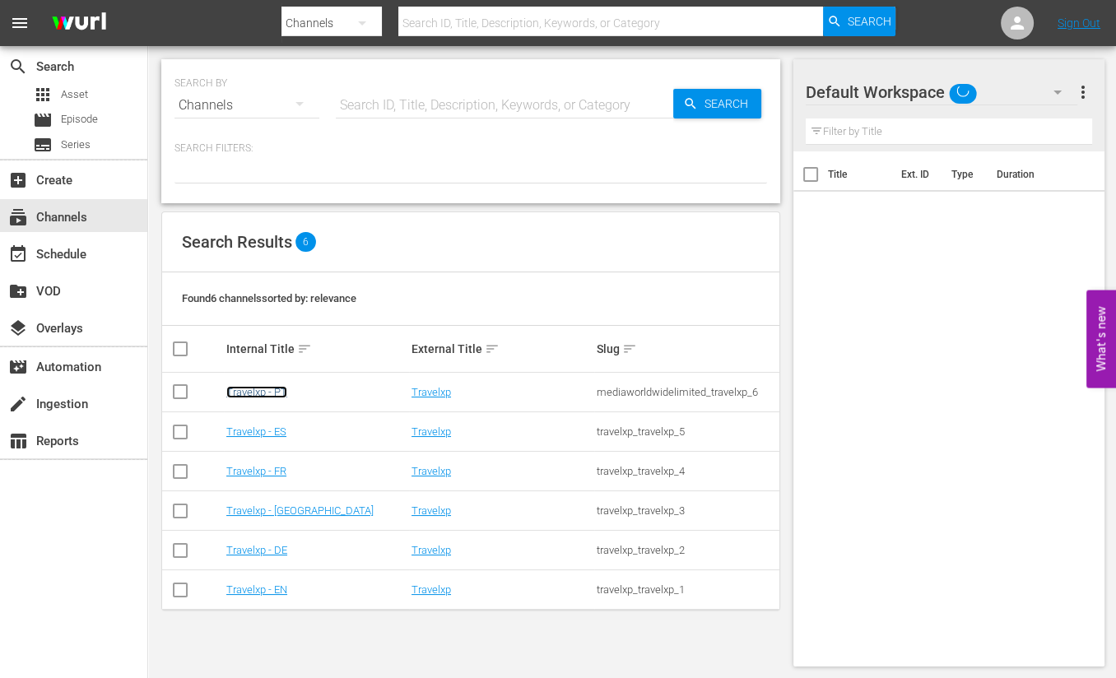
click at [272, 392] on link "Travelxp - PT" at bounding box center [256, 392] width 61 height 12
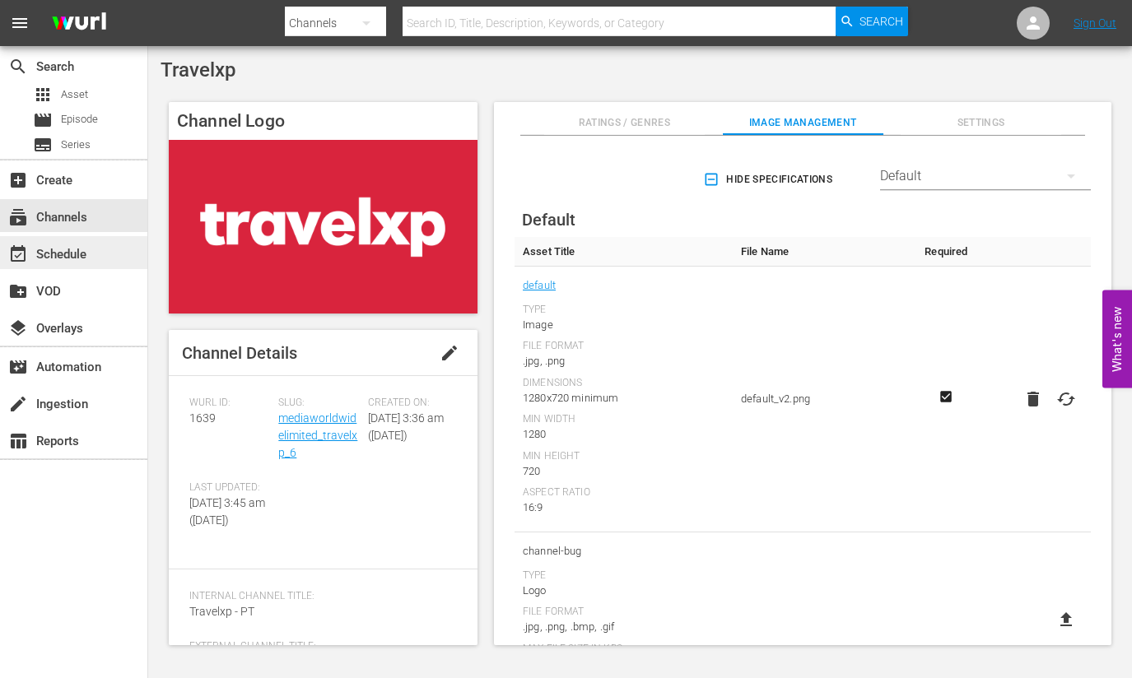
click at [53, 239] on div "event_available Schedule" at bounding box center [73, 252] width 147 height 33
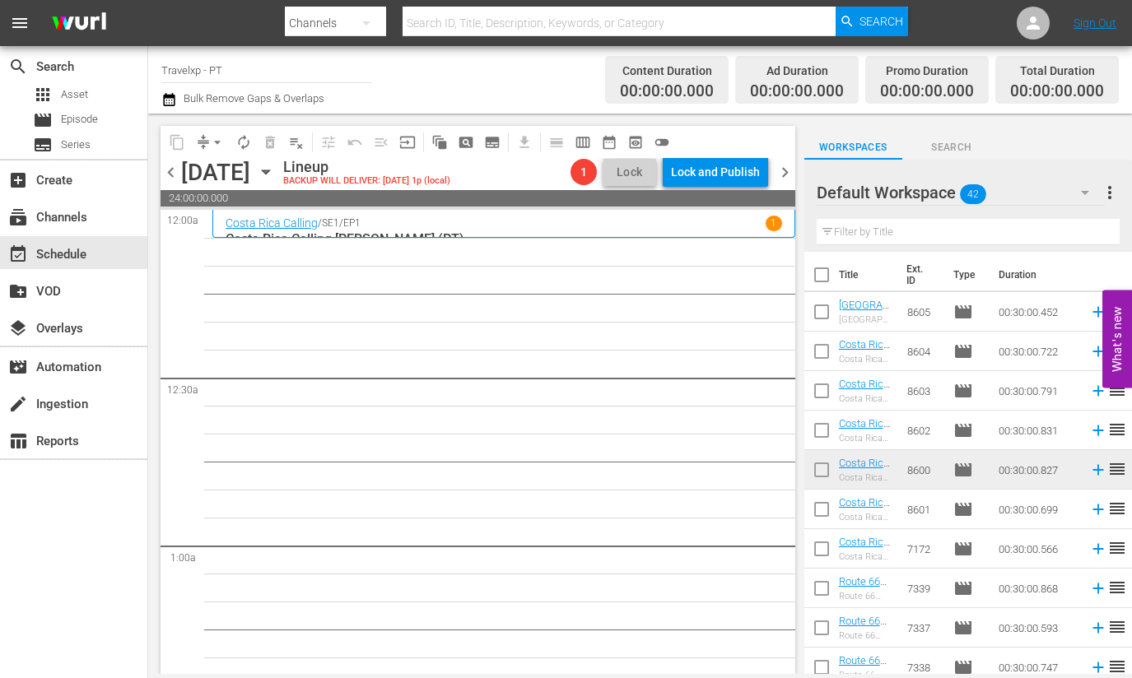
click at [927, 232] on input "text" at bounding box center [967, 232] width 303 height 26
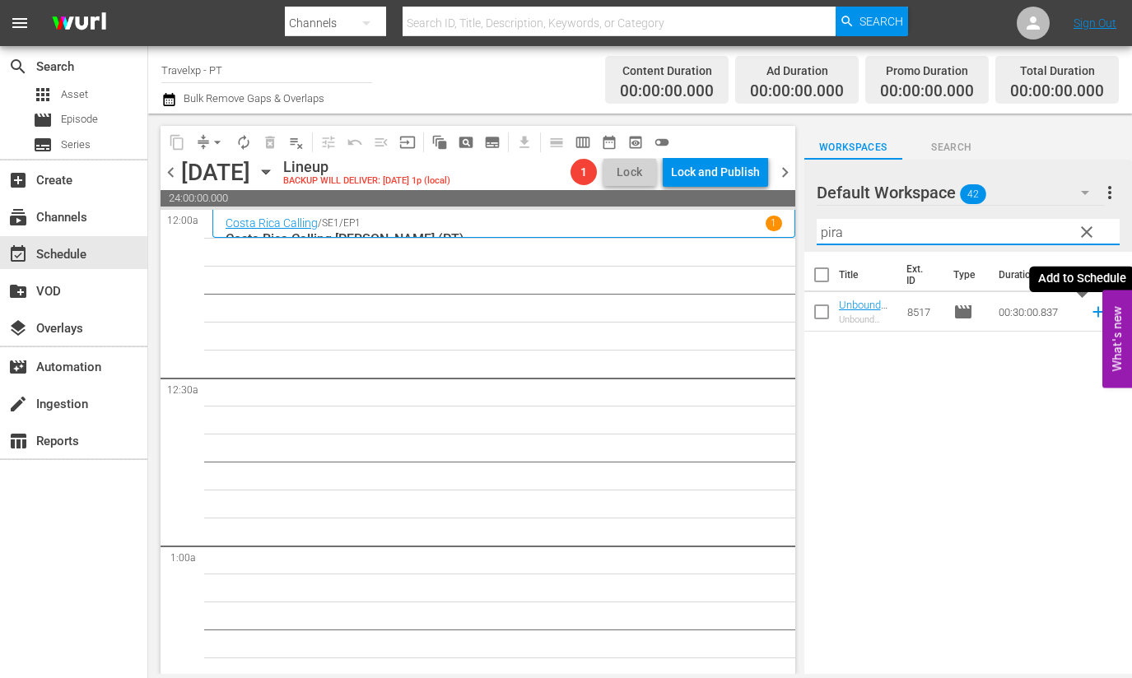
click at [1089, 315] on icon at bounding box center [1098, 312] width 18 height 18
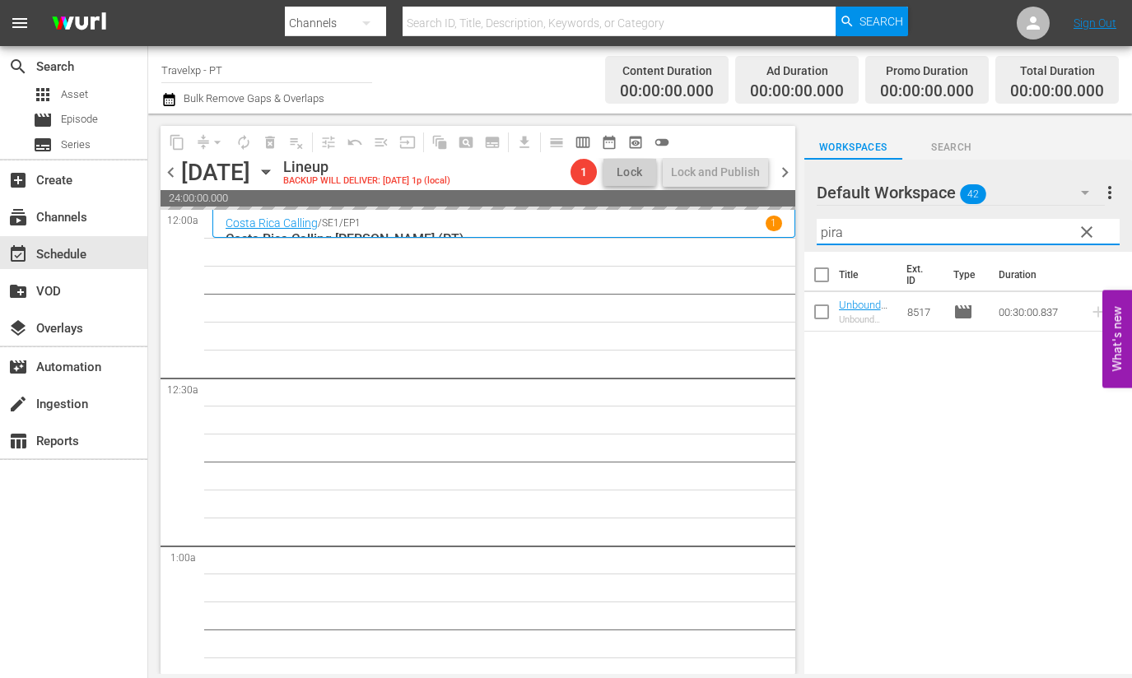
click at [831, 233] on input "pira" at bounding box center [967, 232] width 303 height 26
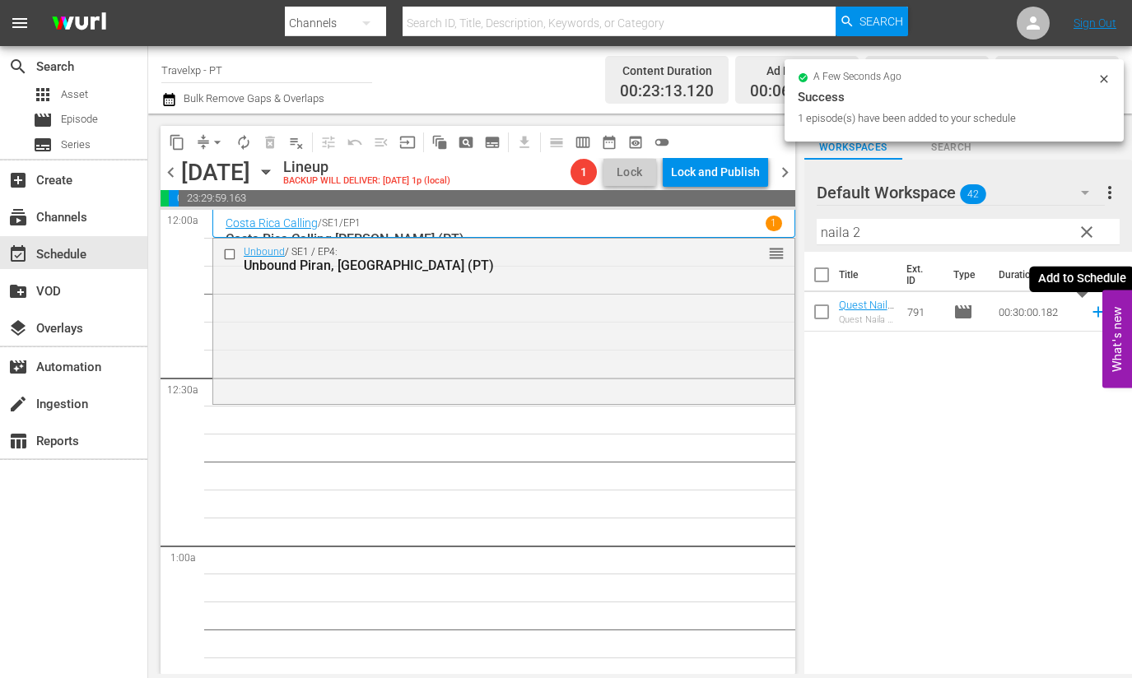
click at [1092, 312] on icon at bounding box center [1097, 312] width 11 height 11
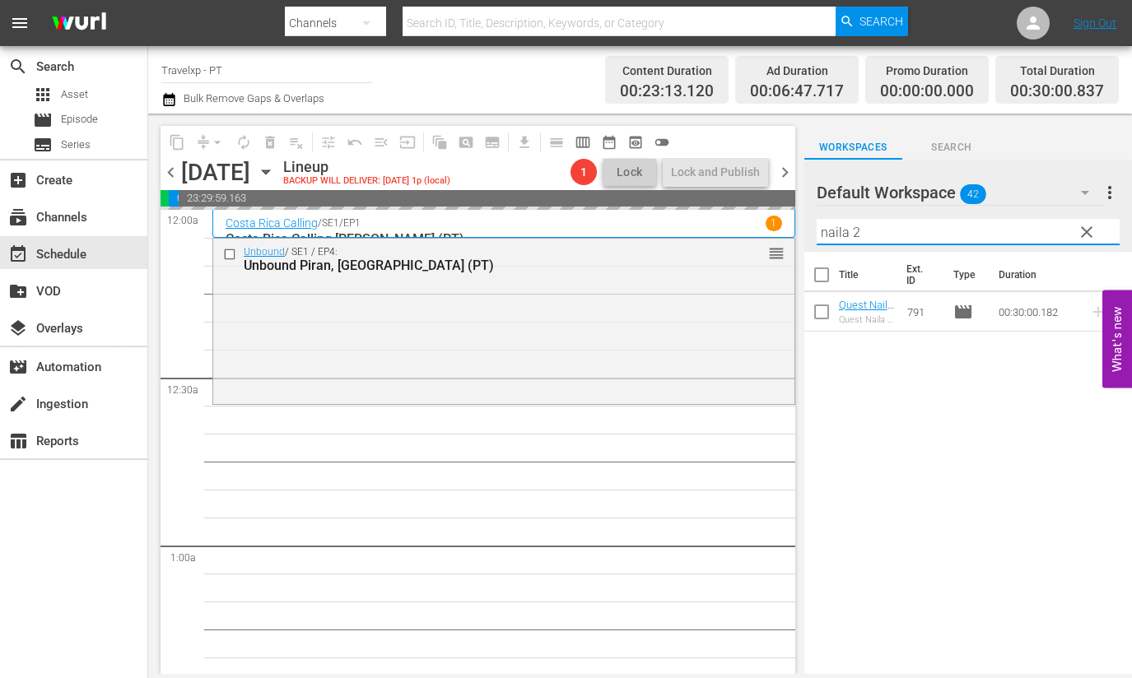
drag, startPoint x: 893, startPoint y: 236, endPoint x: 807, endPoint y: 224, distance: 86.5
click at [807, 224] on div "Default Workspace 42 Default more_vert clear Filter by Title naila 2" at bounding box center [968, 206] width 328 height 92
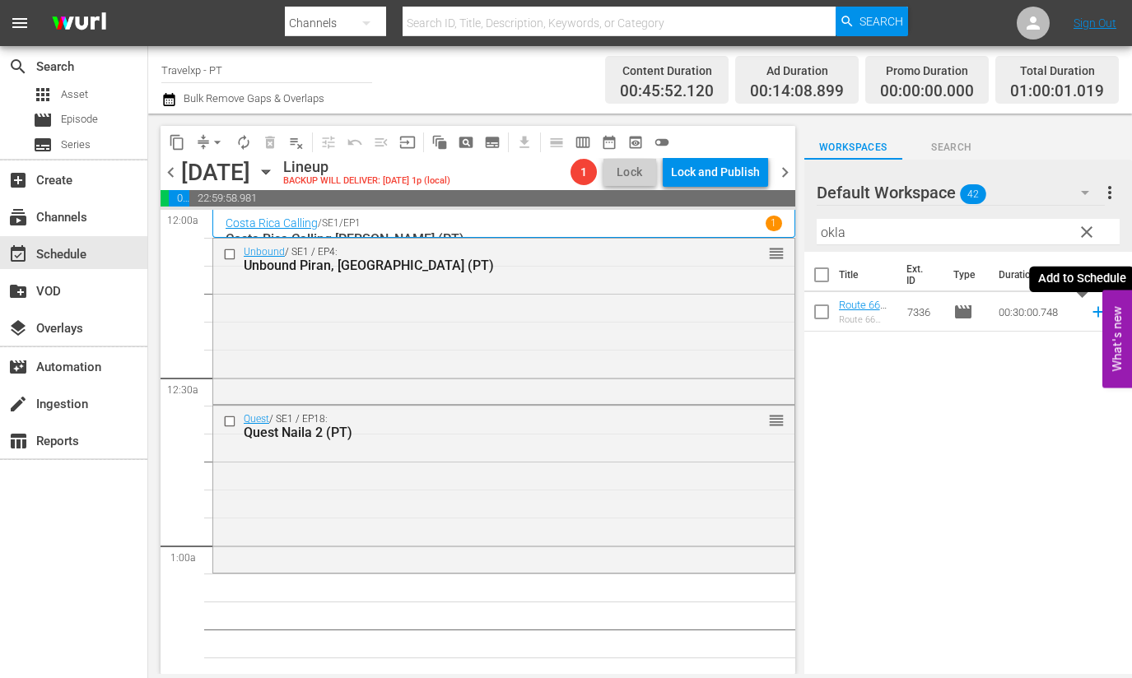
click at [1092, 312] on icon at bounding box center [1097, 312] width 11 height 11
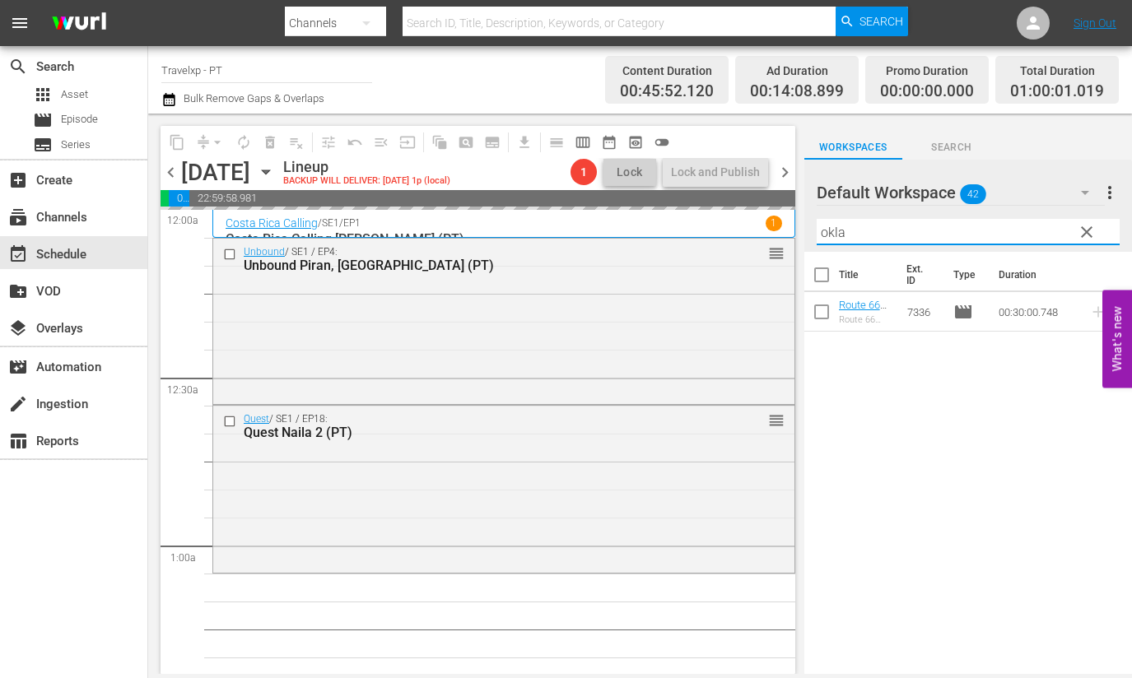
click at [830, 231] on input "okla" at bounding box center [967, 232] width 303 height 26
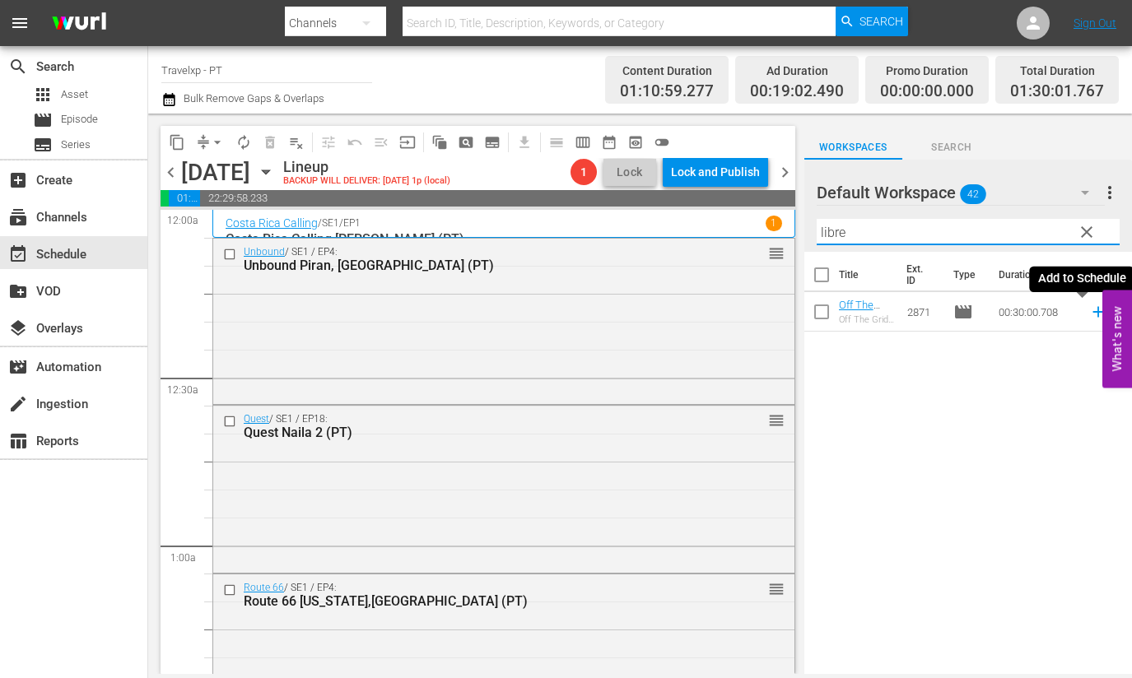
click at [1092, 312] on icon at bounding box center [1097, 312] width 11 height 11
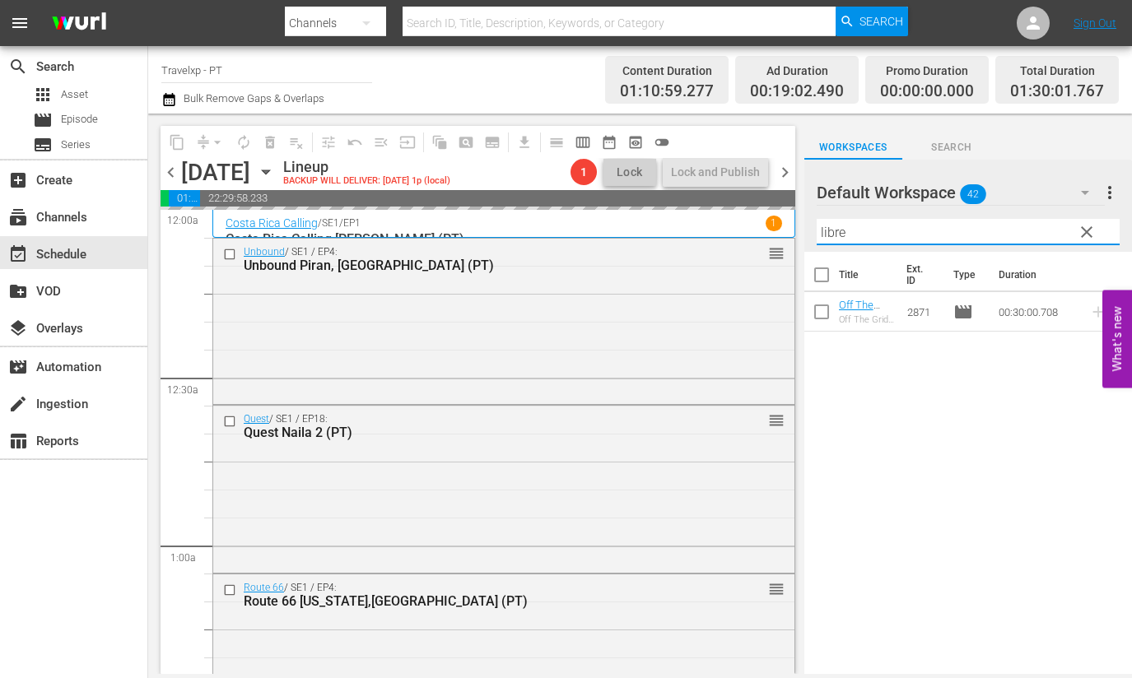
click at [823, 224] on input "libre" at bounding box center [967, 232] width 303 height 26
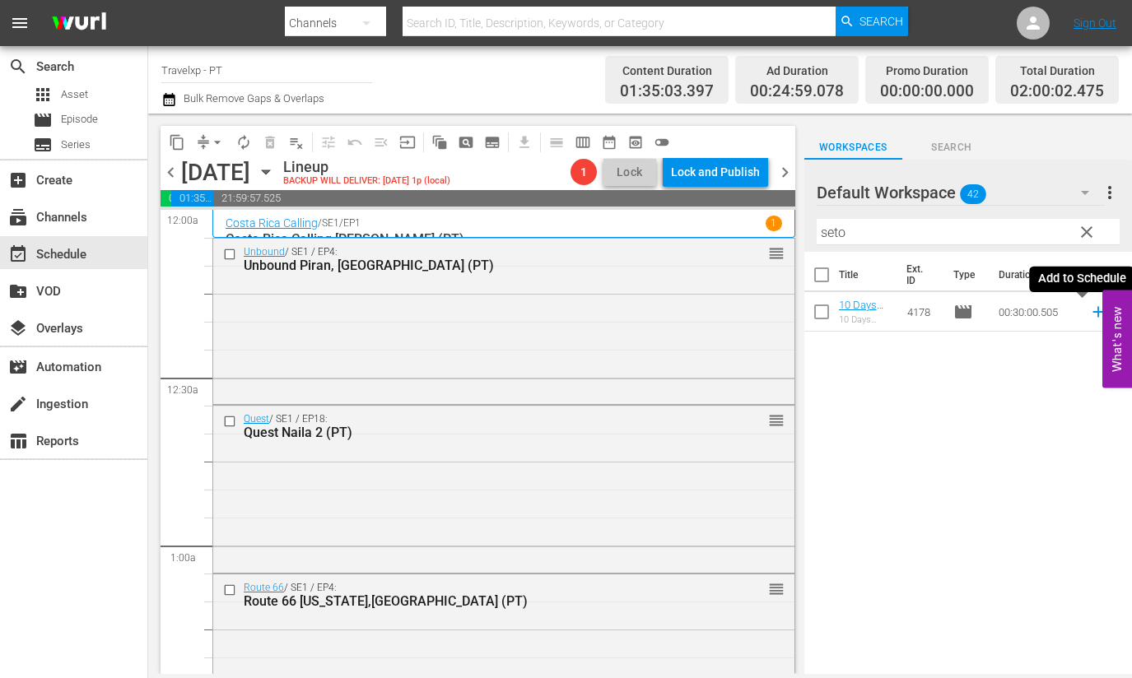
click at [1092, 311] on icon at bounding box center [1097, 312] width 11 height 11
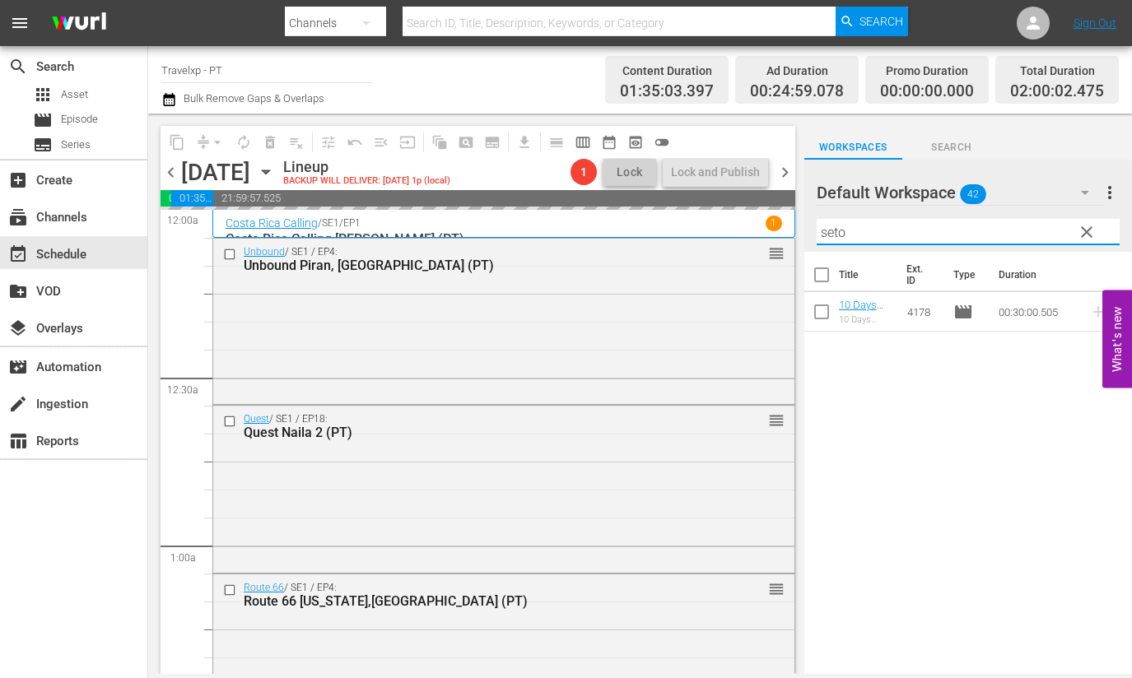
click at [831, 233] on input "seto" at bounding box center [967, 232] width 303 height 26
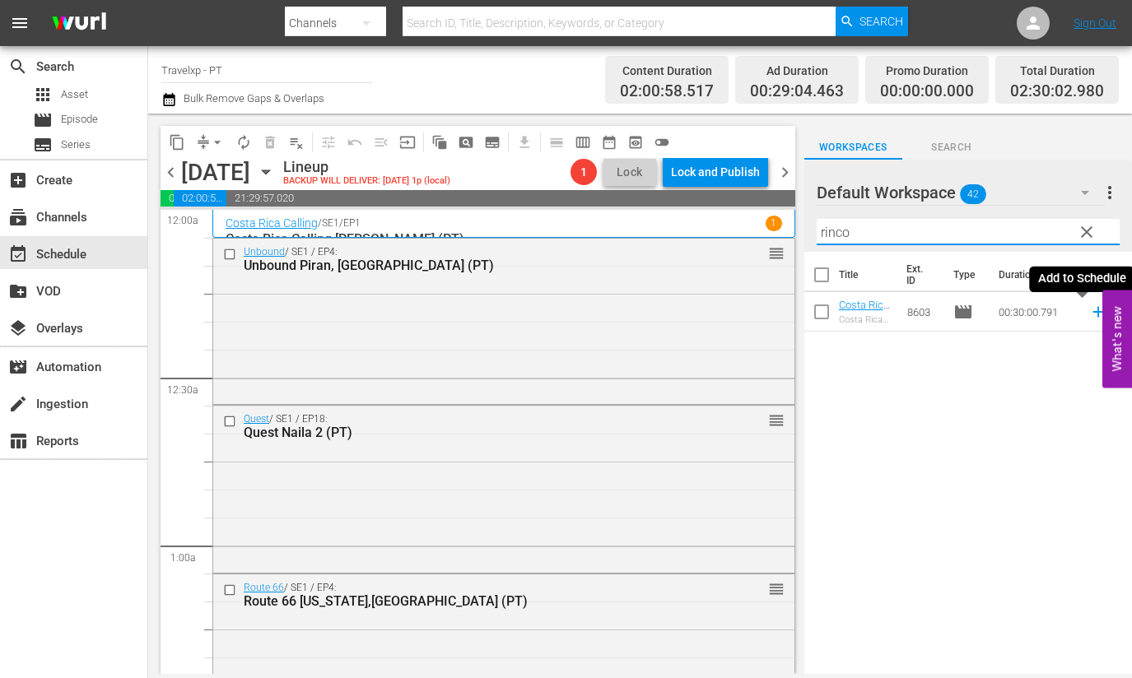
click at [1092, 316] on icon at bounding box center [1097, 312] width 11 height 11
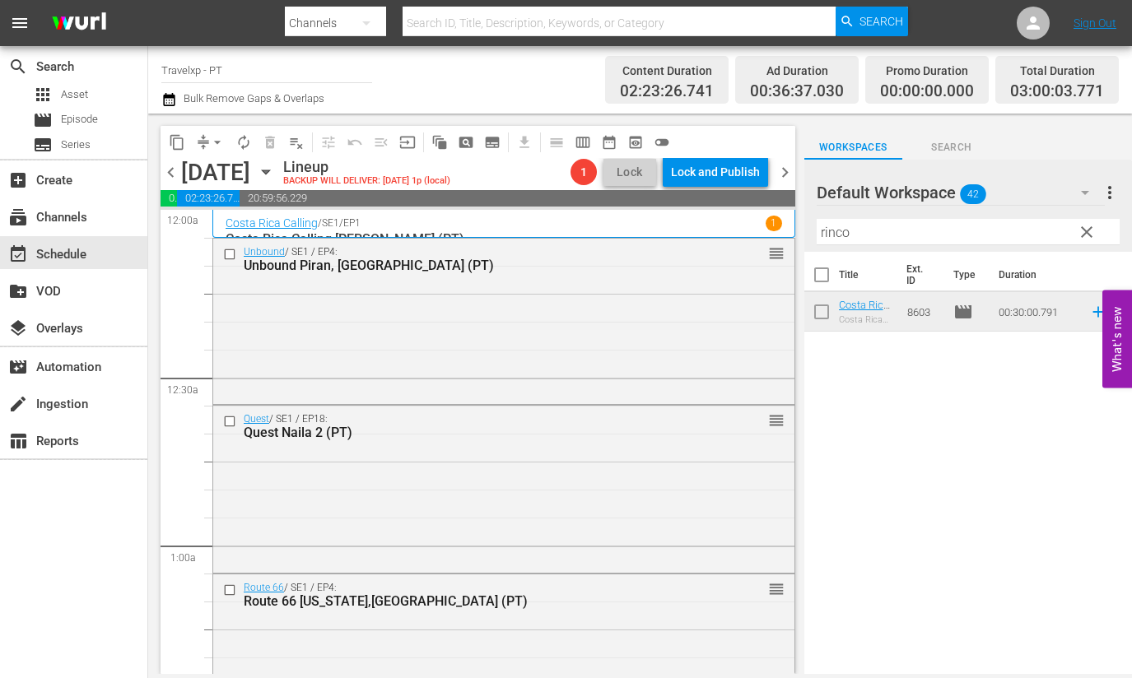
click at [825, 235] on input "rinco" at bounding box center [967, 232] width 303 height 26
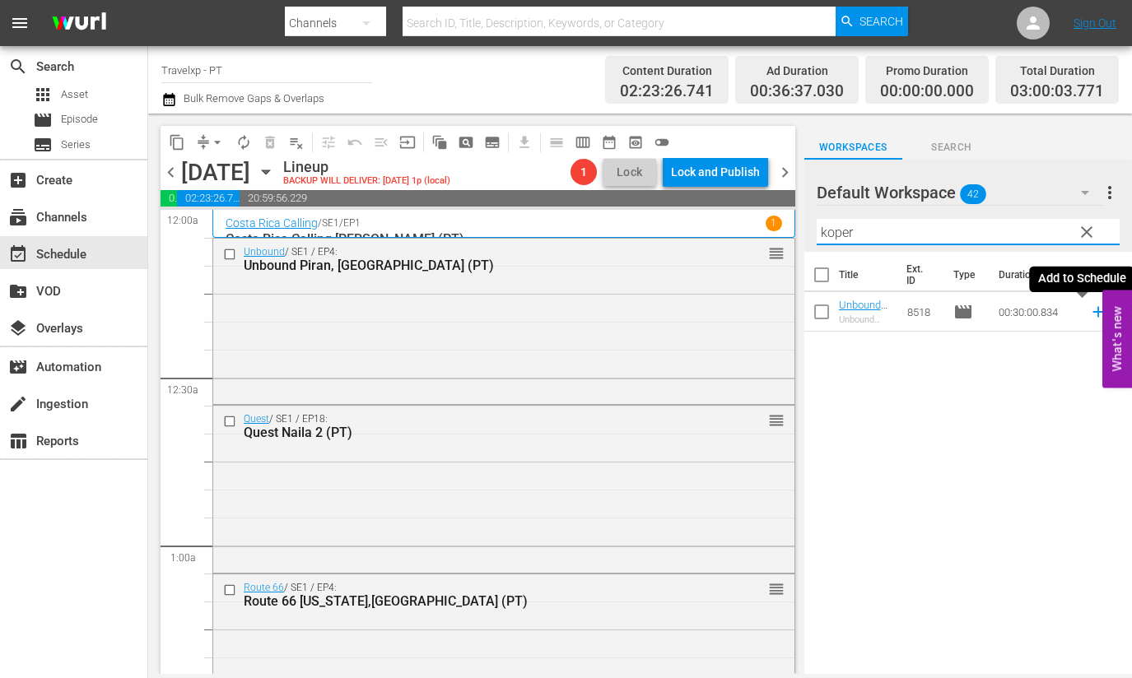
click at [1089, 314] on icon at bounding box center [1098, 312] width 18 height 18
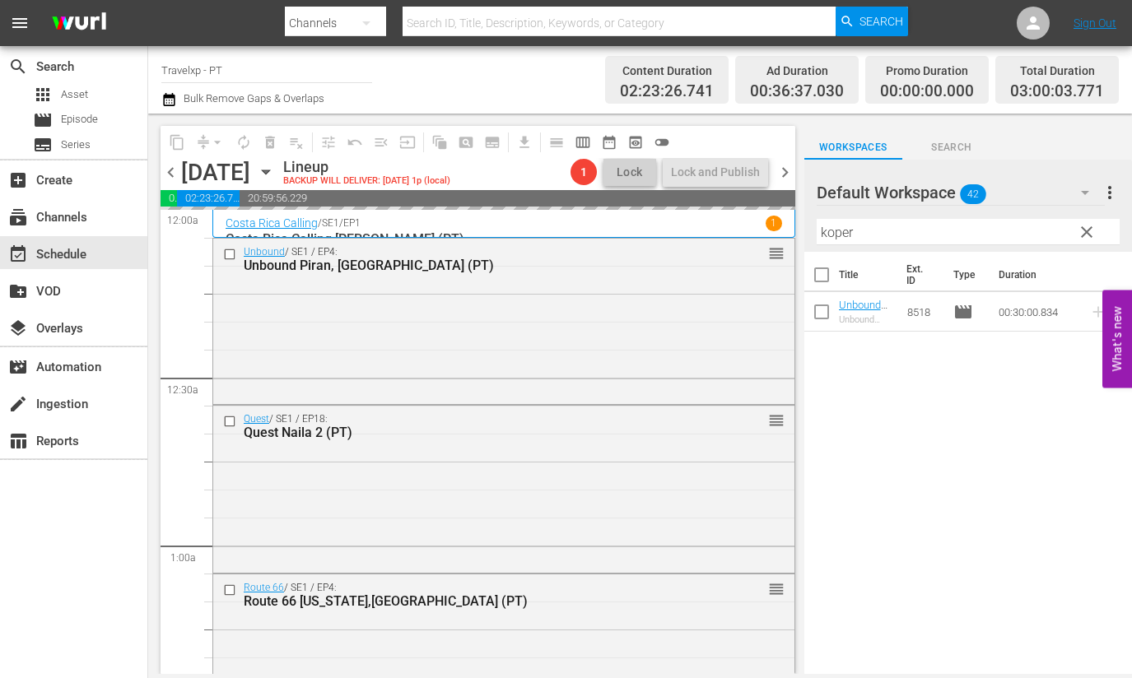
click at [848, 232] on input "koper" at bounding box center [967, 232] width 303 height 26
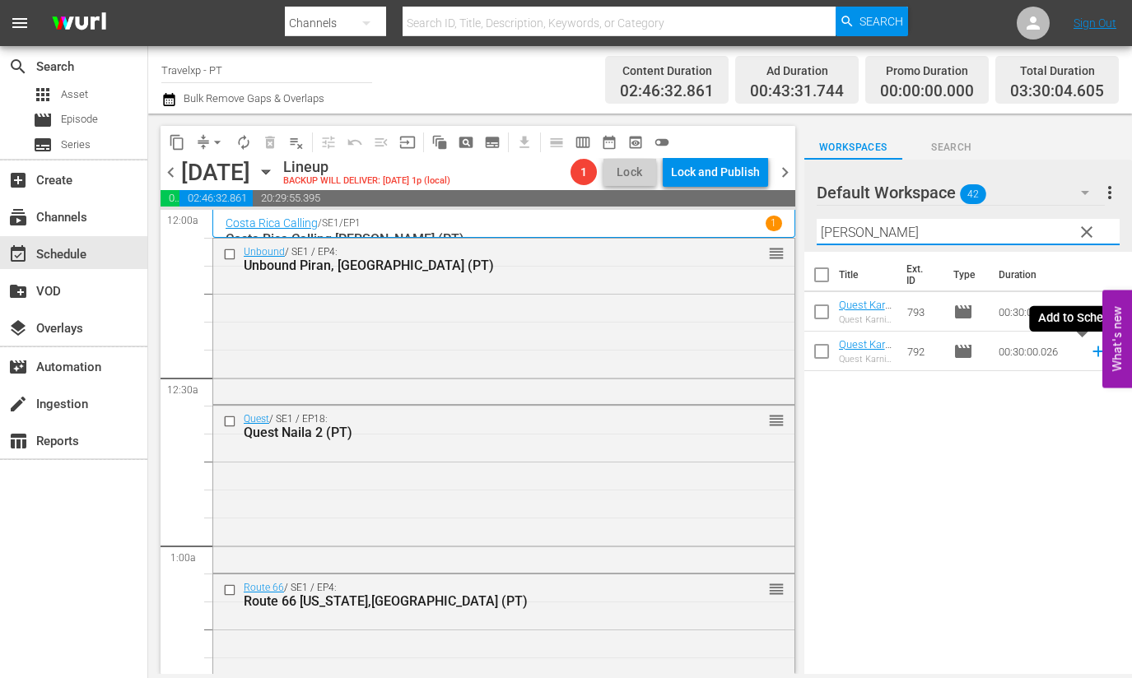
click at [1089, 356] on icon at bounding box center [1098, 351] width 18 height 18
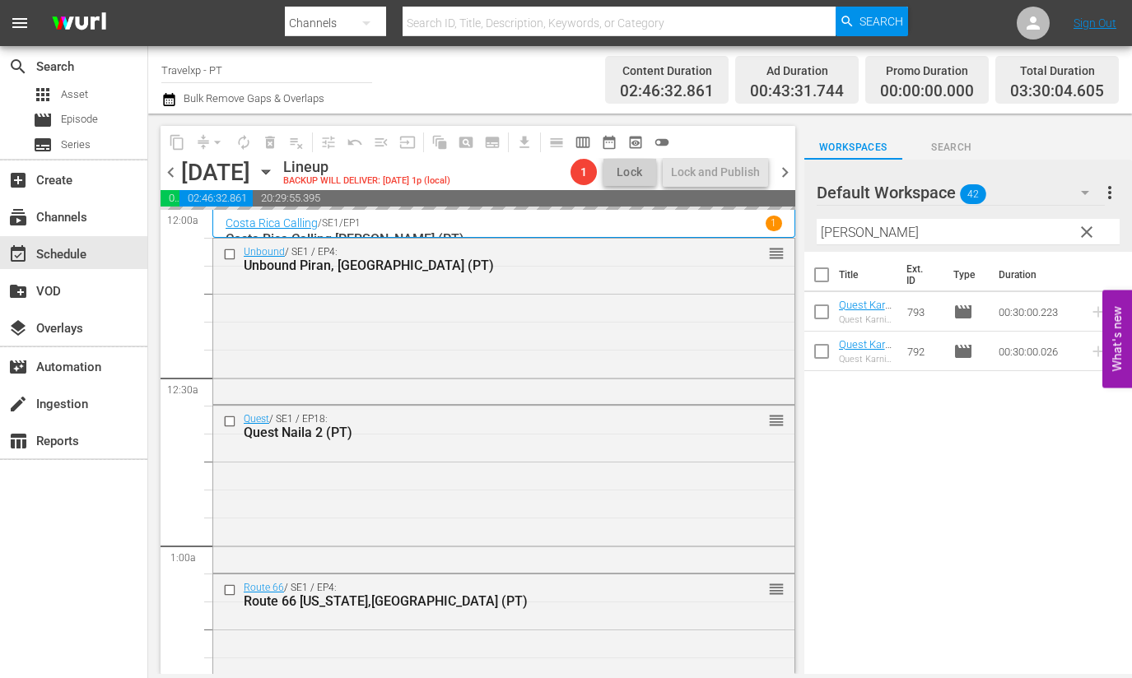
click at [826, 230] on input "[PERSON_NAME]" at bounding box center [967, 232] width 303 height 26
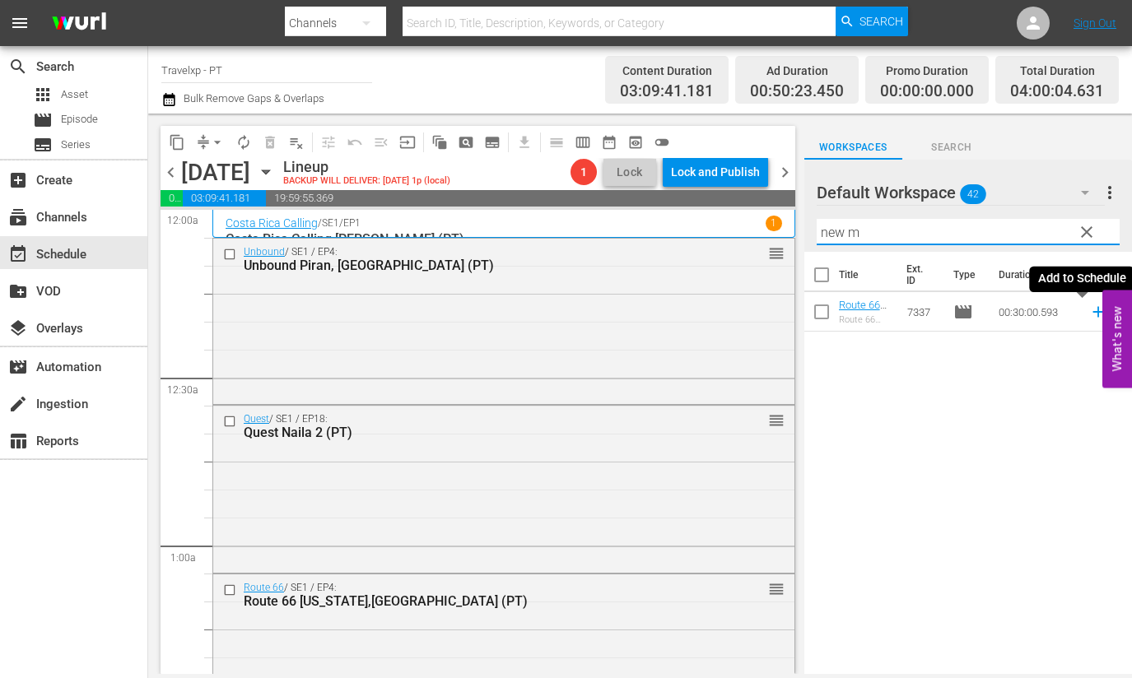
click at [1089, 313] on icon at bounding box center [1098, 312] width 18 height 18
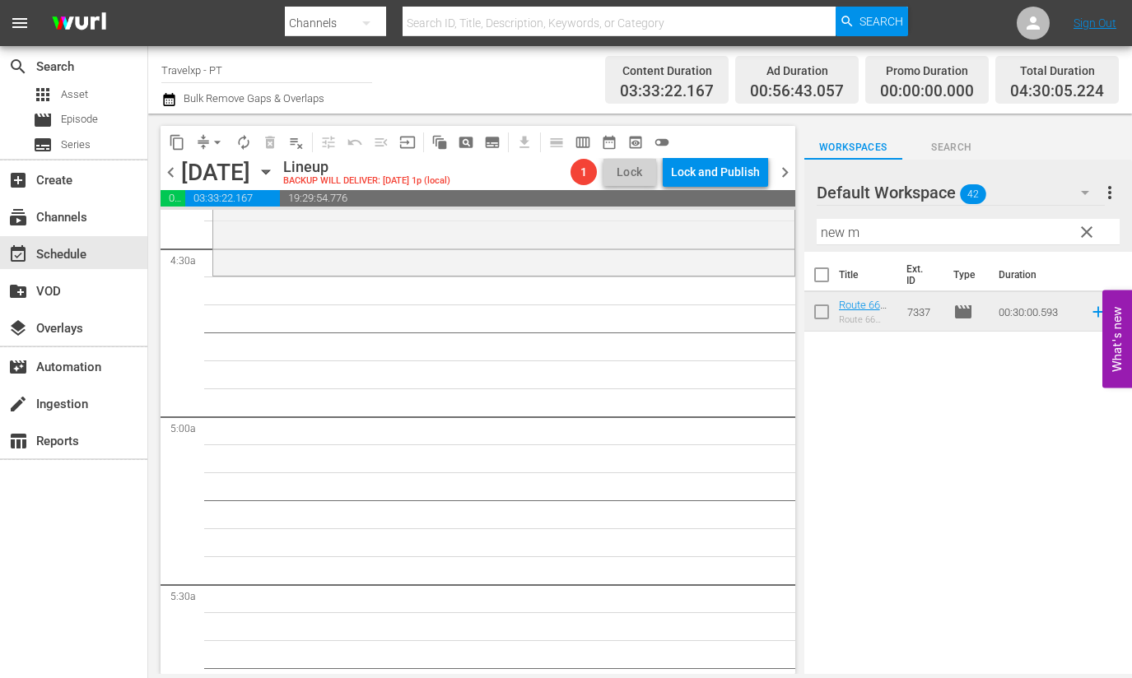
scroll to position [1439, 0]
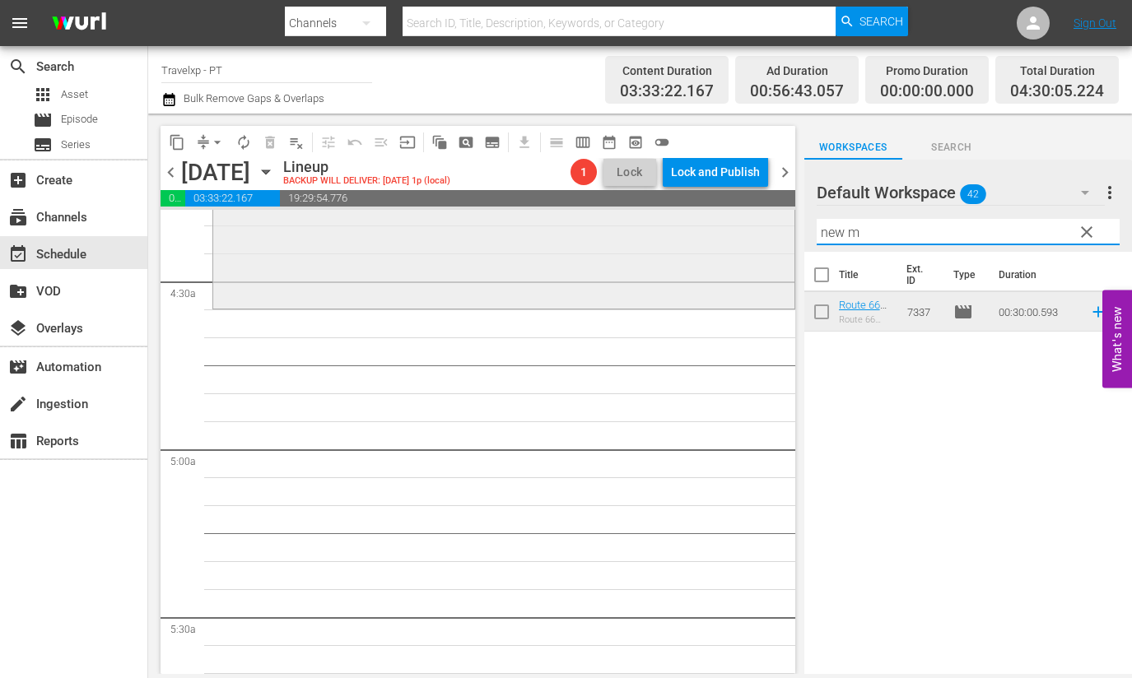
drag, startPoint x: 904, startPoint y: 232, endPoint x: 760, endPoint y: 219, distance: 144.6
click at [760, 219] on div "content_copy compress arrow_drop_down autorenew_outlined delete_forever_outline…" at bounding box center [639, 394] width 983 height 560
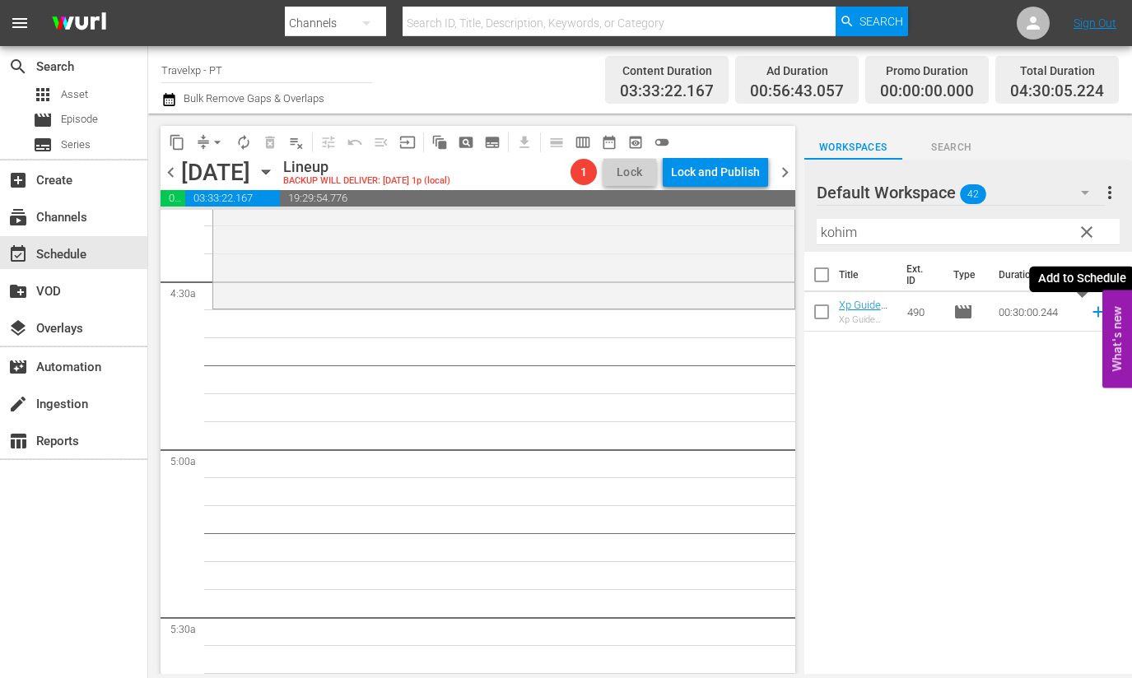
click at [1089, 310] on icon at bounding box center [1098, 312] width 18 height 18
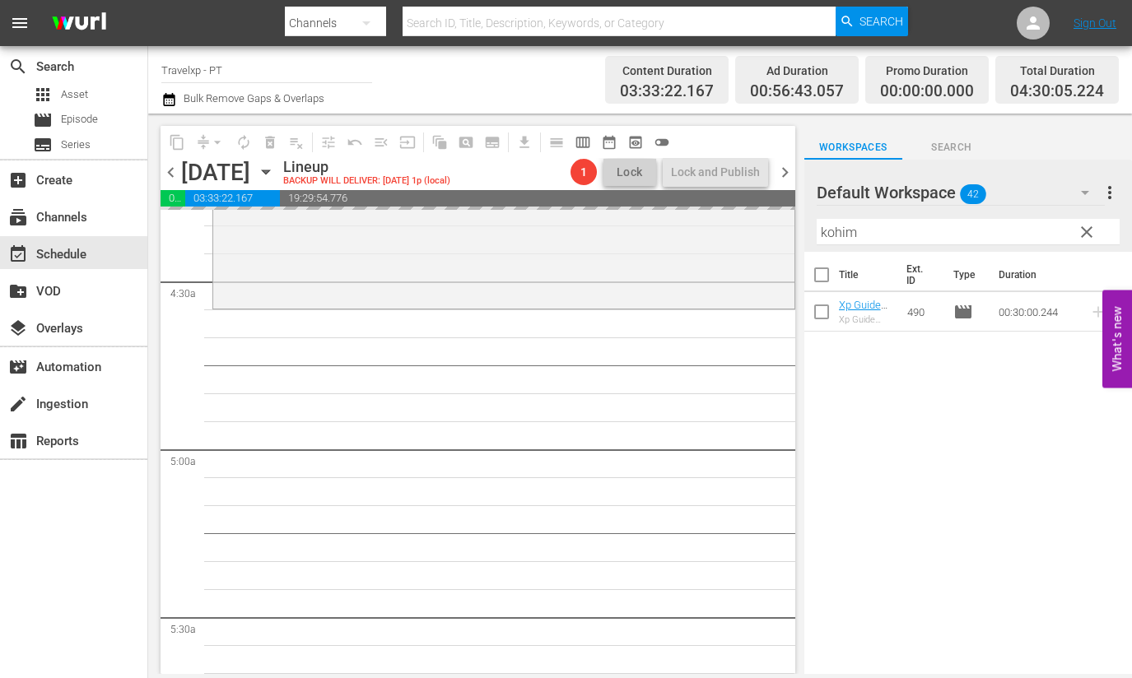
click at [841, 235] on input "kohim" at bounding box center [967, 232] width 303 height 26
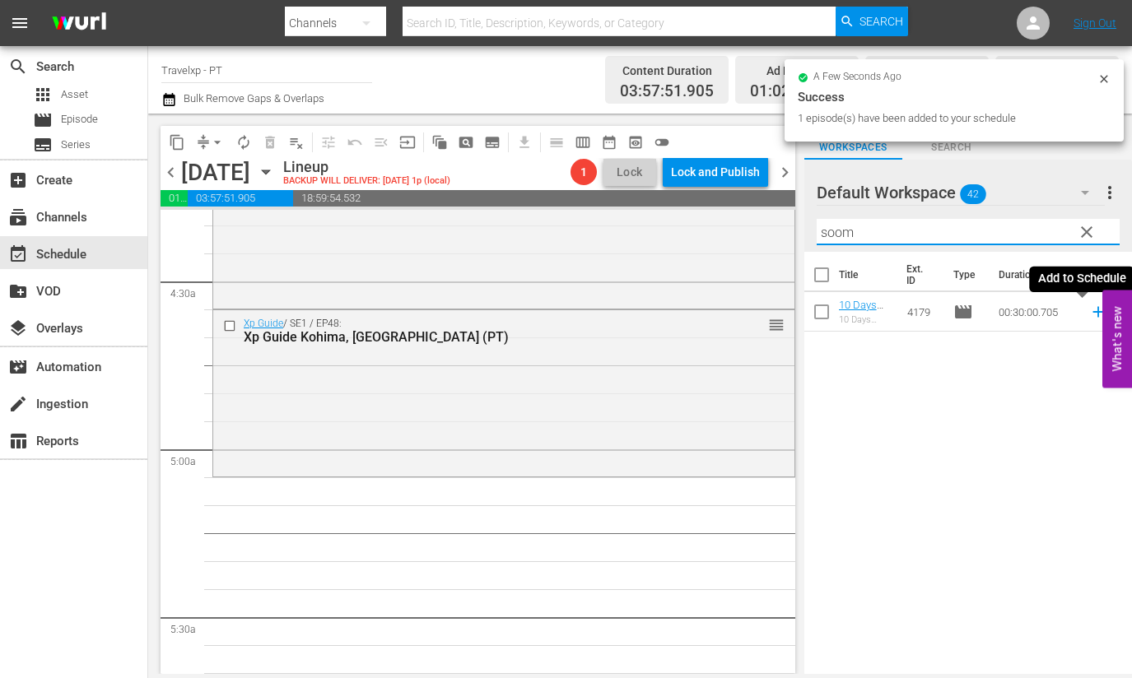
click at [1092, 315] on icon at bounding box center [1097, 312] width 11 height 11
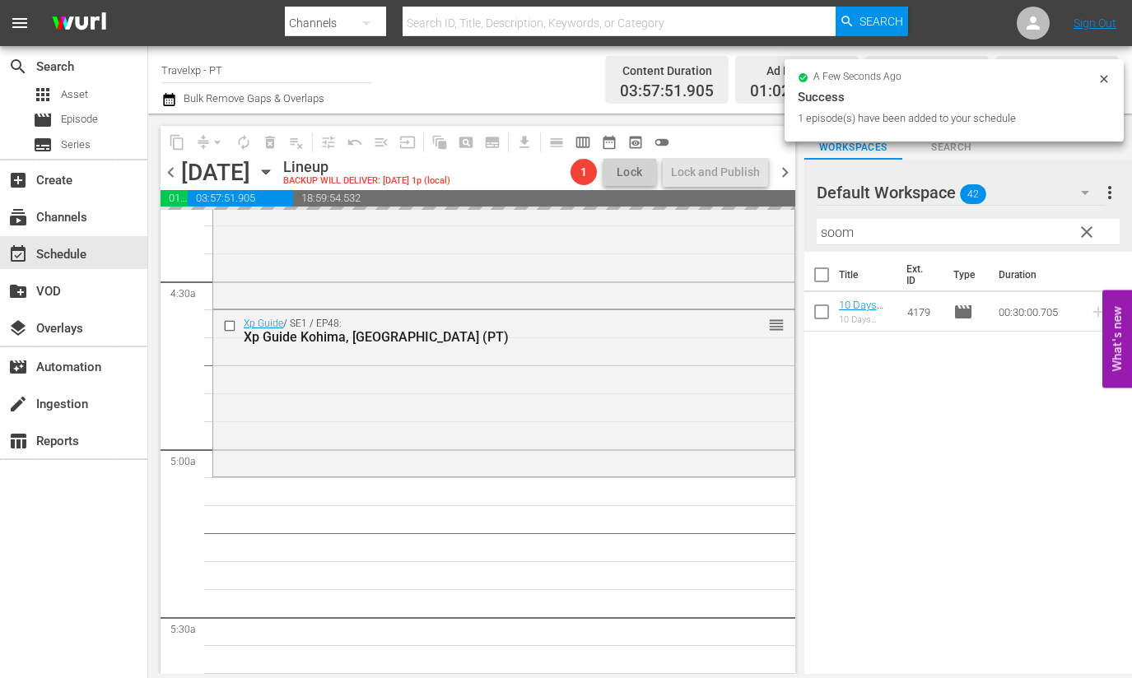
click at [828, 228] on input "soom" at bounding box center [967, 232] width 303 height 26
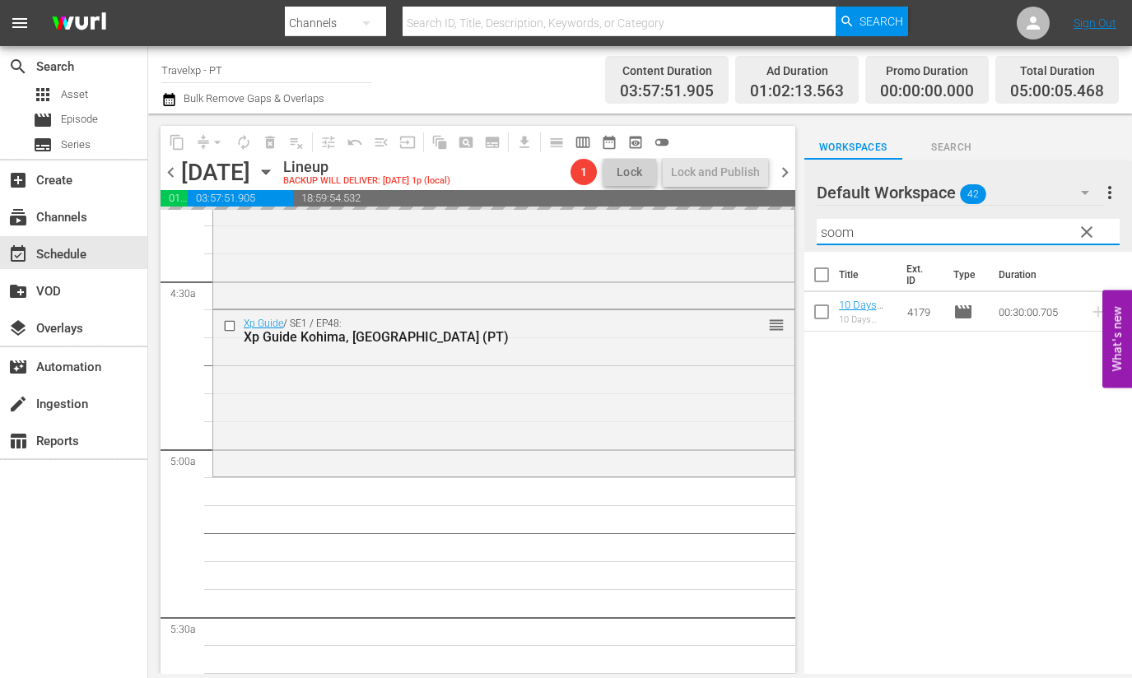
click at [828, 228] on input "soom" at bounding box center [967, 232] width 303 height 26
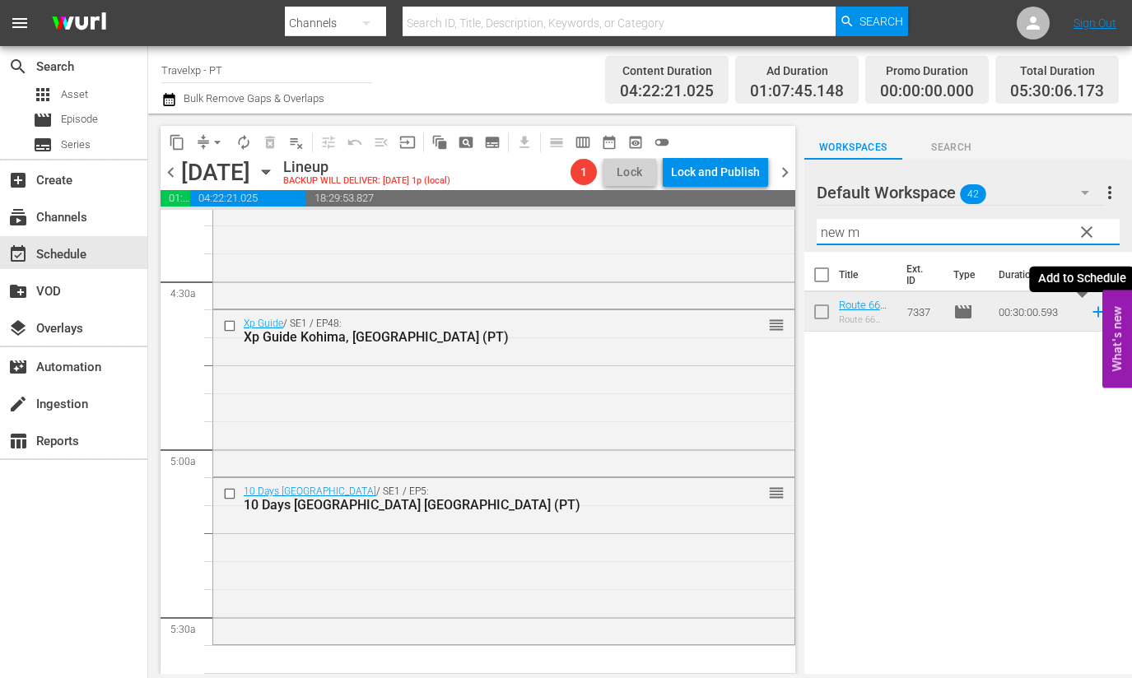
click at [1092, 311] on icon at bounding box center [1097, 312] width 11 height 11
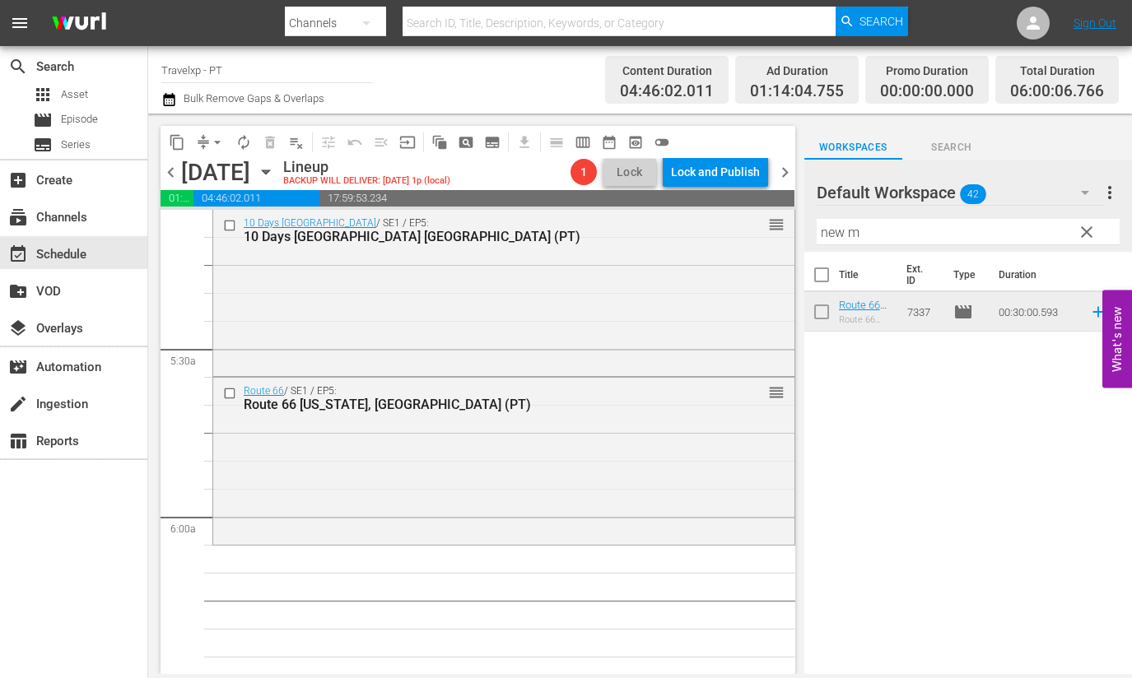
scroll to position [1954, 0]
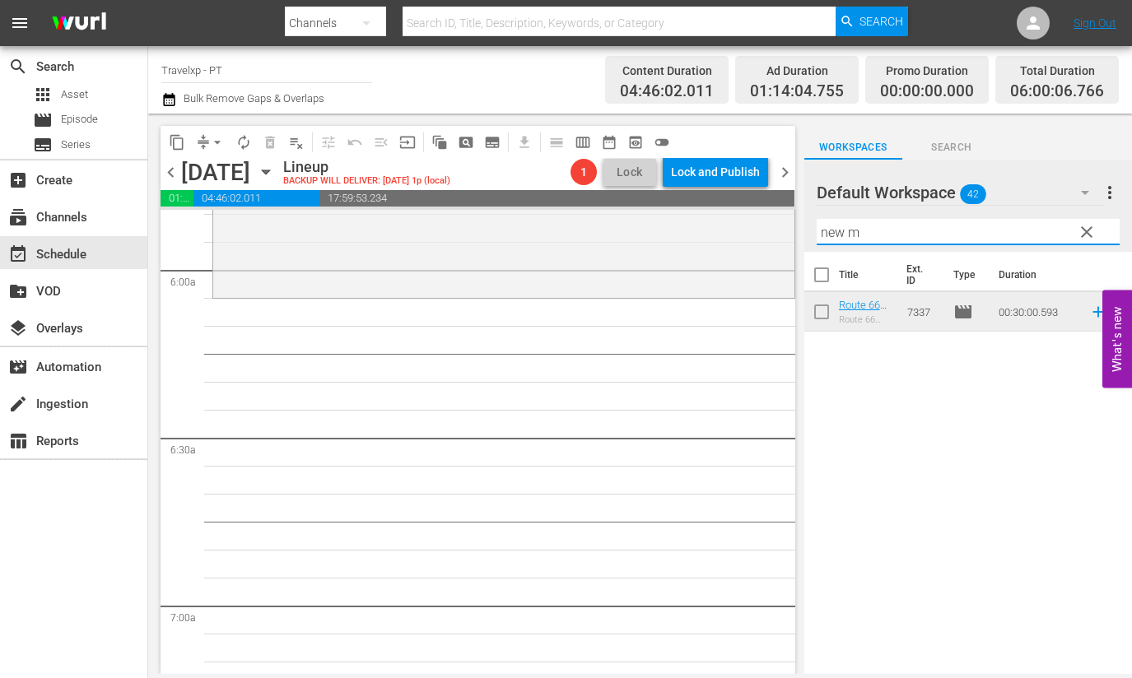
drag, startPoint x: 882, startPoint y: 238, endPoint x: 827, endPoint y: 225, distance: 56.5
click at [827, 225] on input "new m" at bounding box center [967, 232] width 303 height 26
drag, startPoint x: 872, startPoint y: 235, endPoint x: 761, endPoint y: 231, distance: 111.1
click at [761, 231] on div "content_copy compress arrow_drop_down autorenew_outlined delete_forever_outline…" at bounding box center [639, 394] width 983 height 560
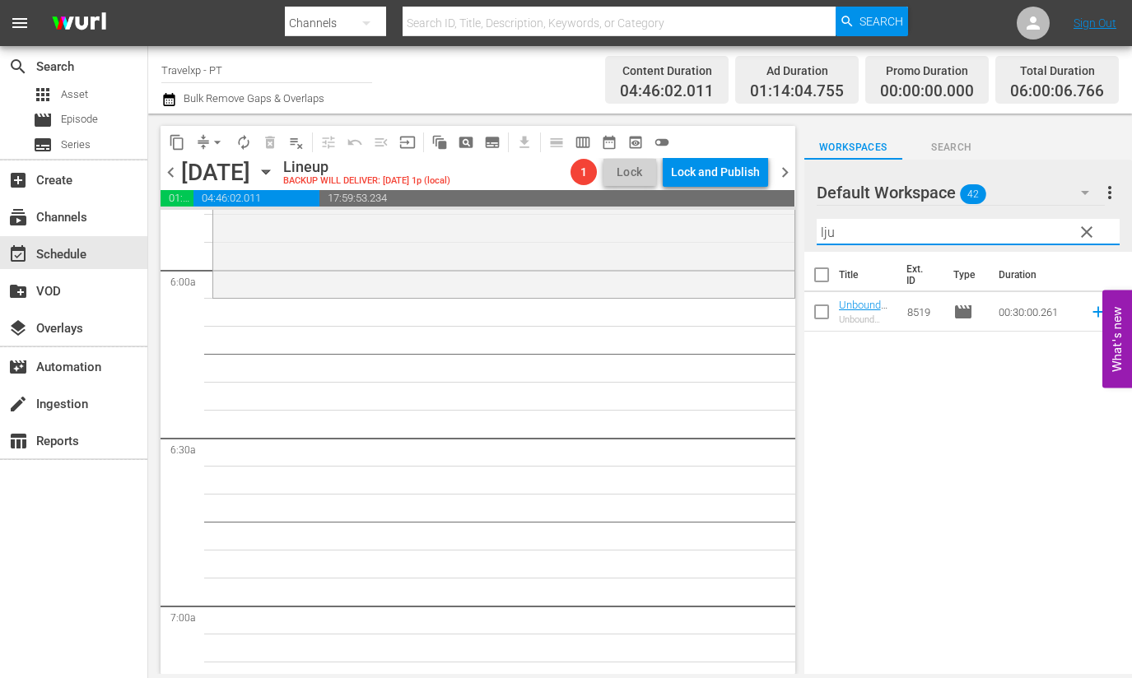
click at [1089, 315] on icon at bounding box center [1098, 312] width 18 height 18
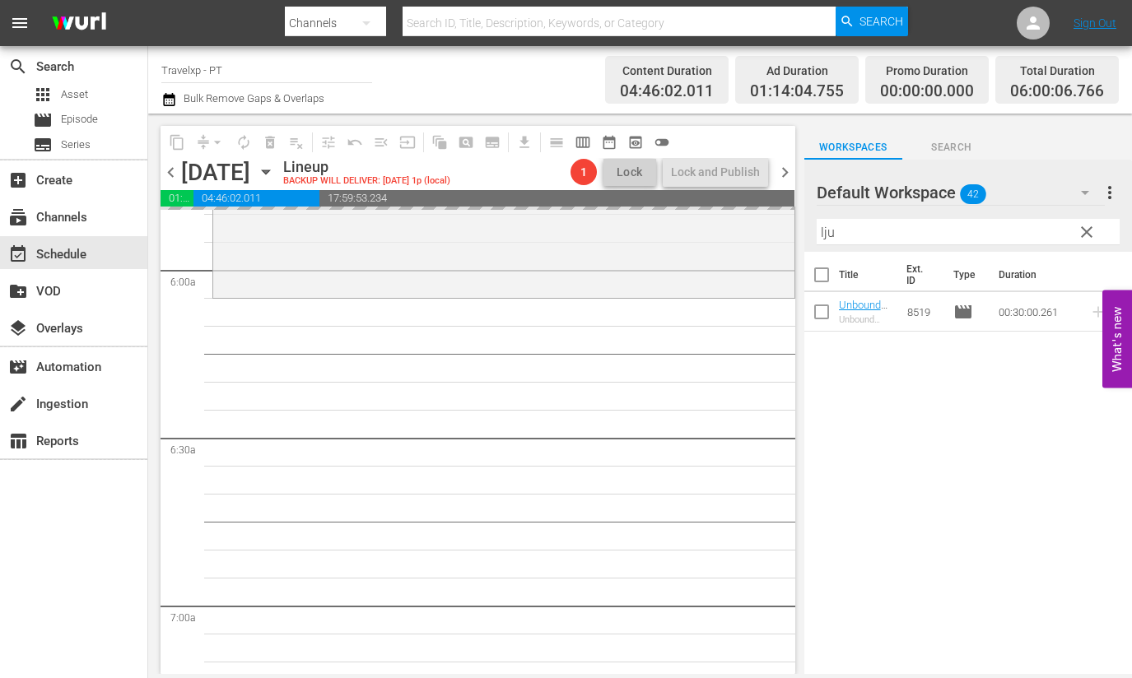
click at [820, 232] on input "lju" at bounding box center [967, 232] width 303 height 26
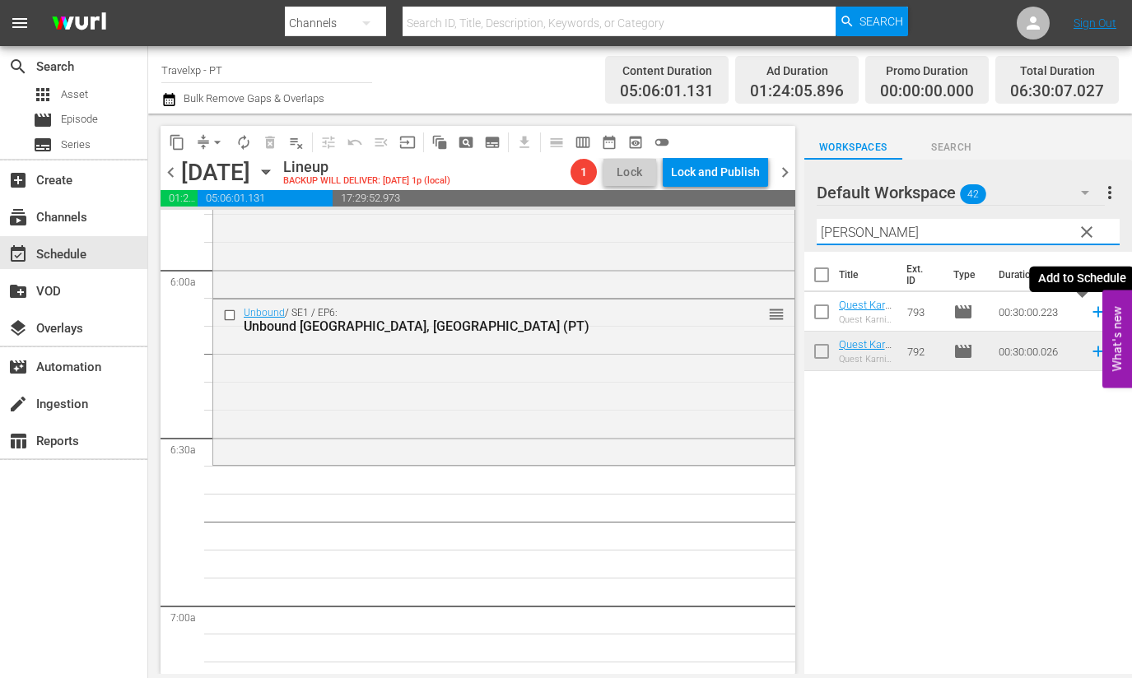
drag, startPoint x: 1082, startPoint y: 314, endPoint x: 982, endPoint y: 258, distance: 114.5
click at [1089, 314] on icon at bounding box center [1098, 312] width 18 height 18
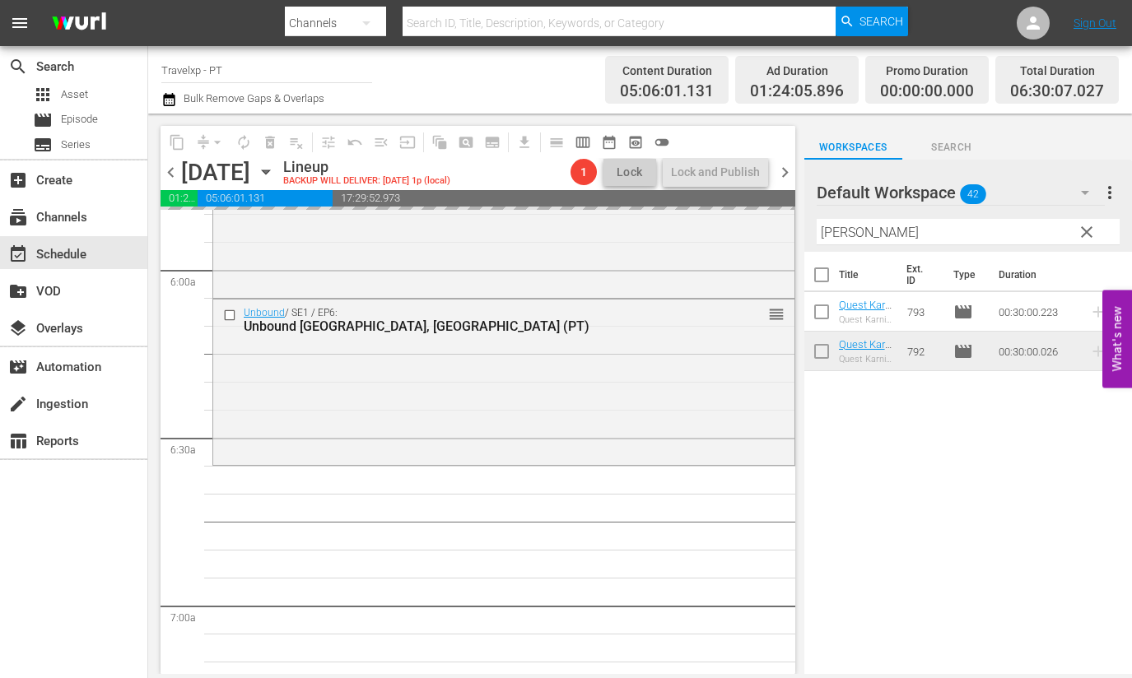
click at [834, 228] on input "[PERSON_NAME]" at bounding box center [967, 232] width 303 height 26
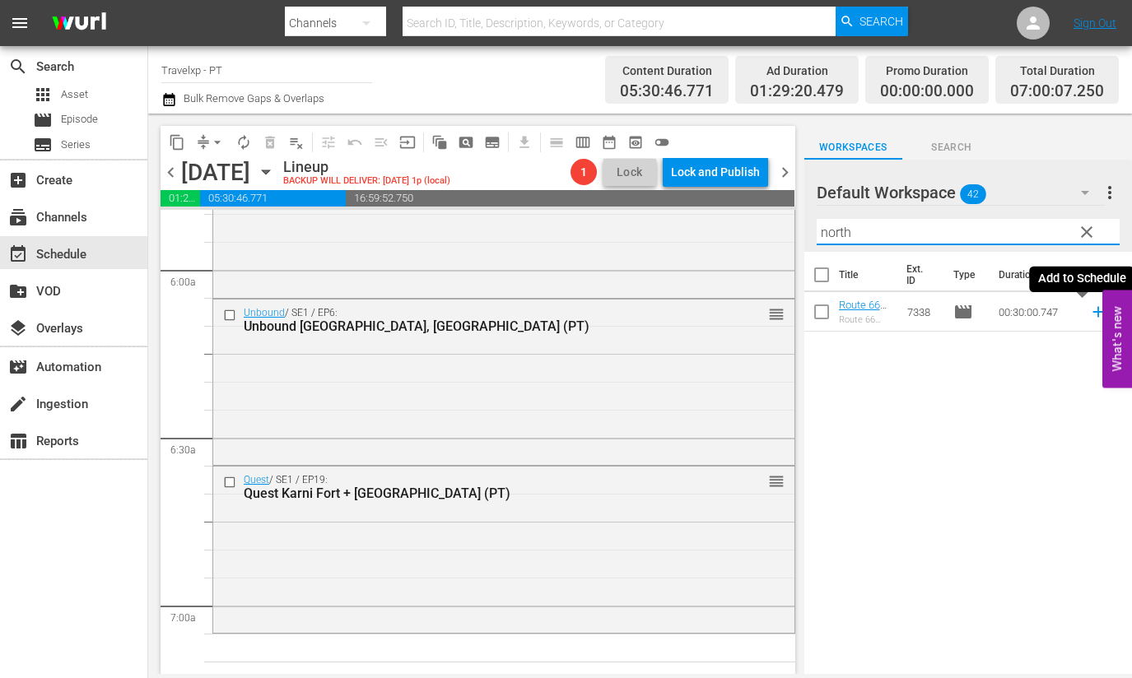
click at [1089, 310] on icon at bounding box center [1098, 312] width 18 height 18
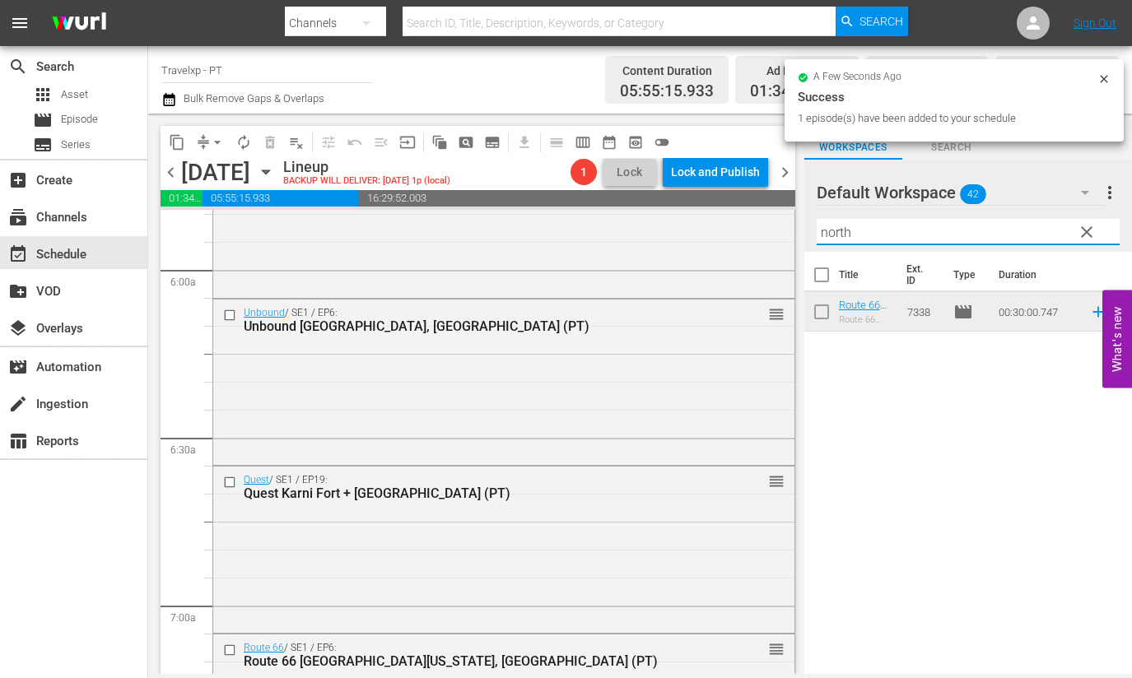
click at [832, 236] on input "north" at bounding box center [967, 232] width 303 height 26
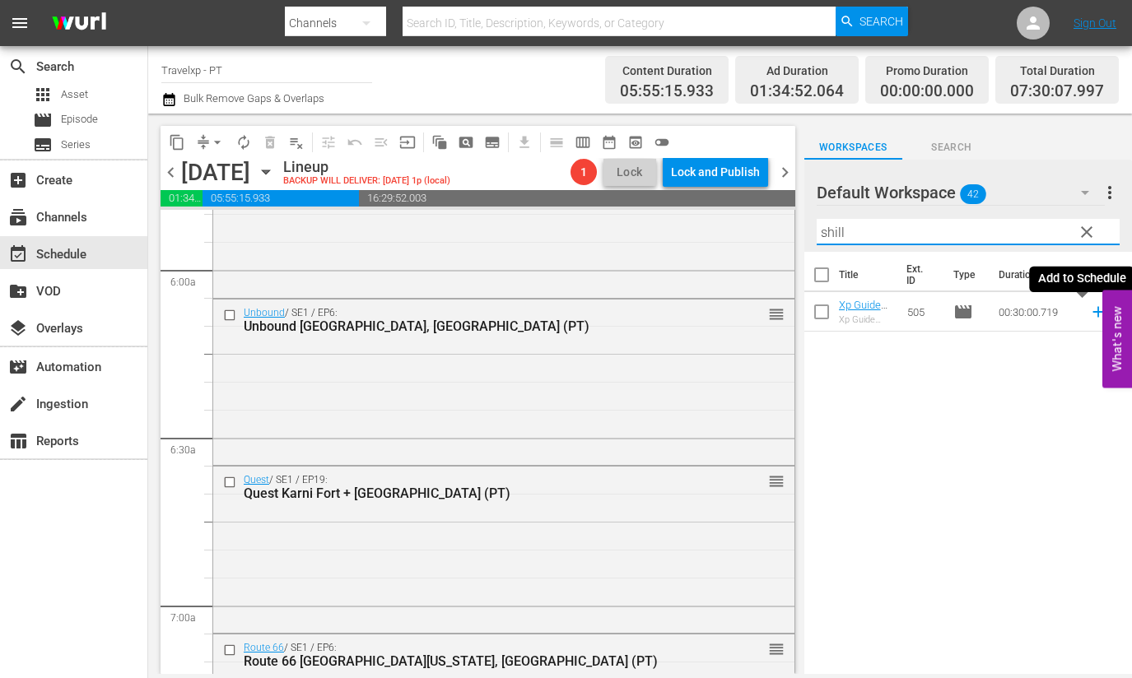
click at [1089, 314] on icon at bounding box center [1098, 312] width 18 height 18
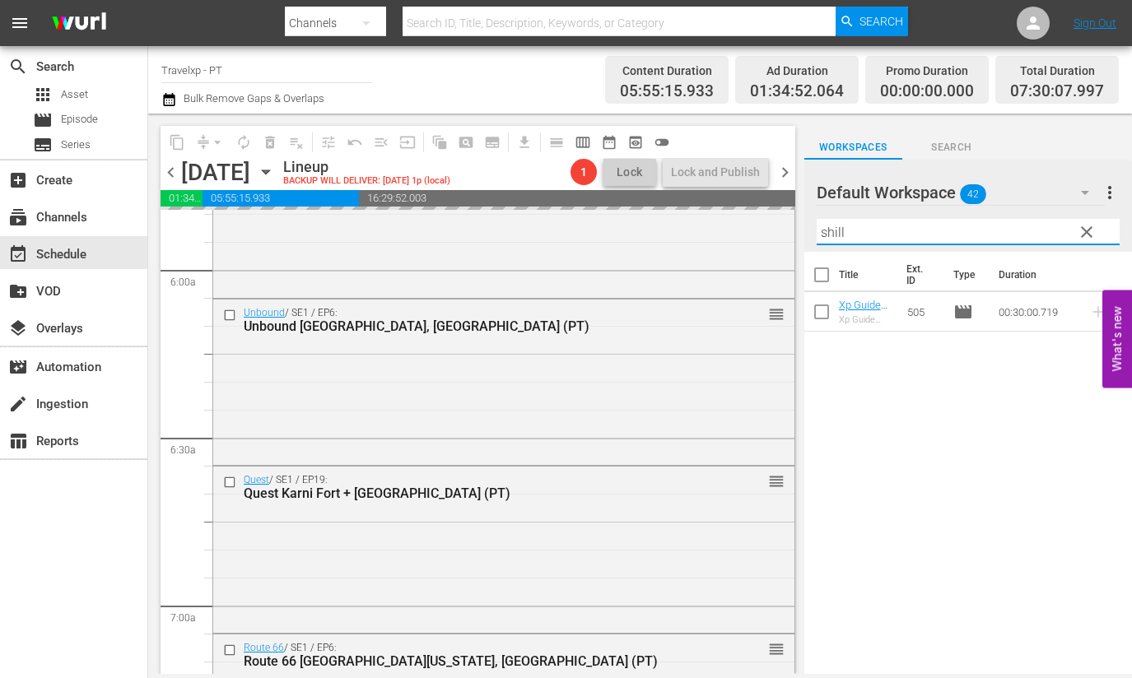
click at [835, 229] on input "shill" at bounding box center [967, 232] width 303 height 26
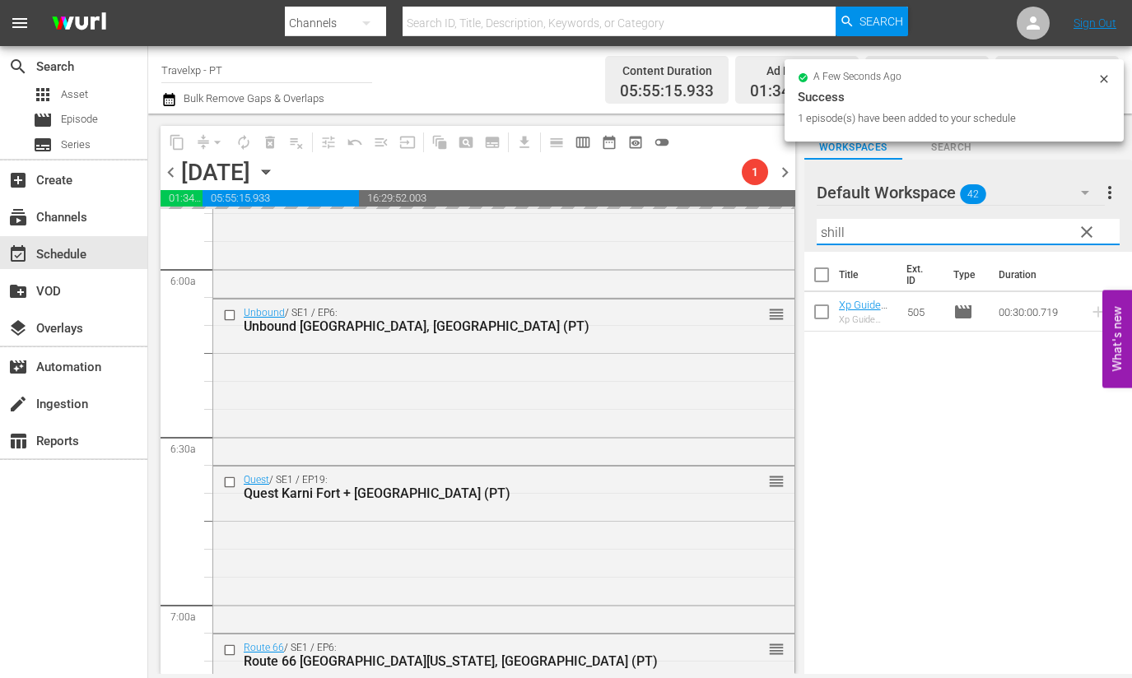
click at [835, 229] on input "shill" at bounding box center [967, 232] width 303 height 26
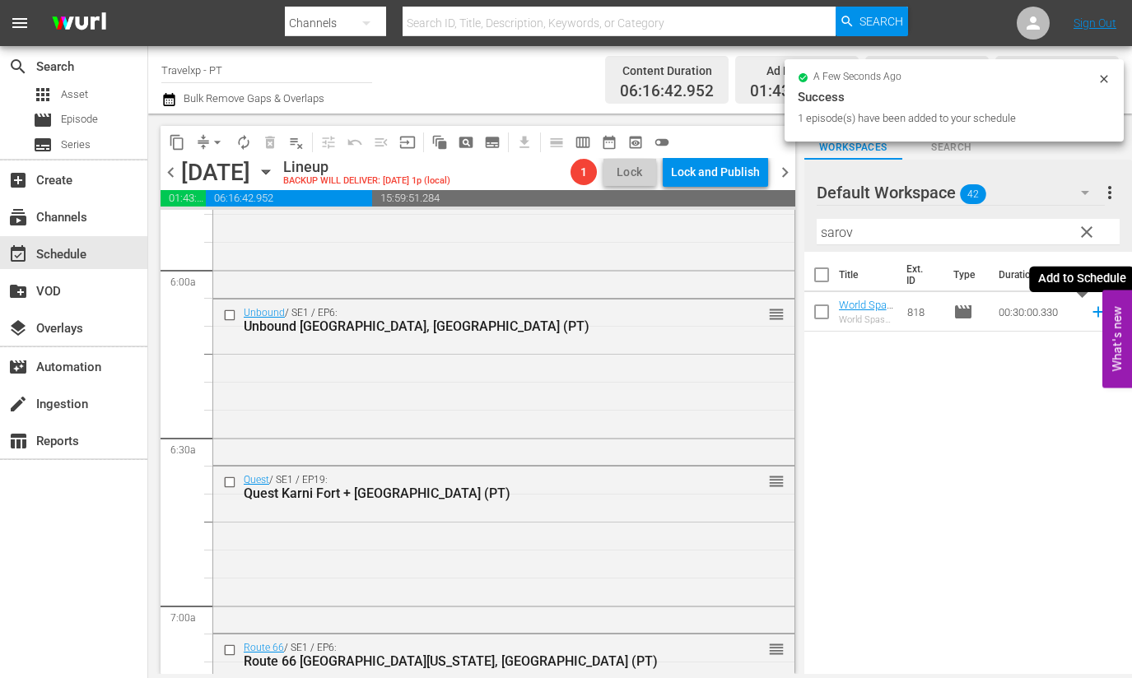
click at [1089, 310] on icon at bounding box center [1098, 312] width 18 height 18
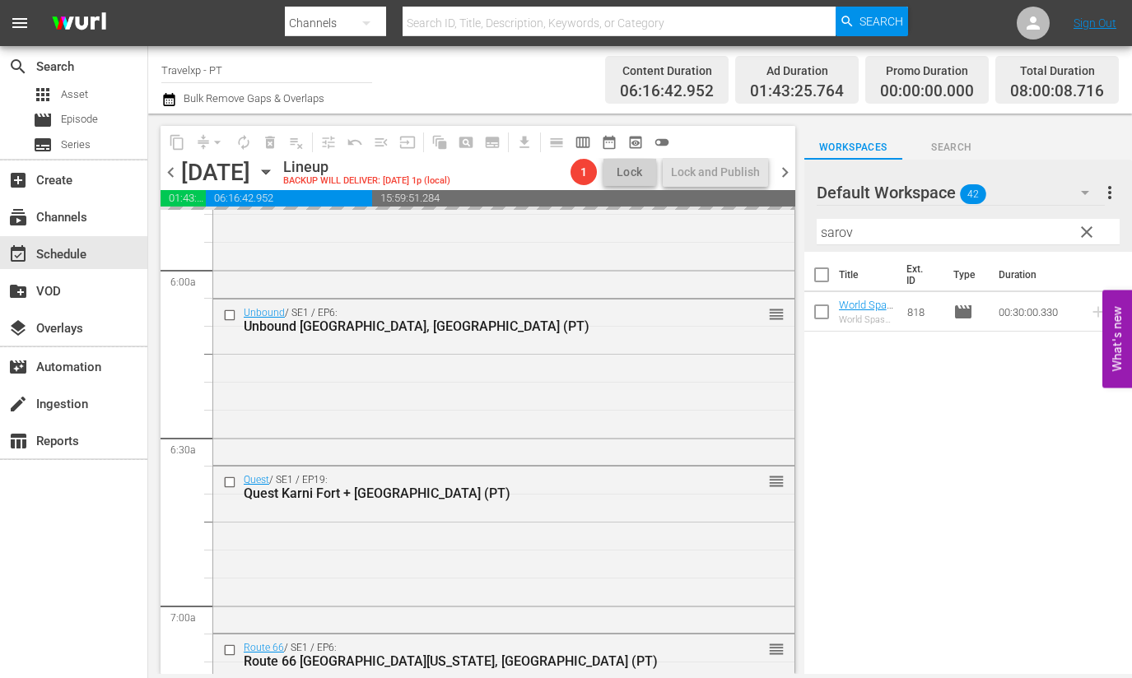
click at [836, 230] on input "sarov" at bounding box center [967, 232] width 303 height 26
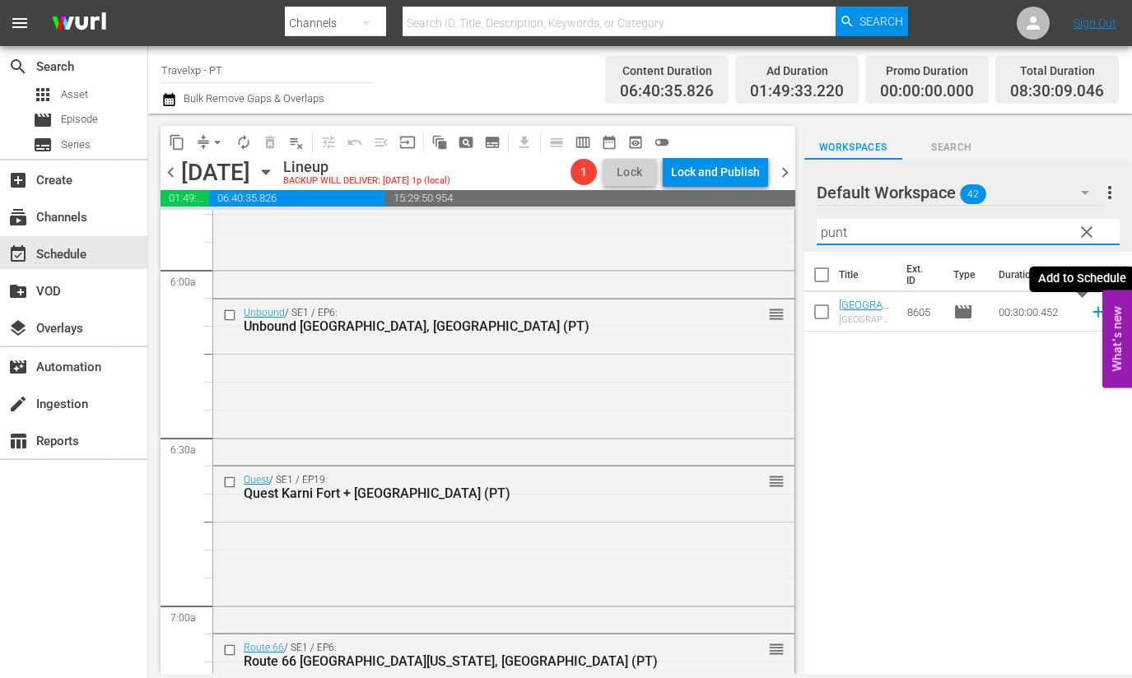
click at [1089, 314] on icon at bounding box center [1098, 312] width 18 height 18
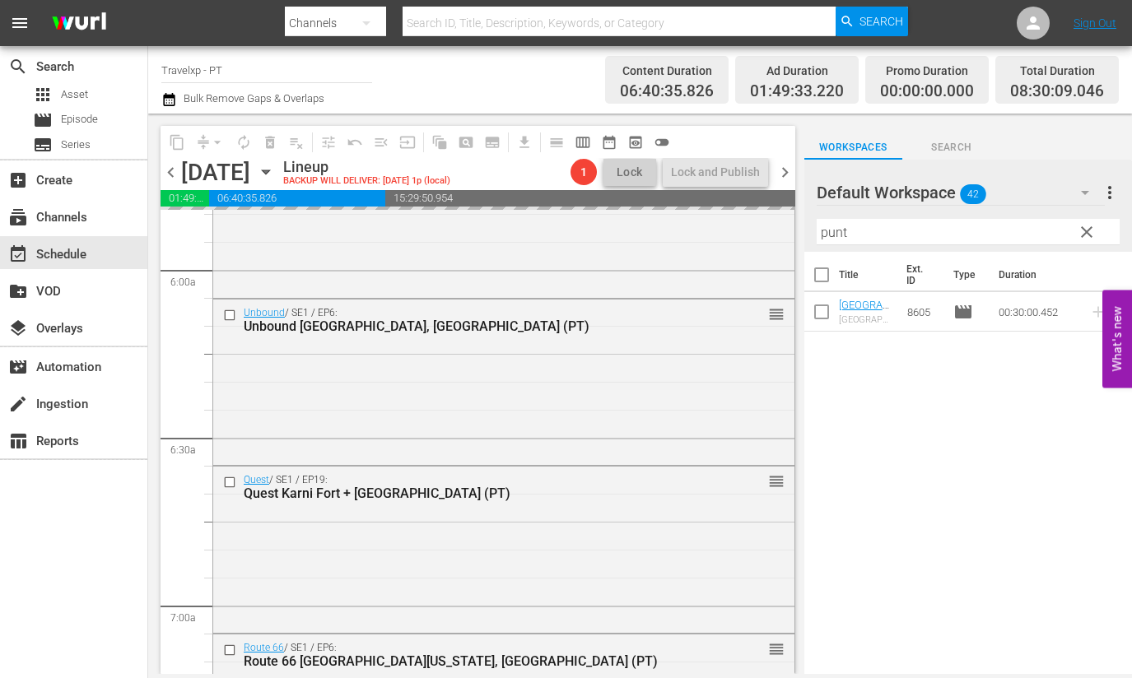
click at [838, 232] on input "punt" at bounding box center [967, 232] width 303 height 26
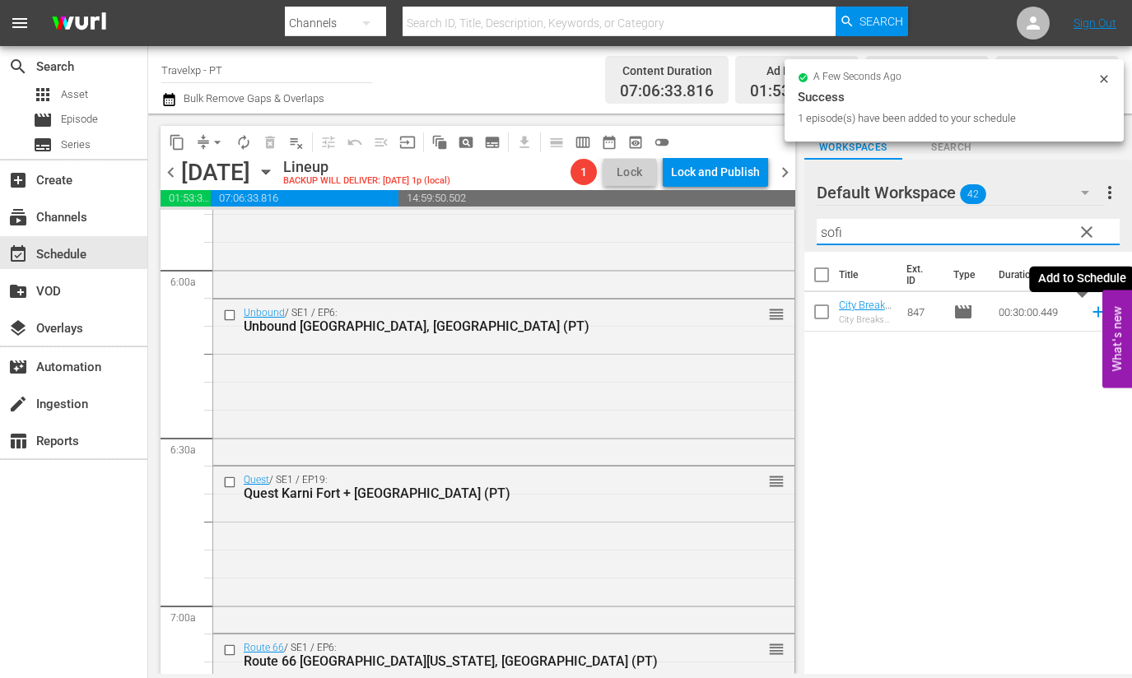
click at [1089, 313] on icon at bounding box center [1098, 312] width 18 height 18
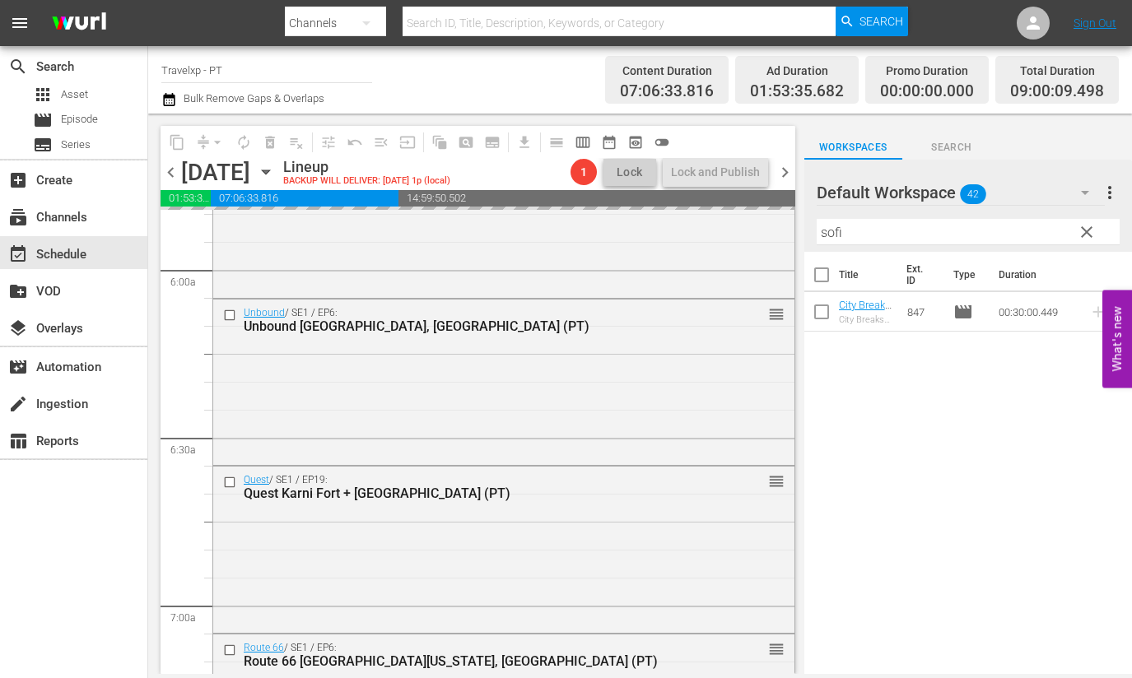
click at [831, 235] on input "sofi" at bounding box center [967, 232] width 303 height 26
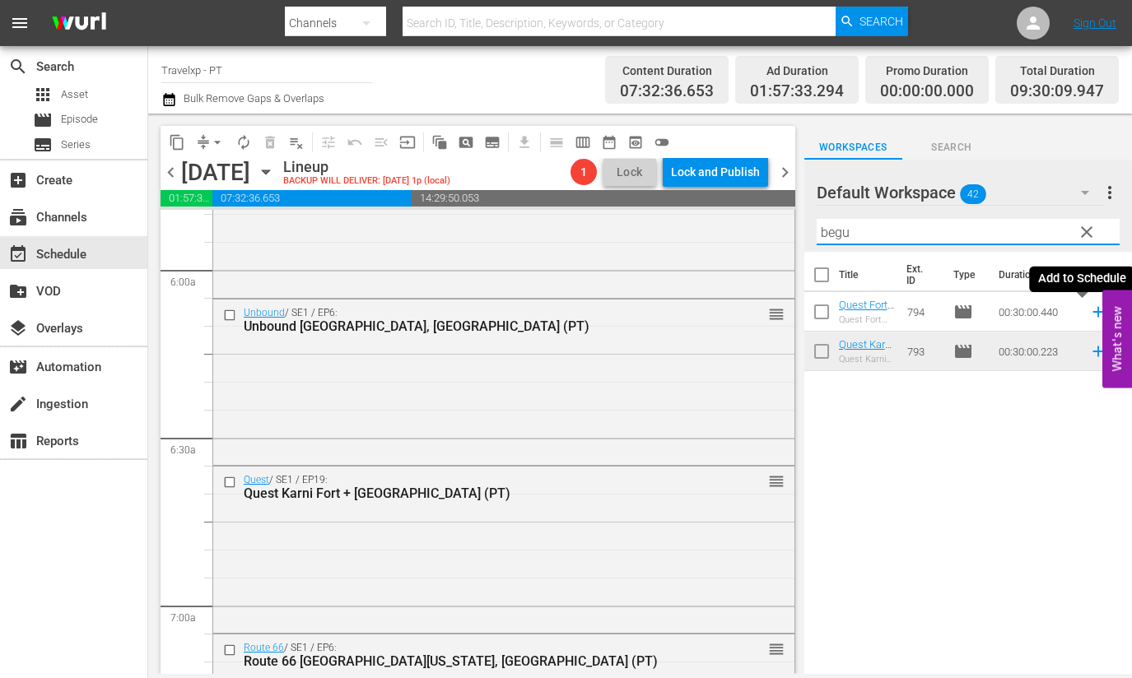
click at [1089, 314] on icon at bounding box center [1098, 312] width 18 height 18
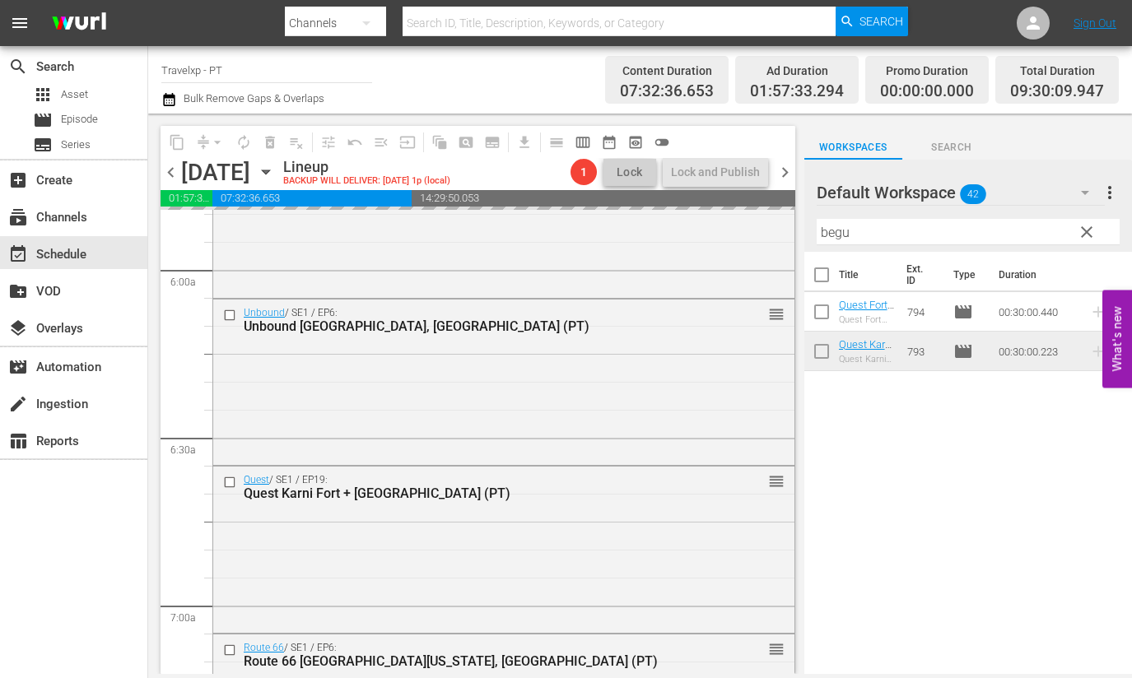
click at [827, 224] on input "begu" at bounding box center [967, 232] width 303 height 26
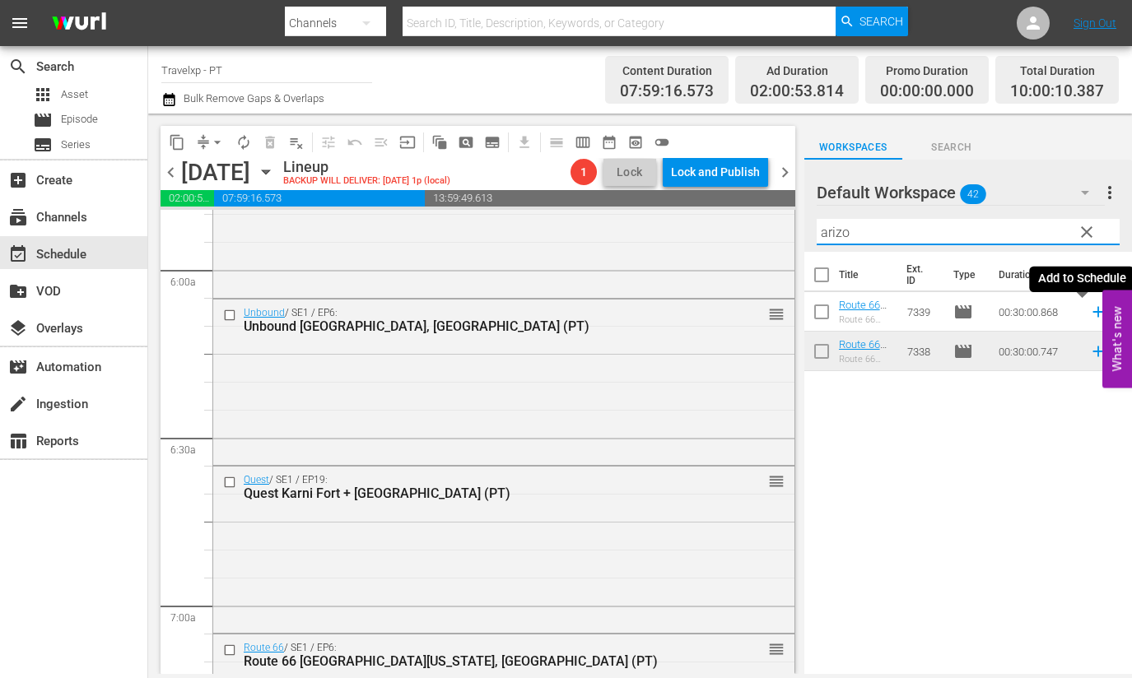
click at [1089, 308] on icon at bounding box center [1098, 312] width 18 height 18
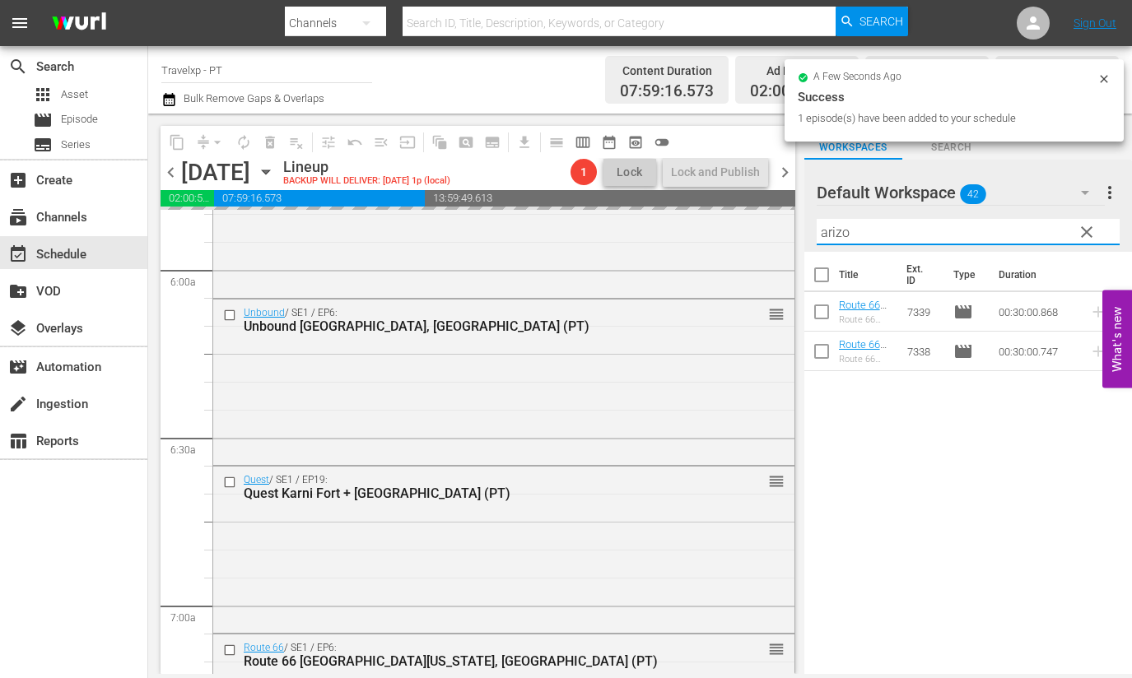
click at [834, 233] on input "arizo" at bounding box center [967, 232] width 303 height 26
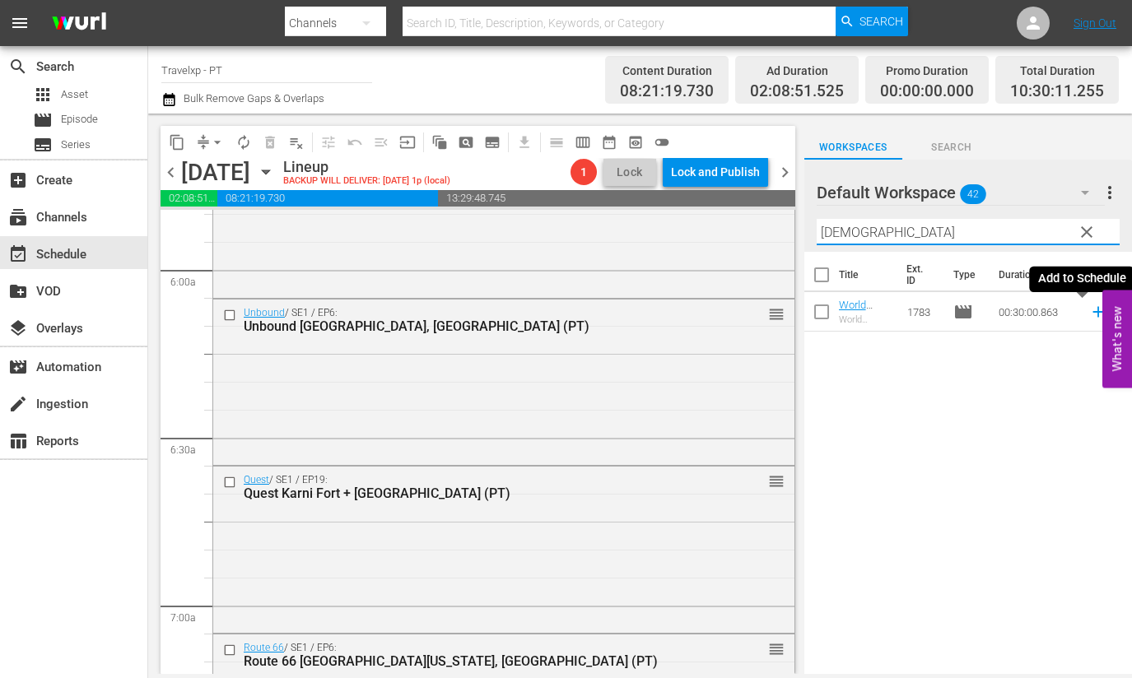
click at [1092, 311] on icon at bounding box center [1097, 312] width 11 height 11
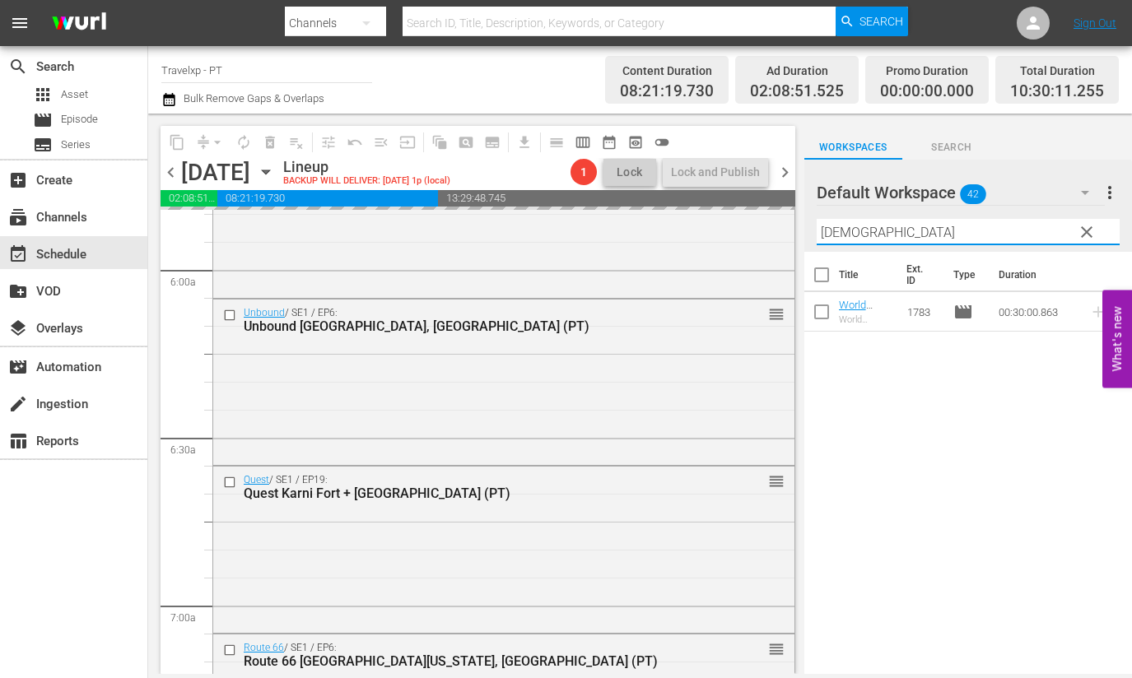
click at [839, 236] on input "[DEMOGRAPHIC_DATA]" at bounding box center [967, 232] width 303 height 26
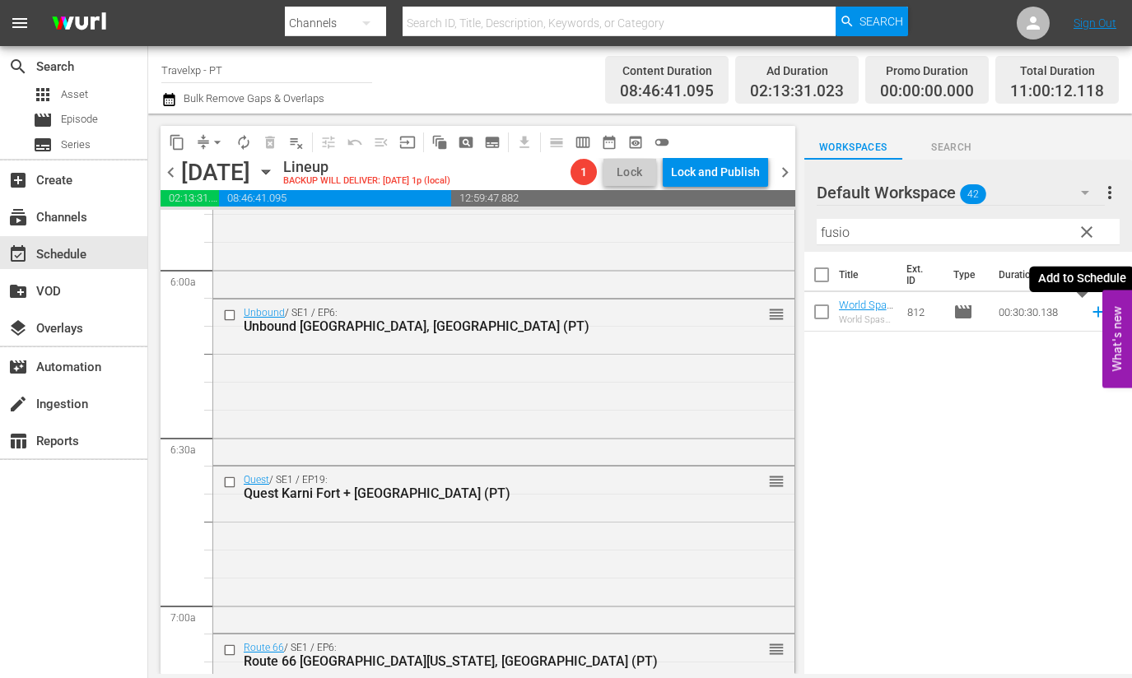
click at [1089, 313] on icon at bounding box center [1098, 312] width 18 height 18
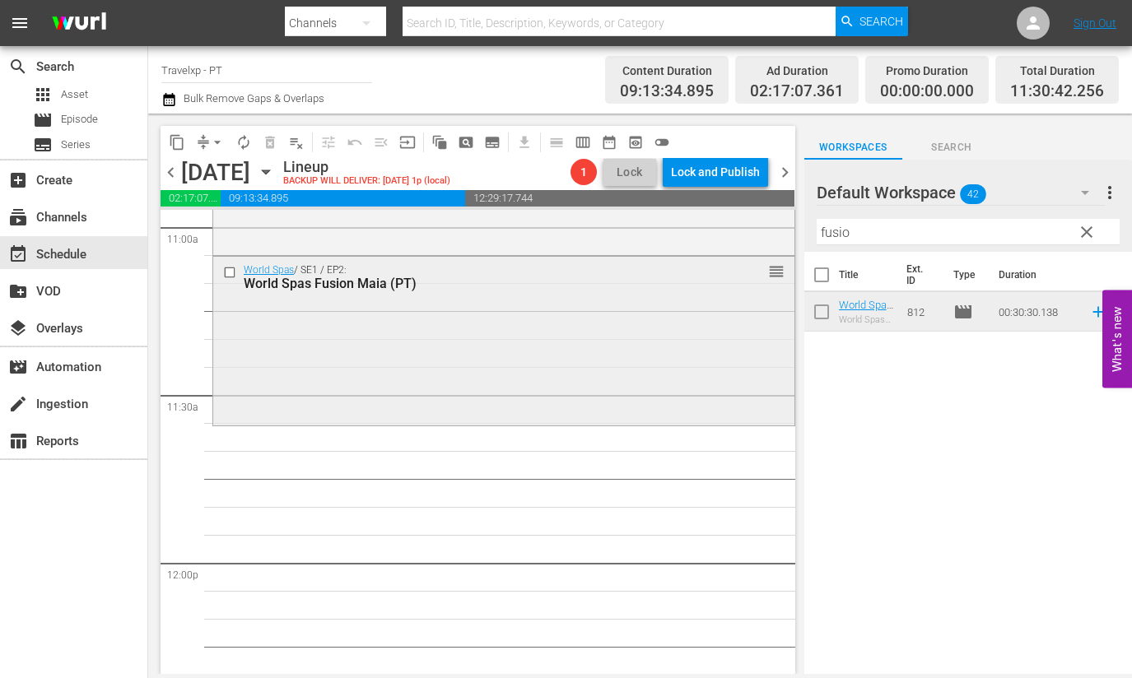
scroll to position [3703, 0]
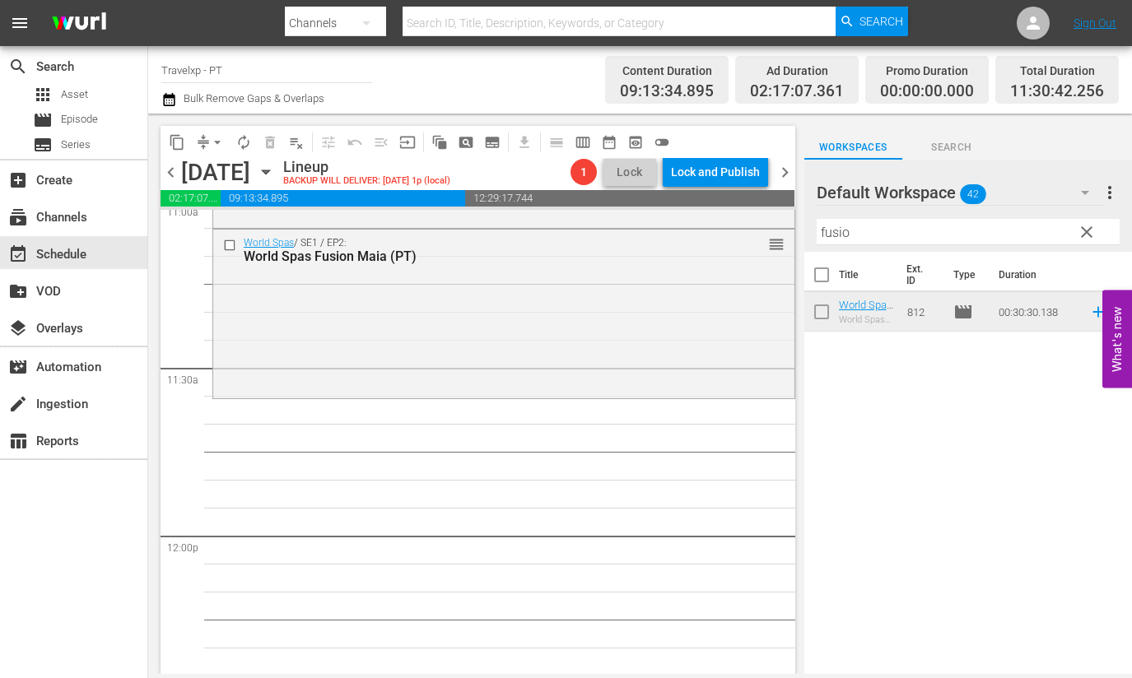
click at [838, 225] on input "fusio" at bounding box center [967, 232] width 303 height 26
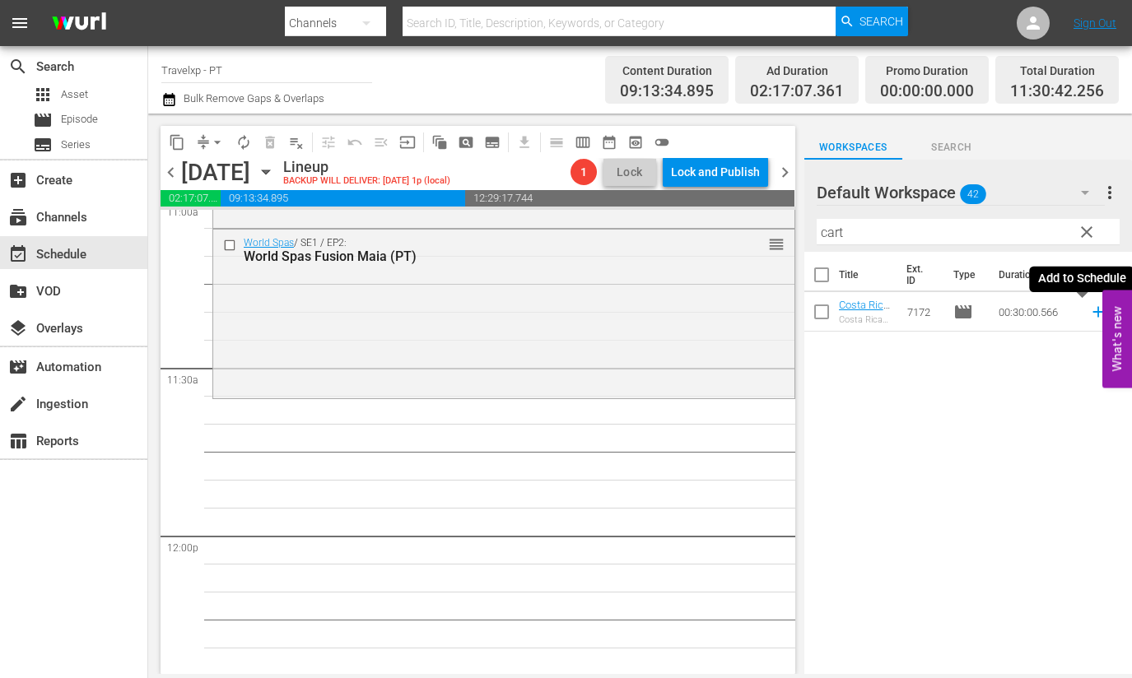
click at [1089, 310] on icon at bounding box center [1098, 312] width 18 height 18
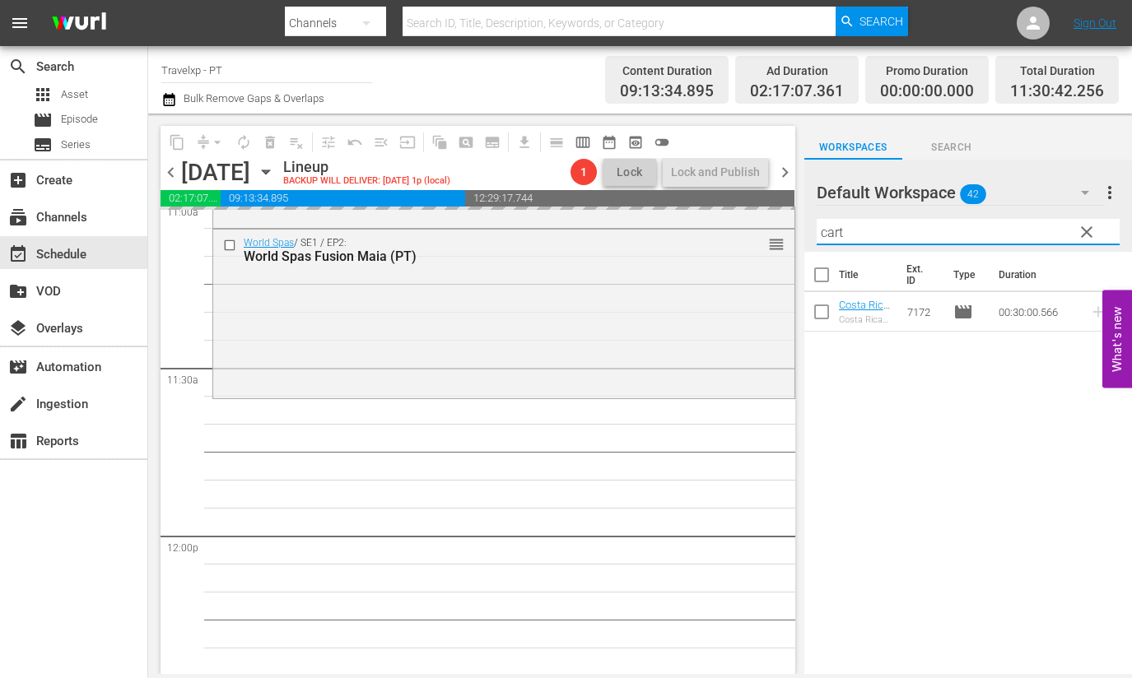
click at [820, 228] on input "cart" at bounding box center [967, 232] width 303 height 26
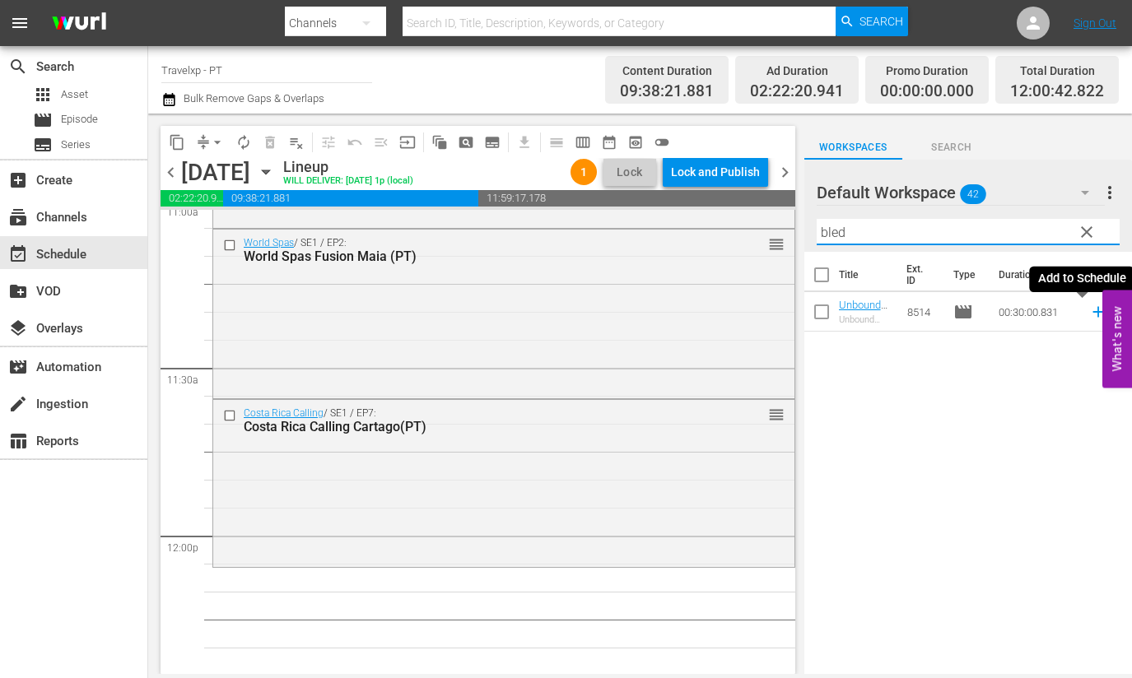
click at [1089, 314] on icon at bounding box center [1098, 312] width 18 height 18
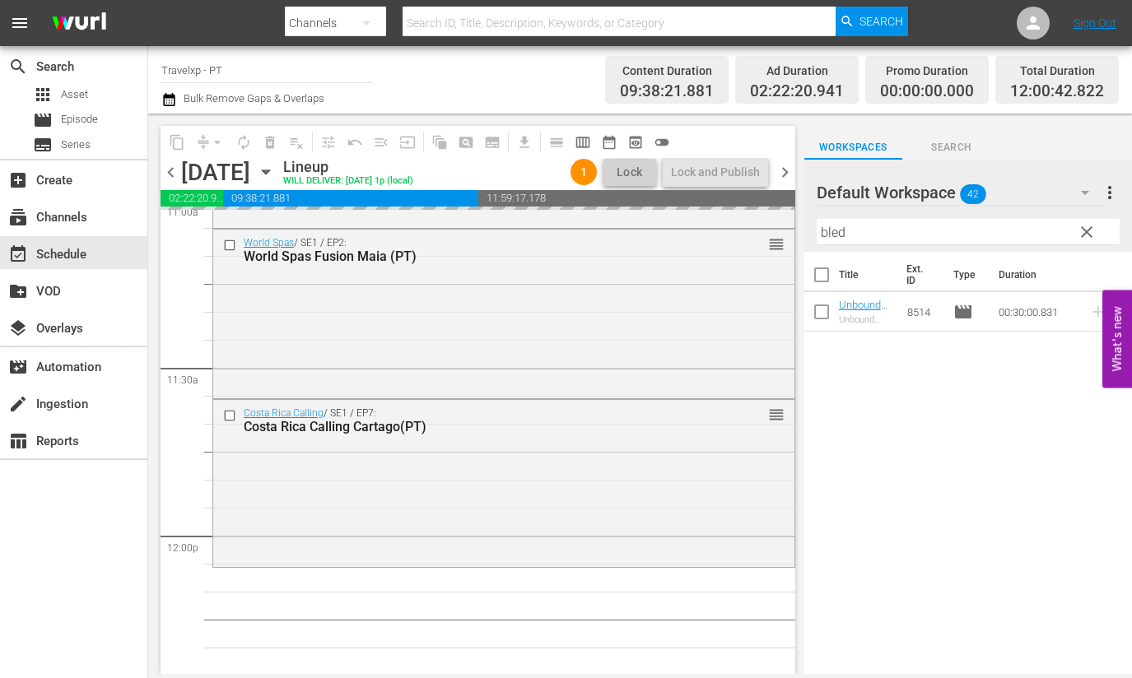
click at [831, 235] on input "bled" at bounding box center [967, 232] width 303 height 26
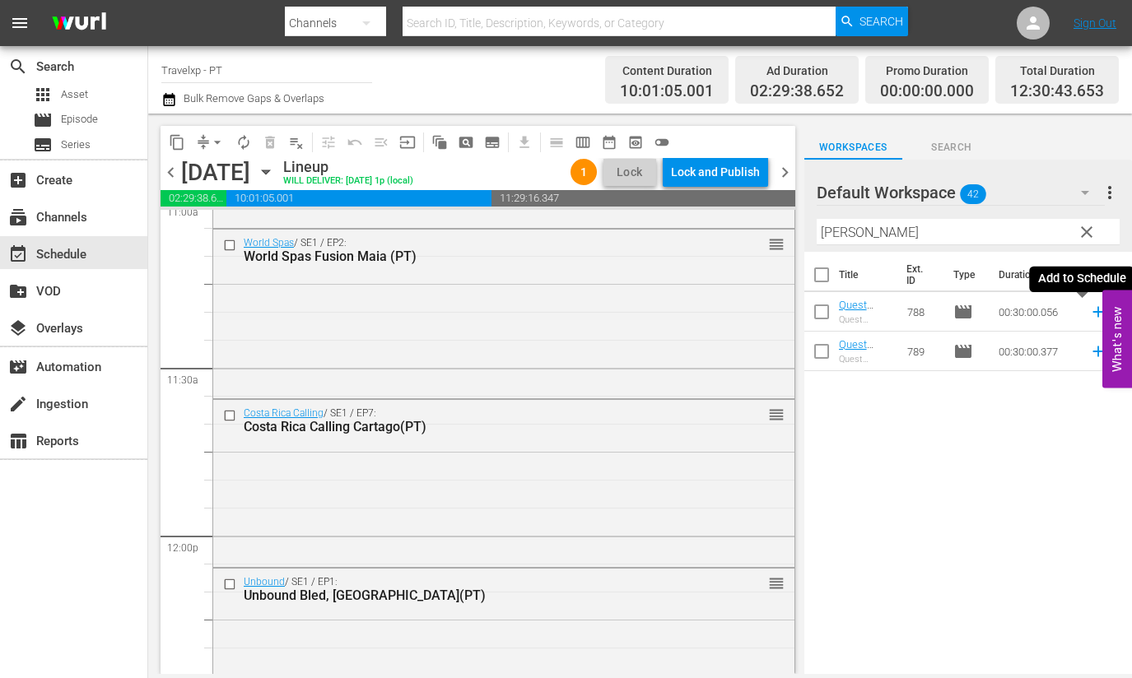
click at [1092, 314] on icon at bounding box center [1097, 312] width 11 height 11
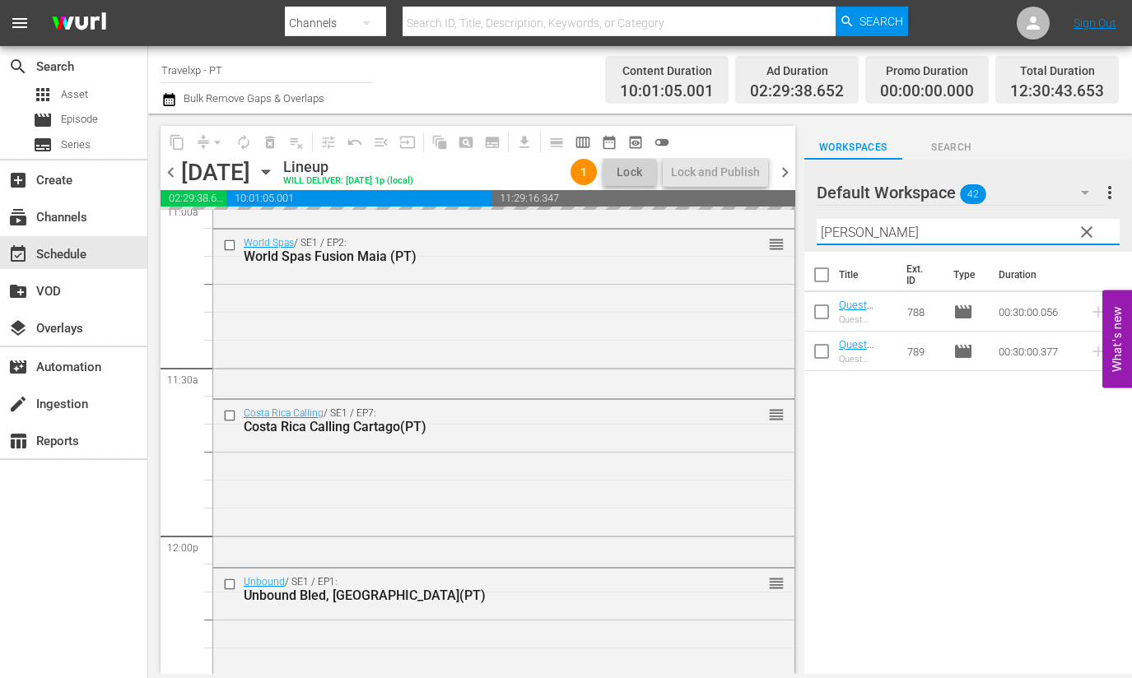
click at [831, 230] on input "[PERSON_NAME]" at bounding box center [967, 232] width 303 height 26
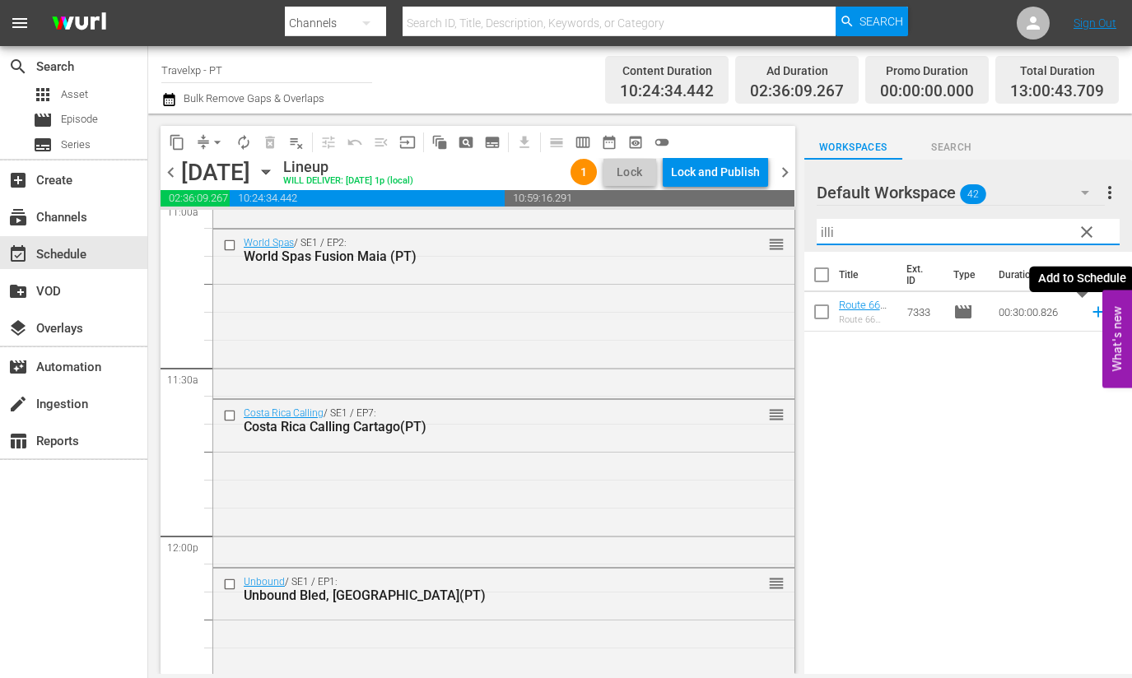
click at [1089, 309] on icon at bounding box center [1098, 312] width 18 height 18
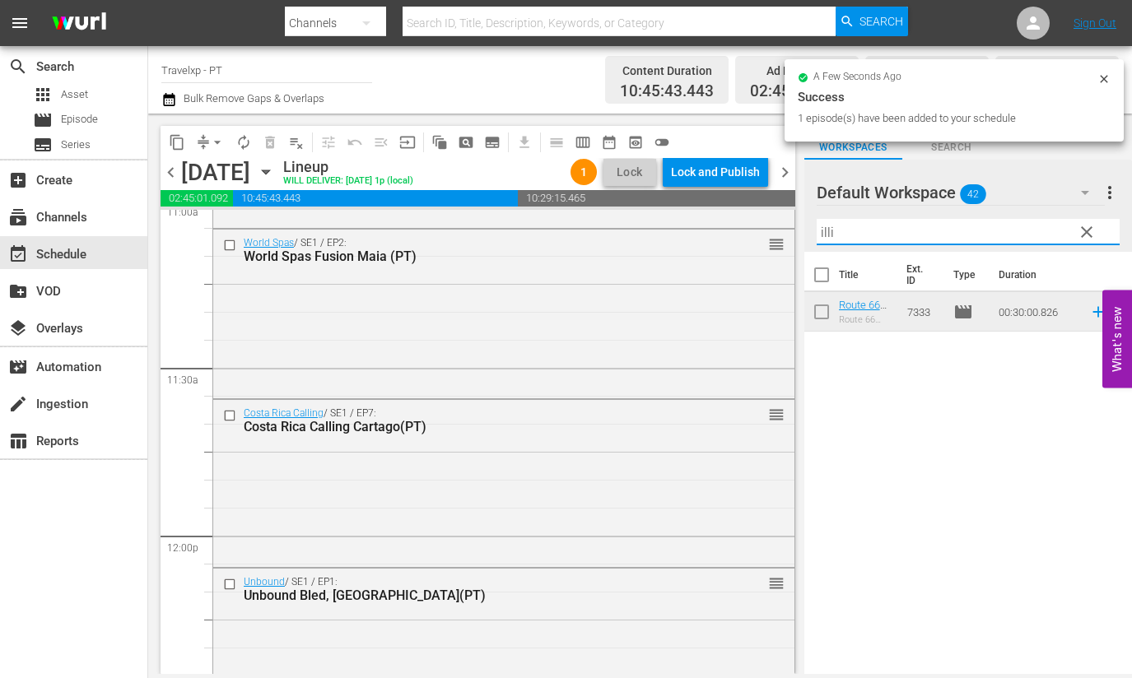
click at [825, 234] on input "illi" at bounding box center [967, 232] width 303 height 26
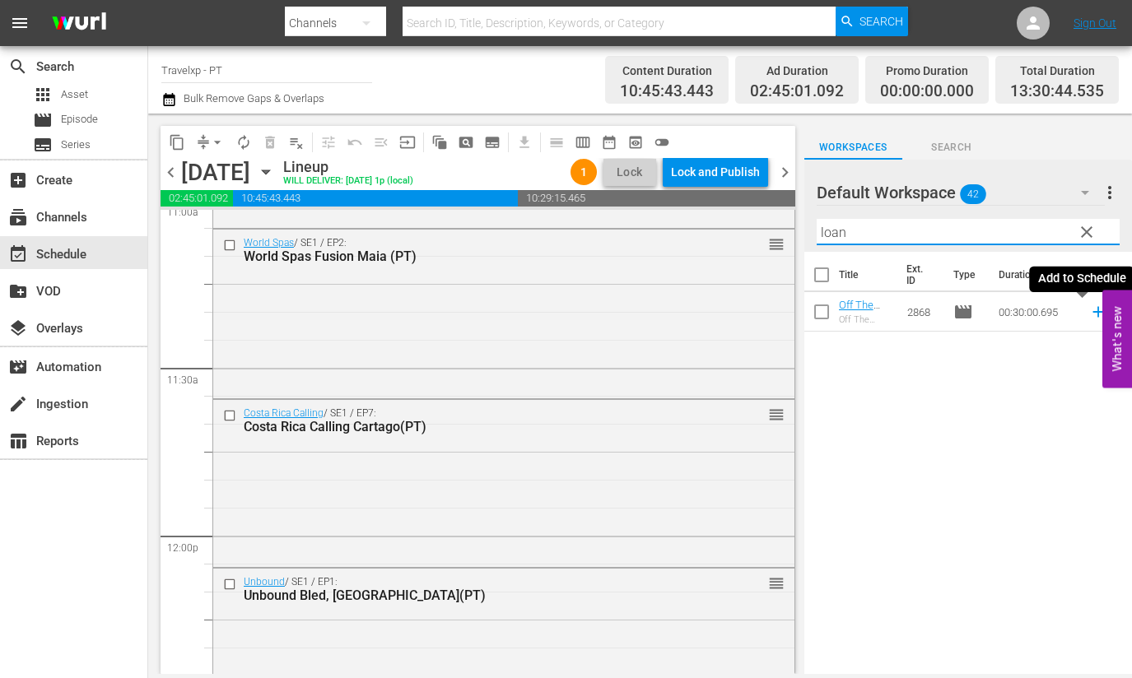
click at [1089, 314] on icon at bounding box center [1098, 312] width 18 height 18
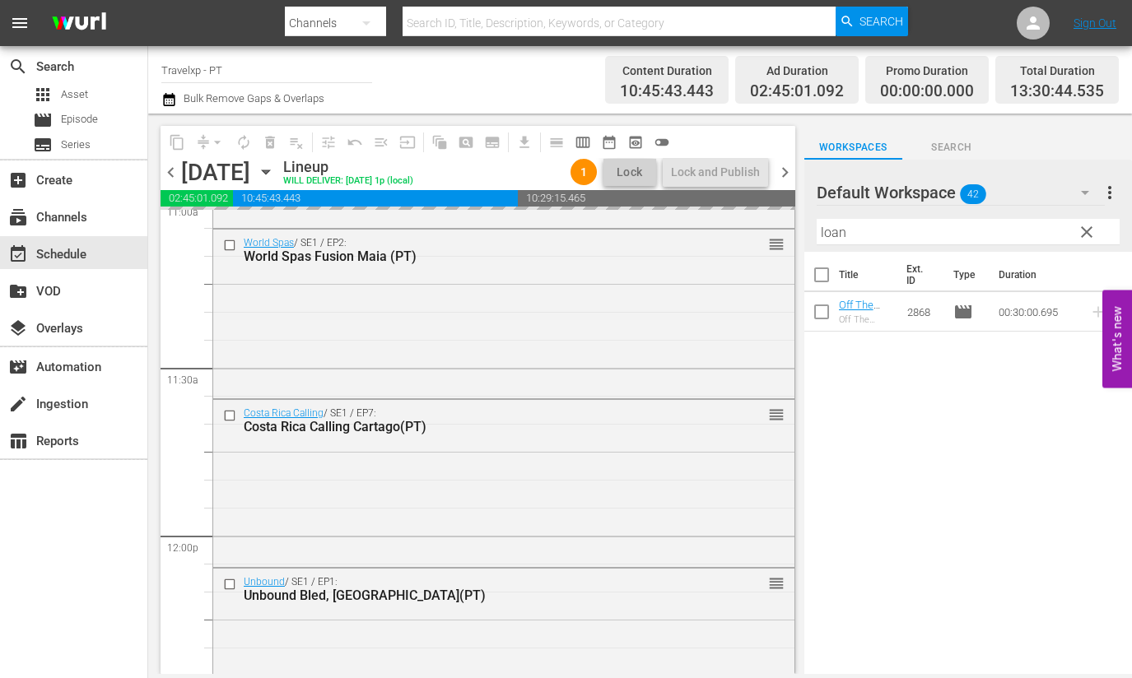
click at [832, 225] on input "loan" at bounding box center [967, 232] width 303 height 26
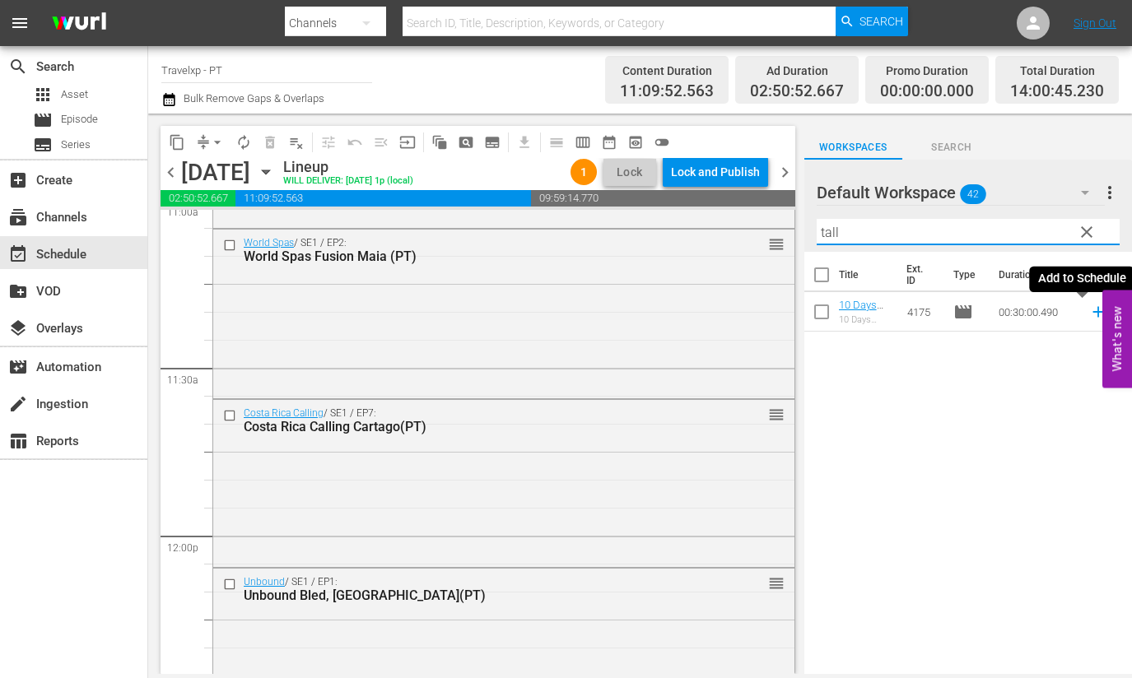
click at [1092, 311] on icon at bounding box center [1097, 312] width 11 height 11
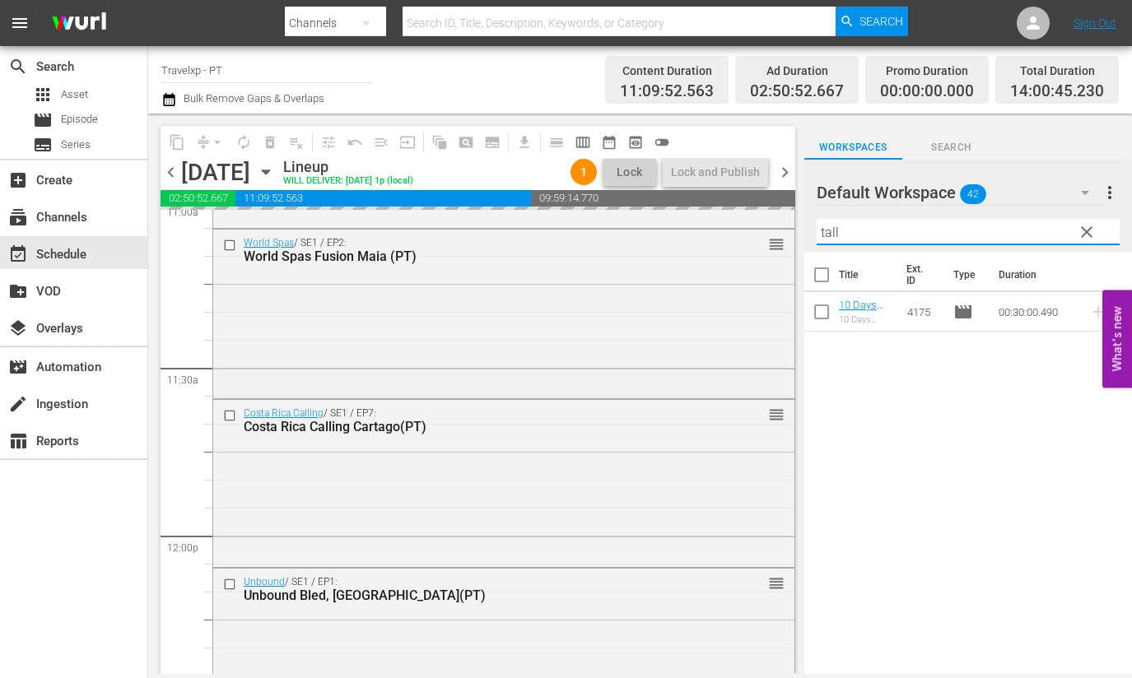
click at [833, 233] on input "tall" at bounding box center [967, 232] width 303 height 26
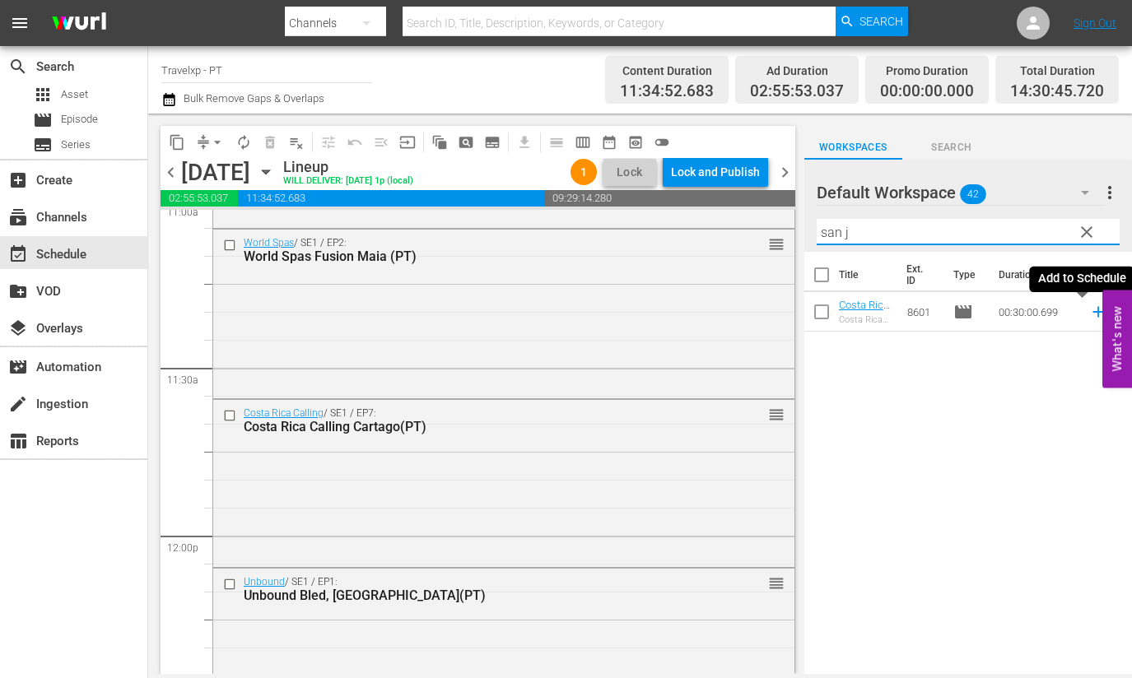
click at [1089, 316] on icon at bounding box center [1098, 312] width 18 height 18
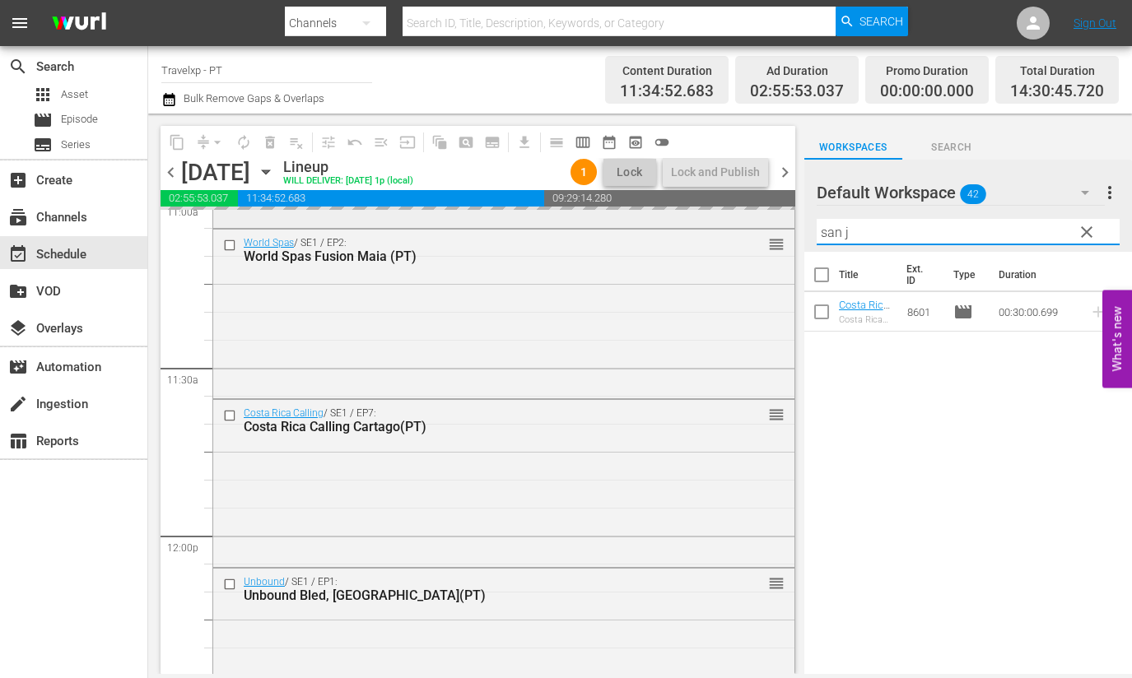
drag, startPoint x: 872, startPoint y: 229, endPoint x: 751, endPoint y: 215, distance: 121.8
click at [751, 215] on div "content_copy compress arrow_drop_down autorenew_outlined delete_forever_outline…" at bounding box center [639, 394] width 983 height 560
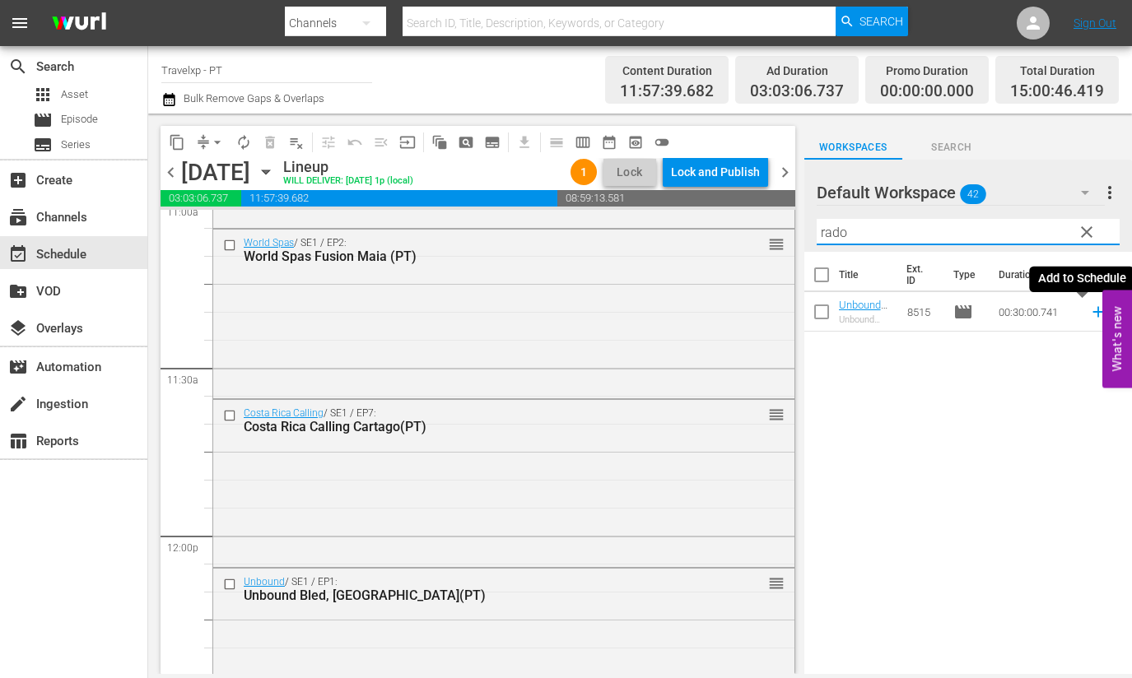
click at [1089, 314] on icon at bounding box center [1098, 312] width 18 height 18
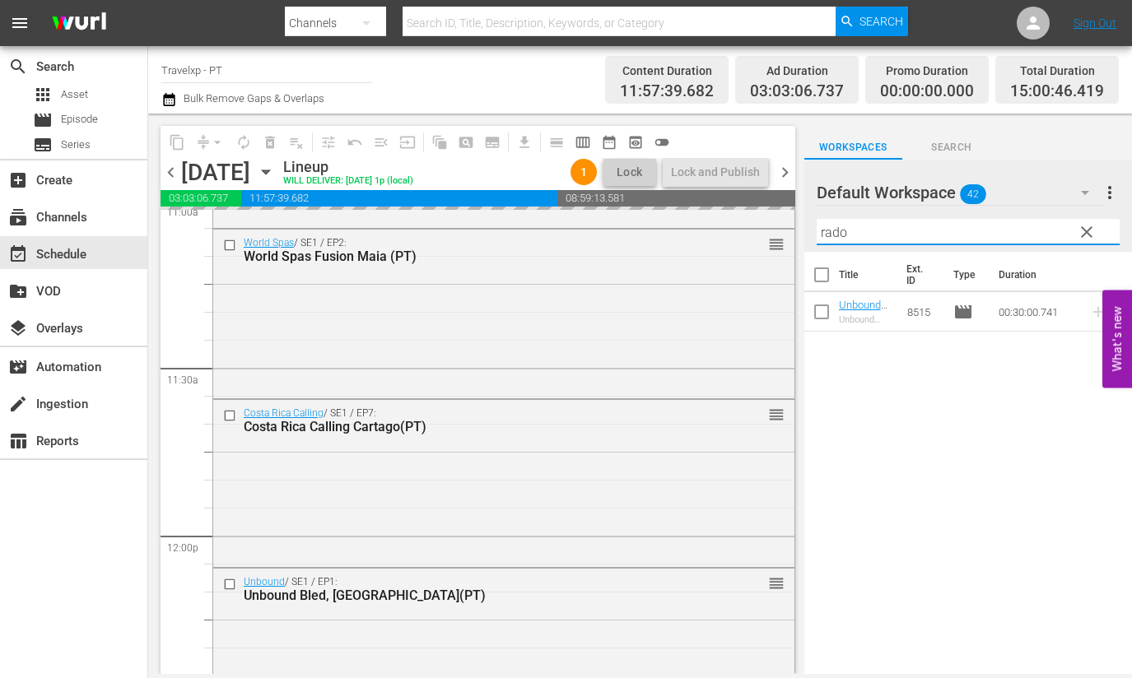
click at [838, 237] on input "rado" at bounding box center [967, 232] width 303 height 26
click at [838, 236] on input "rado" at bounding box center [967, 232] width 303 height 26
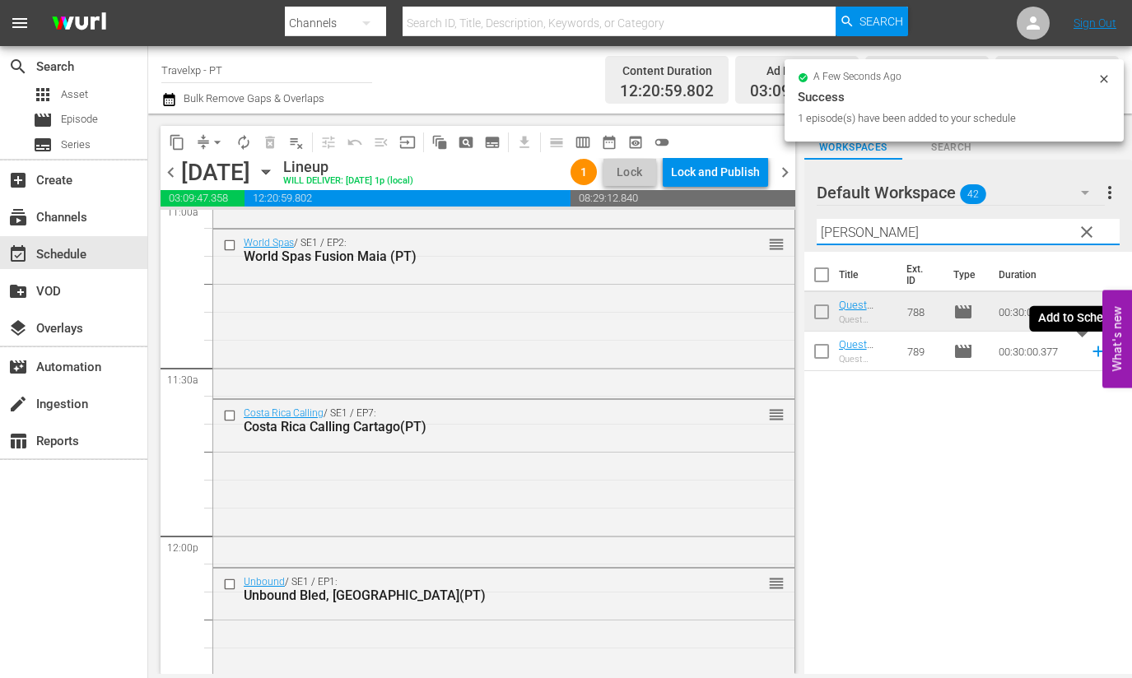
click at [1092, 351] on icon at bounding box center [1097, 351] width 11 height 11
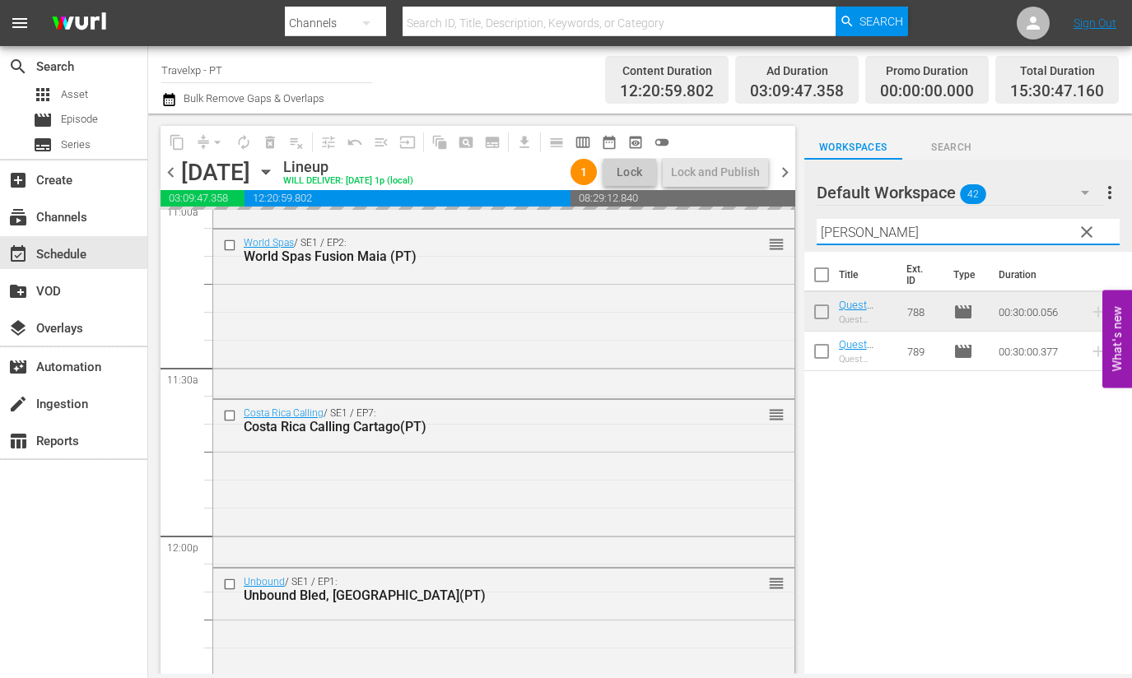
click at [838, 233] on input "[PERSON_NAME]" at bounding box center [967, 232] width 303 height 26
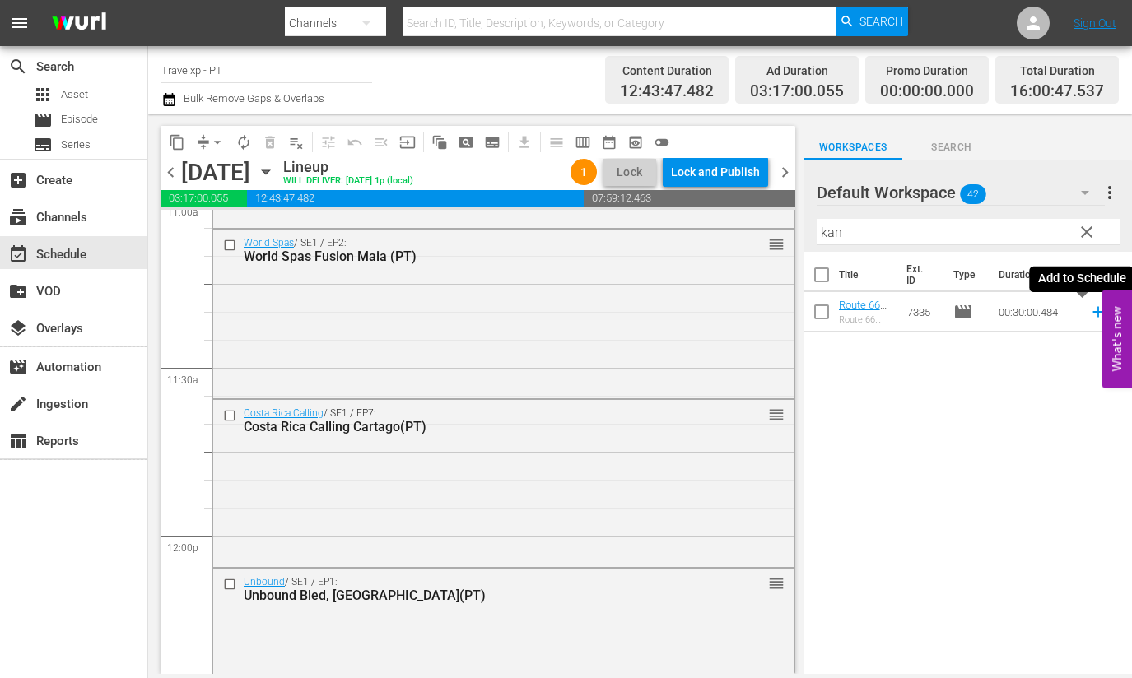
click at [1089, 314] on icon at bounding box center [1098, 312] width 18 height 18
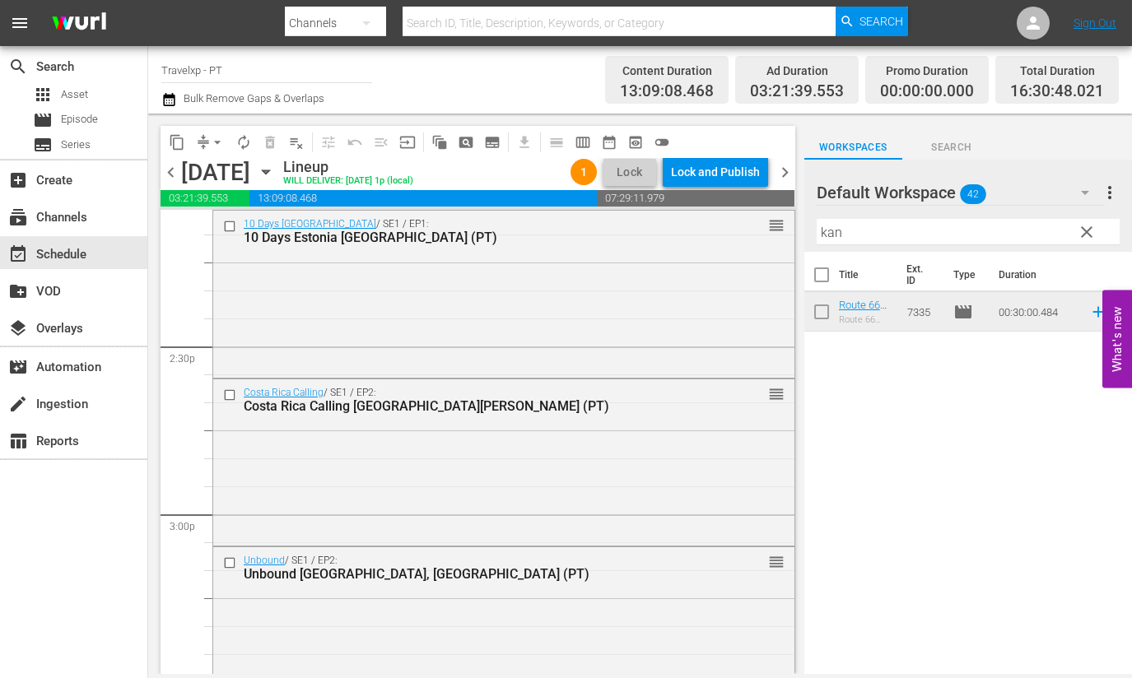
scroll to position [5245, 0]
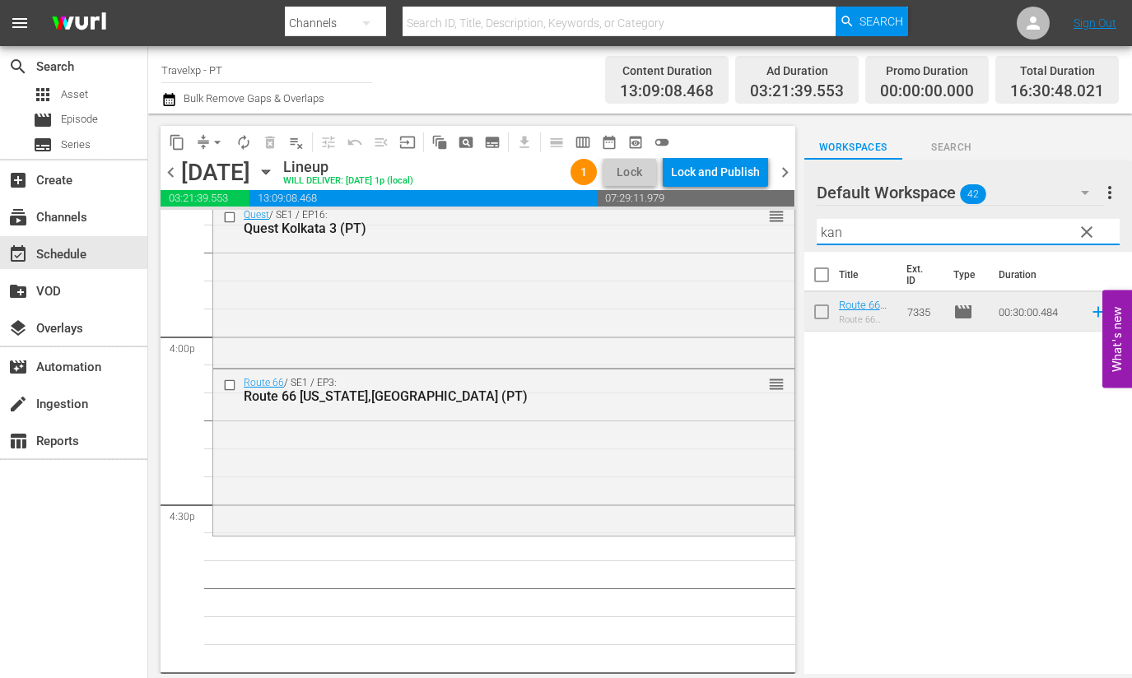
click at [824, 229] on input "kan" at bounding box center [967, 232] width 303 height 26
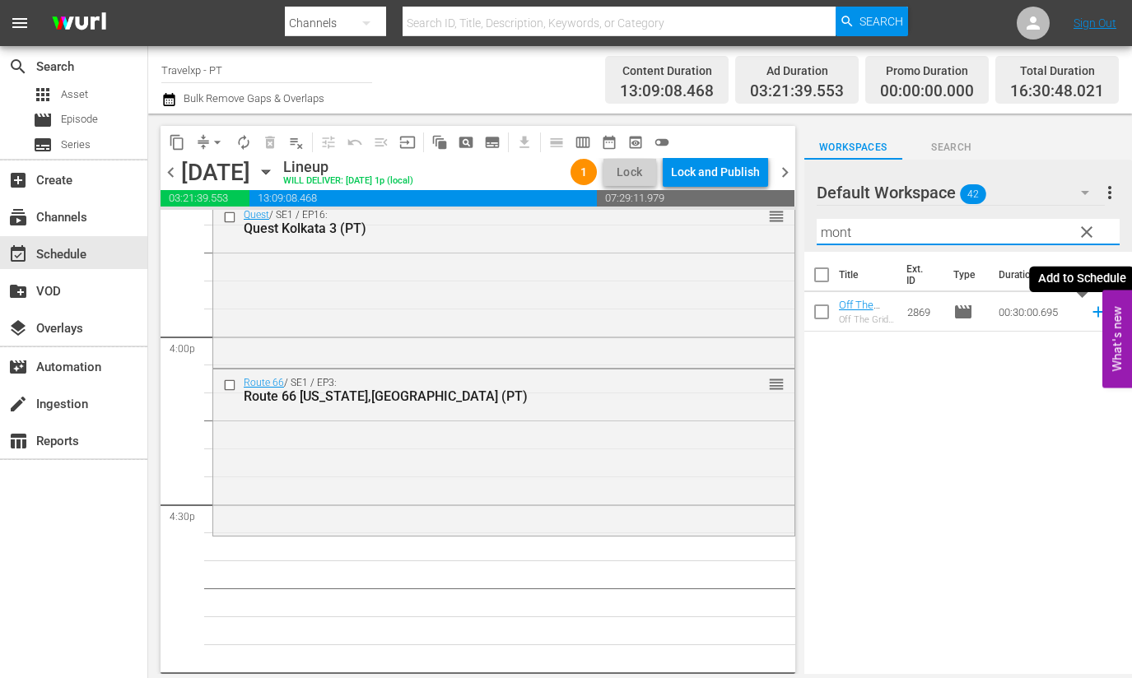
click at [1089, 318] on icon at bounding box center [1098, 312] width 18 height 18
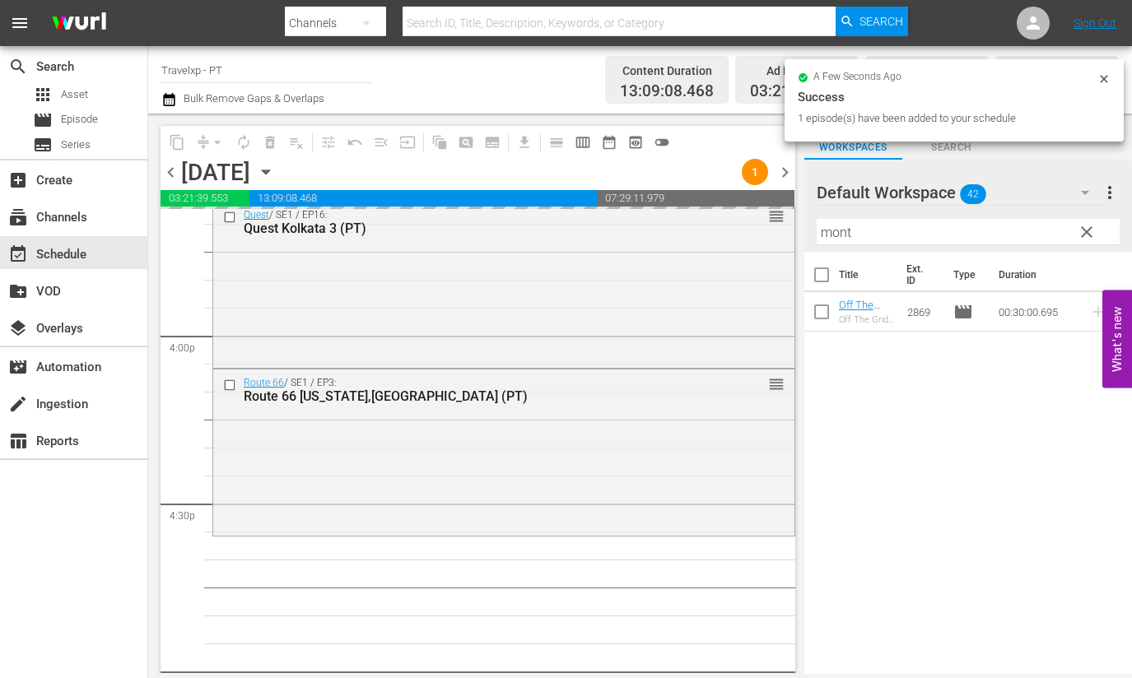
click at [841, 233] on input "mont" at bounding box center [967, 232] width 303 height 26
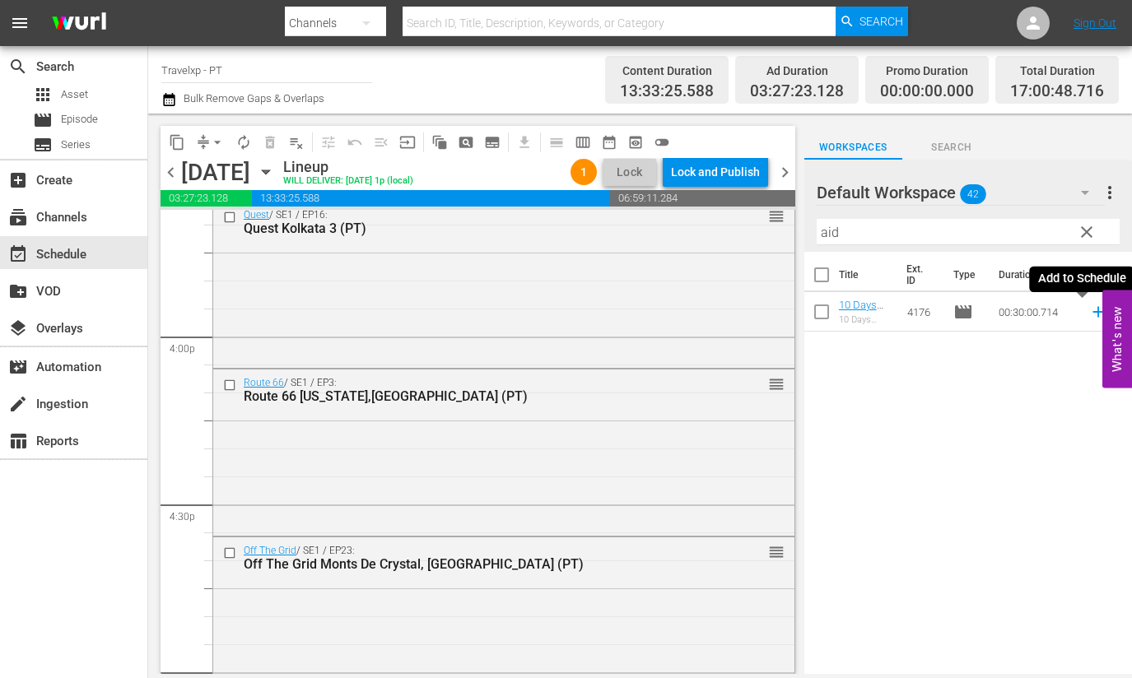
click at [1089, 314] on icon at bounding box center [1098, 312] width 18 height 18
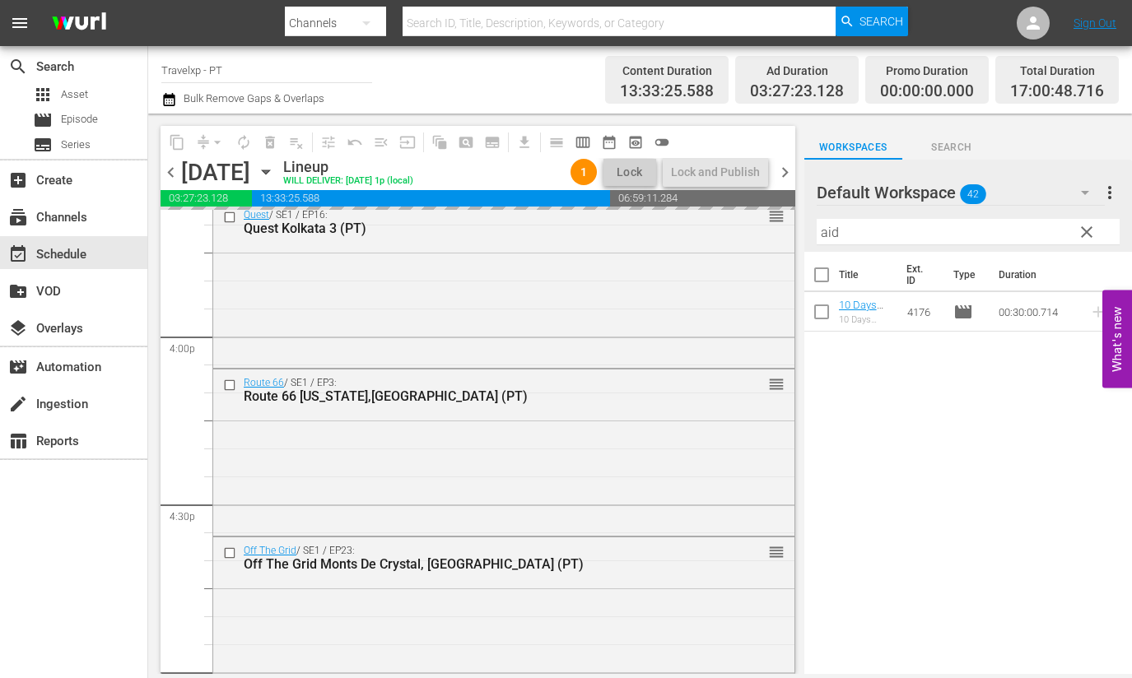
click at [827, 232] on input "aid" at bounding box center [967, 232] width 303 height 26
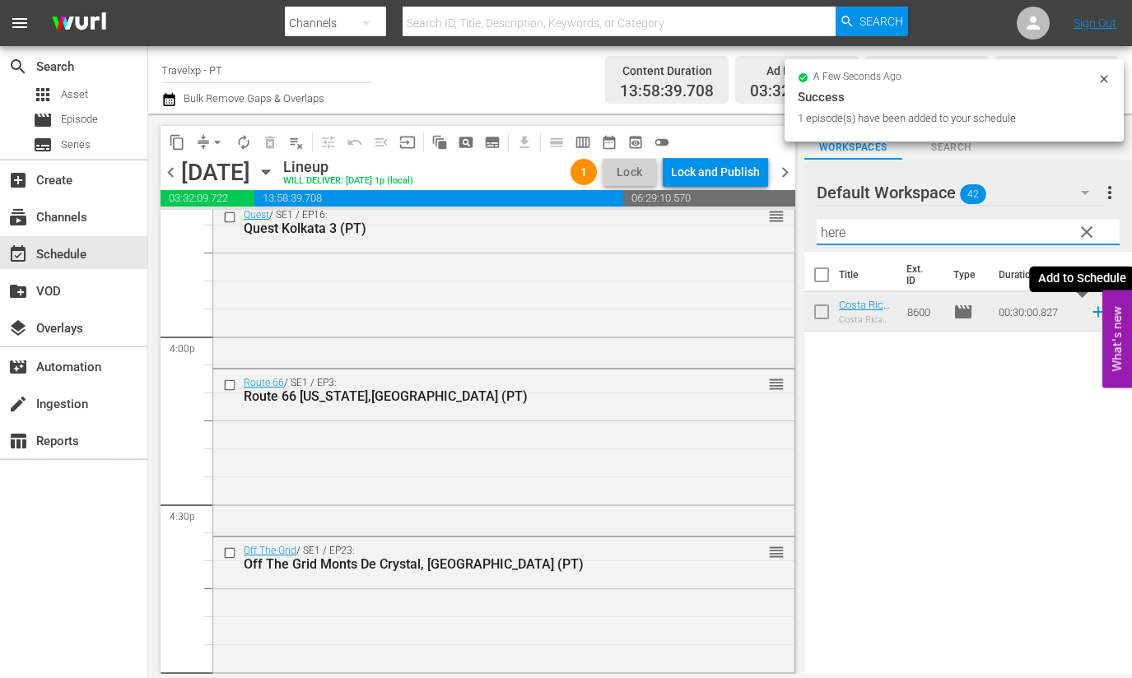
drag, startPoint x: 1082, startPoint y: 317, endPoint x: 1070, endPoint y: 308, distance: 15.3
click at [1092, 317] on icon at bounding box center [1097, 312] width 11 height 11
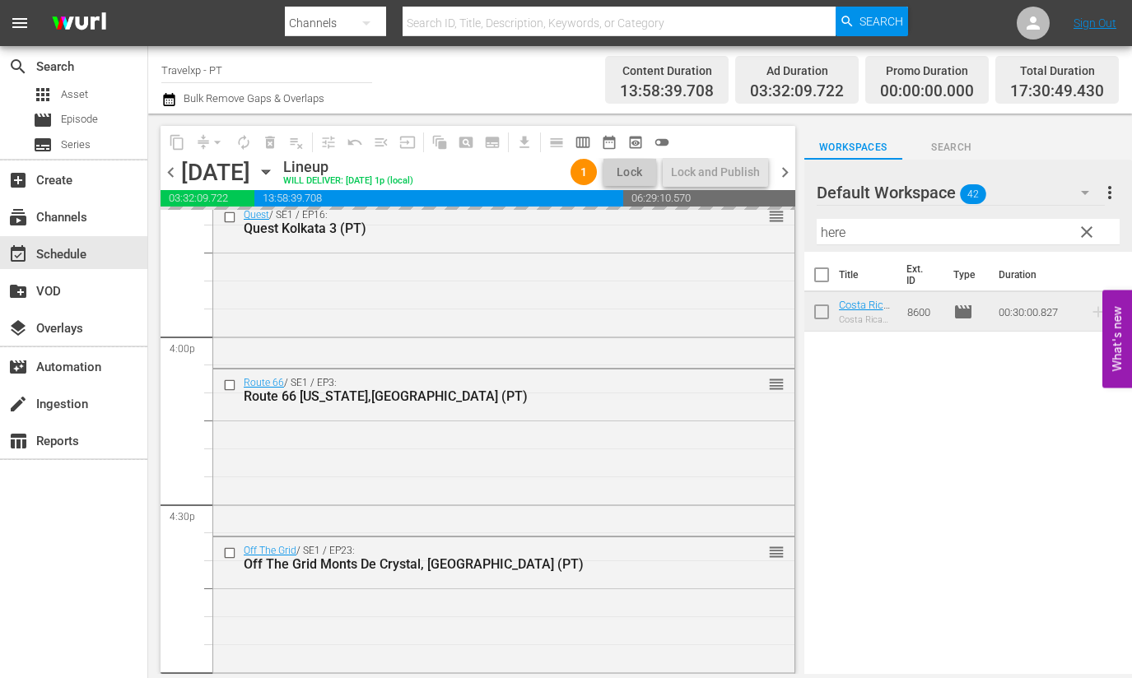
click at [827, 236] on input "here" at bounding box center [967, 232] width 303 height 26
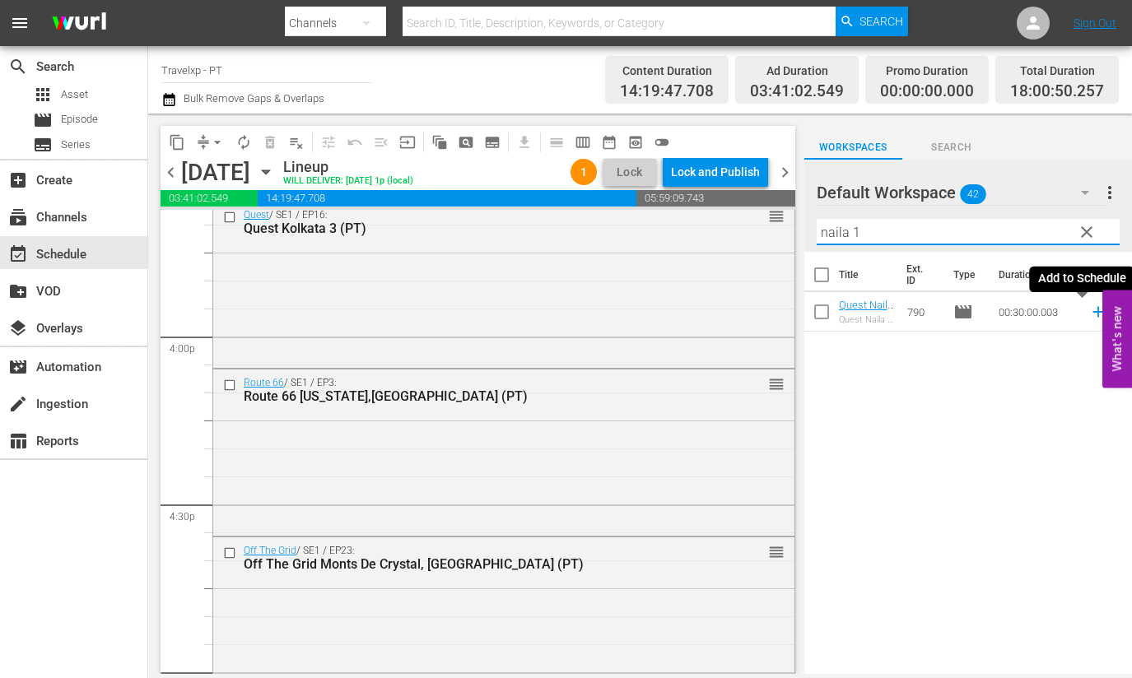
click at [1089, 316] on icon at bounding box center [1098, 312] width 18 height 18
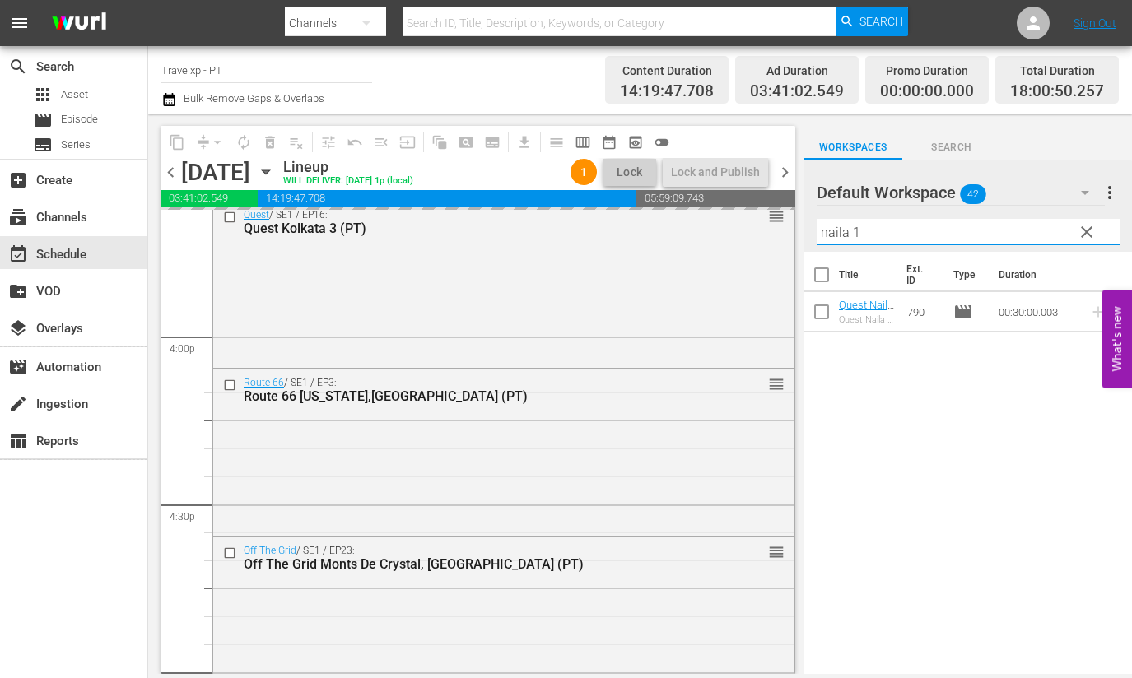
drag, startPoint x: 886, startPoint y: 232, endPoint x: 802, endPoint y: 226, distance: 85.0
click at [802, 226] on div "content_copy compress arrow_drop_down autorenew_outlined delete_forever_outline…" at bounding box center [639, 394] width 983 height 560
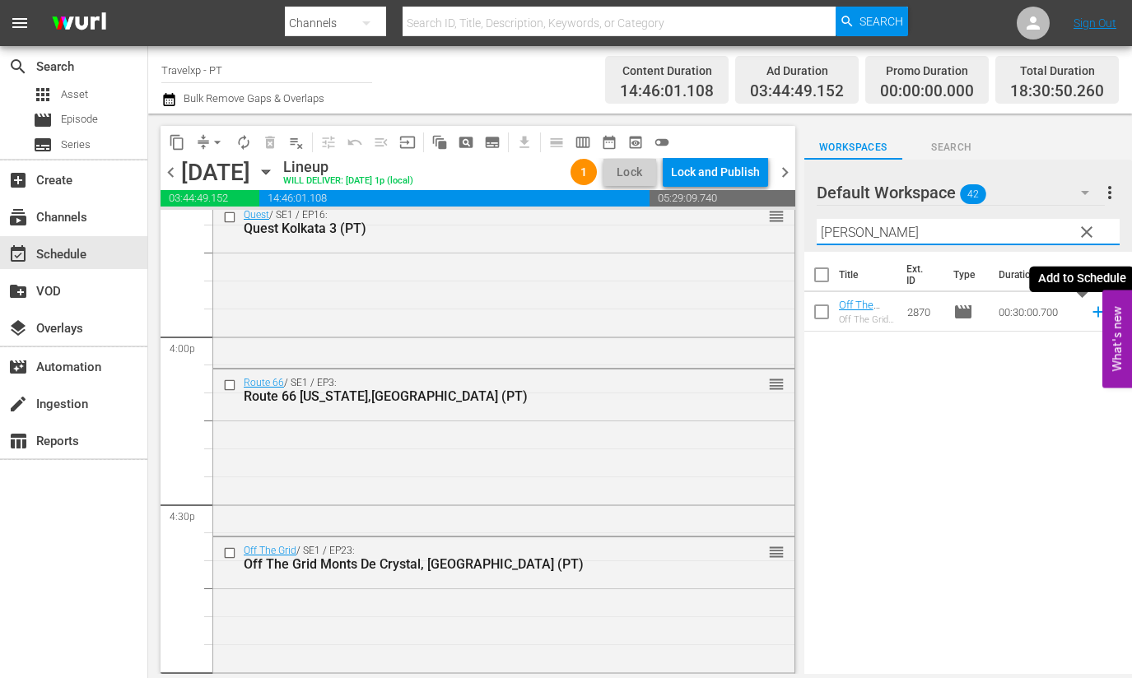
drag, startPoint x: 1079, startPoint y: 314, endPoint x: 1002, endPoint y: 261, distance: 94.0
click at [1089, 314] on icon at bounding box center [1098, 312] width 18 height 18
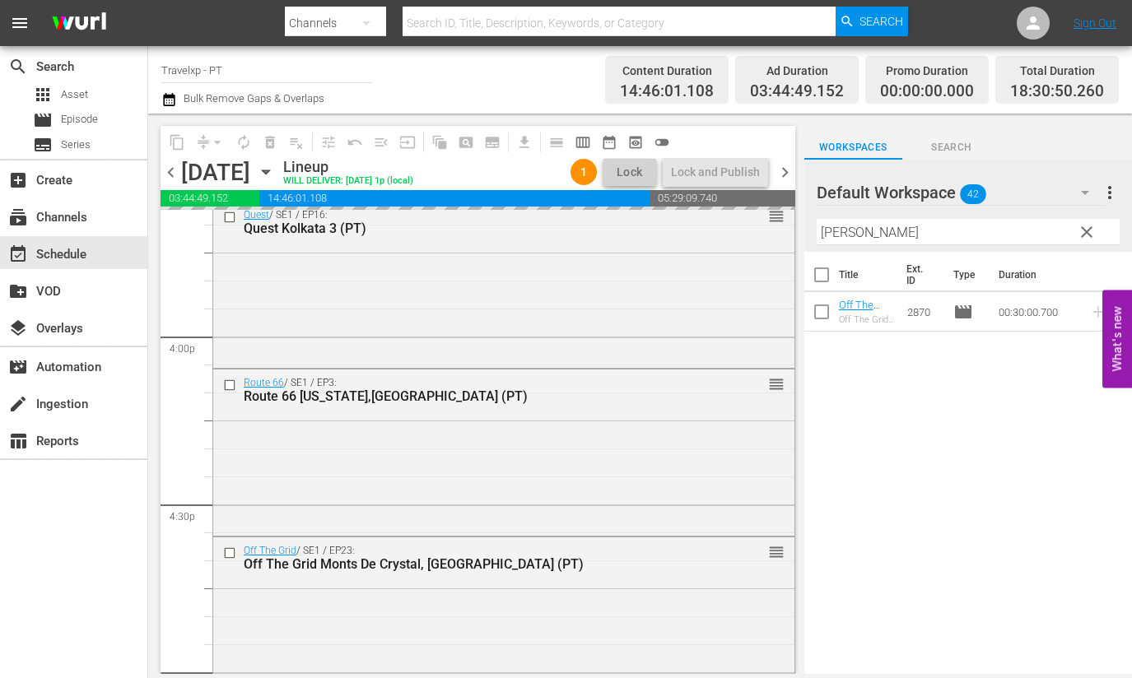
click at [831, 233] on input "[PERSON_NAME]" at bounding box center [967, 232] width 303 height 26
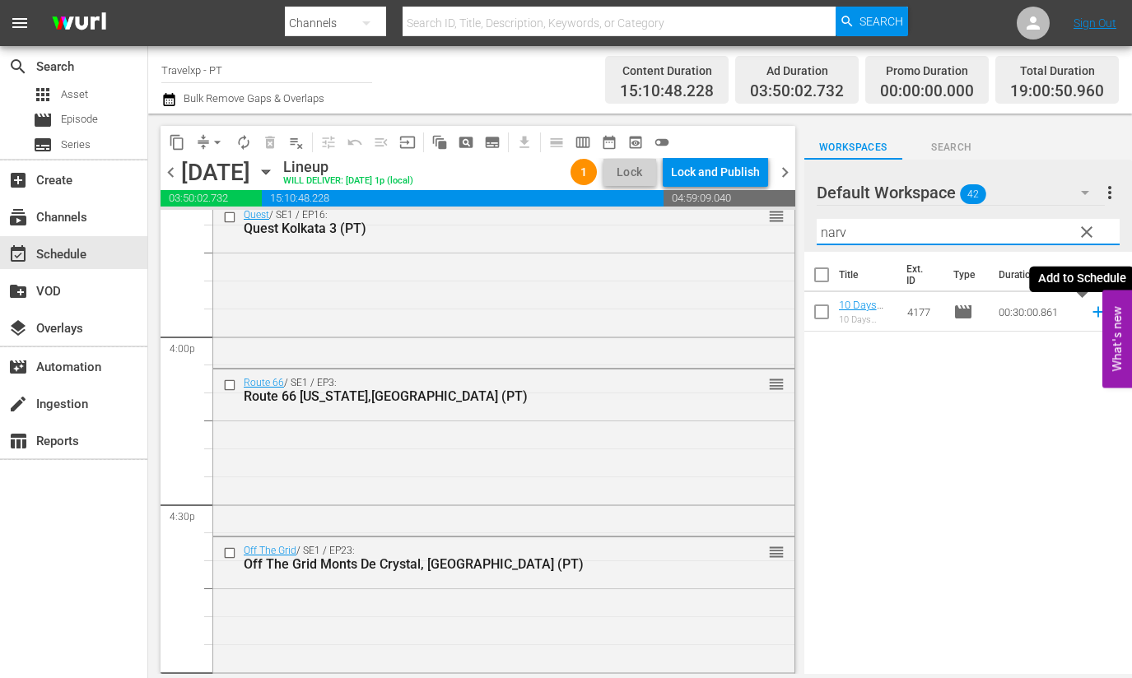
click at [1092, 312] on icon at bounding box center [1097, 312] width 11 height 11
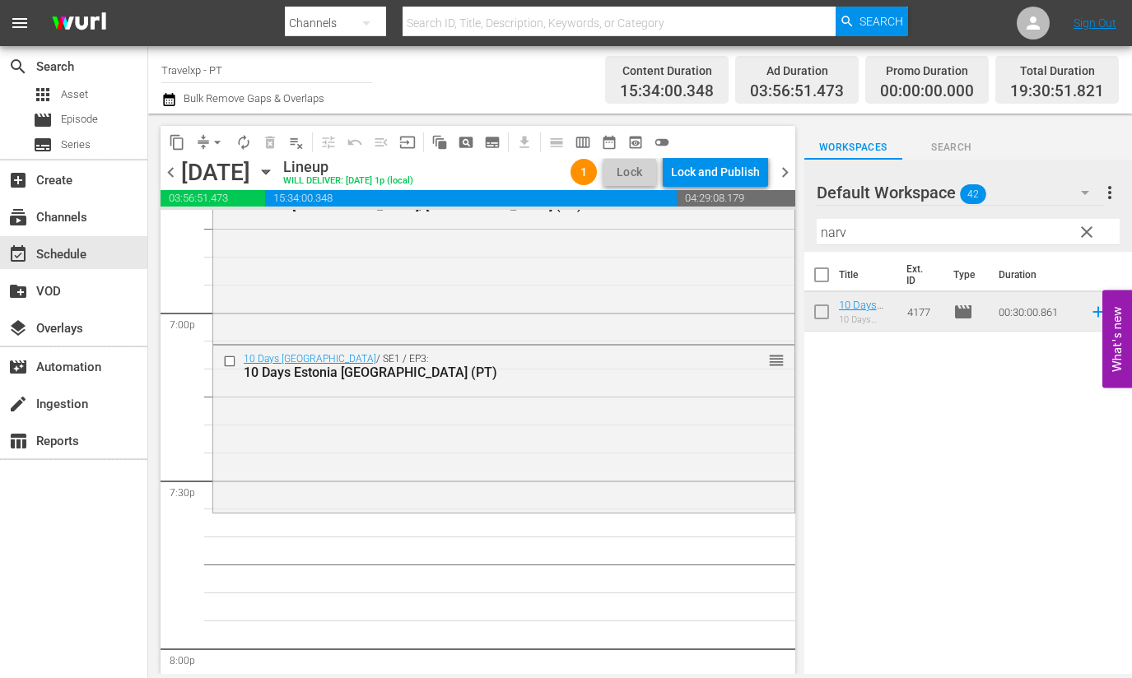
scroll to position [6274, 0]
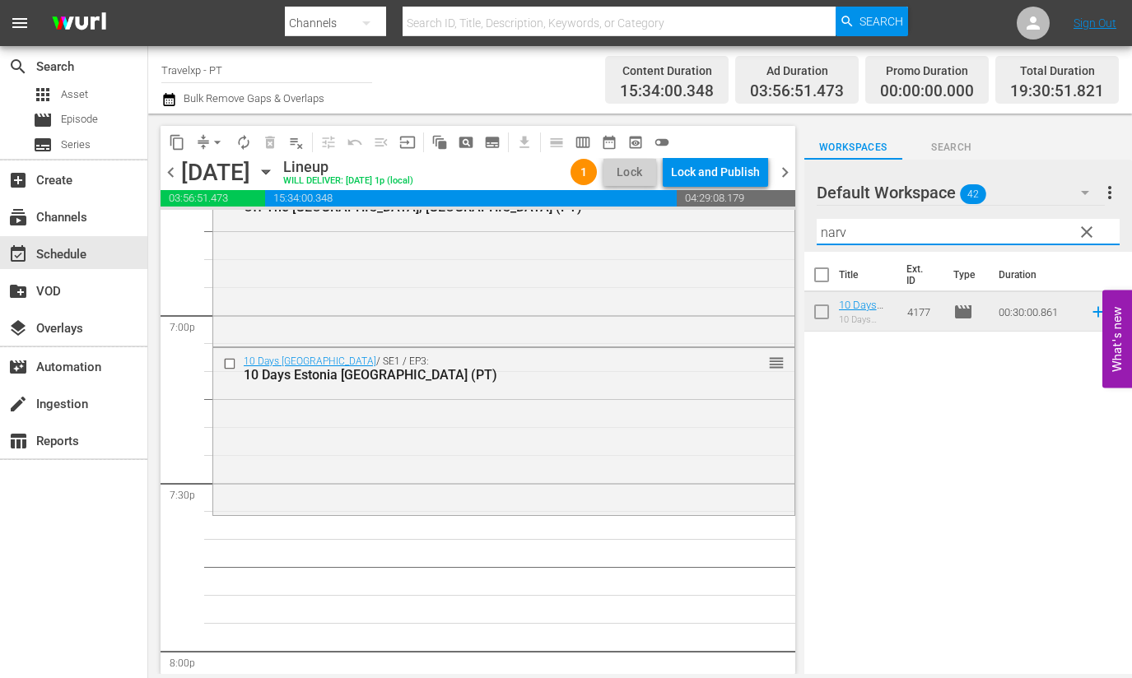
click at [827, 235] on input "narv" at bounding box center [967, 232] width 303 height 26
click at [1089, 314] on icon at bounding box center [1098, 312] width 18 height 18
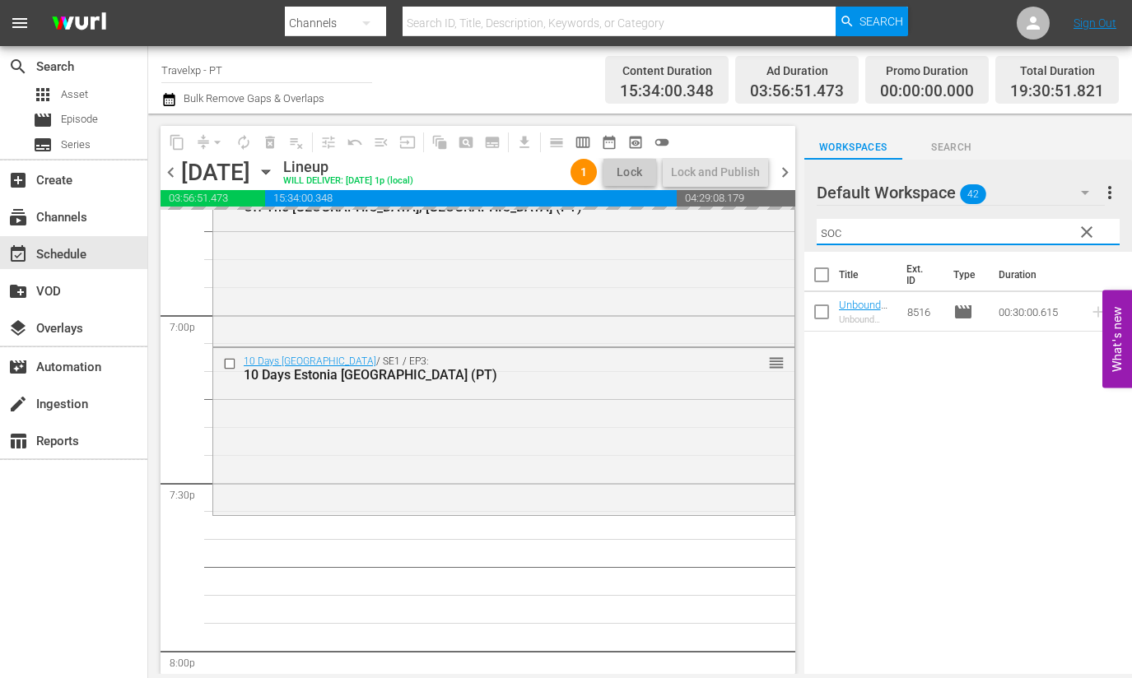
click at [835, 233] on input "soc" at bounding box center [967, 232] width 303 height 26
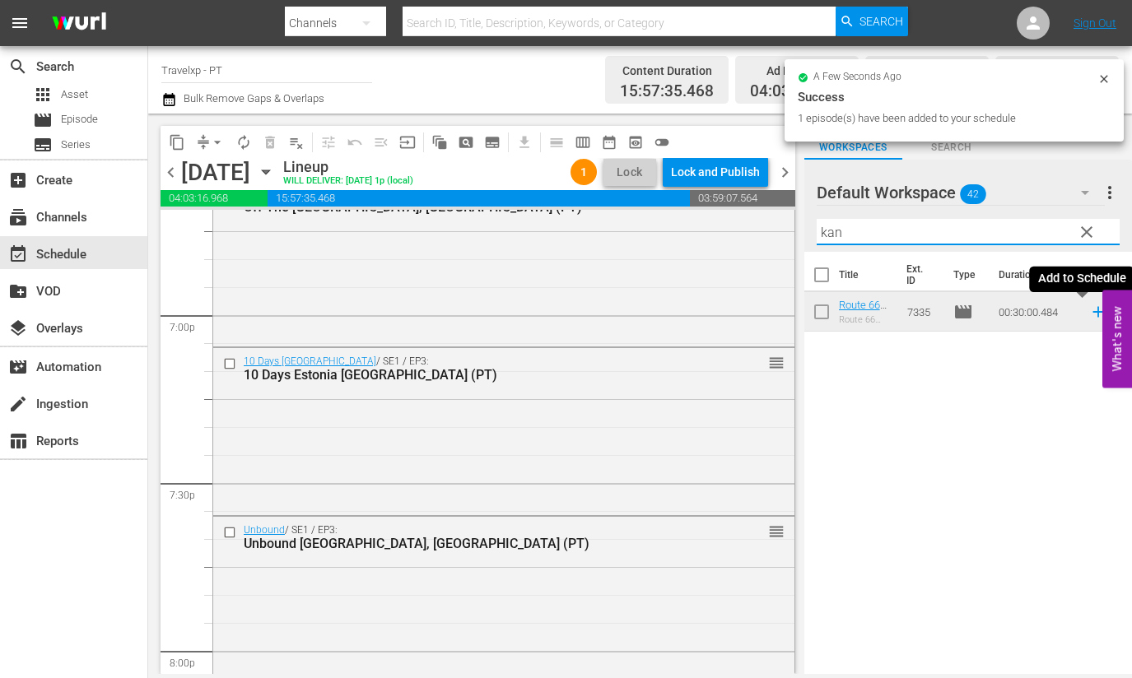
click at [1089, 314] on icon at bounding box center [1098, 312] width 18 height 18
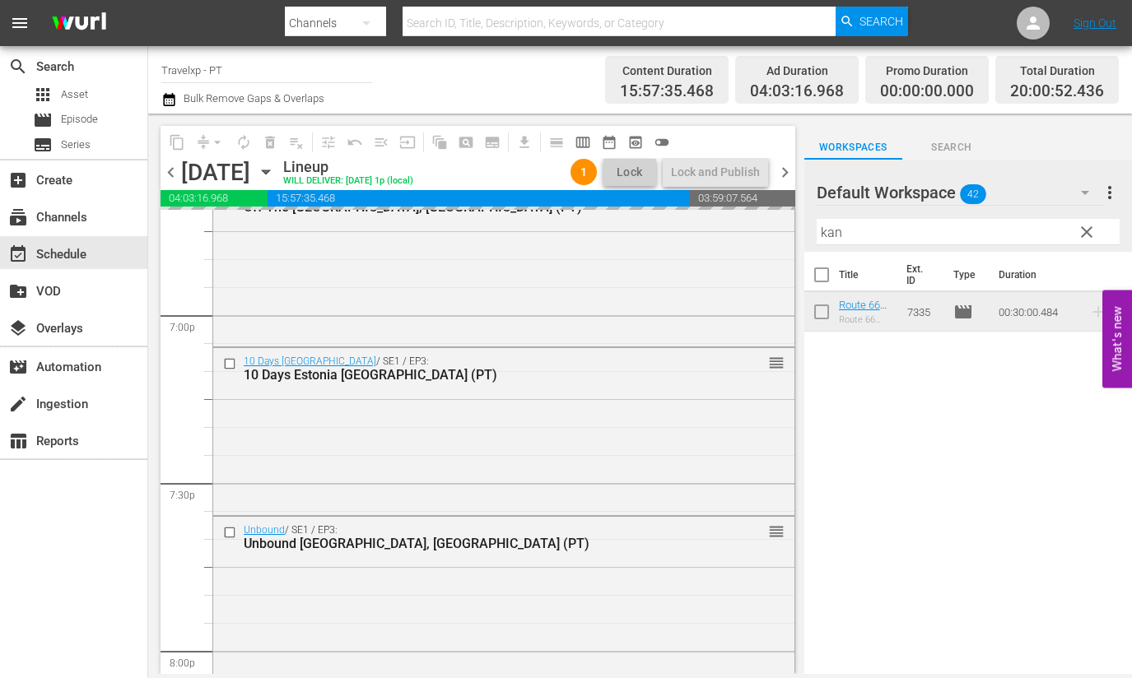
click at [838, 237] on input "kan" at bounding box center [967, 232] width 303 height 26
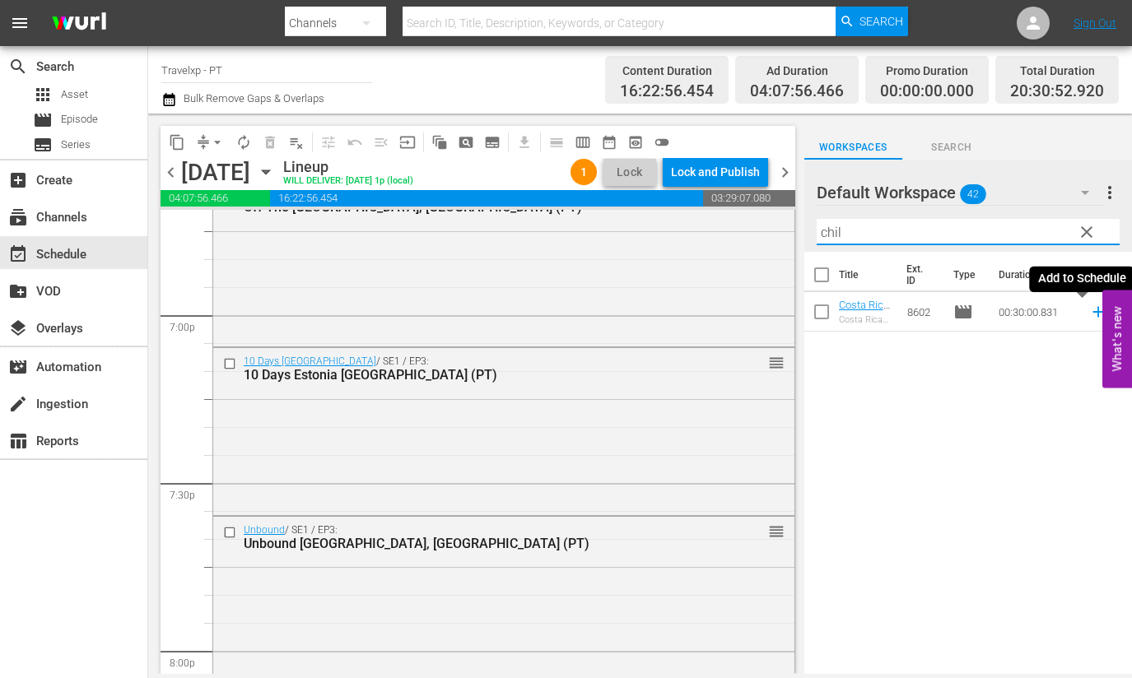
click at [1089, 314] on icon at bounding box center [1098, 312] width 18 height 18
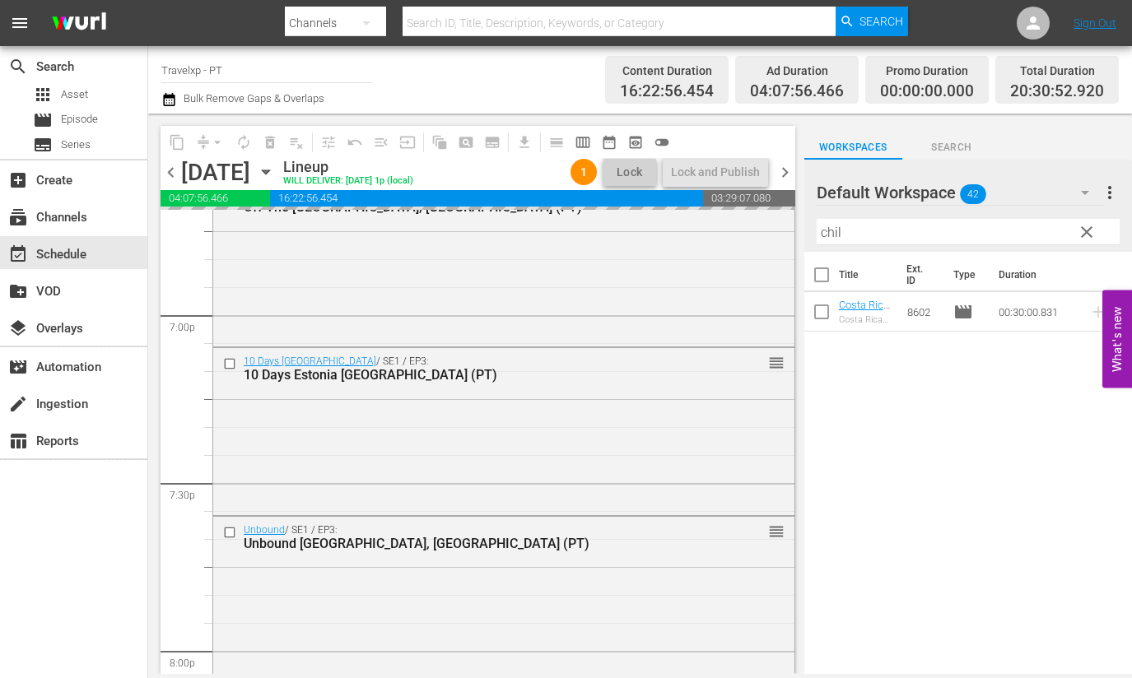
click at [834, 235] on input "chil" at bounding box center [967, 232] width 303 height 26
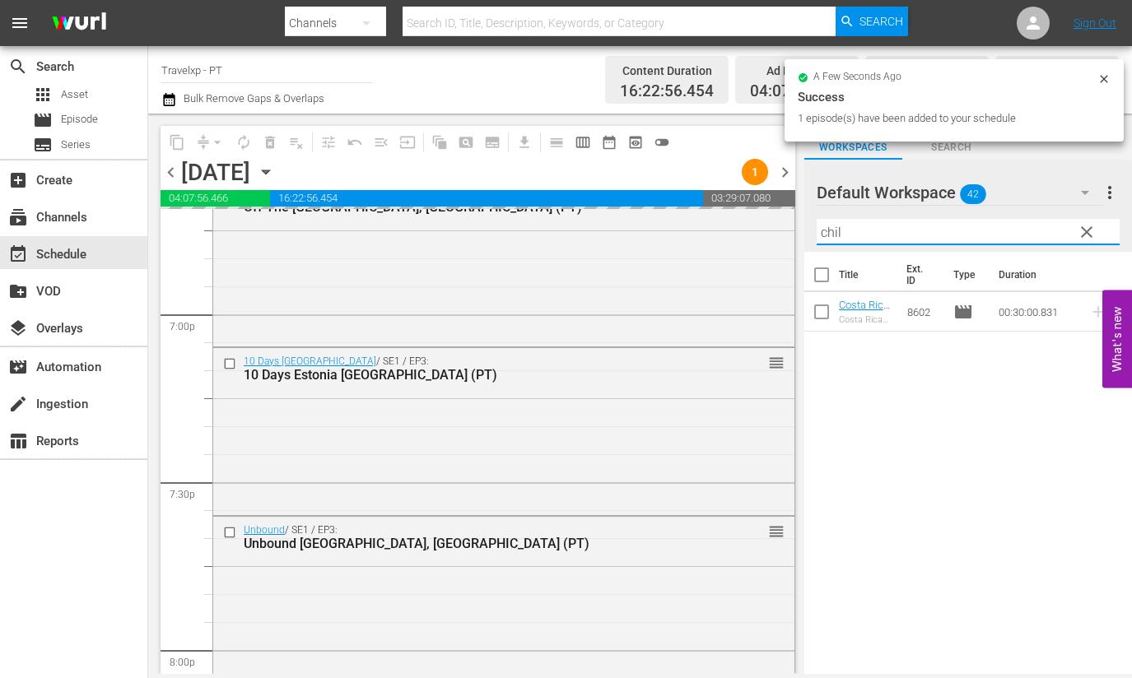
click at [834, 235] on input "chil" at bounding box center [967, 232] width 303 height 26
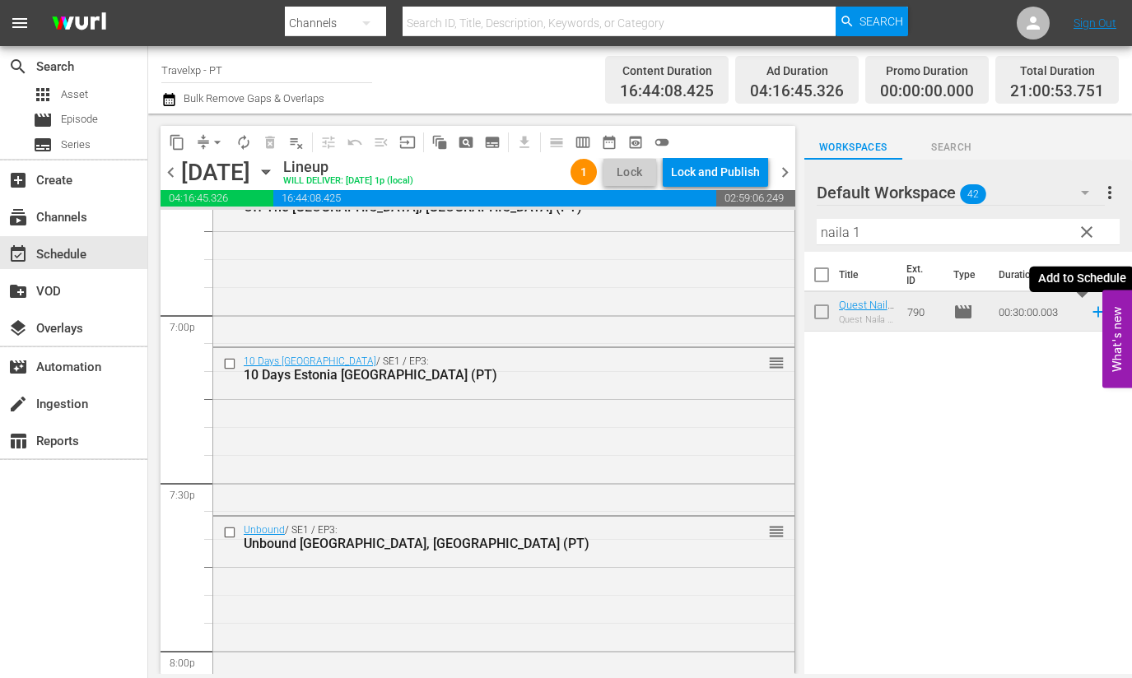
click at [1089, 314] on icon at bounding box center [1098, 312] width 18 height 18
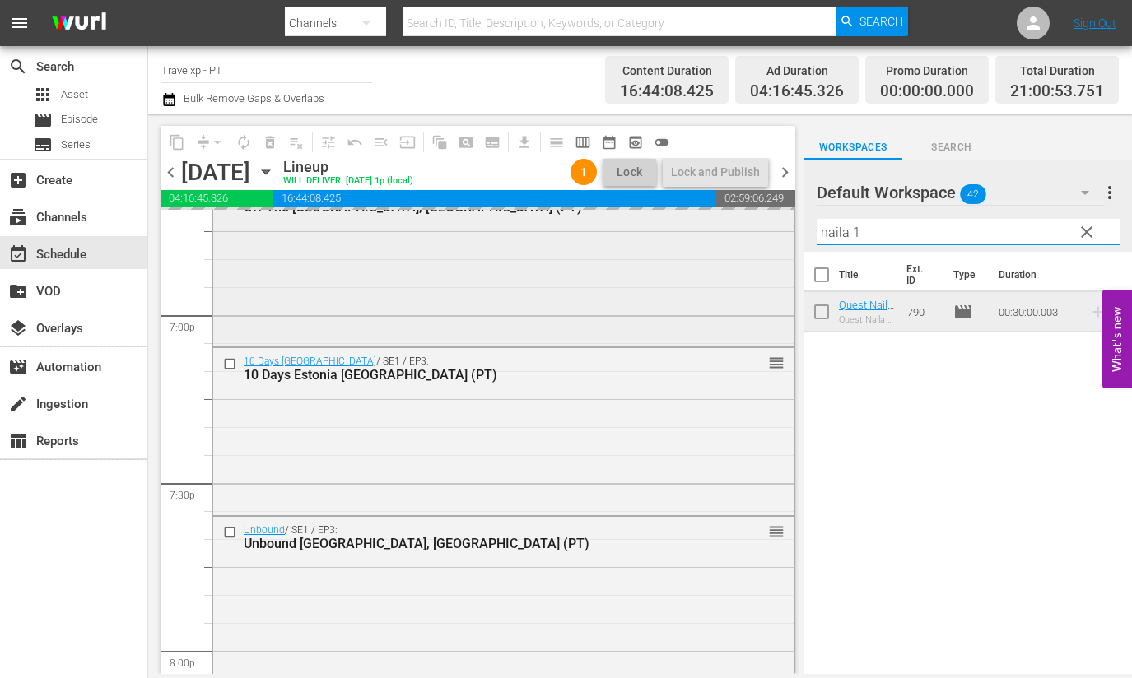
drag, startPoint x: 876, startPoint y: 236, endPoint x: 772, endPoint y: 227, distance: 104.9
click at [772, 227] on div "content_copy compress arrow_drop_down autorenew_outlined delete_forever_outline…" at bounding box center [639, 394] width 983 height 560
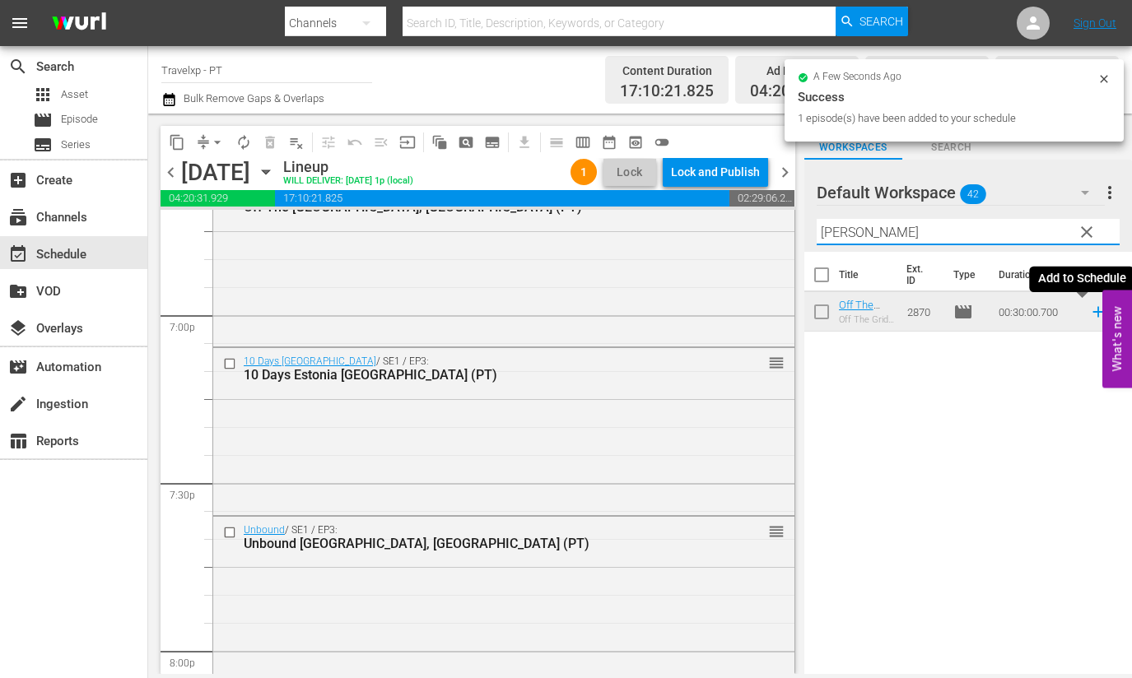
click at [1089, 314] on icon at bounding box center [1098, 312] width 18 height 18
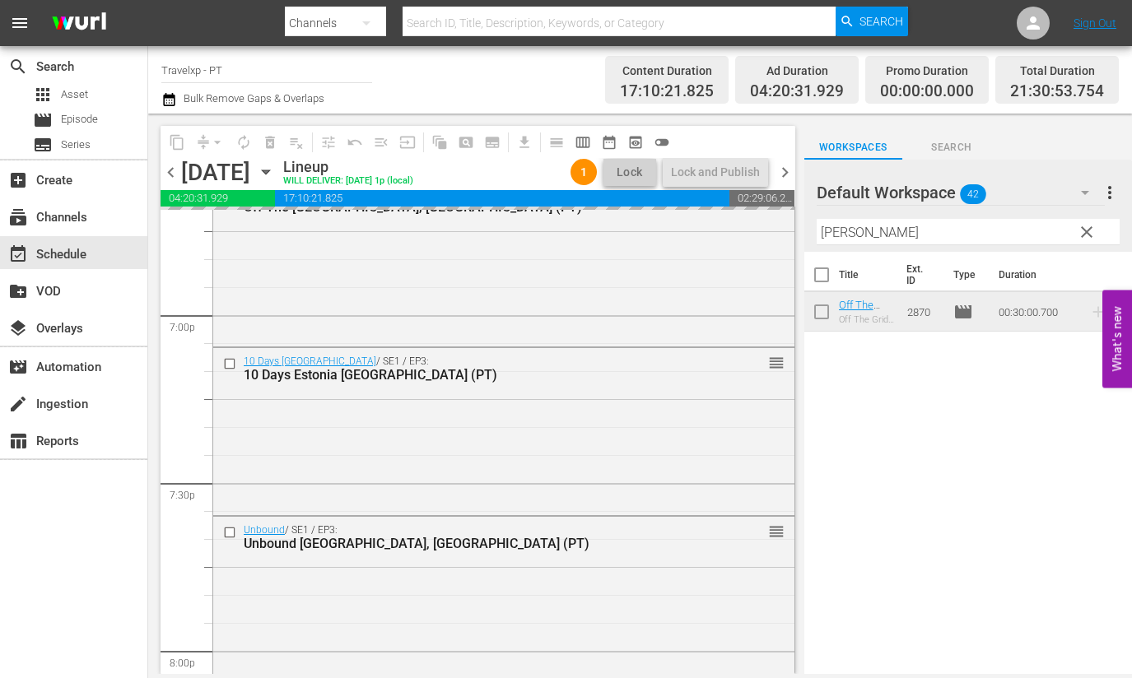
click at [834, 235] on input "[PERSON_NAME]" at bounding box center [967, 232] width 303 height 26
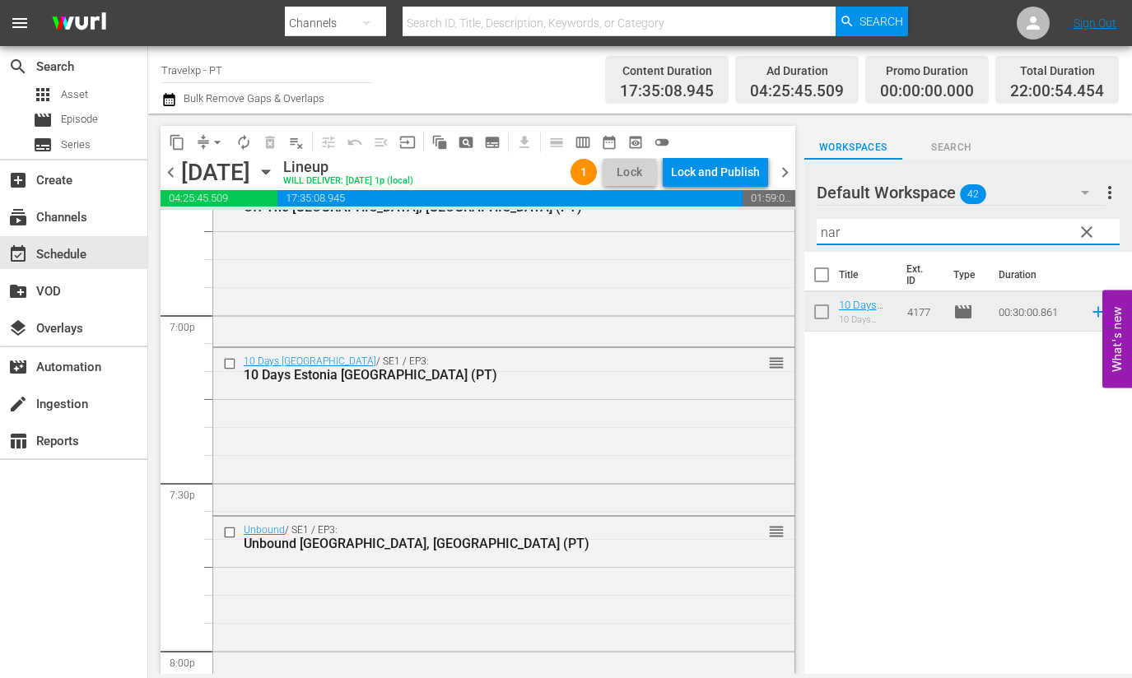
drag, startPoint x: 1082, startPoint y: 313, endPoint x: 832, endPoint y: 238, distance: 261.1
click at [1092, 313] on icon at bounding box center [1097, 312] width 11 height 11
click at [827, 228] on input "nar" at bounding box center [967, 232] width 303 height 26
click at [1092, 314] on icon at bounding box center [1097, 312] width 11 height 11
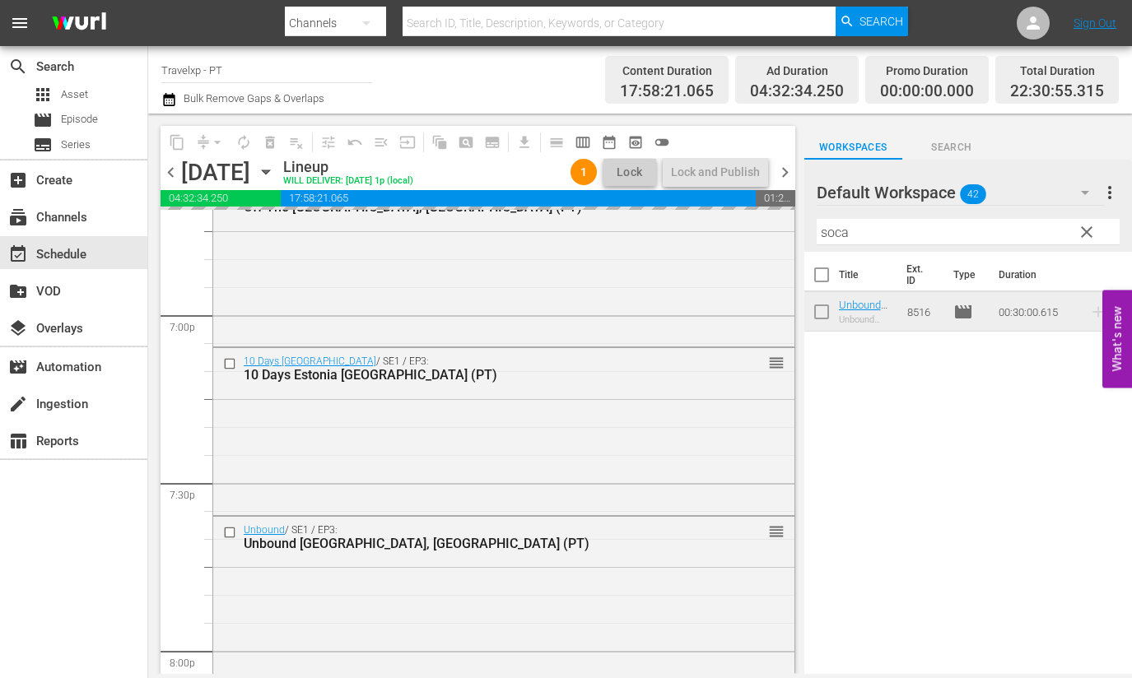
click at [838, 236] on input "soca" at bounding box center [967, 232] width 303 height 26
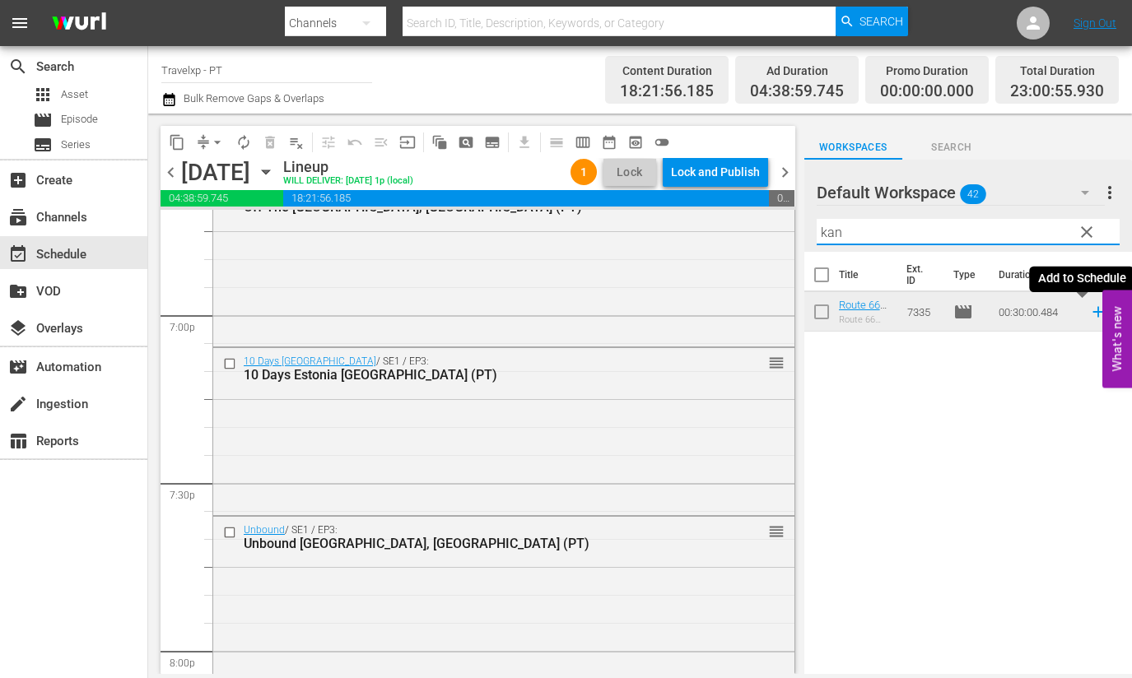
click at [1089, 314] on icon at bounding box center [1098, 312] width 18 height 18
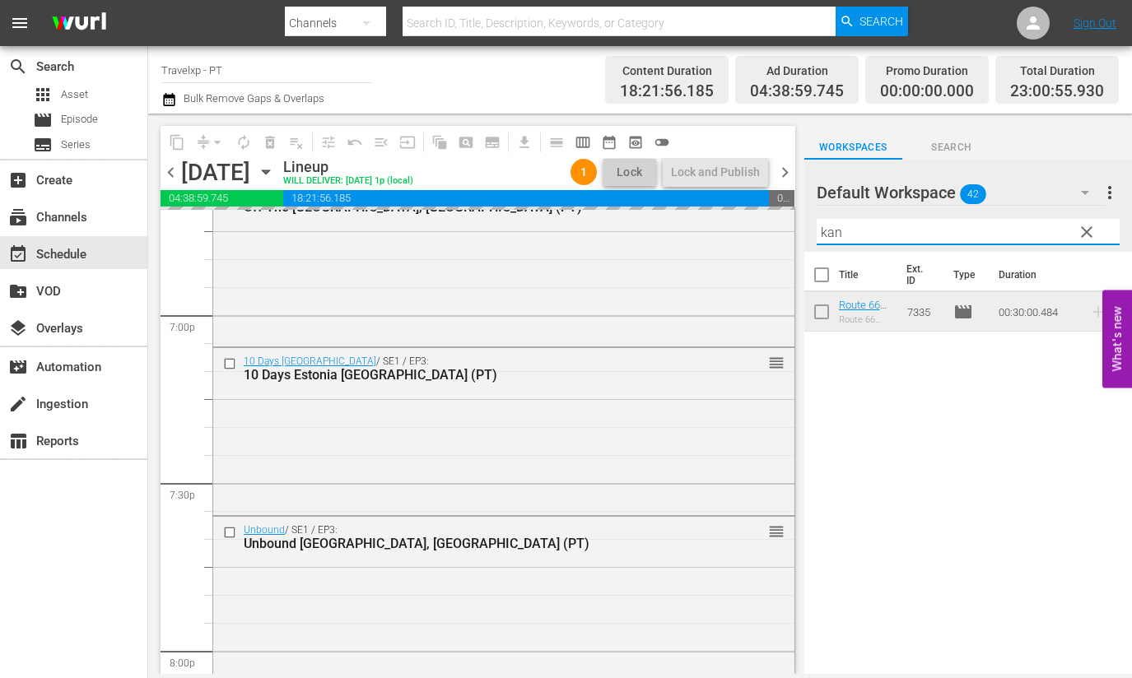
click at [835, 230] on input "kan" at bounding box center [967, 232] width 303 height 26
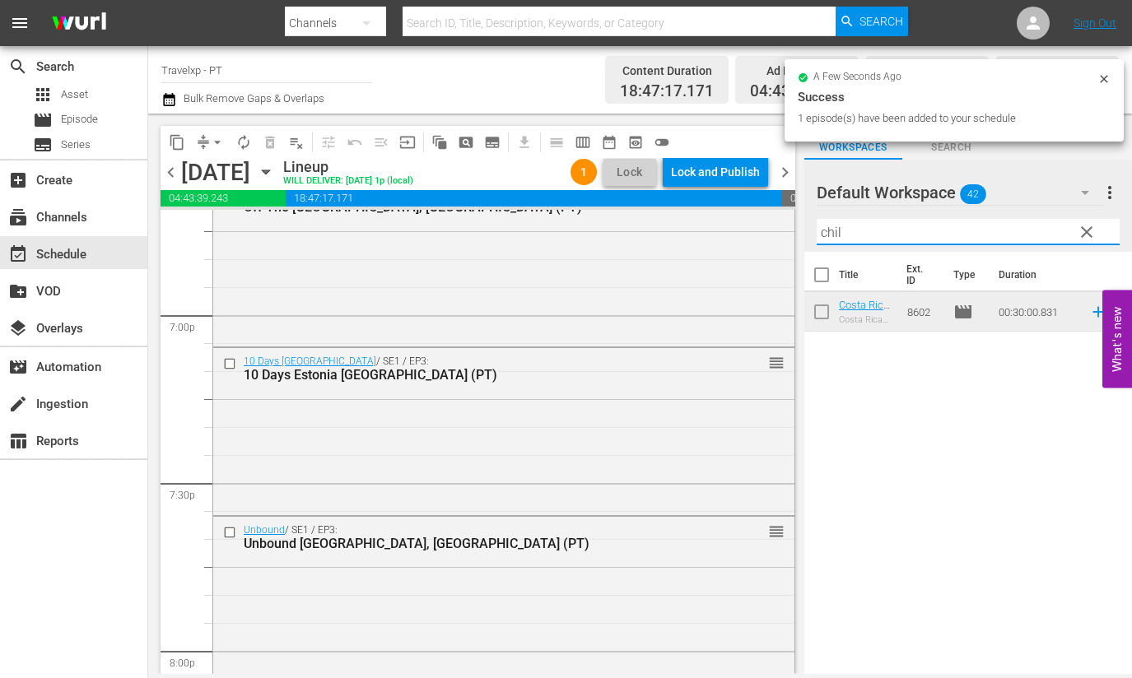
type input "chil"
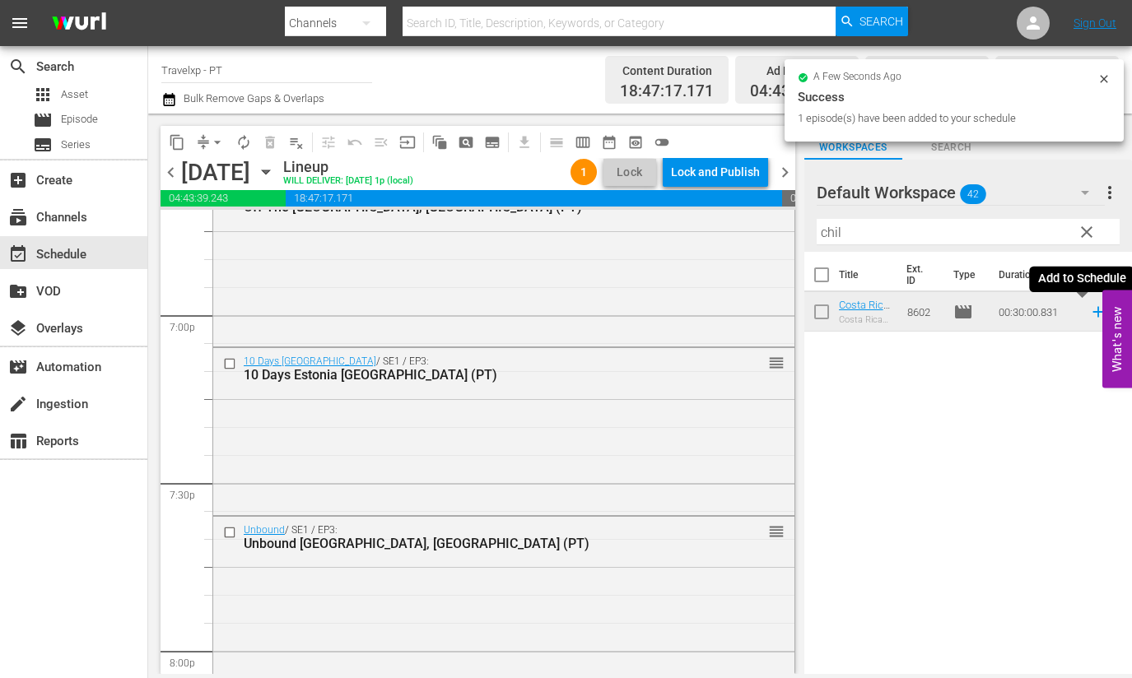
click at [1089, 309] on icon at bounding box center [1098, 312] width 18 height 18
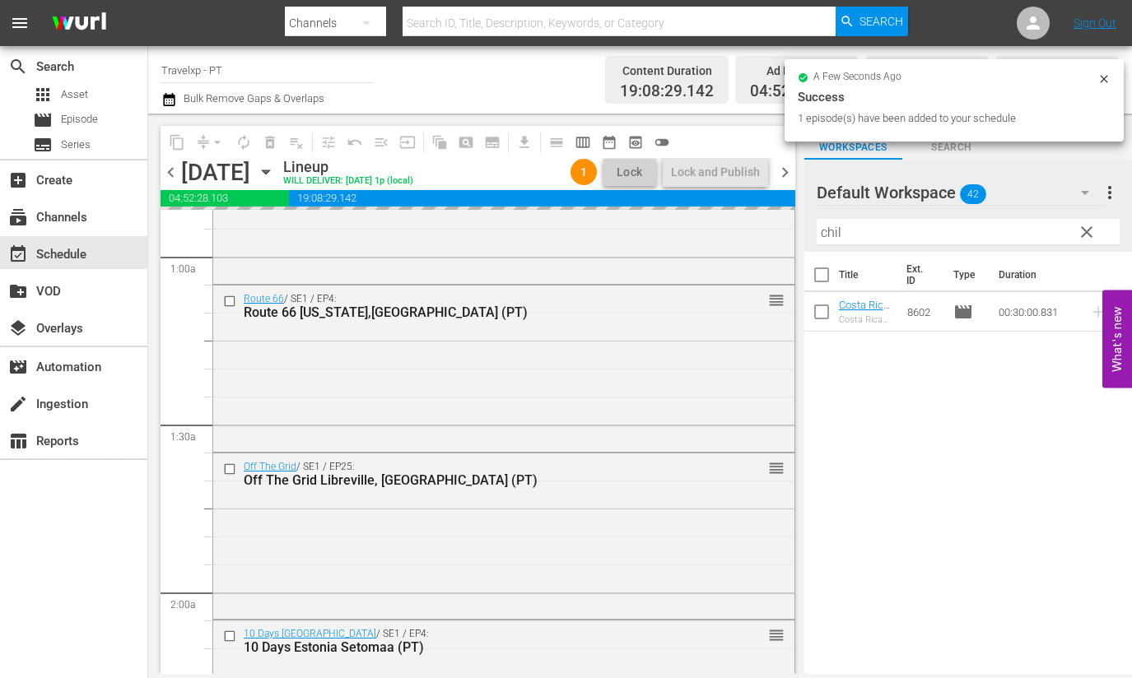
scroll to position [0, 0]
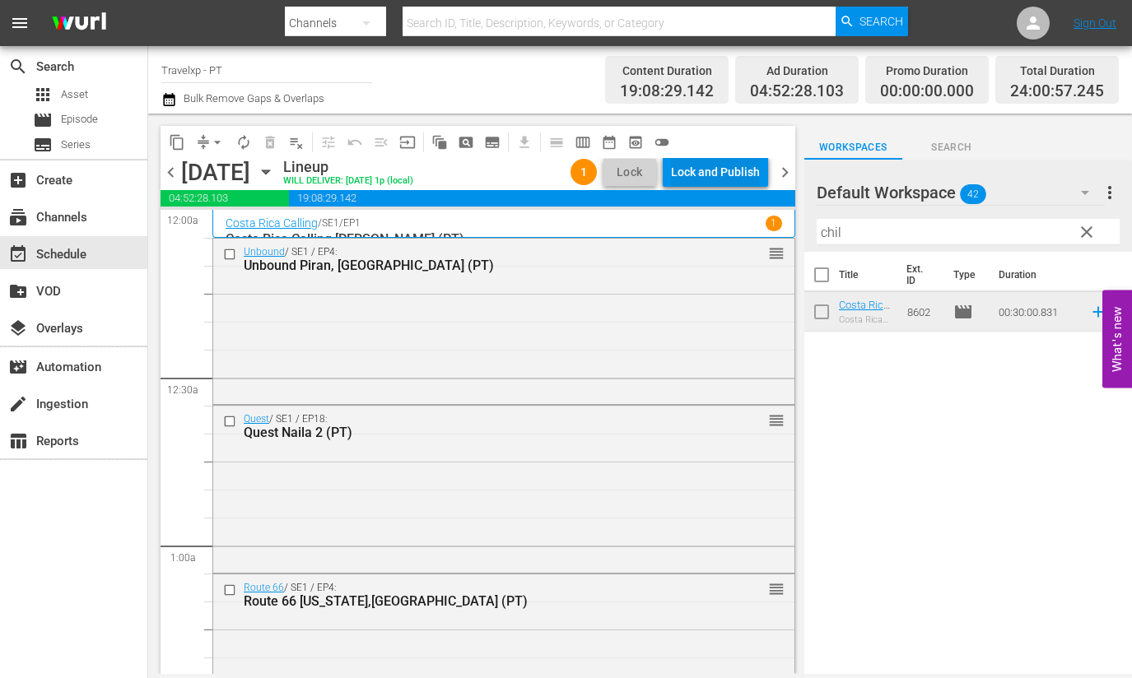
click at [710, 180] on div "Lock and Publish" at bounding box center [715, 172] width 89 height 30
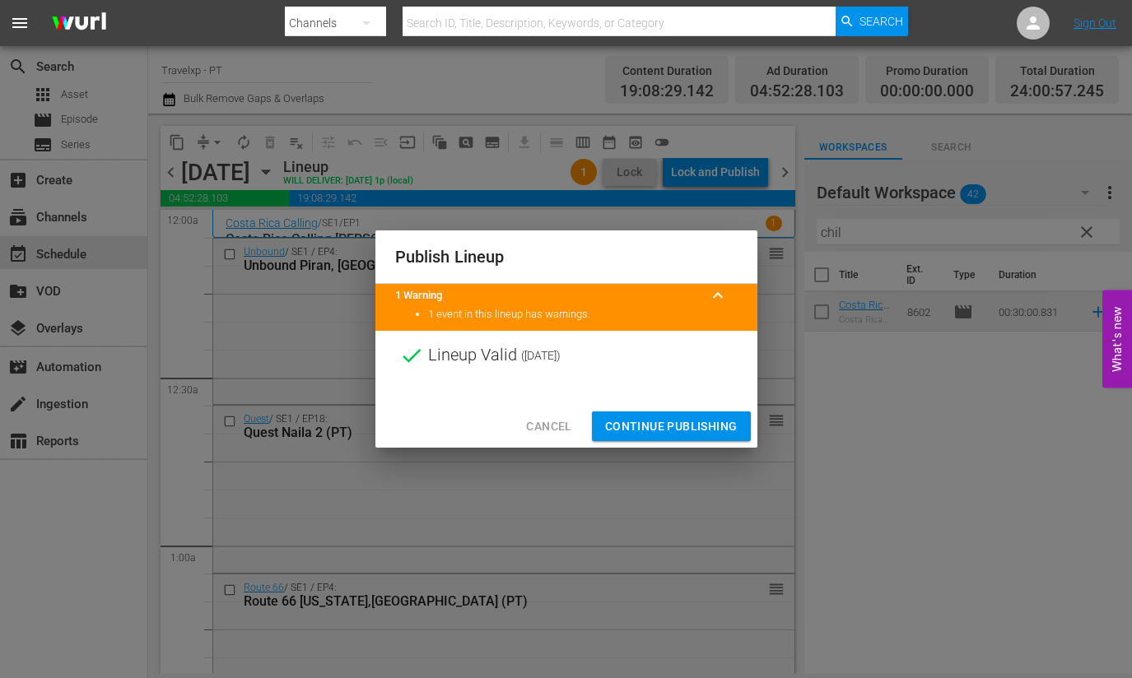
click at [655, 425] on span "Continue Publishing" at bounding box center [671, 426] width 132 height 21
